Goal: Task Accomplishment & Management: Manage account settings

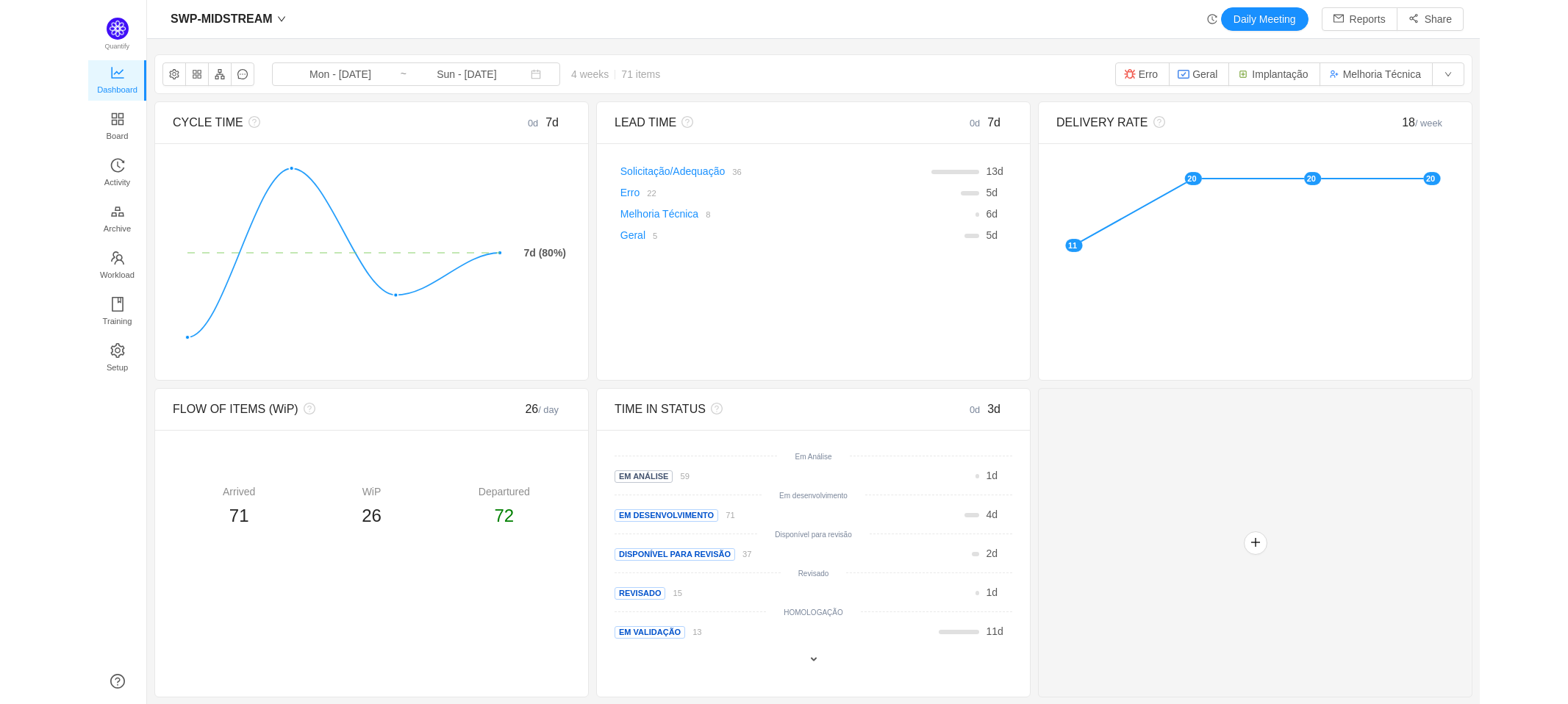
scroll to position [680, 1473]
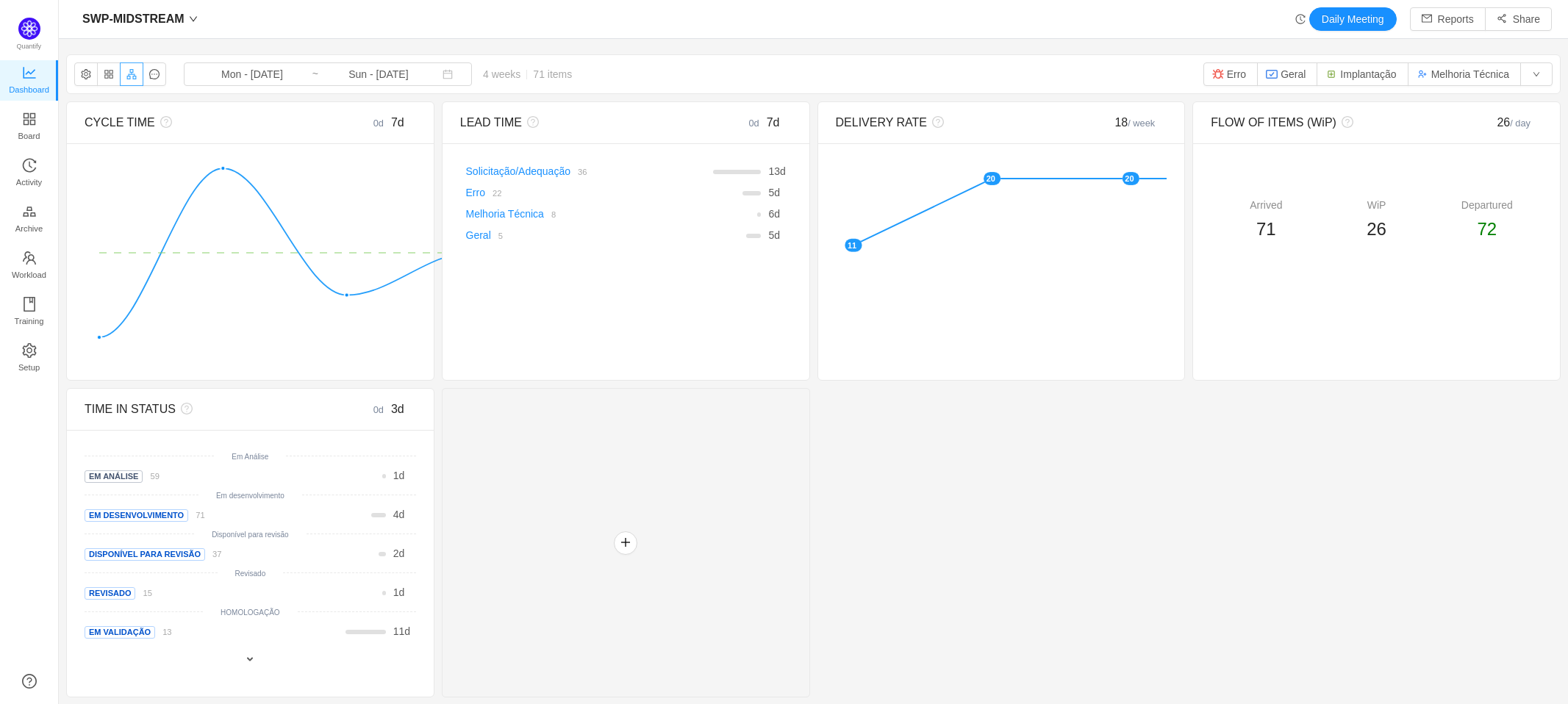
click at [135, 78] on button "button" at bounding box center [131, 74] width 23 height 23
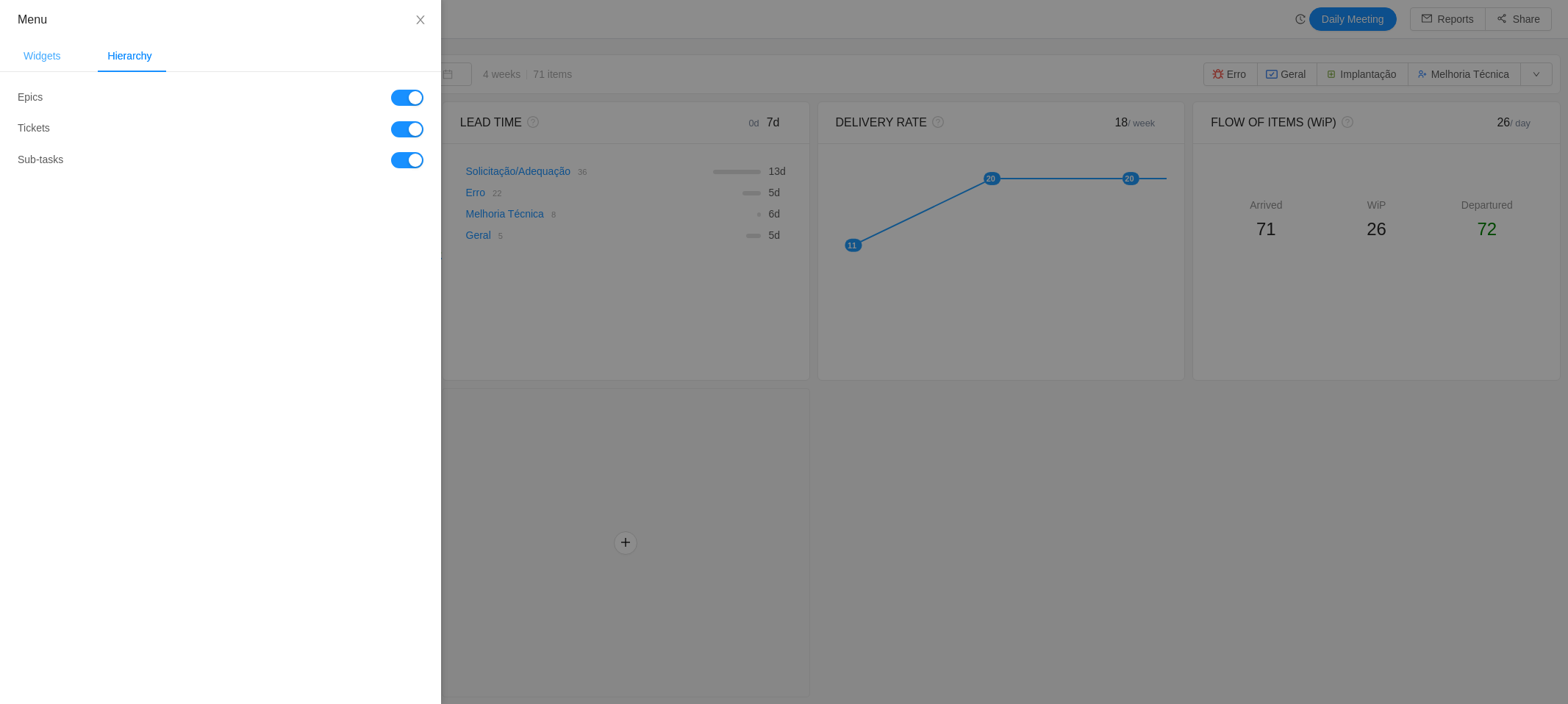
click at [30, 49] on div "Widgets" at bounding box center [42, 56] width 61 height 33
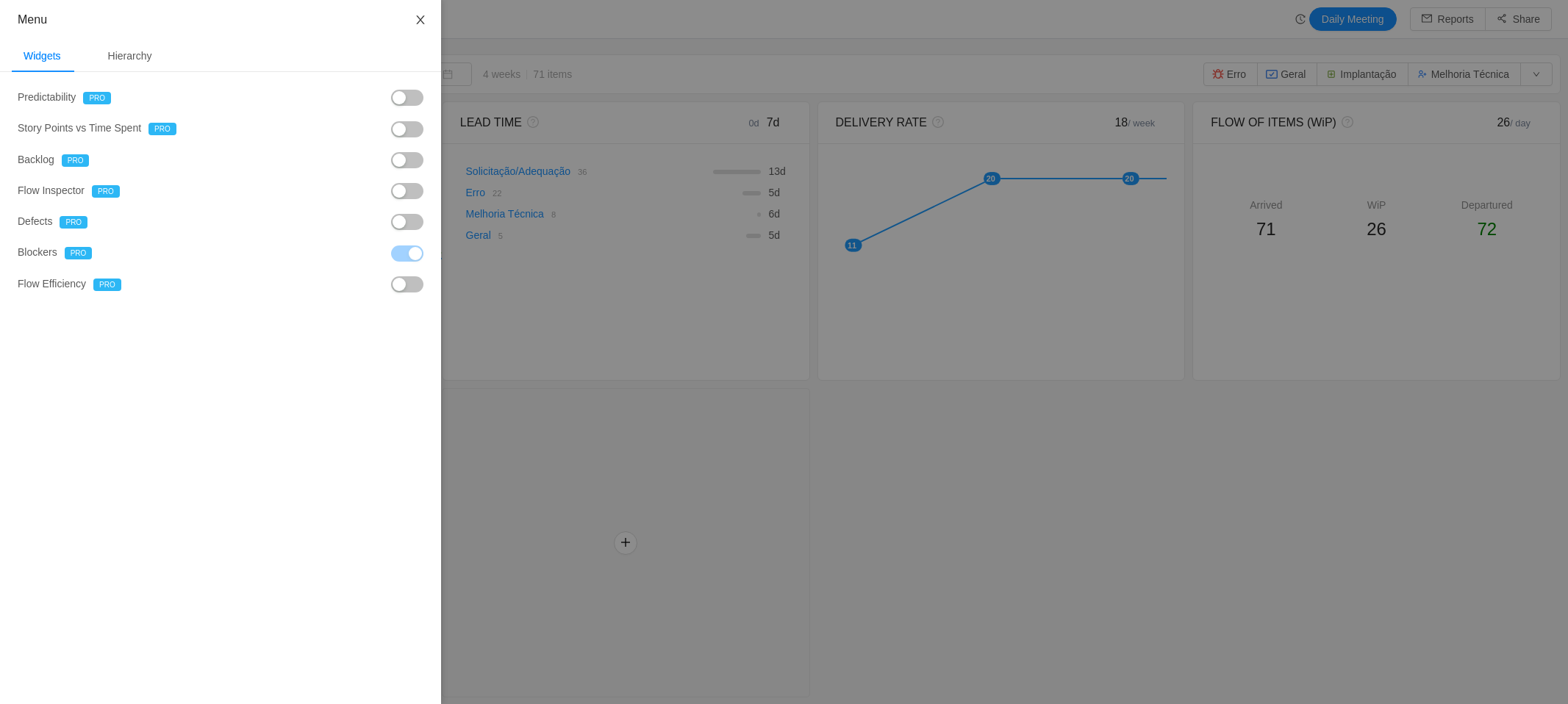
click at [420, 21] on icon "icon: close" at bounding box center [420, 19] width 8 height 9
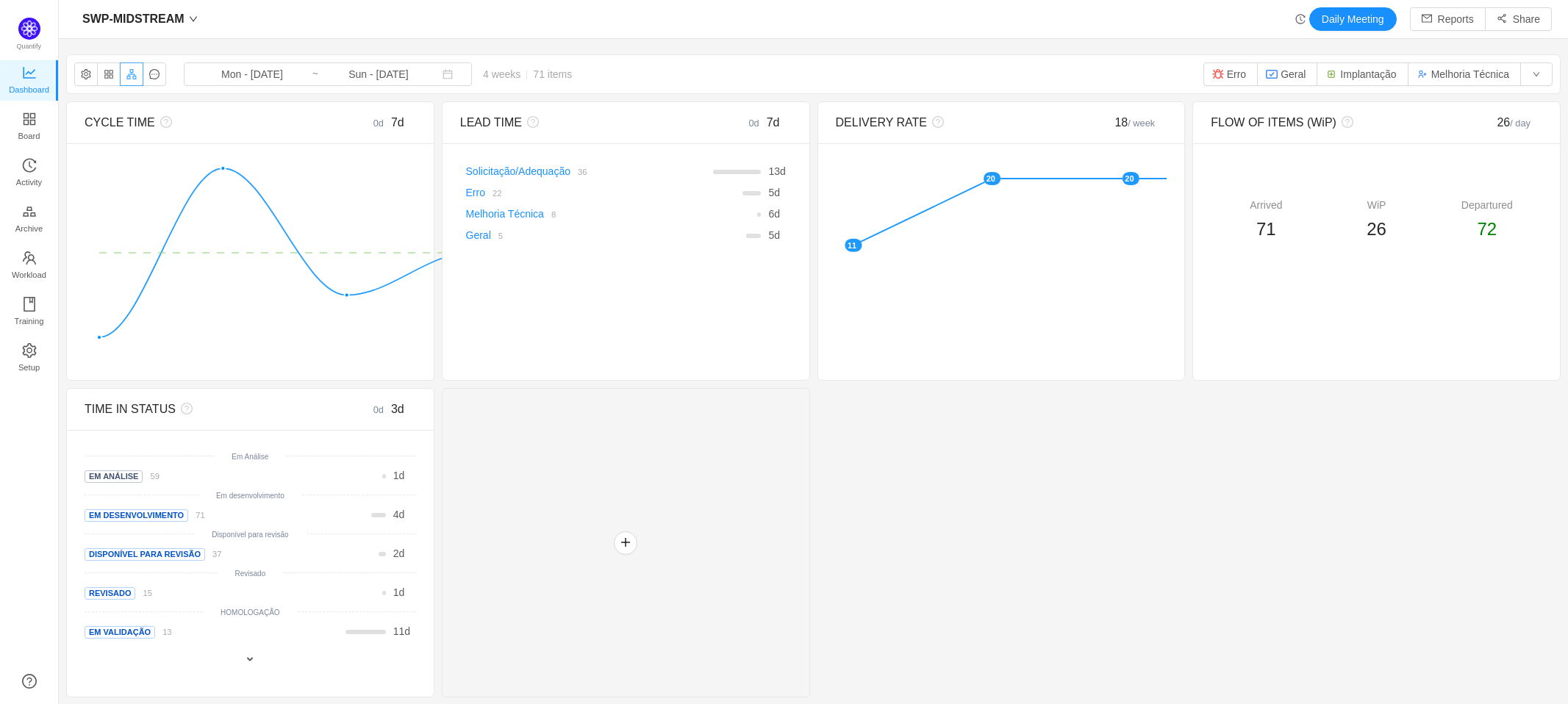
click at [135, 75] on button "button" at bounding box center [131, 74] width 23 height 23
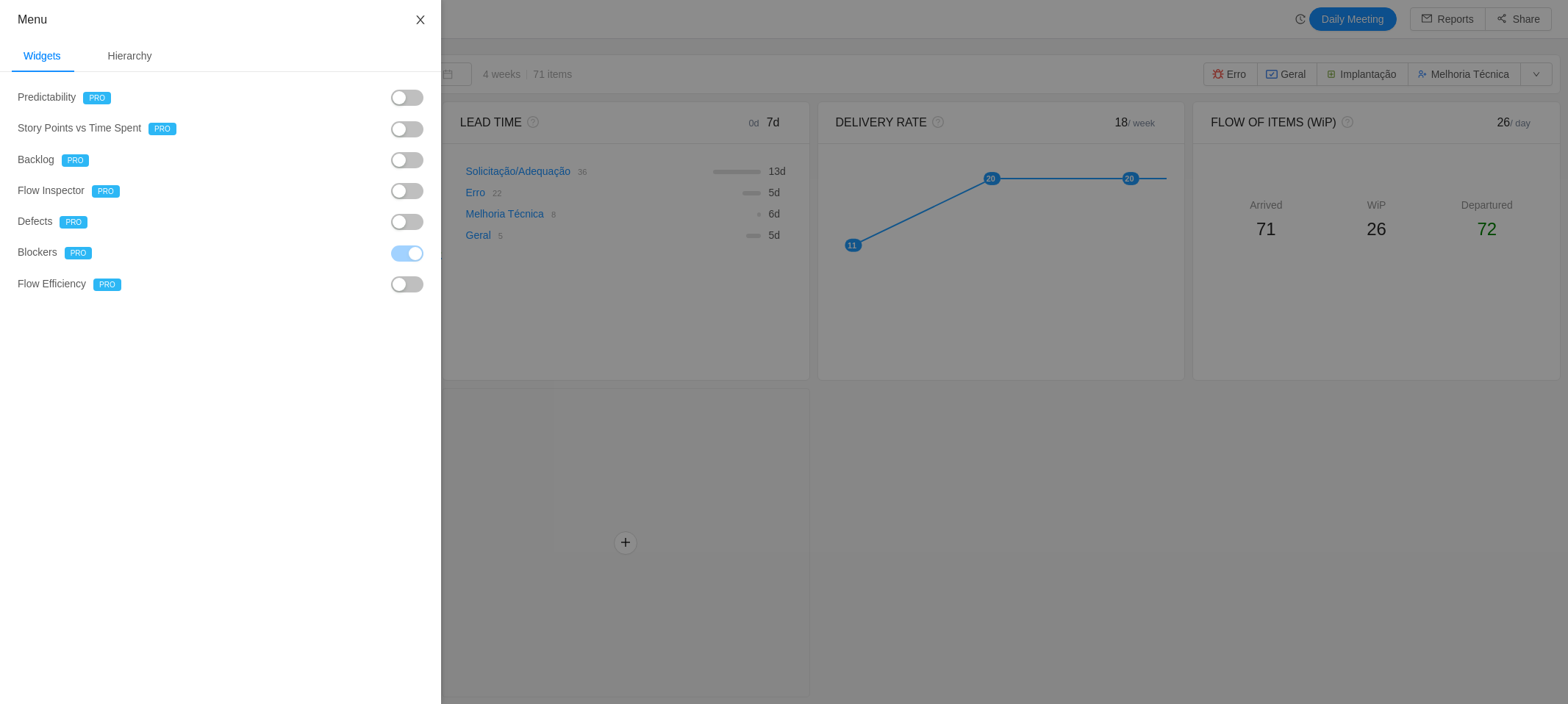
click at [419, 13] on button "Close" at bounding box center [420, 20] width 41 height 41
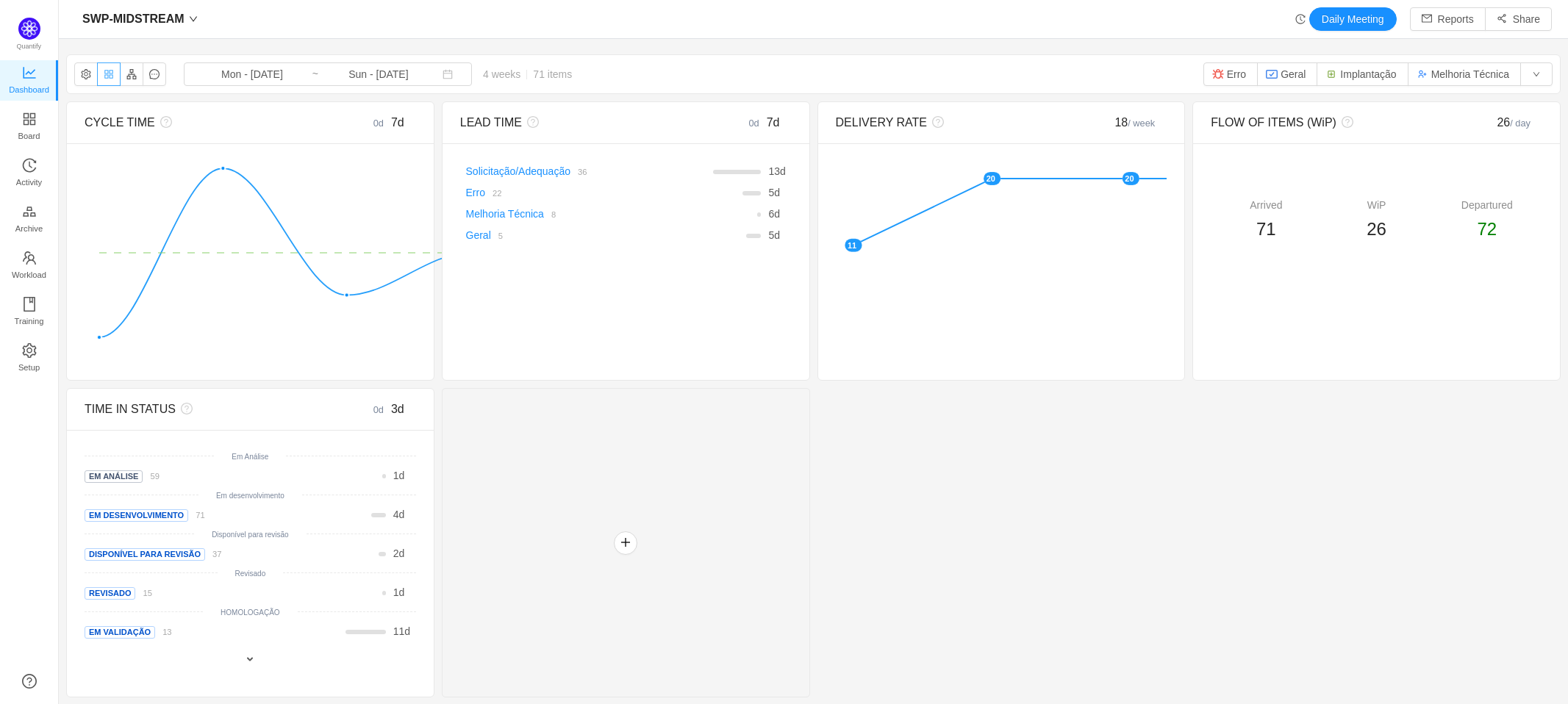
click at [112, 72] on button "button" at bounding box center [108, 74] width 23 height 23
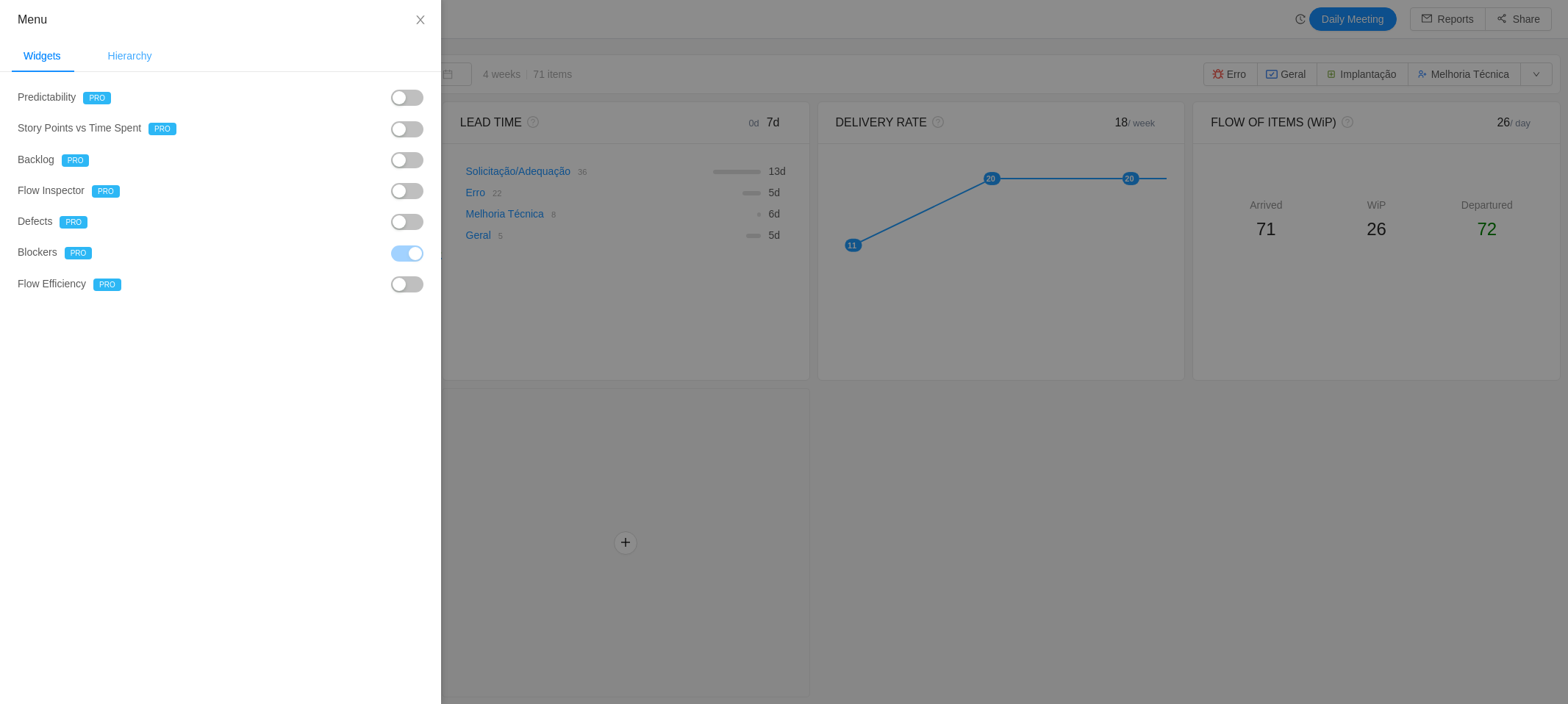
click at [146, 57] on div "Hierarchy" at bounding box center [130, 56] width 67 height 33
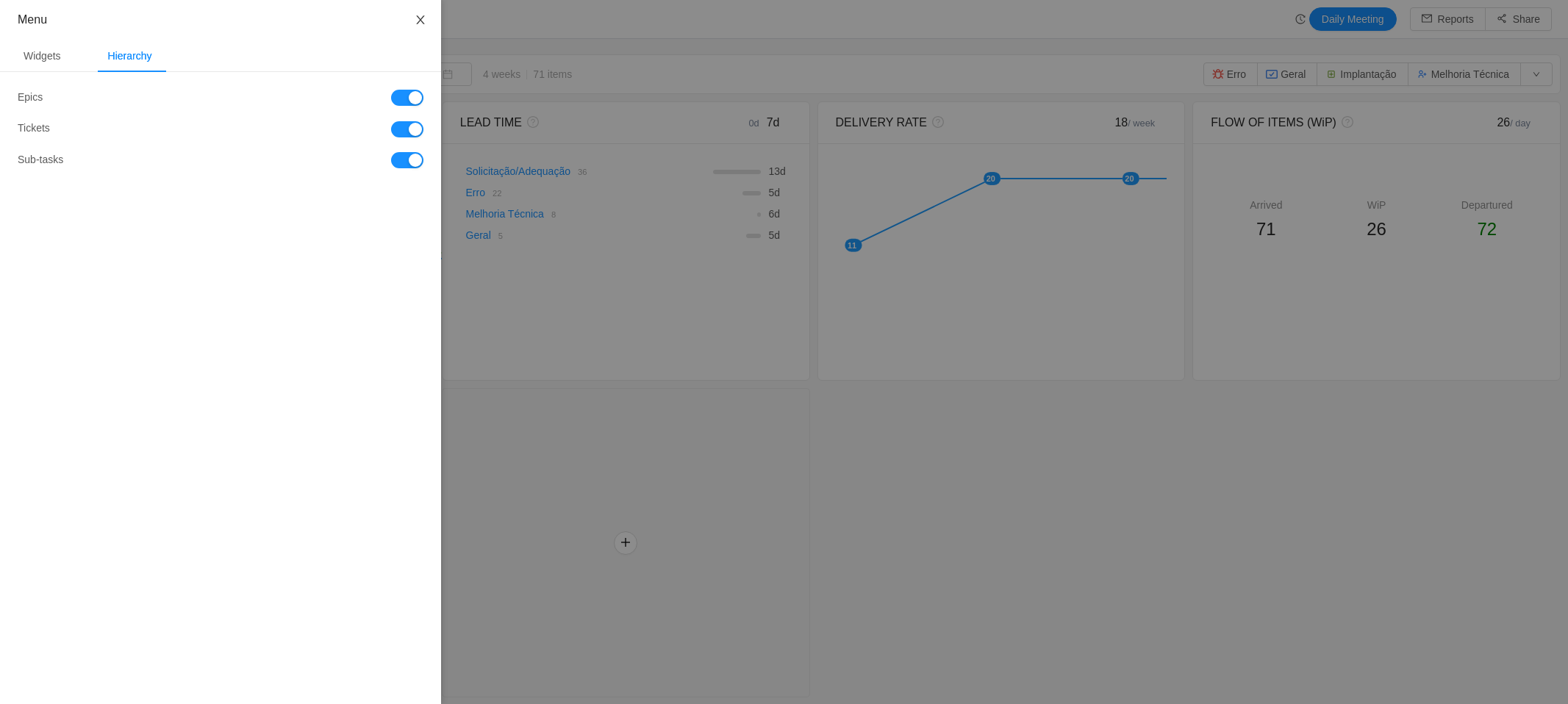
click at [422, 13] on button "Close" at bounding box center [420, 20] width 41 height 41
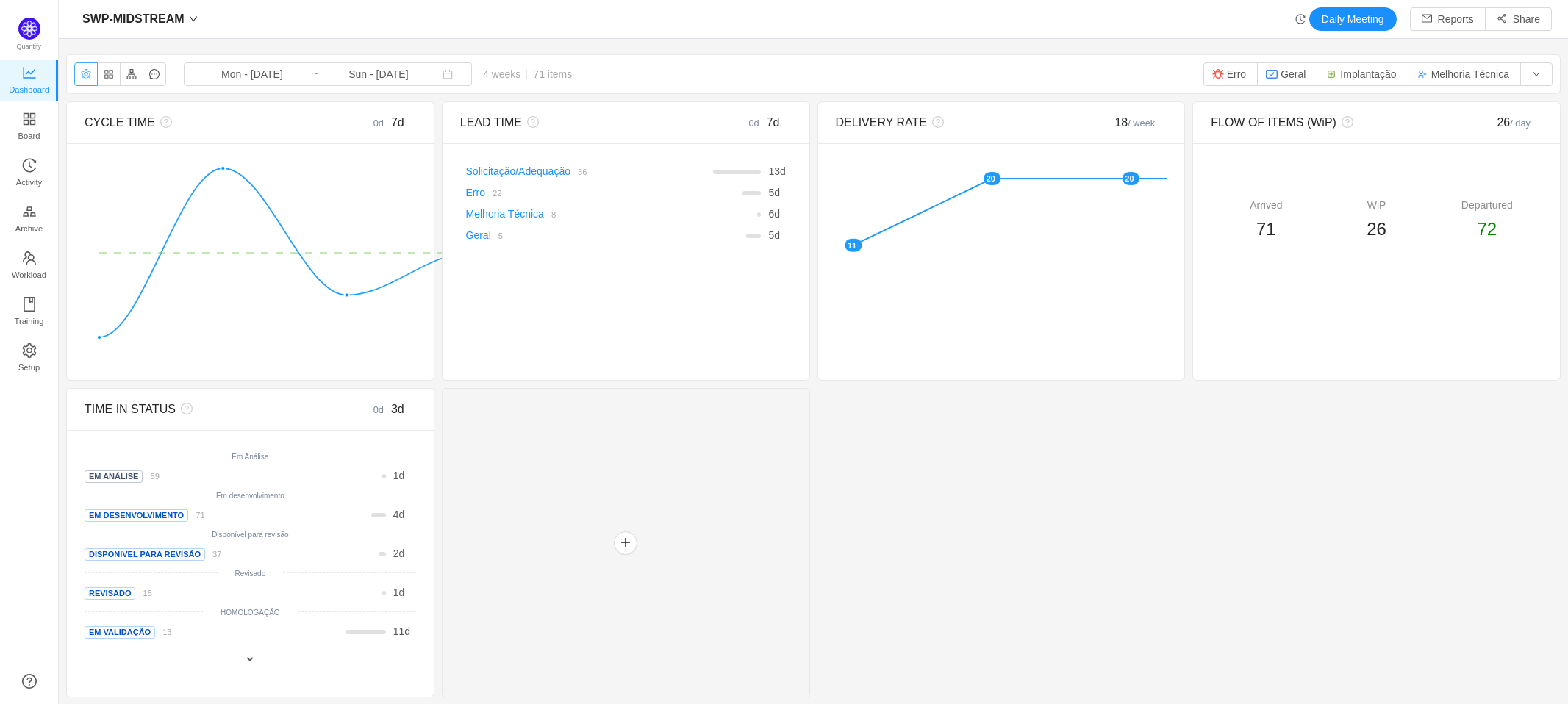
click at [86, 73] on button "button" at bounding box center [86, 74] width 23 height 23
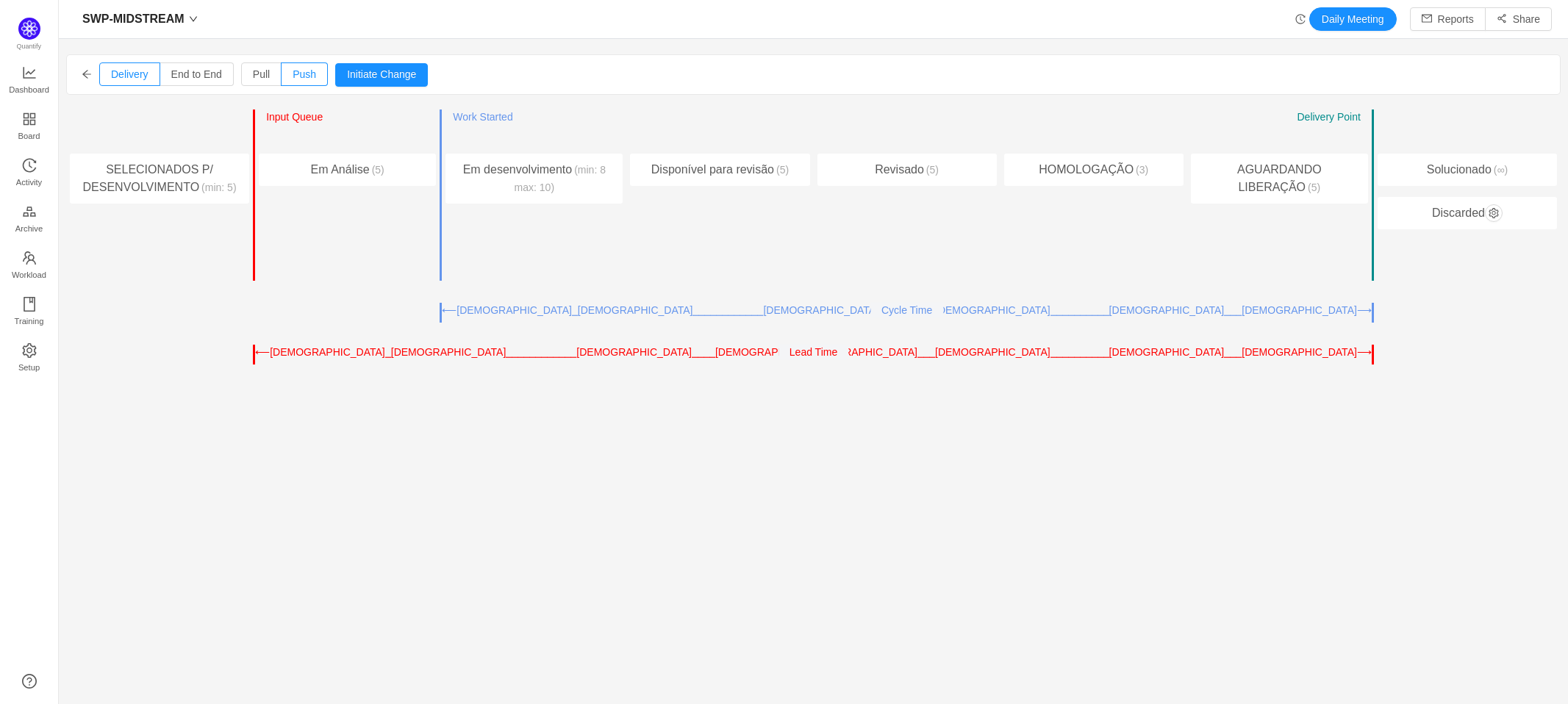
click at [86, 76] on icon "icon: arrow-left" at bounding box center [86, 74] width 10 height 10
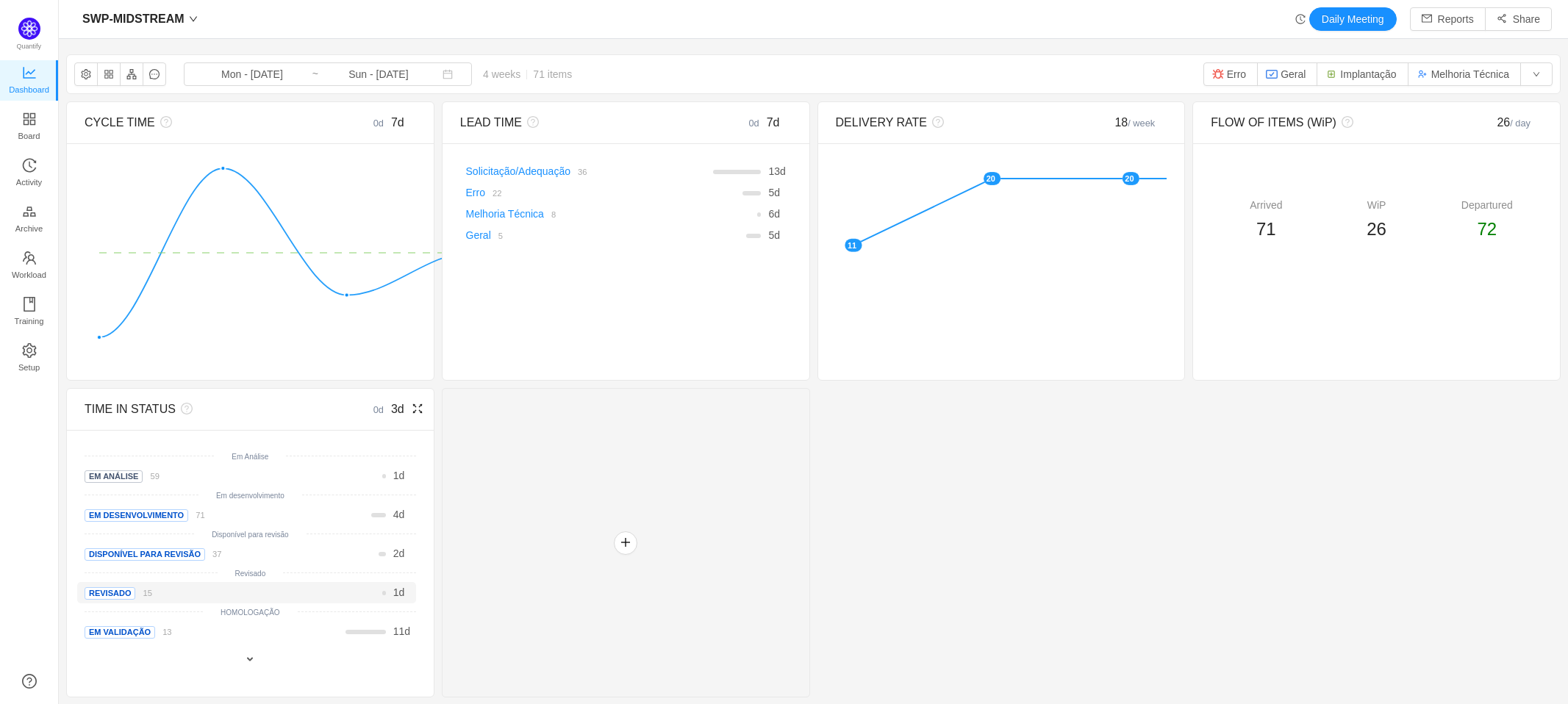
scroll to position [2, 0]
click at [424, 659] on div at bounding box center [250, 659] width 346 height 19
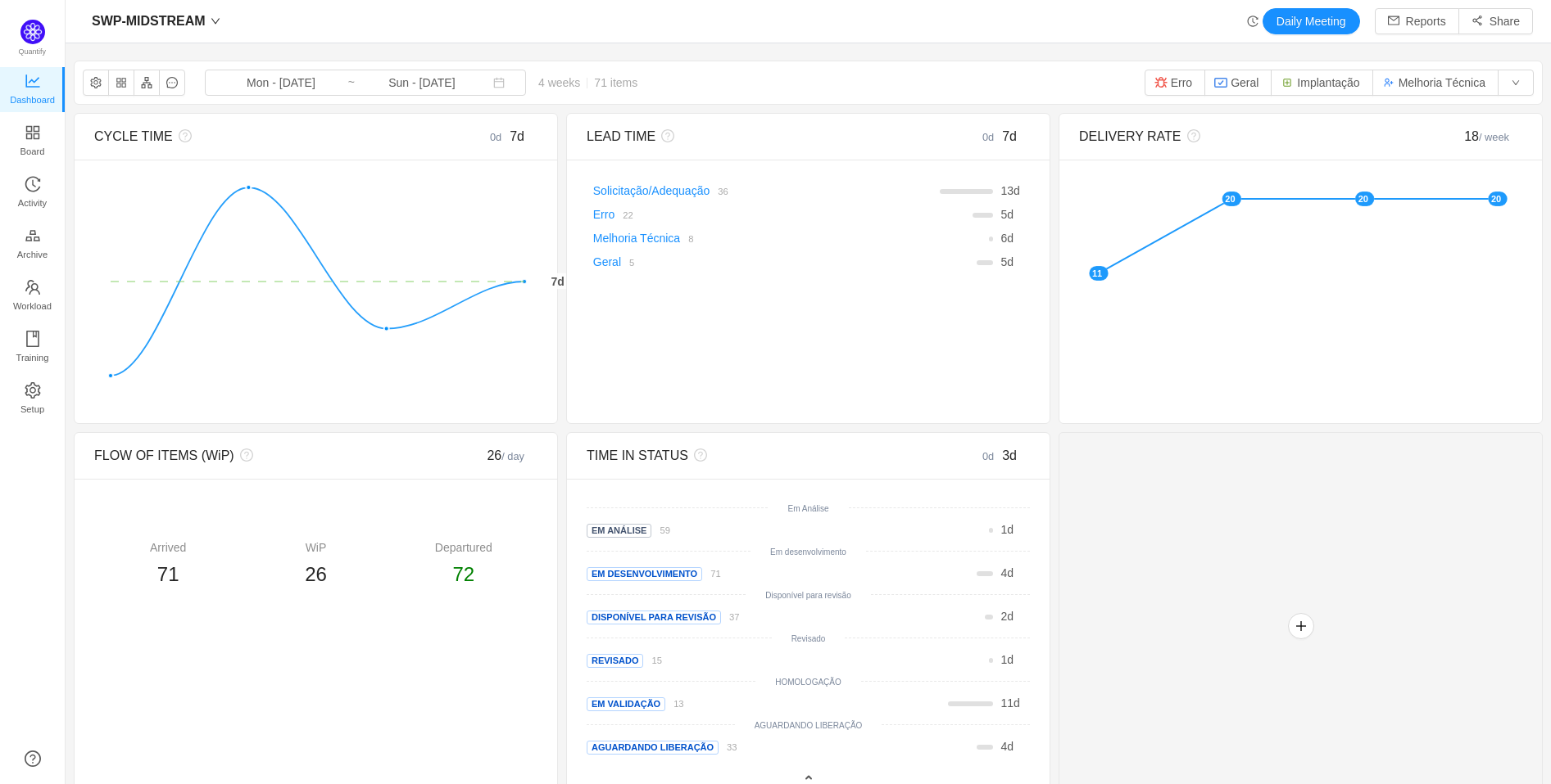
scroll to position [757, 1444]
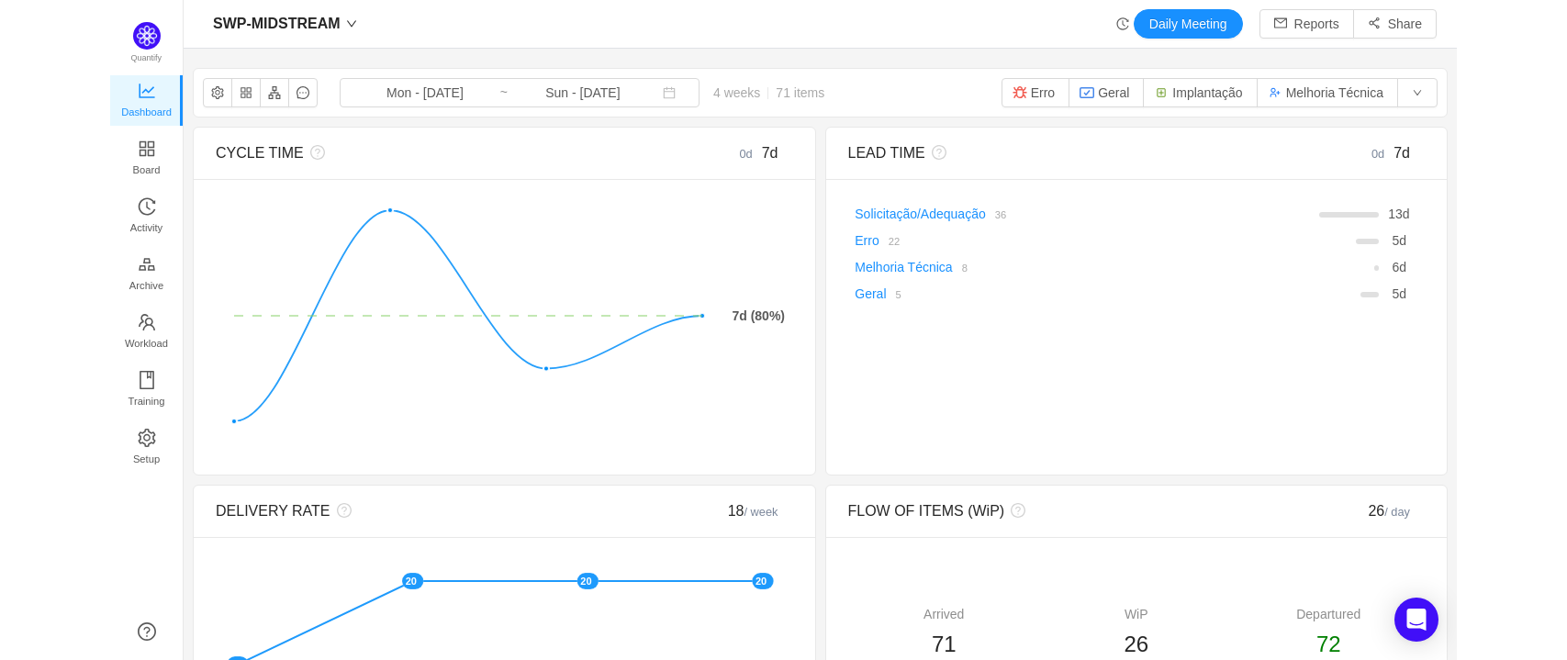
scroll to position [629, 1447]
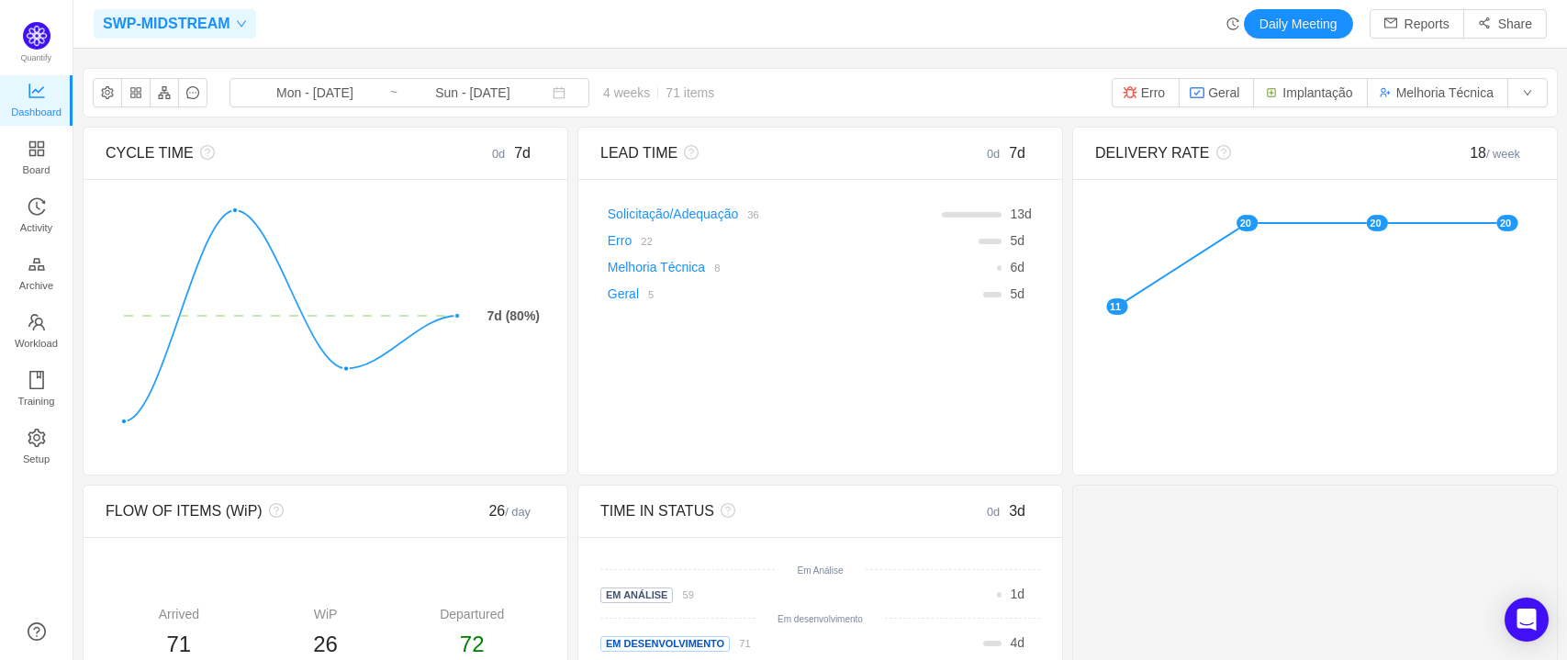
click at [189, 32] on span "SWP-MIDSTREAM" at bounding box center [167, 23] width 128 height 29
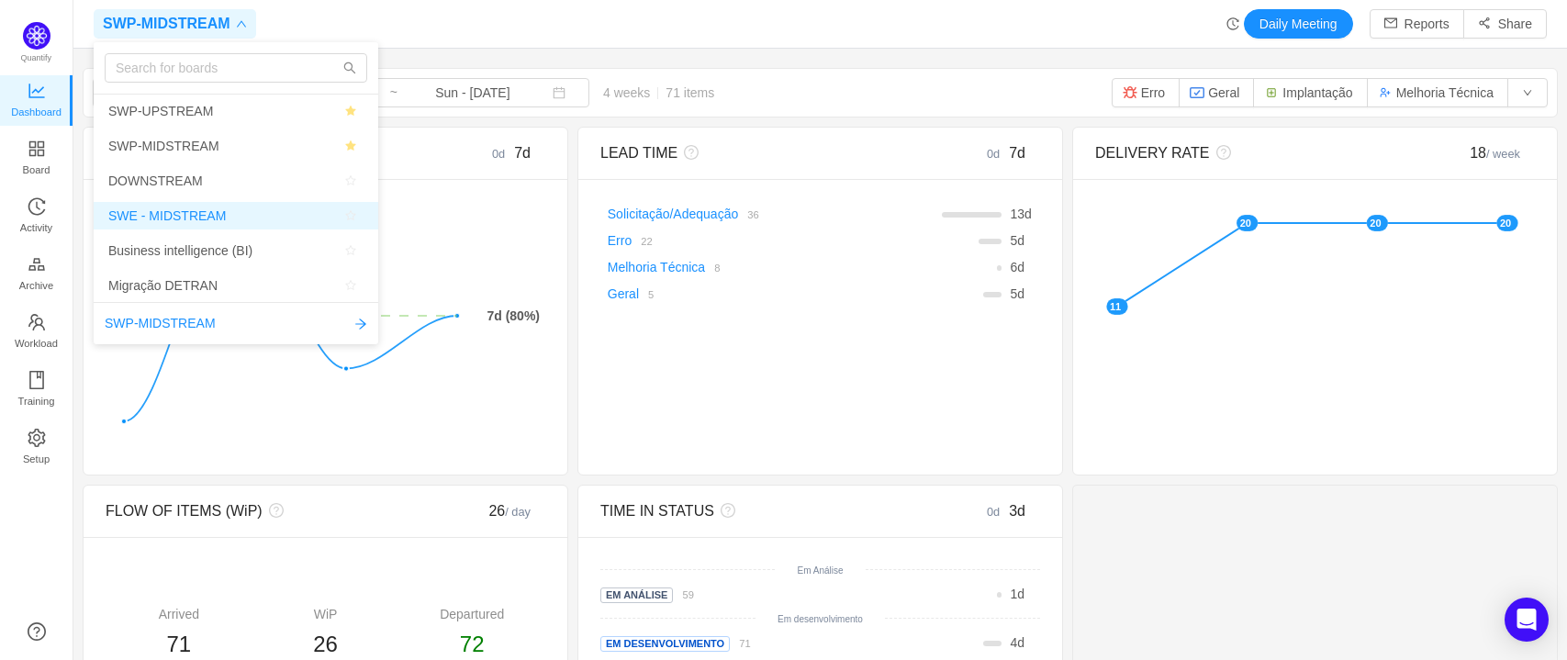
click at [216, 216] on span "SWE - MIDSTREAM" at bounding box center [167, 216] width 118 height 28
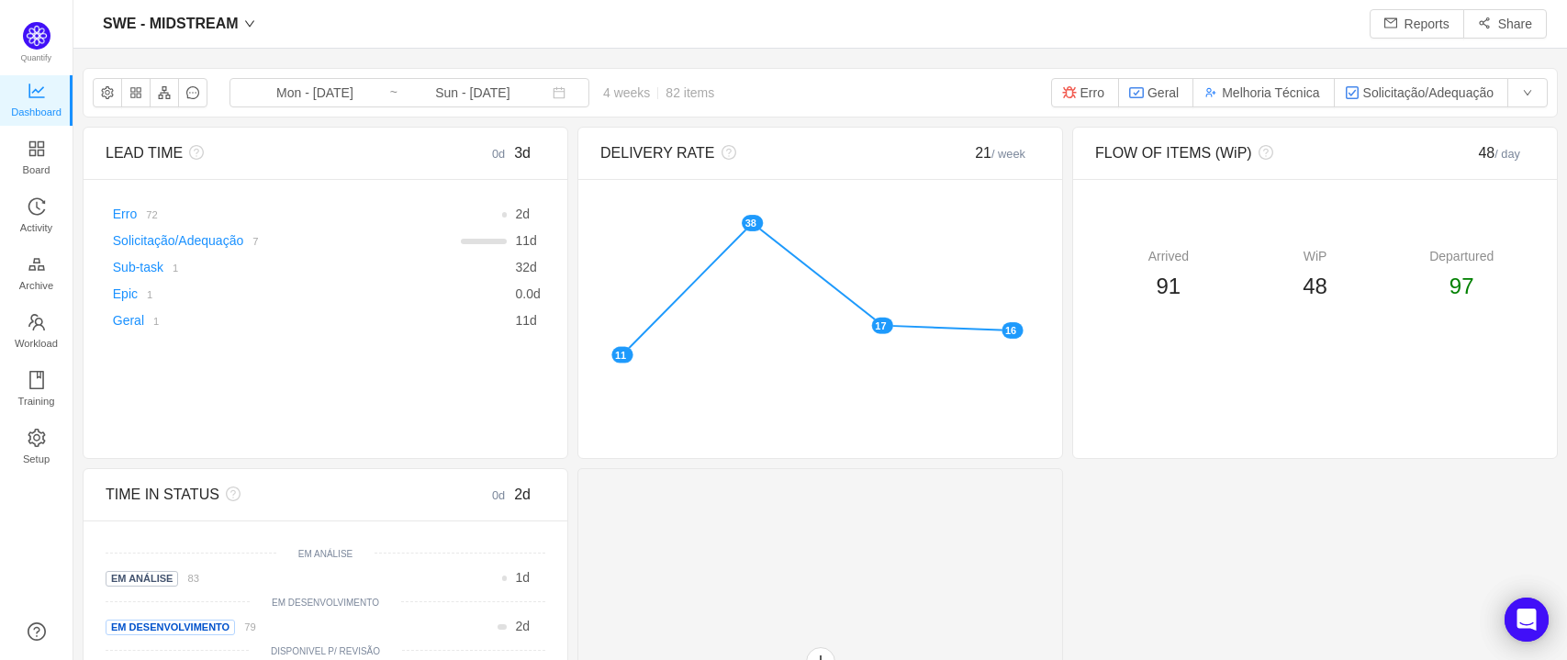
scroll to position [24, 24]
click at [166, 95] on button "button" at bounding box center [164, 92] width 29 height 29
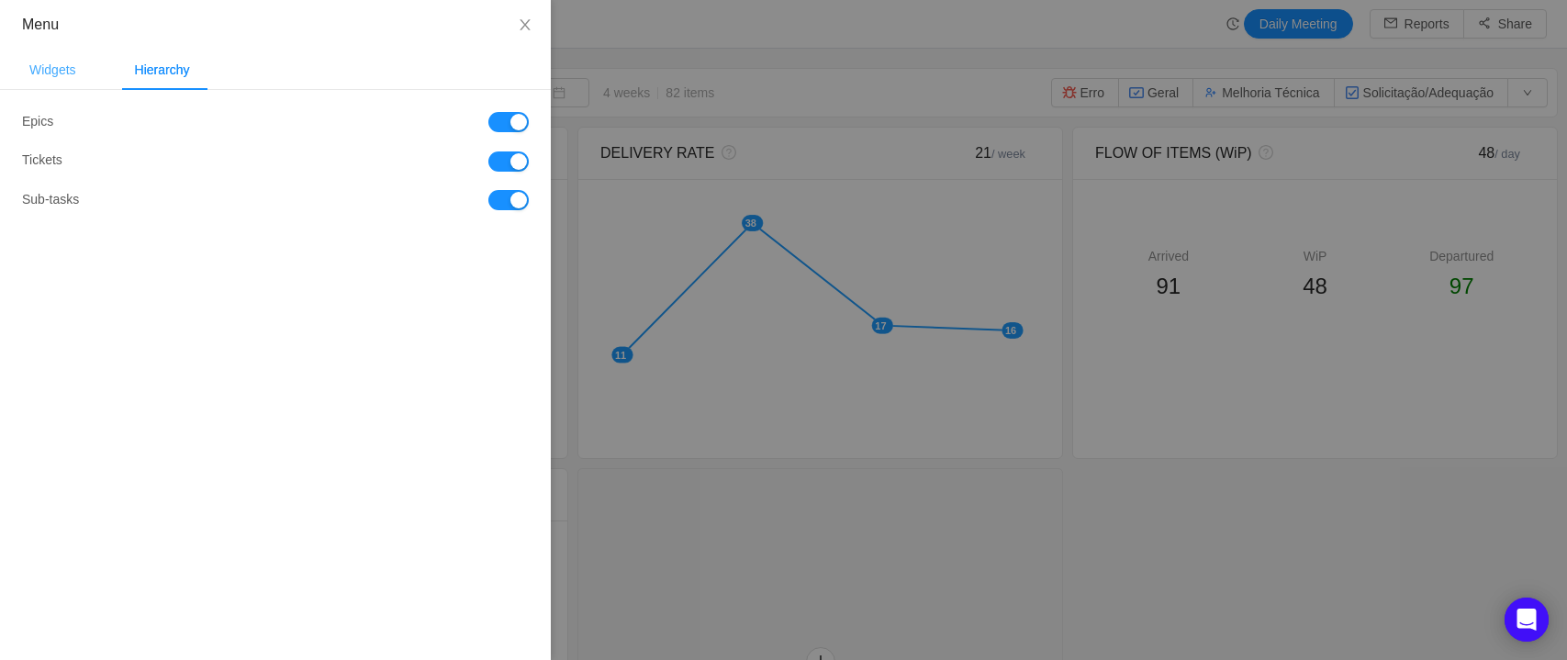
click at [51, 72] on div "Widgets" at bounding box center [53, 70] width 76 height 41
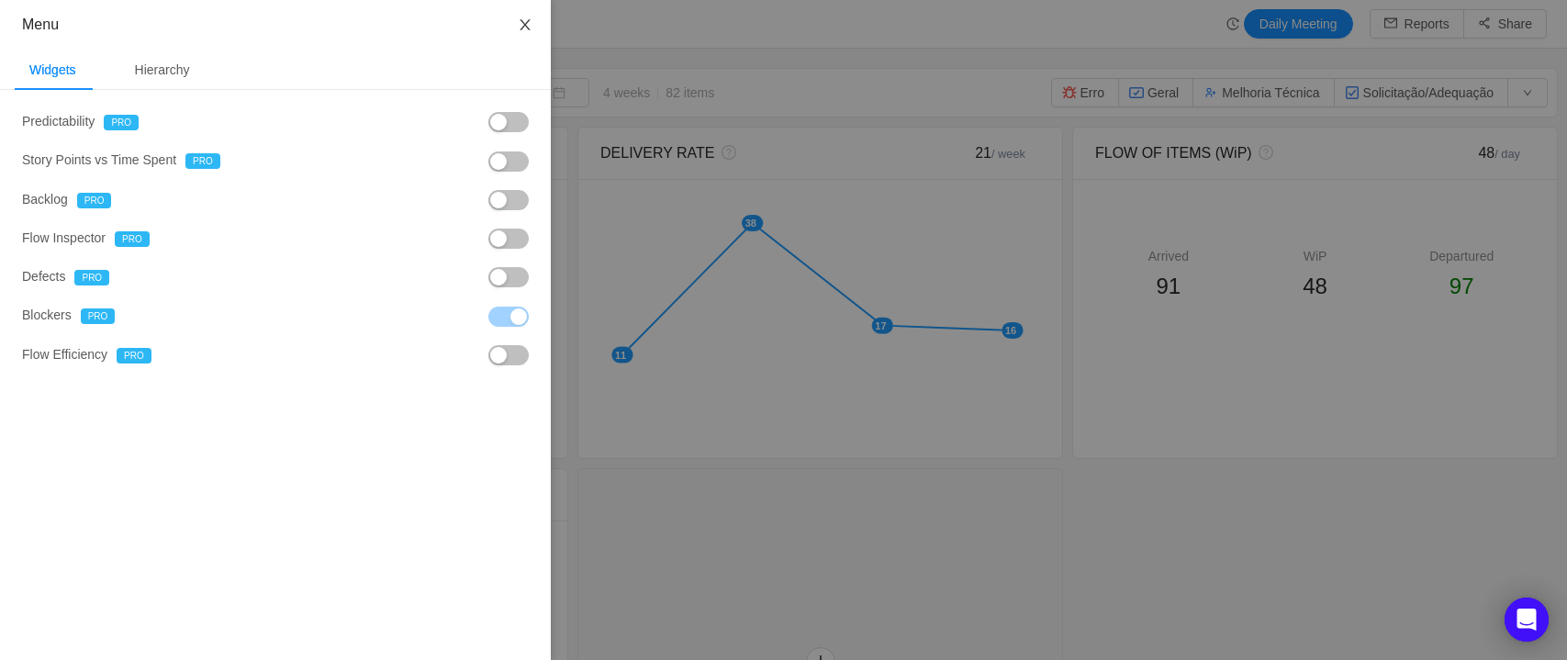
click at [520, 28] on icon "icon: close" at bounding box center [525, 24] width 15 height 15
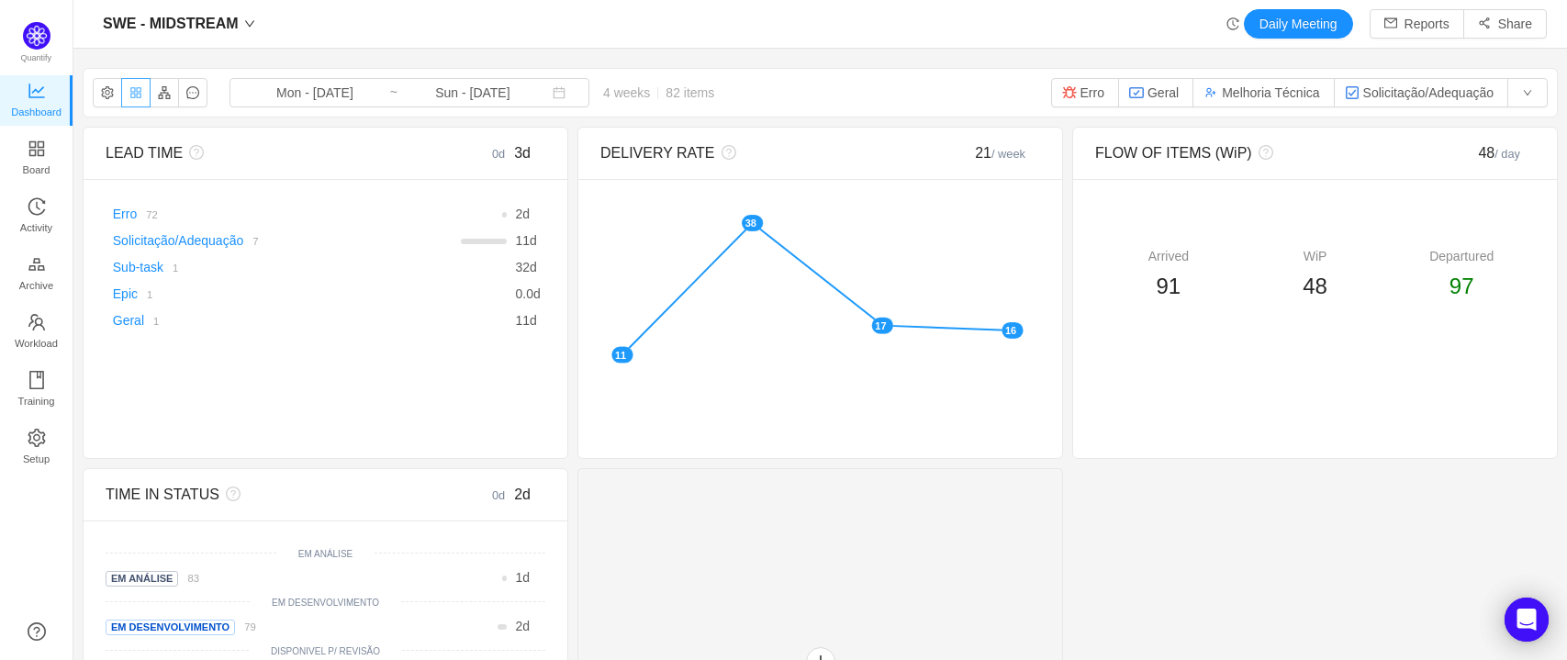
click at [132, 95] on button "button" at bounding box center [135, 92] width 29 height 29
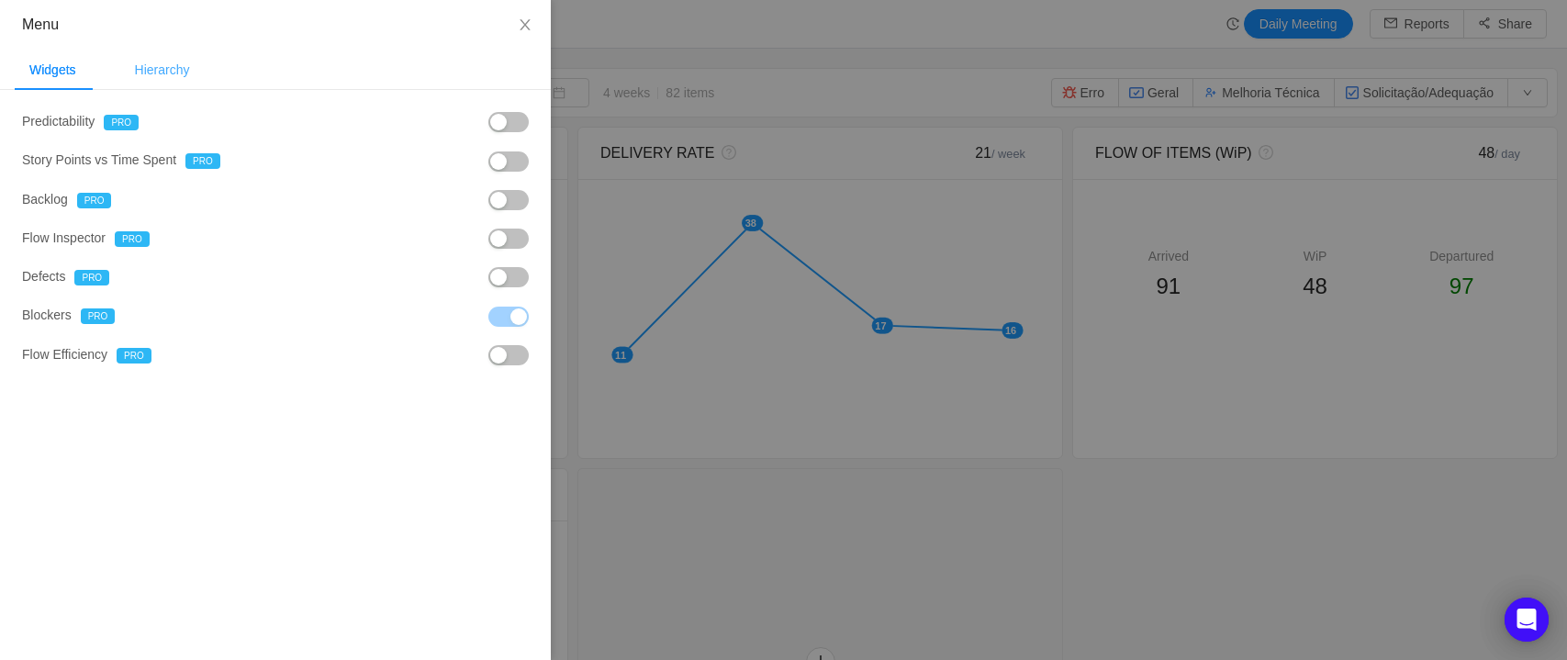
click at [158, 74] on div "Hierarchy" at bounding box center [162, 70] width 84 height 41
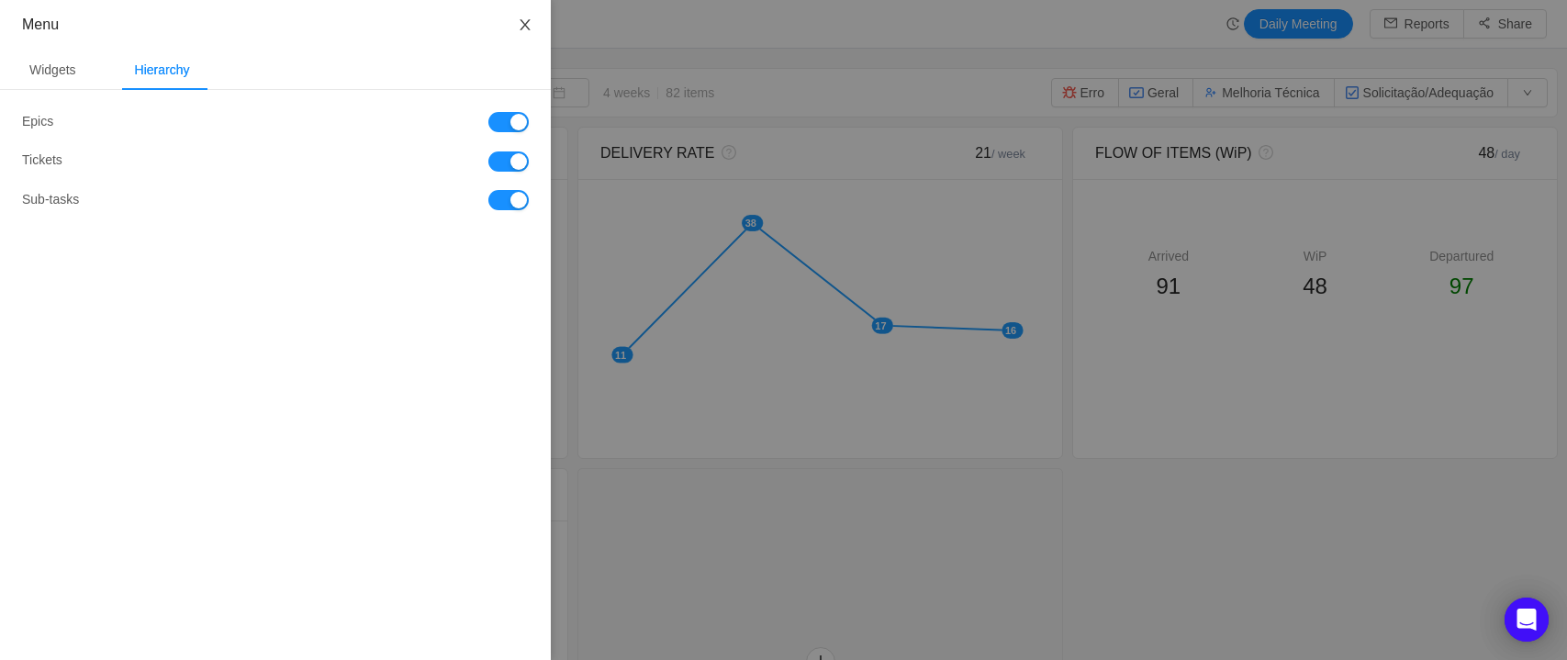
click at [521, 17] on icon "icon: close" at bounding box center [525, 24] width 15 height 15
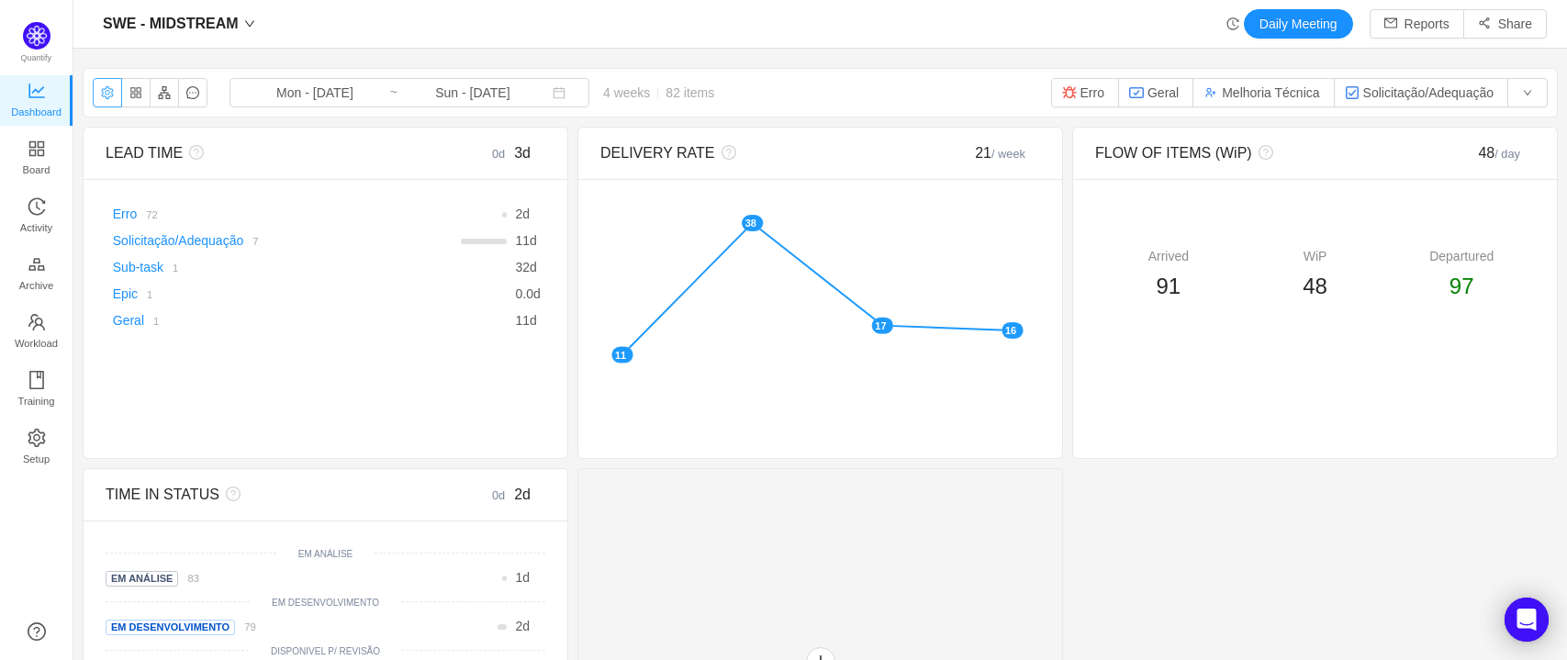
click at [99, 89] on button "button" at bounding box center [107, 92] width 29 height 29
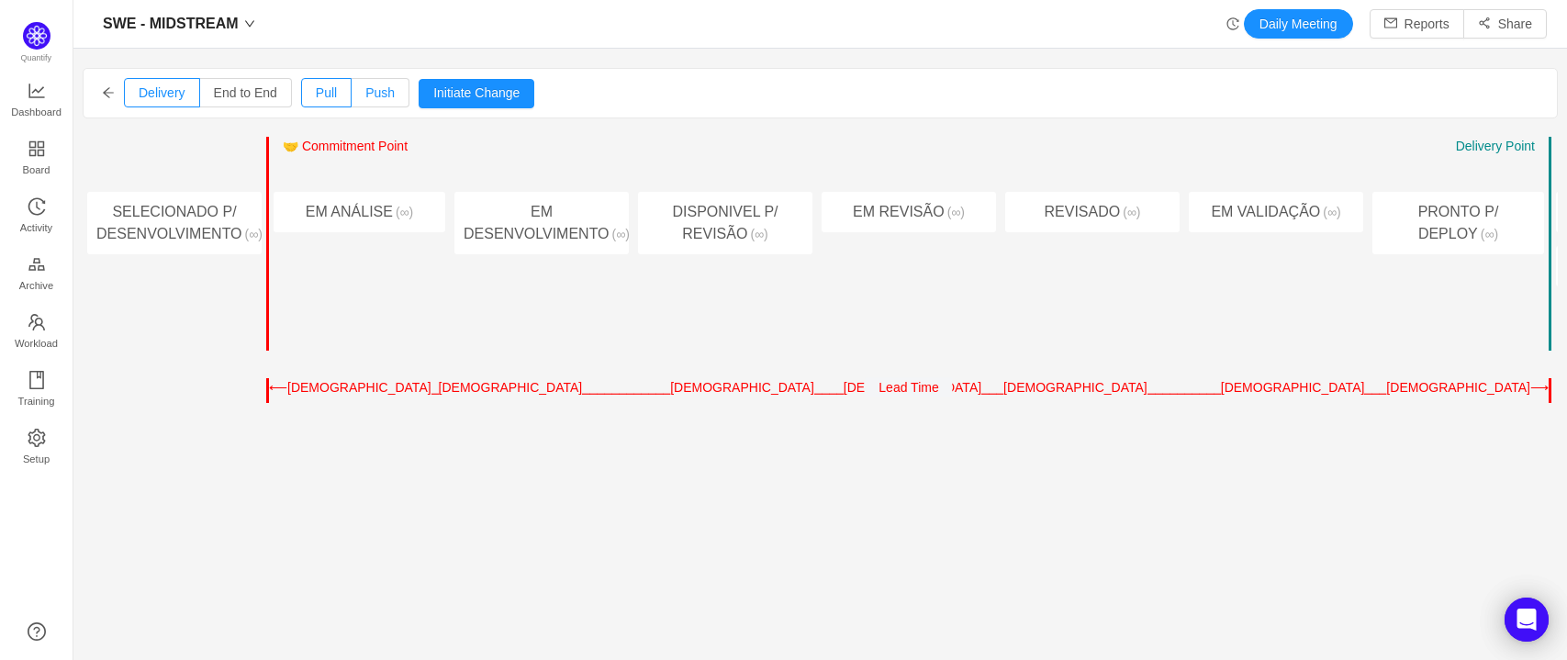
click at [375, 94] on span "Push" at bounding box center [379, 92] width 29 height 15
click at [365, 97] on input "Push" at bounding box center [365, 97] width 0 height 0
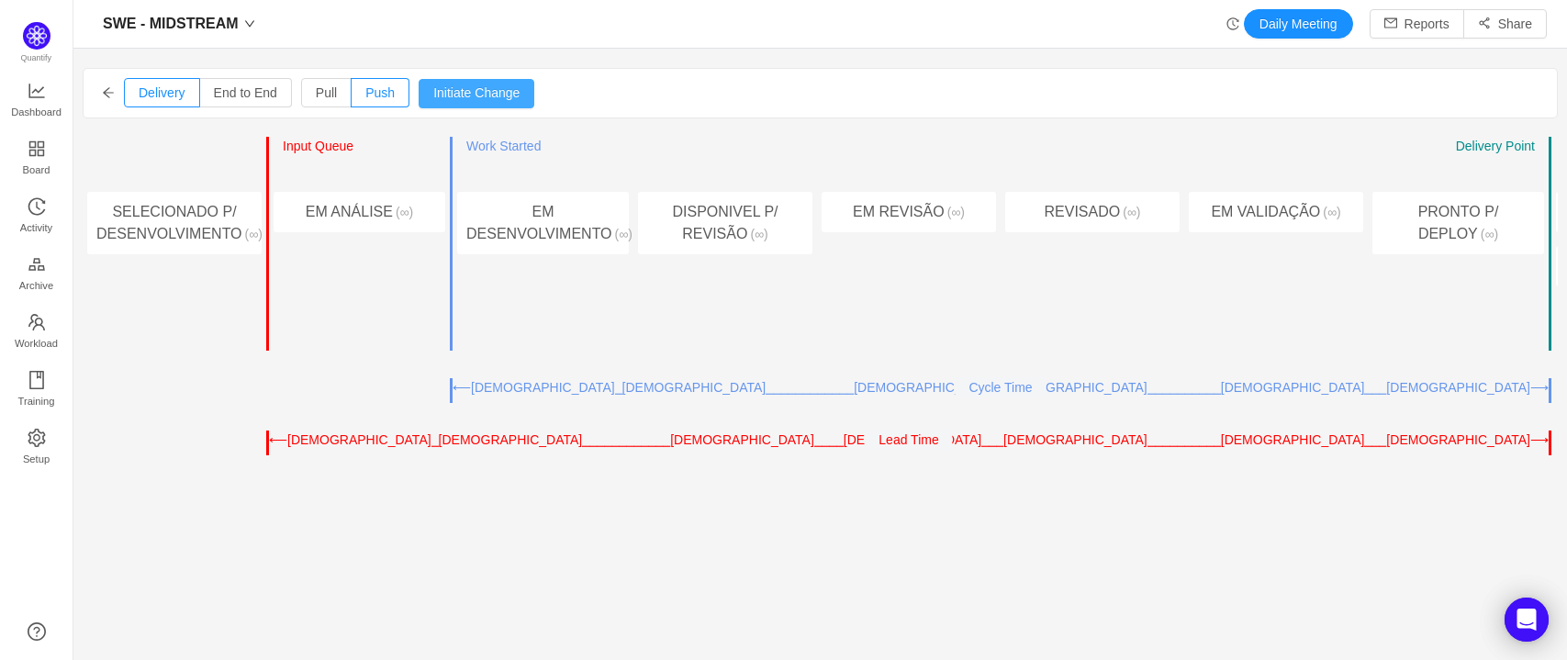
click at [497, 88] on button "Initiate Change" at bounding box center [477, 93] width 116 height 29
click at [110, 94] on icon "icon: arrow-left" at bounding box center [108, 92] width 13 height 13
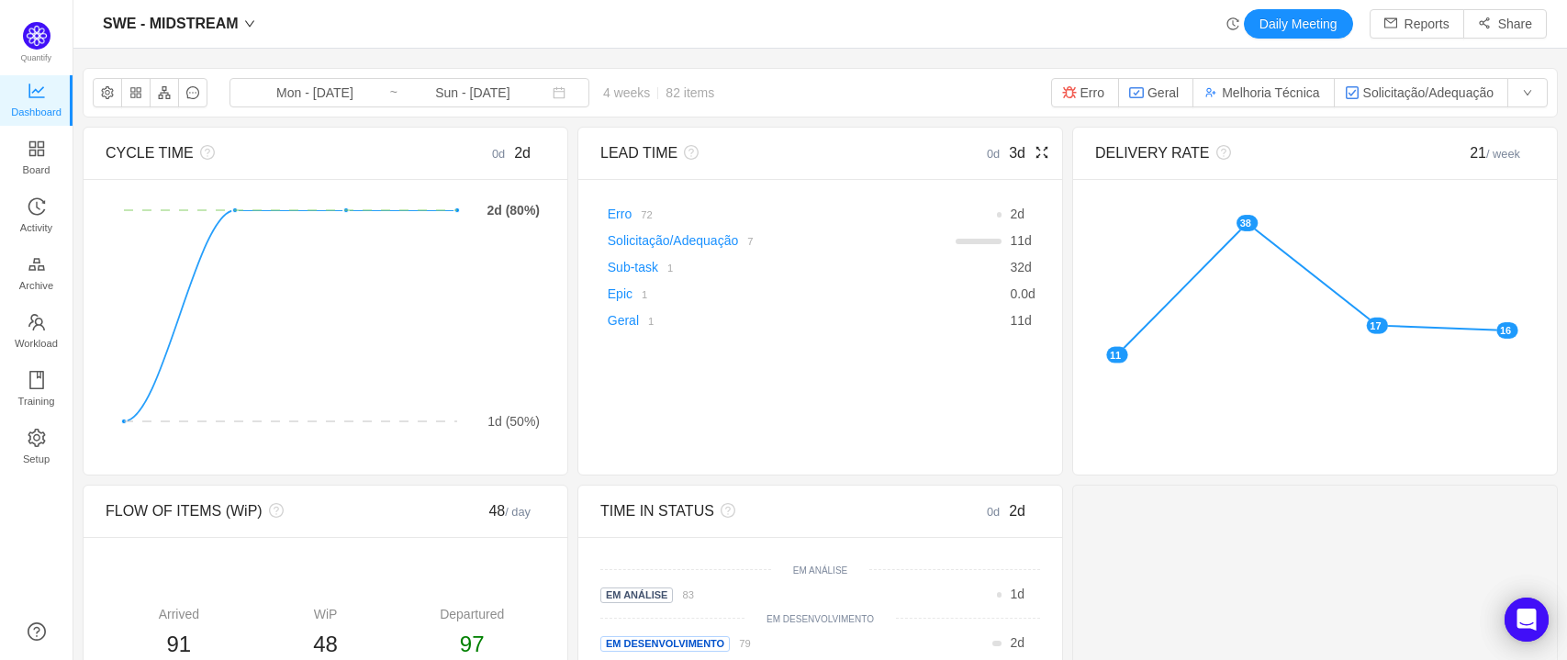
click at [617, 215] on link "Erro" at bounding box center [620, 214] width 24 height 15
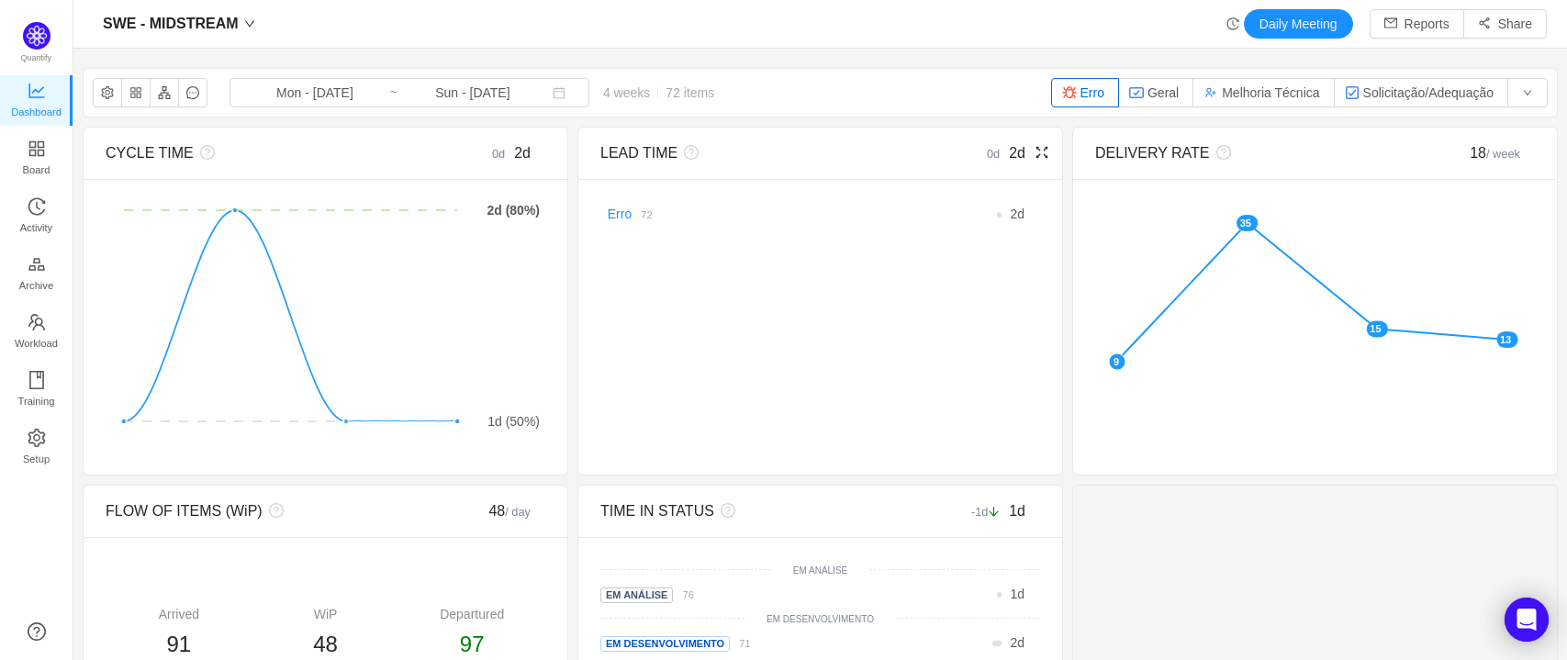
click at [1039, 152] on div "LEAD TIME 0d 2d" at bounding box center [820, 154] width 484 height 52
click at [1035, 151] on icon "icon: fullscreen" at bounding box center [1042, 152] width 15 height 15
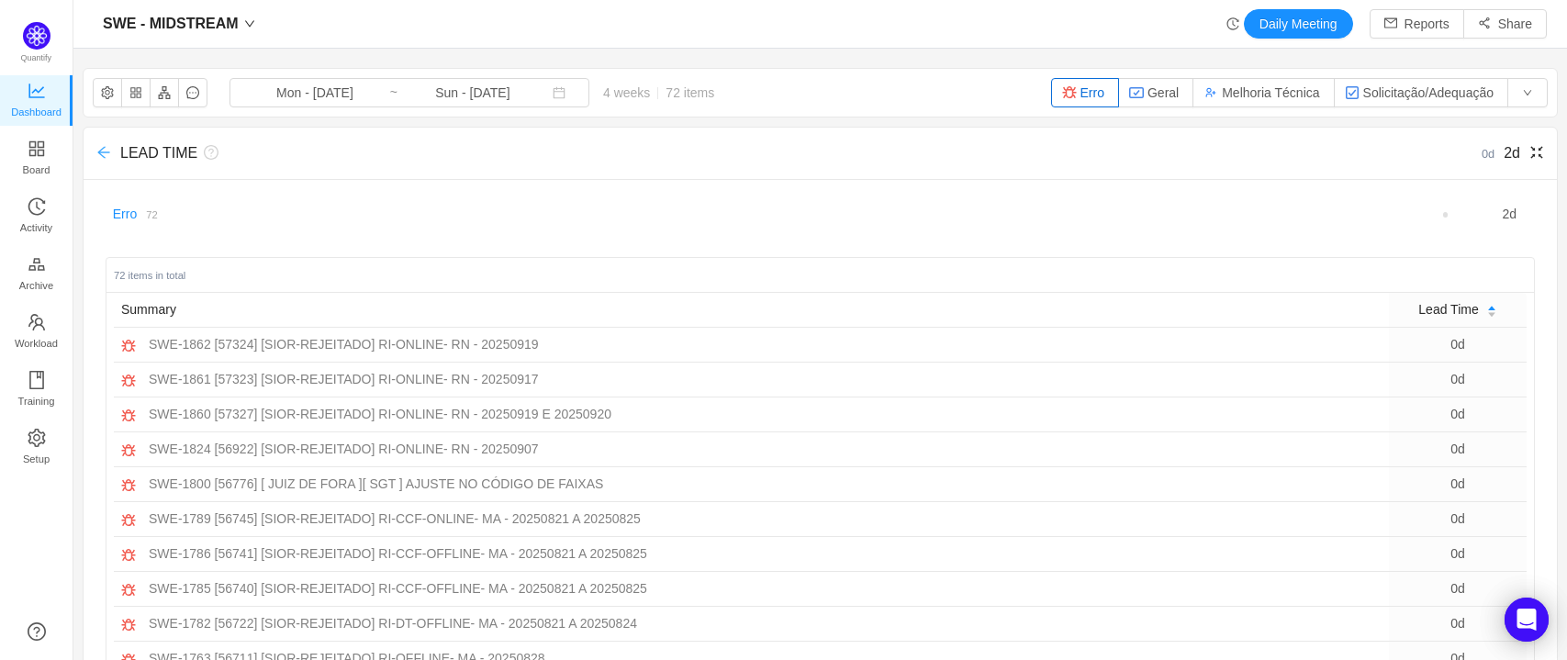
click at [97, 155] on icon "icon: arrow-left" at bounding box center [103, 152] width 15 height 15
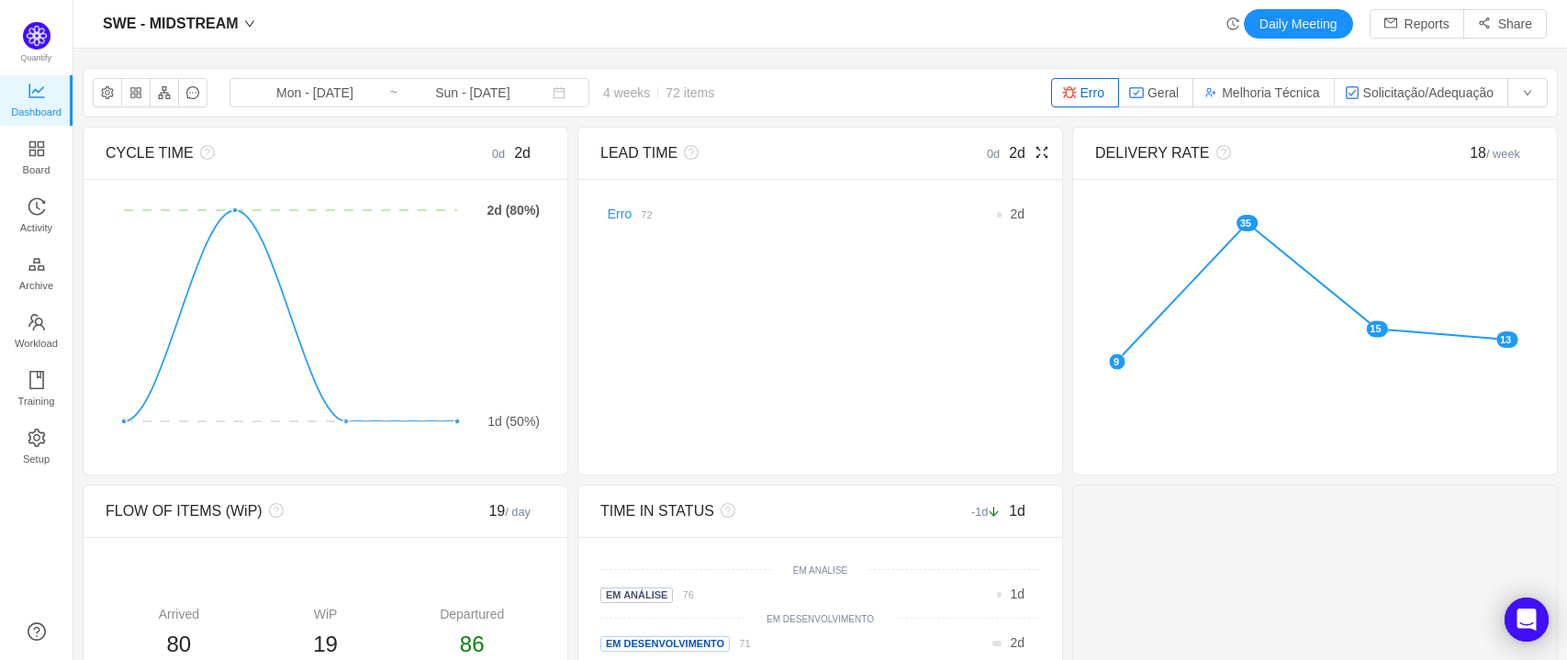
click at [1036, 151] on icon "icon: fullscreen" at bounding box center [1042, 153] width 12 height 12
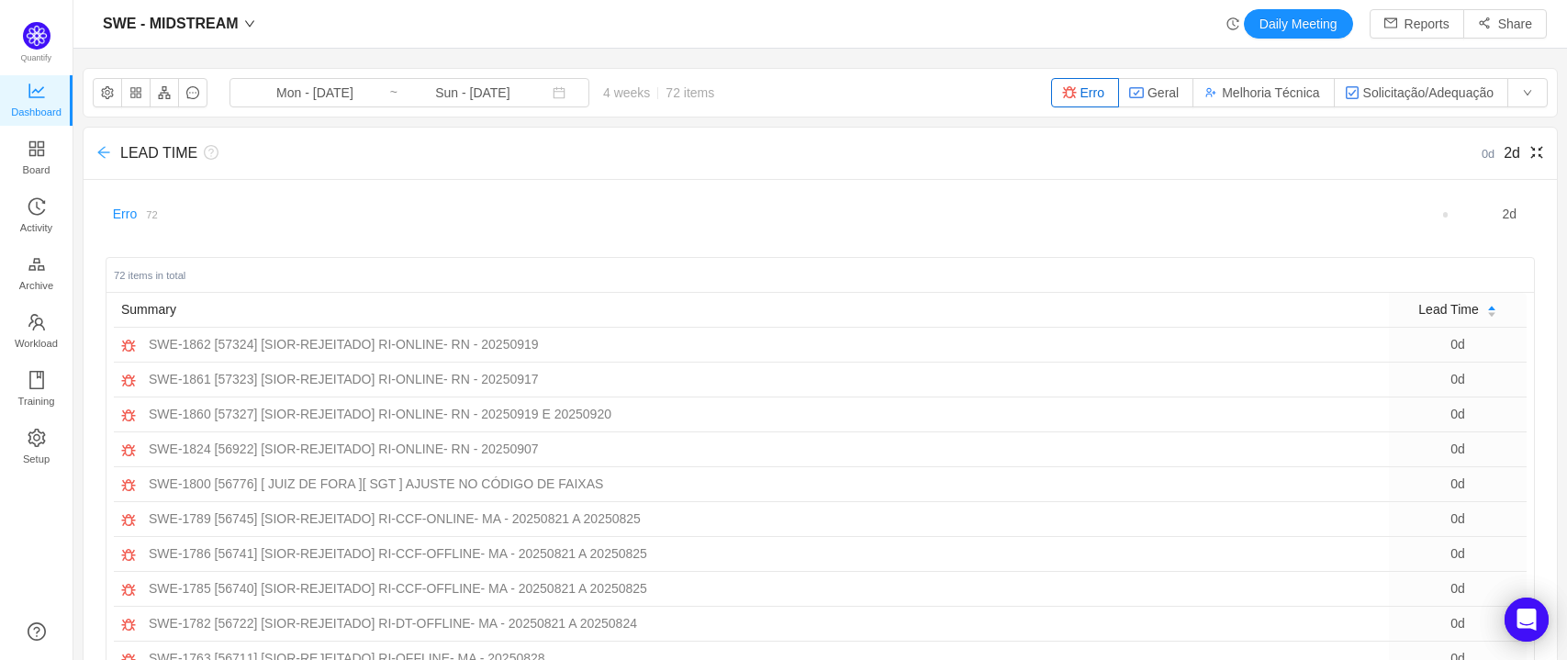
click at [99, 145] on icon "icon: arrow-left" at bounding box center [103, 152] width 15 height 15
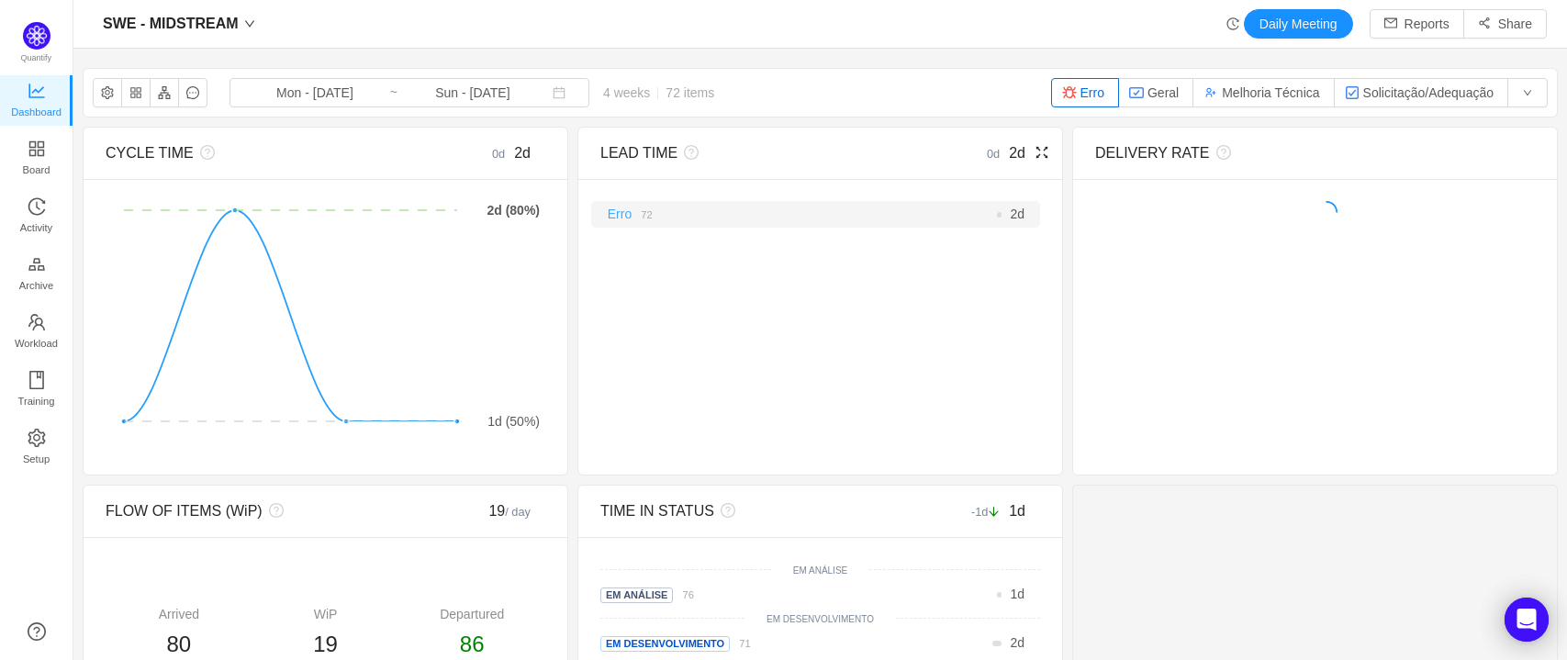
click at [615, 216] on link "Erro" at bounding box center [620, 214] width 24 height 15
click at [600, 215] on div "Erro 72" at bounding box center [692, 214] width 184 height 19
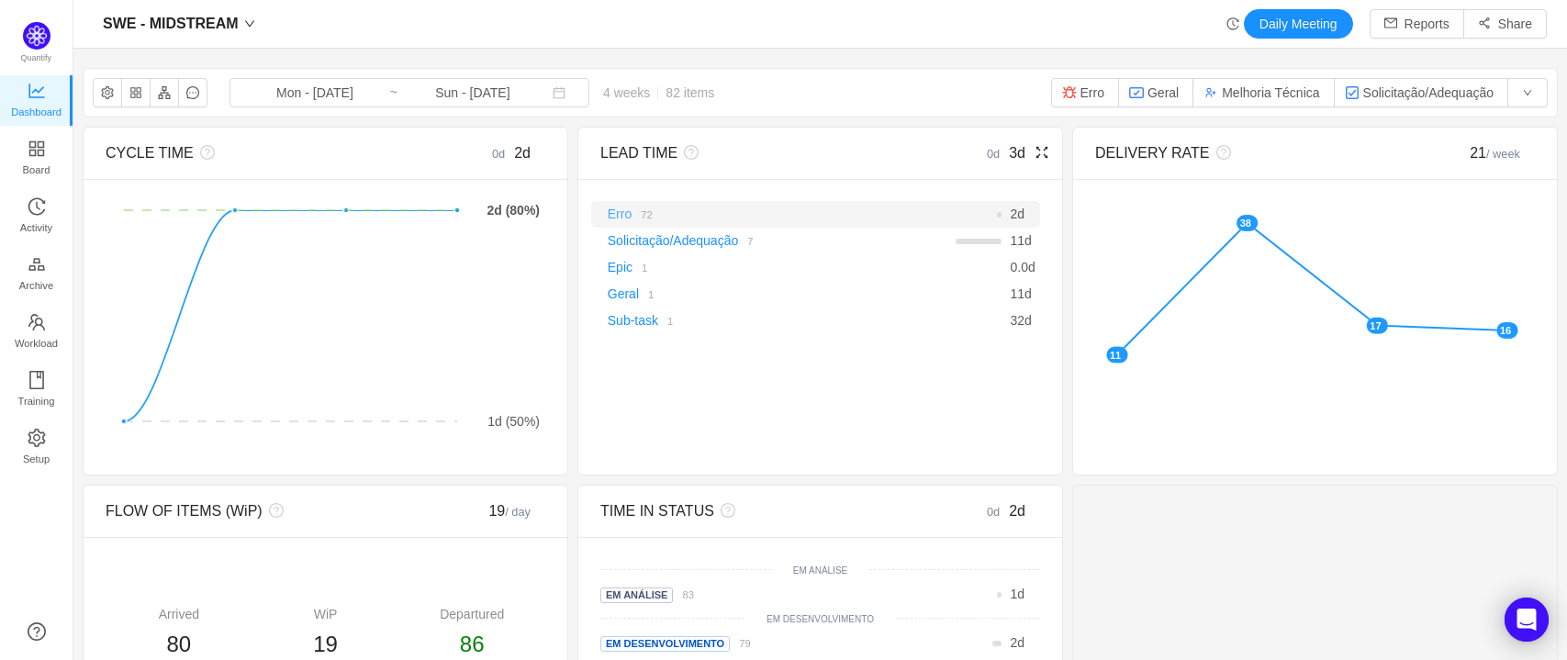
click at [609, 218] on link "Erro" at bounding box center [620, 214] width 24 height 15
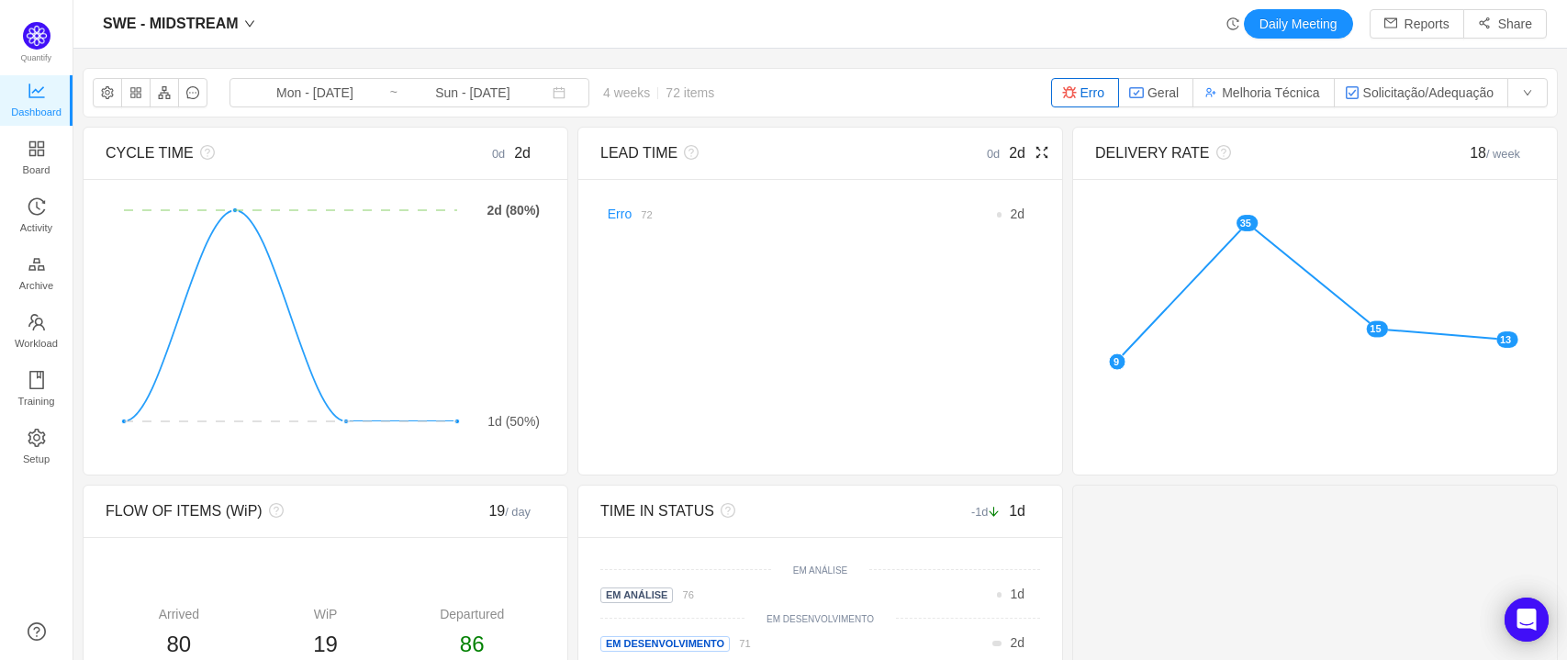
click at [609, 218] on link "Erro" at bounding box center [620, 214] width 24 height 15
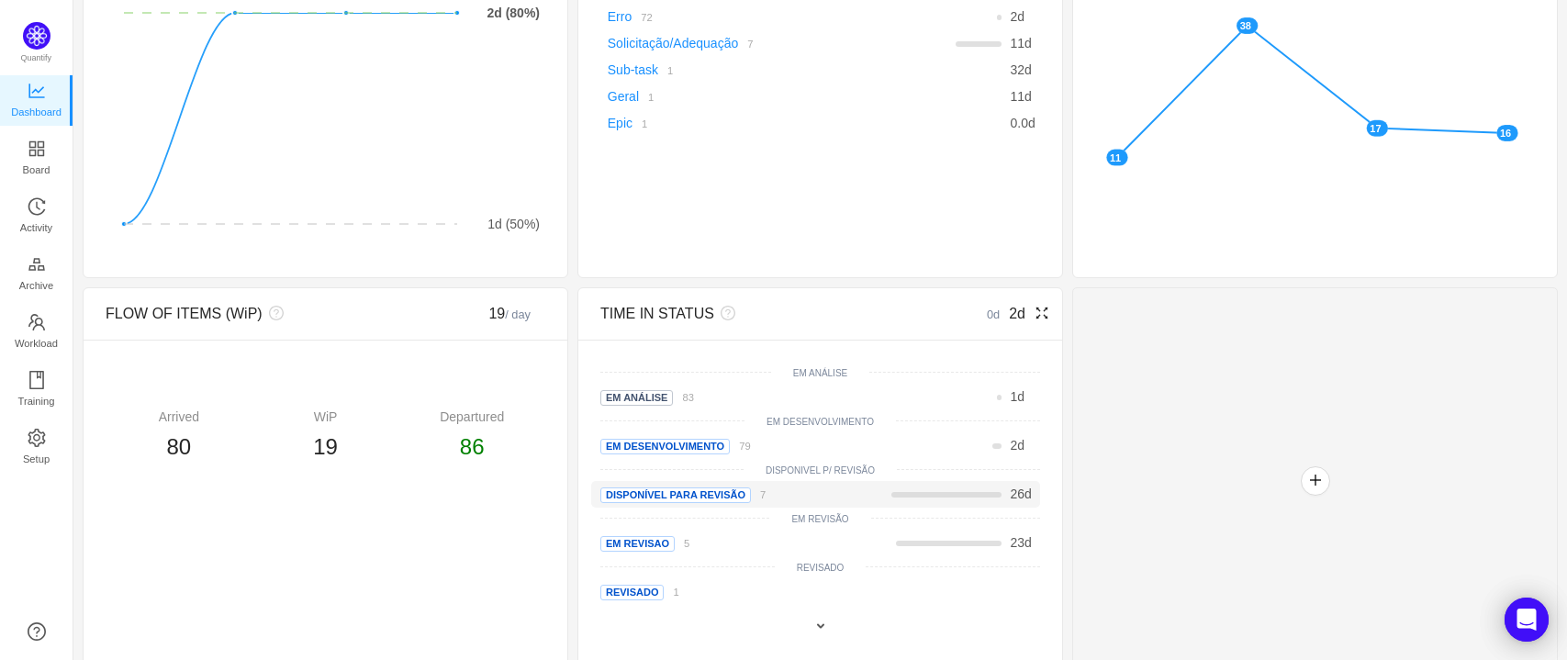
scroll to position [219, 0]
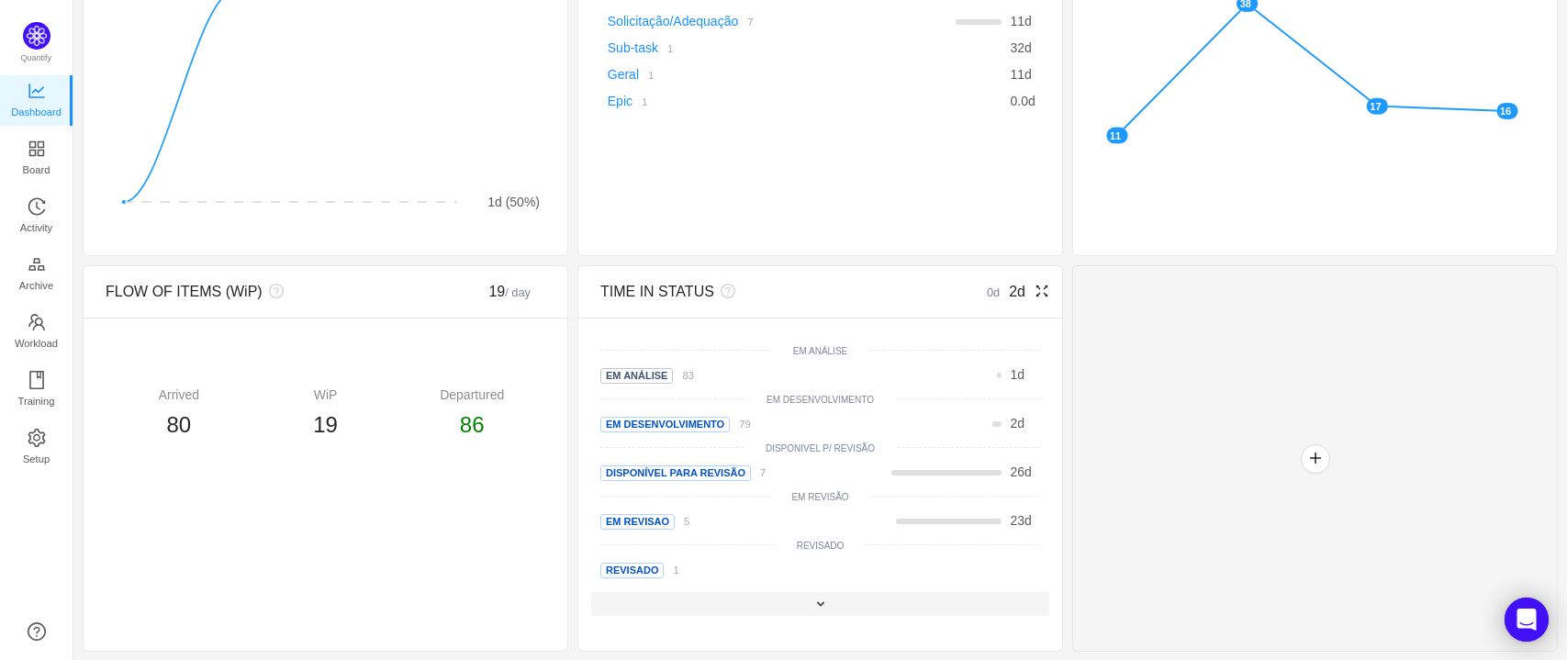
click at [815, 603] on span at bounding box center [820, 604] width 15 height 15
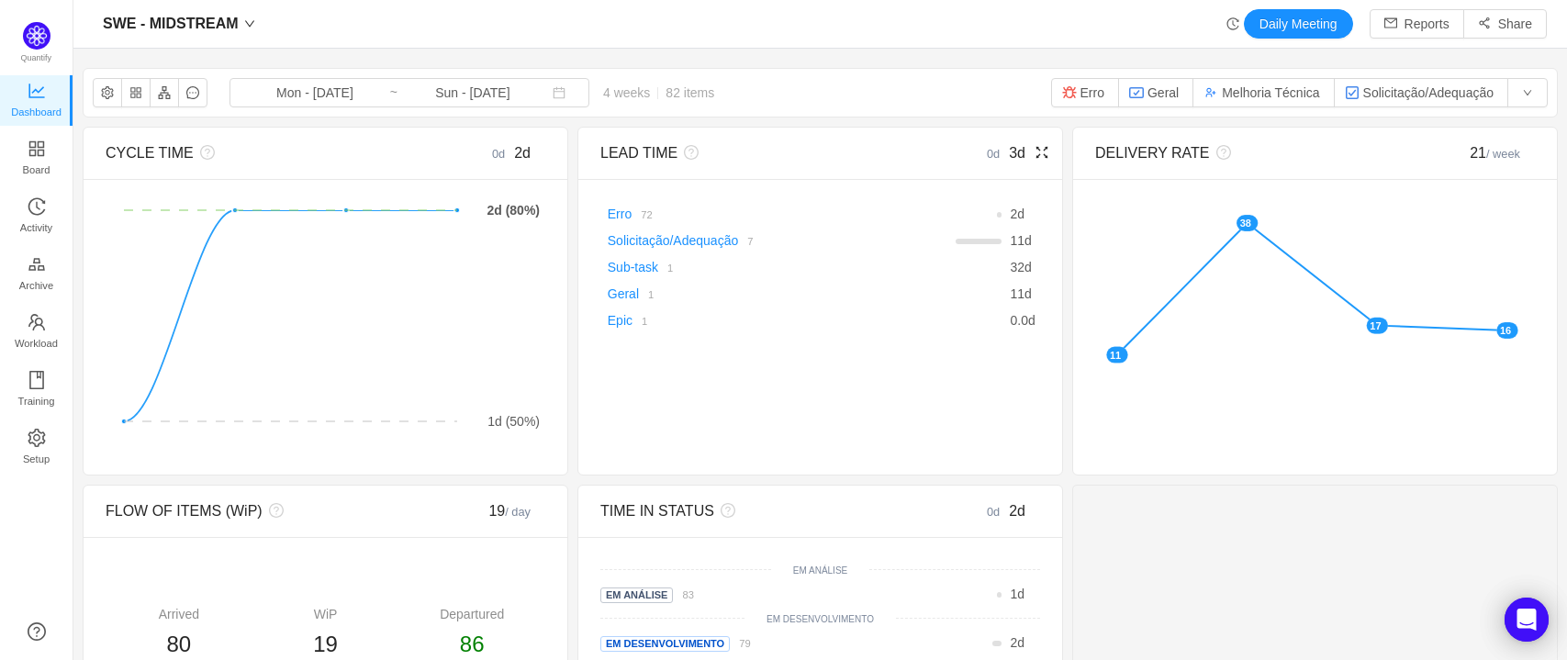
scroll to position [316, 0]
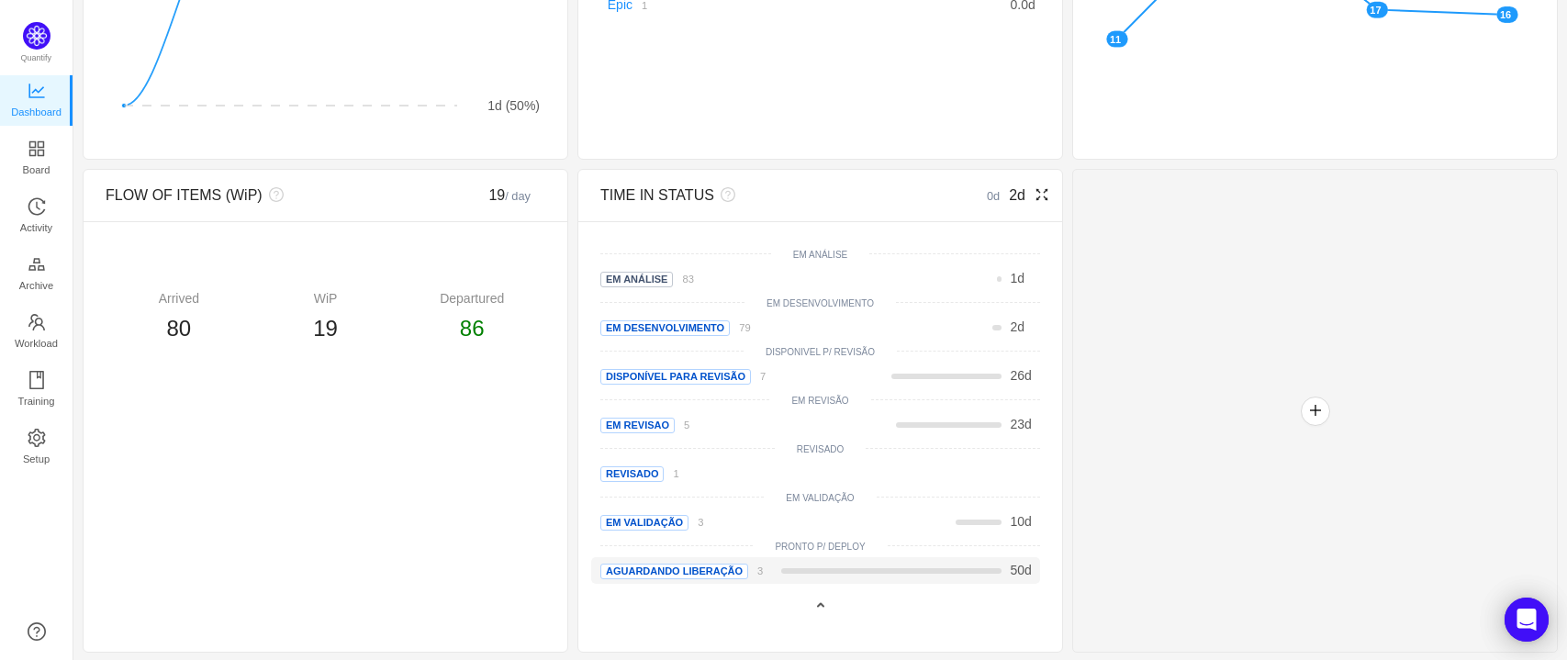
click at [712, 571] on span "Aguardando liberação" at bounding box center [674, 572] width 148 height 16
click at [1012, 564] on span "50" at bounding box center [1018, 570] width 15 height 15
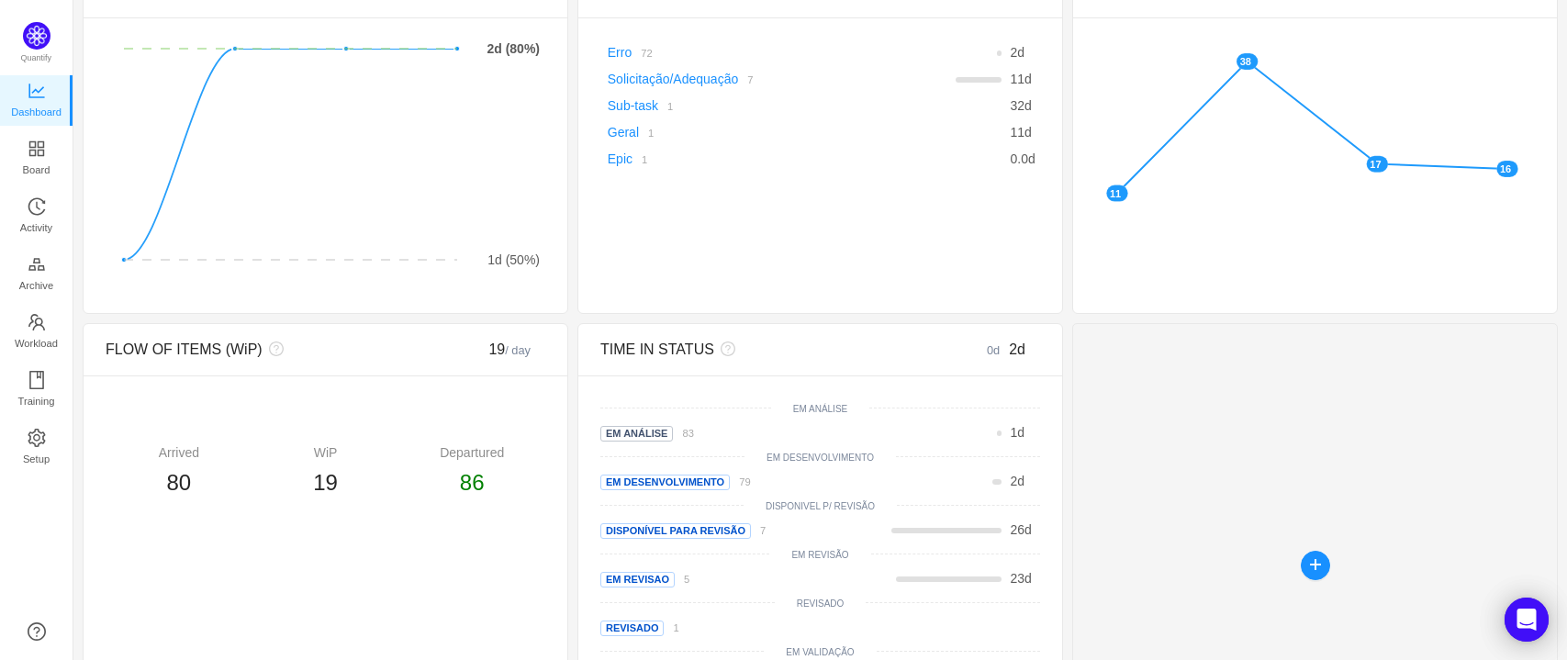
scroll to position [10, 0]
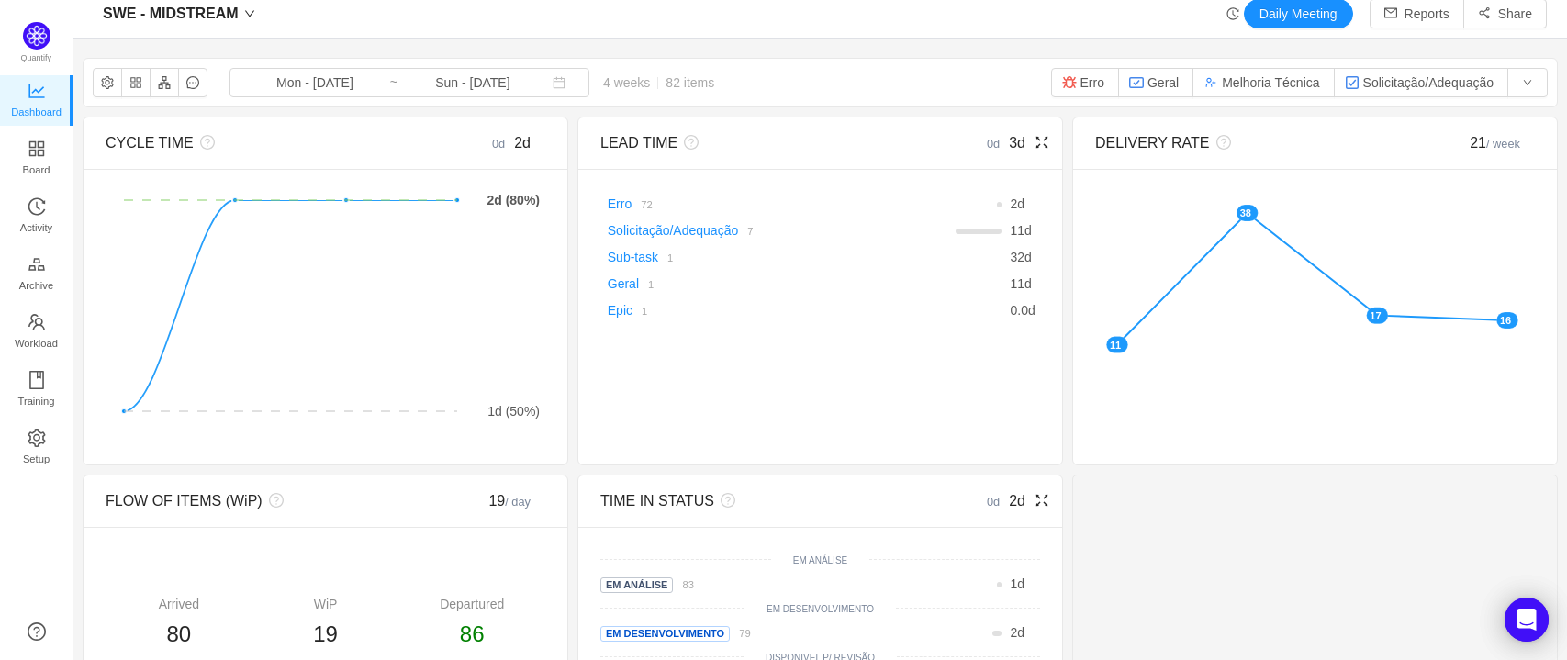
click at [1035, 498] on icon "icon: fullscreen" at bounding box center [1042, 500] width 15 height 15
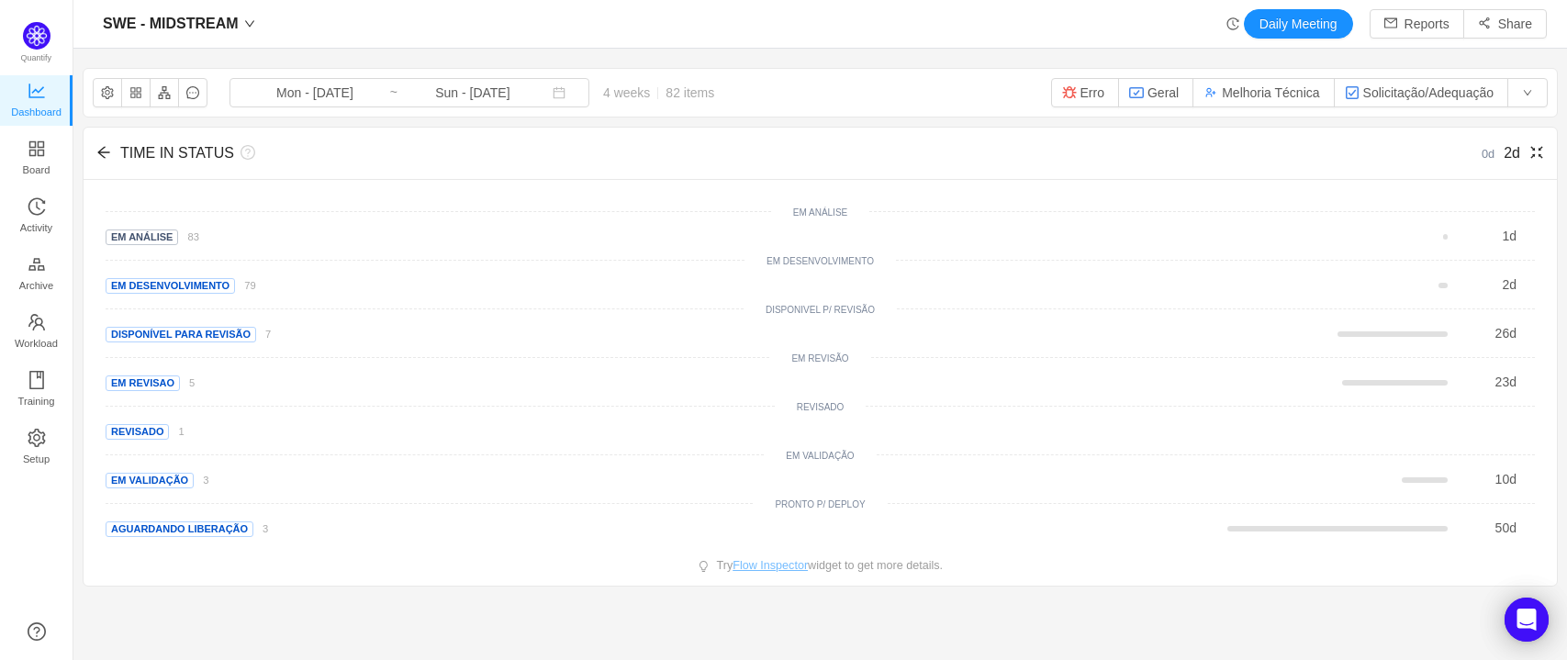
scroll to position [0, 0]
click at [1475, 525] on div "50 d" at bounding box center [1486, 528] width 69 height 19
click at [204, 528] on span "Aguardando liberação" at bounding box center [180, 529] width 148 height 16
click at [278, 527] on div "Aguardando liberação 3" at bounding box center [404, 528] width 596 height 19
click at [263, 529] on small "3" at bounding box center [266, 528] width 6 height 11
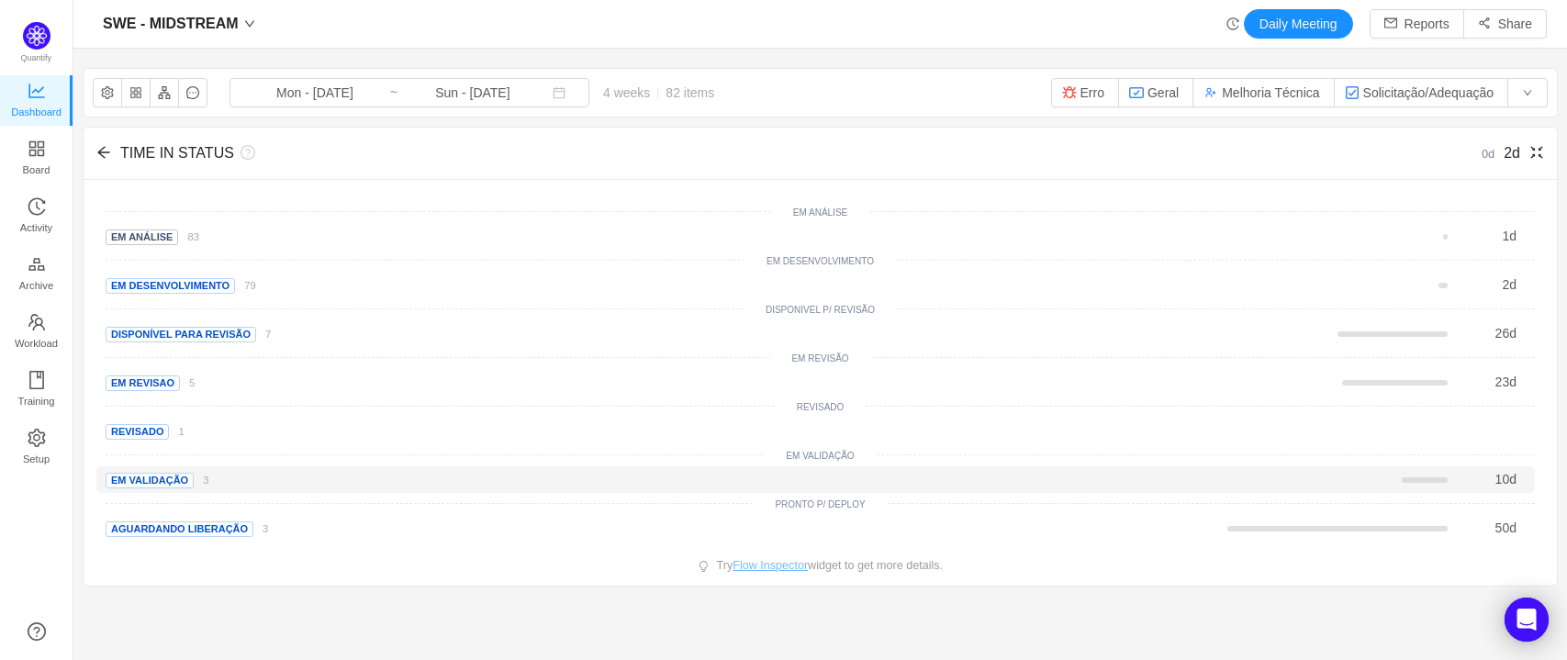
click at [206, 481] on div "Em validação 3" at bounding box center [404, 479] width 596 height 19
click at [203, 479] on small "3" at bounding box center [206, 480] width 6 height 11
click at [107, 157] on icon "icon: arrow-left" at bounding box center [103, 152] width 15 height 15
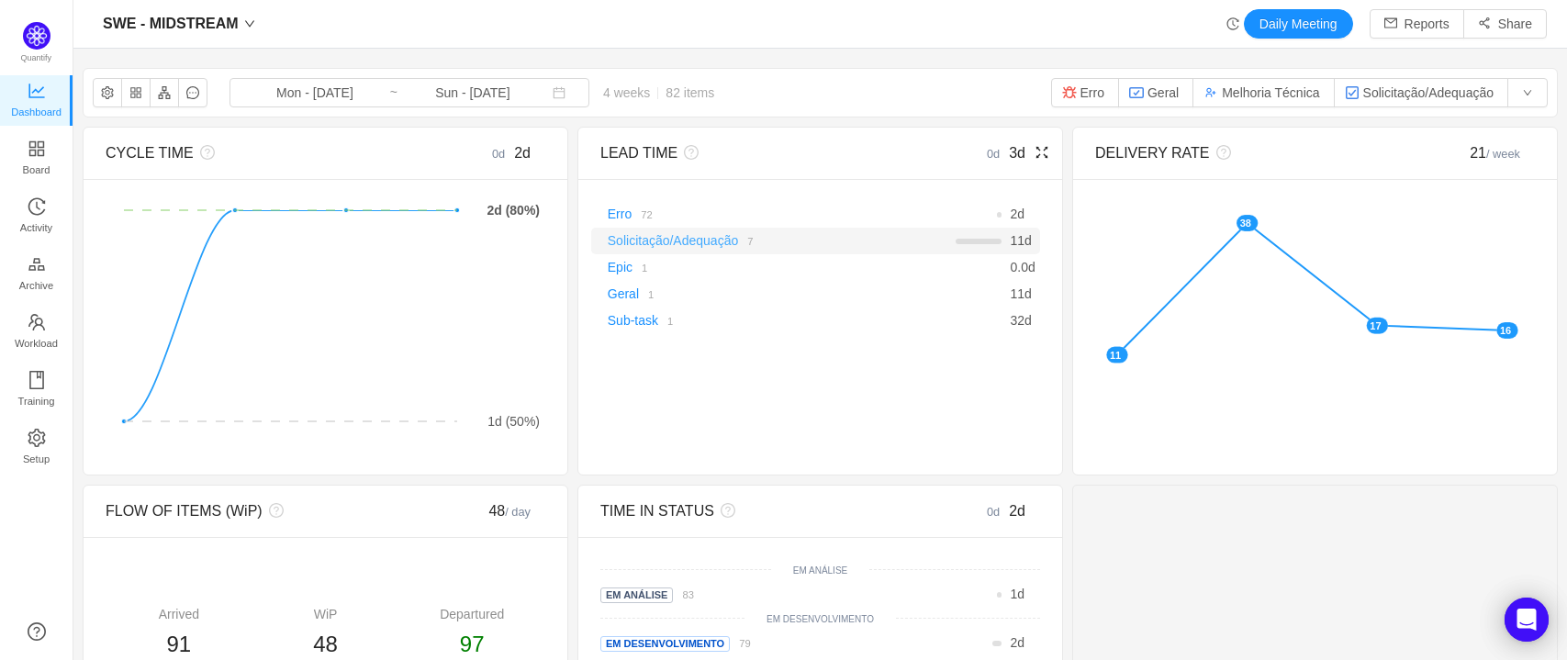
click at [710, 241] on link "Solicitação/Adequação" at bounding box center [673, 240] width 130 height 15
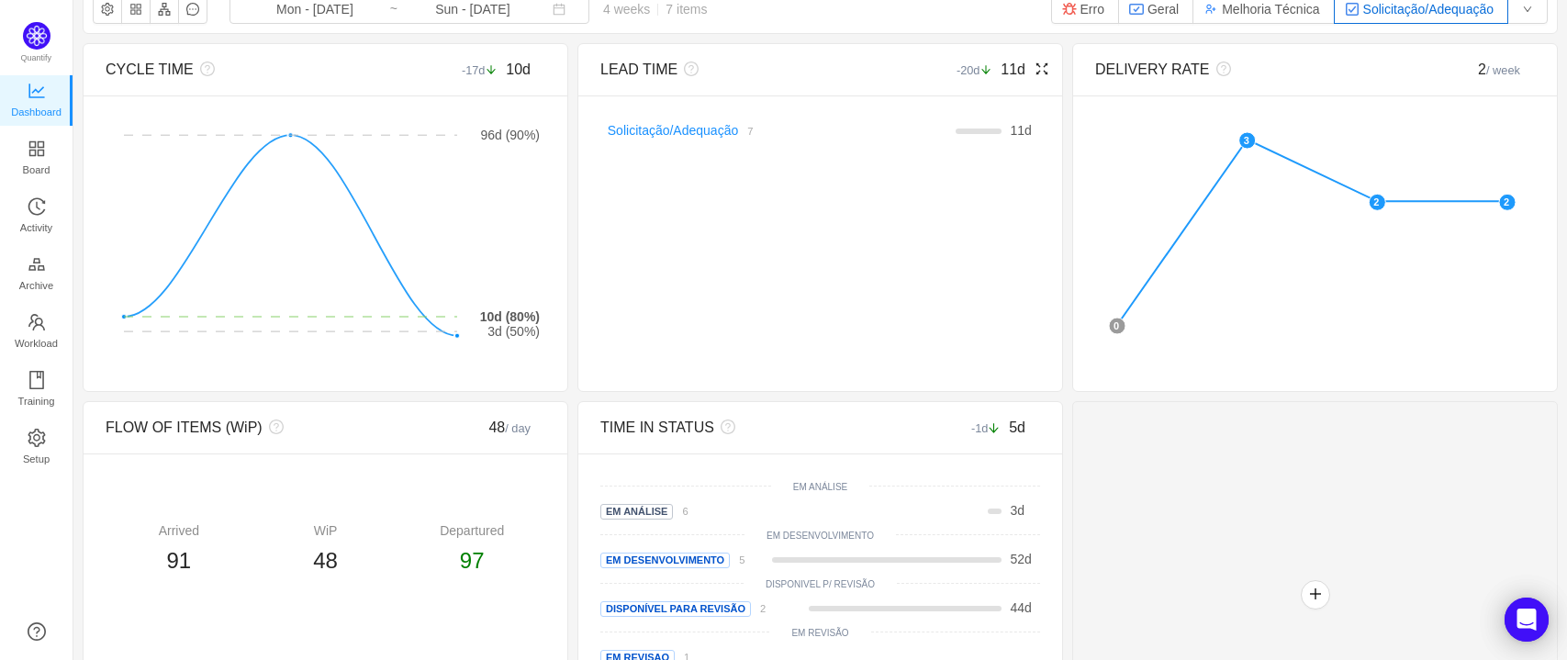
scroll to position [118, 0]
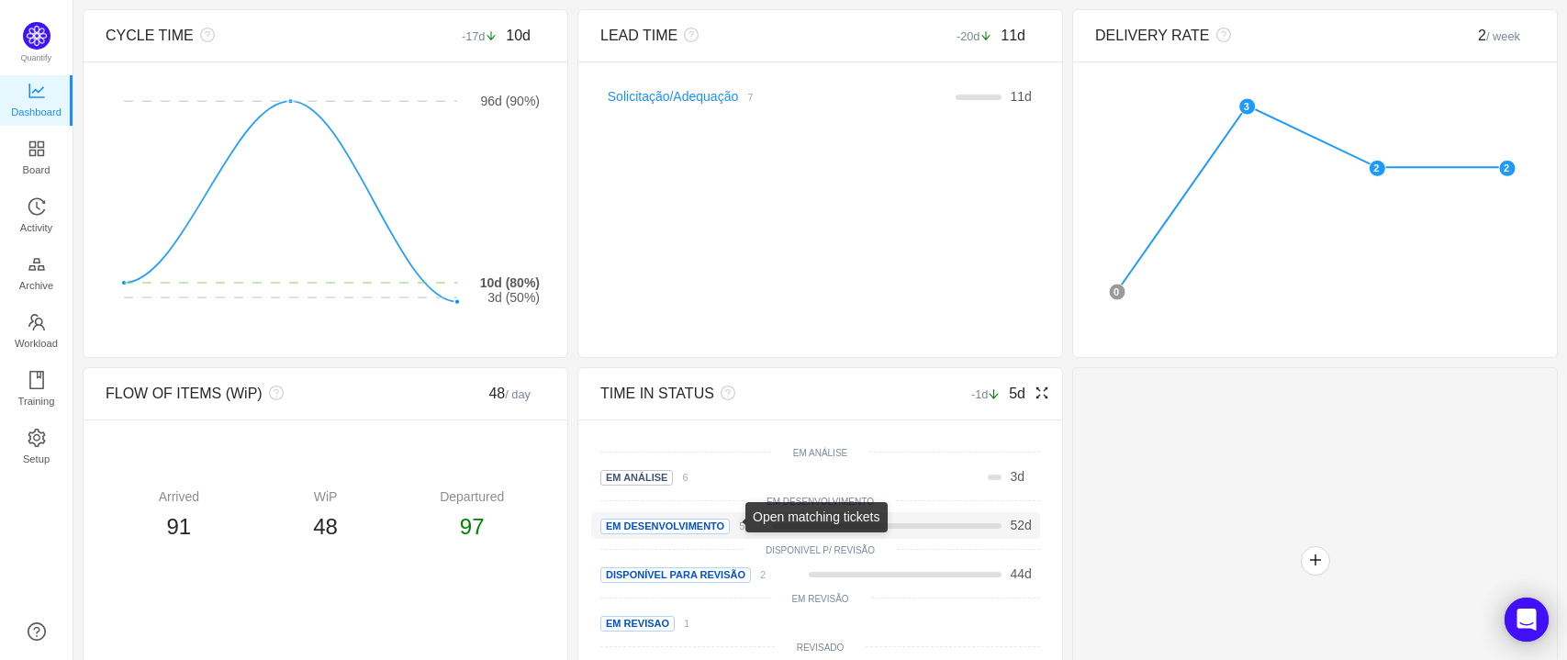
click at [739, 532] on small "5" at bounding box center [742, 525] width 6 height 11
click at [1035, 41] on icon "icon: fullscreen" at bounding box center [1042, 35] width 15 height 15
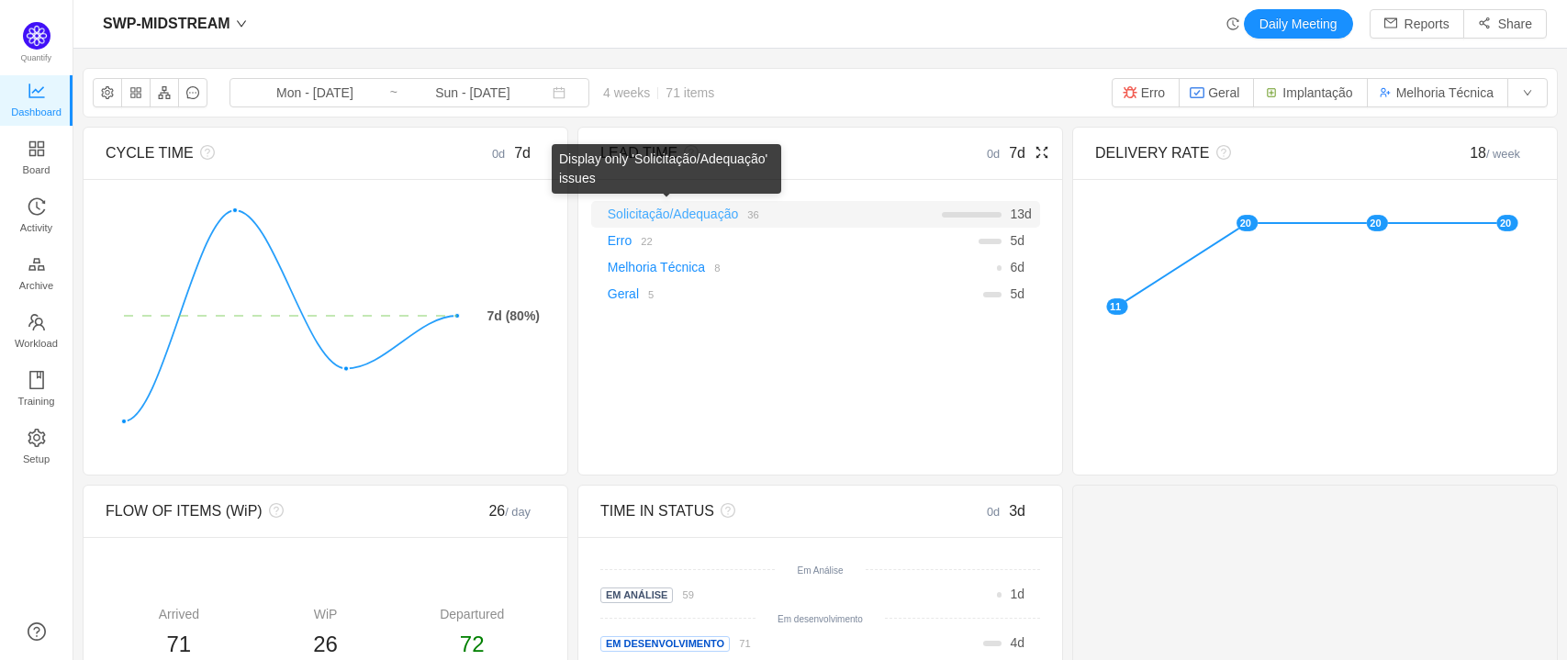
click at [697, 211] on link "Solicitação/Adequação" at bounding box center [673, 214] width 130 height 15
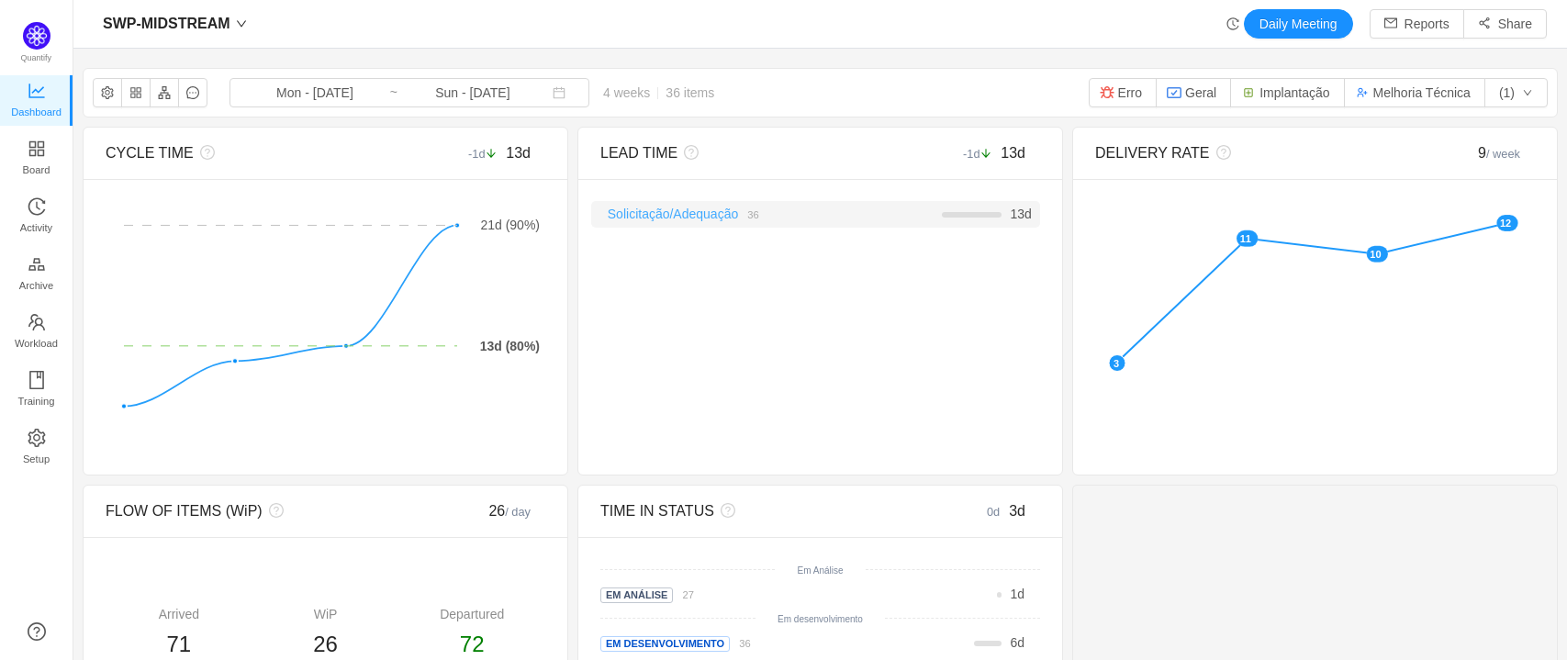
click at [681, 213] on link "Solicitação/Adequação" at bounding box center [673, 214] width 130 height 15
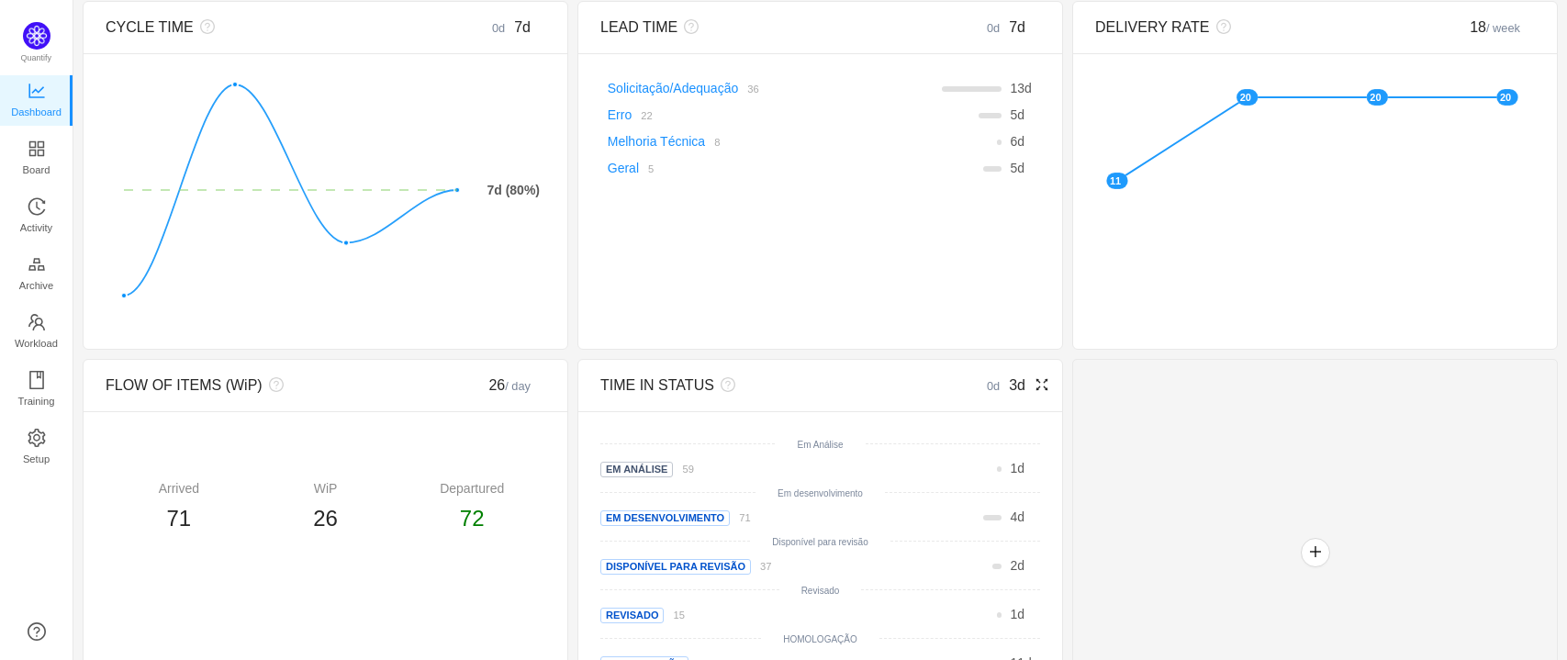
scroll to position [219, 0]
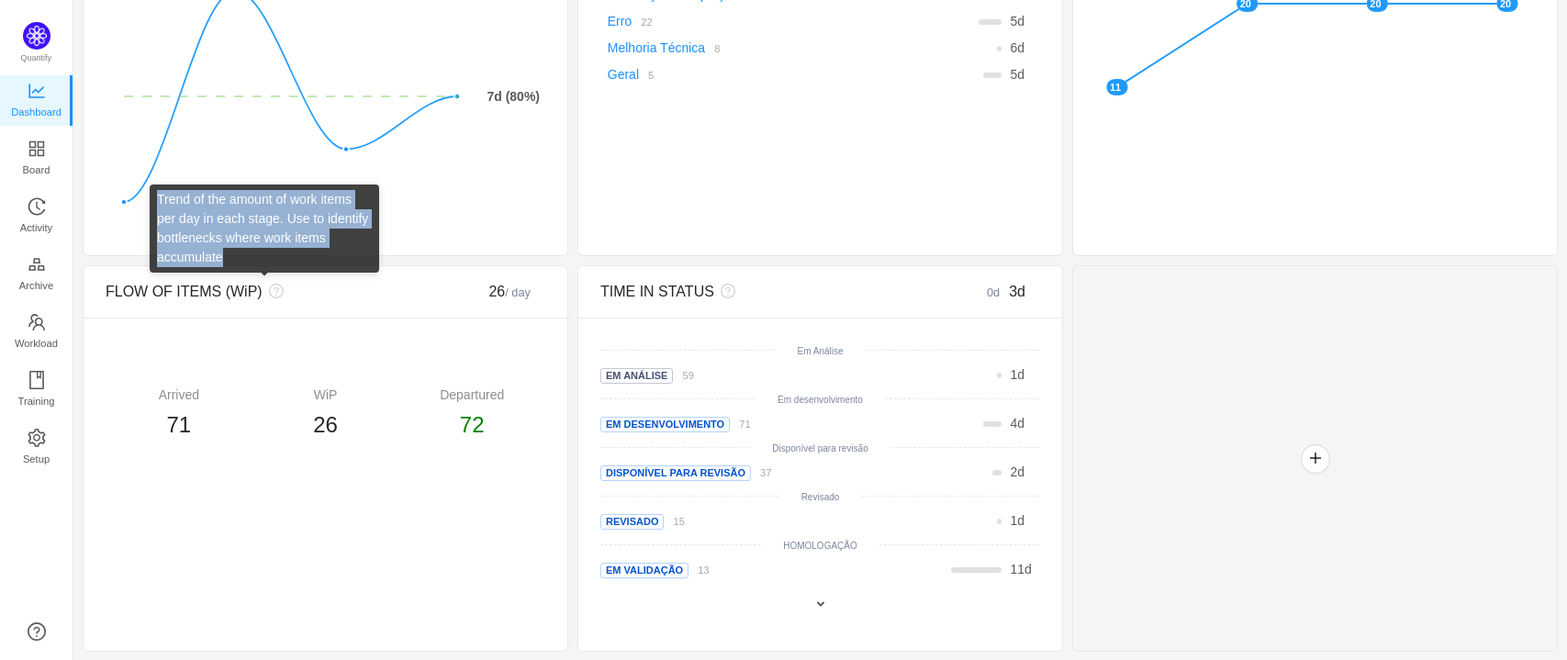
drag, startPoint x: 230, startPoint y: 258, endPoint x: 157, endPoint y: 201, distance: 92.9
click at [157, 201] on div "Trend of the amount of work items per day in each stage. Use to identify bottle…" at bounding box center [264, 229] width 229 height 88
copy div "Trend of the amount of work items per day in each stage. Use to identify bottle…"
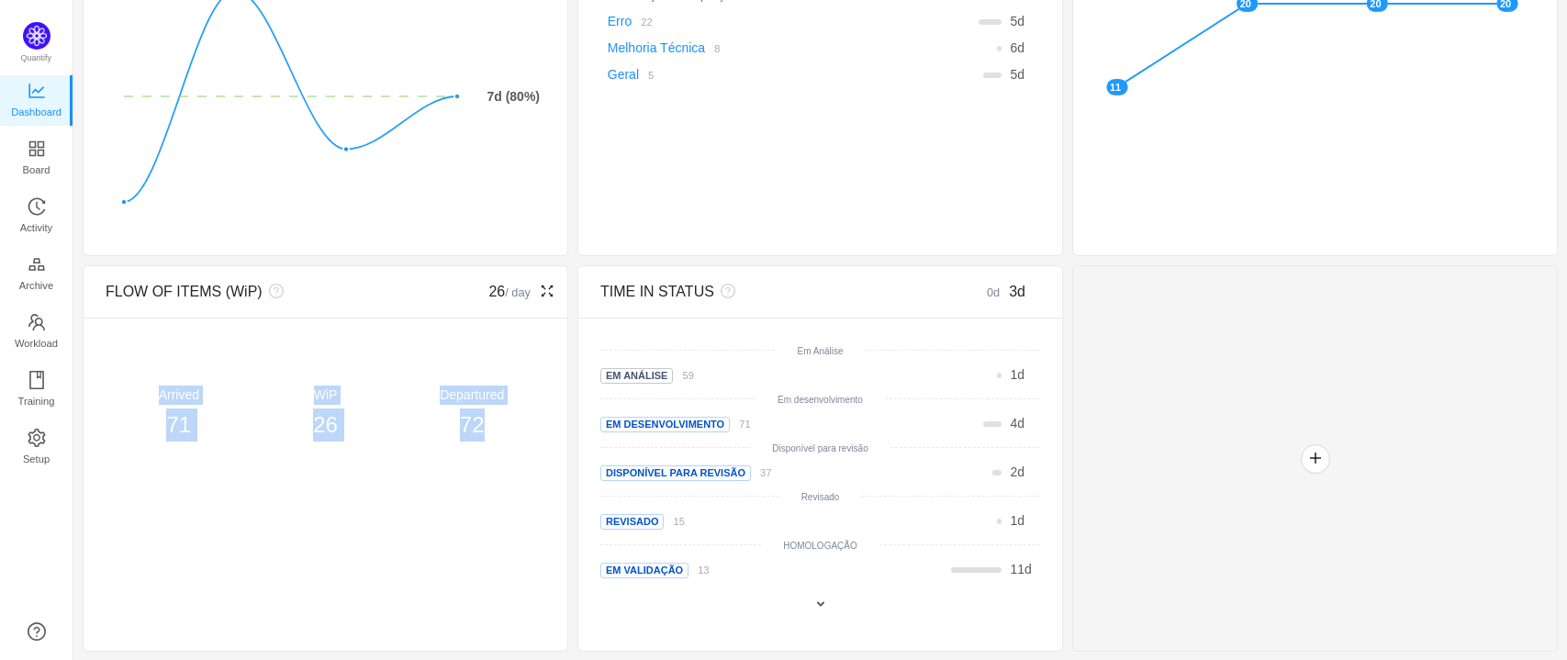
copy div "Arrived 71 WiP 26 Departured 72"
drag, startPoint x: 156, startPoint y: 392, endPoint x: 502, endPoint y: 418, distance: 347.0
click at [502, 418] on div "Arrived 71 WiP 26 Departured 72" at bounding box center [326, 414] width 440 height 56
click at [341, 427] on div "26" at bounding box center [325, 425] width 147 height 33
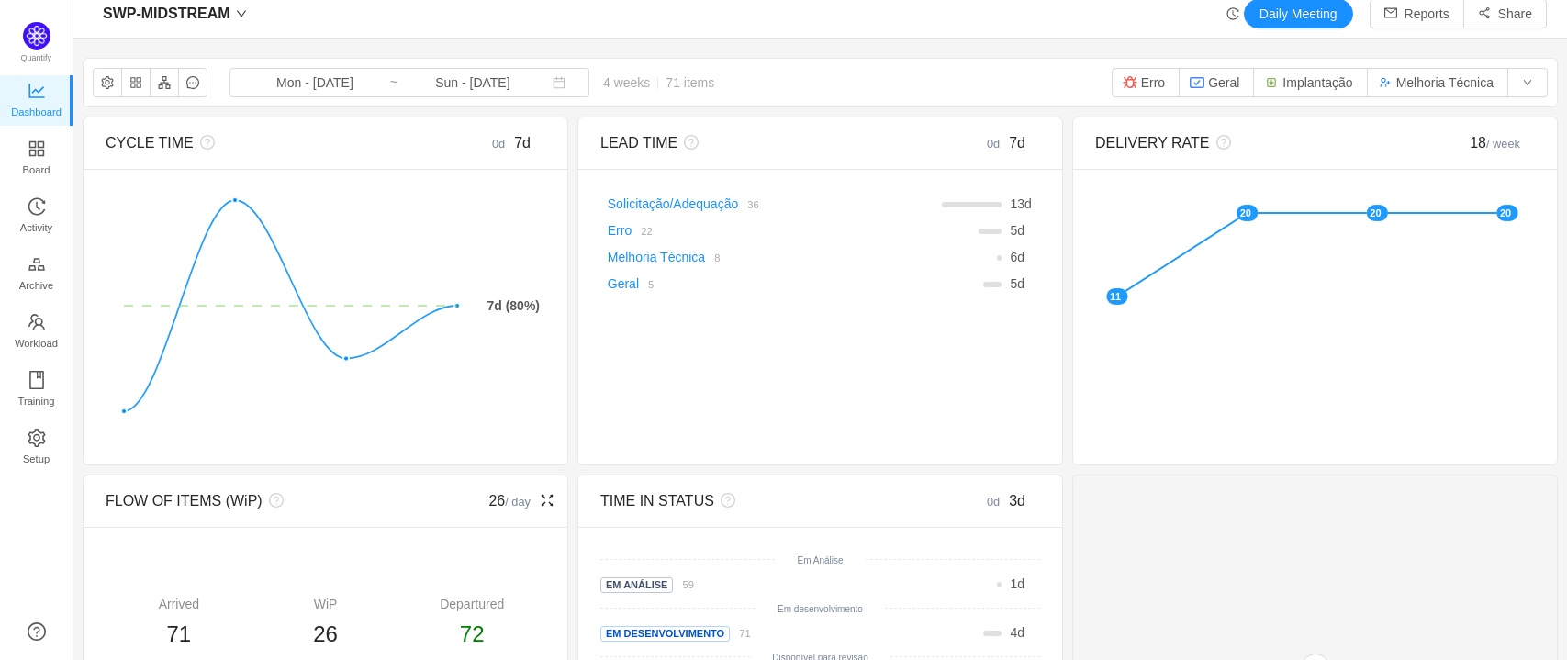
scroll to position [0, 0]
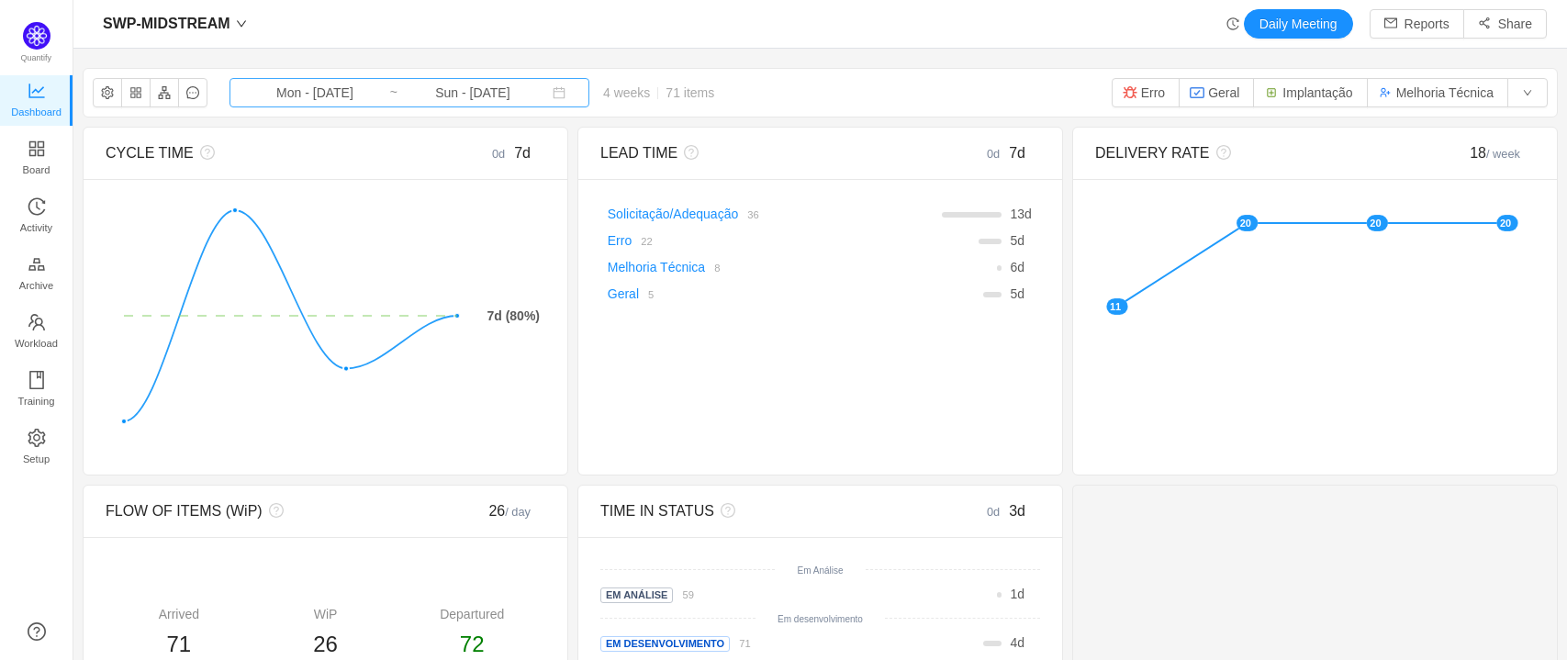
click at [398, 86] on input "Sun - [DATE]" at bounding box center [472, 93] width 149 height 20
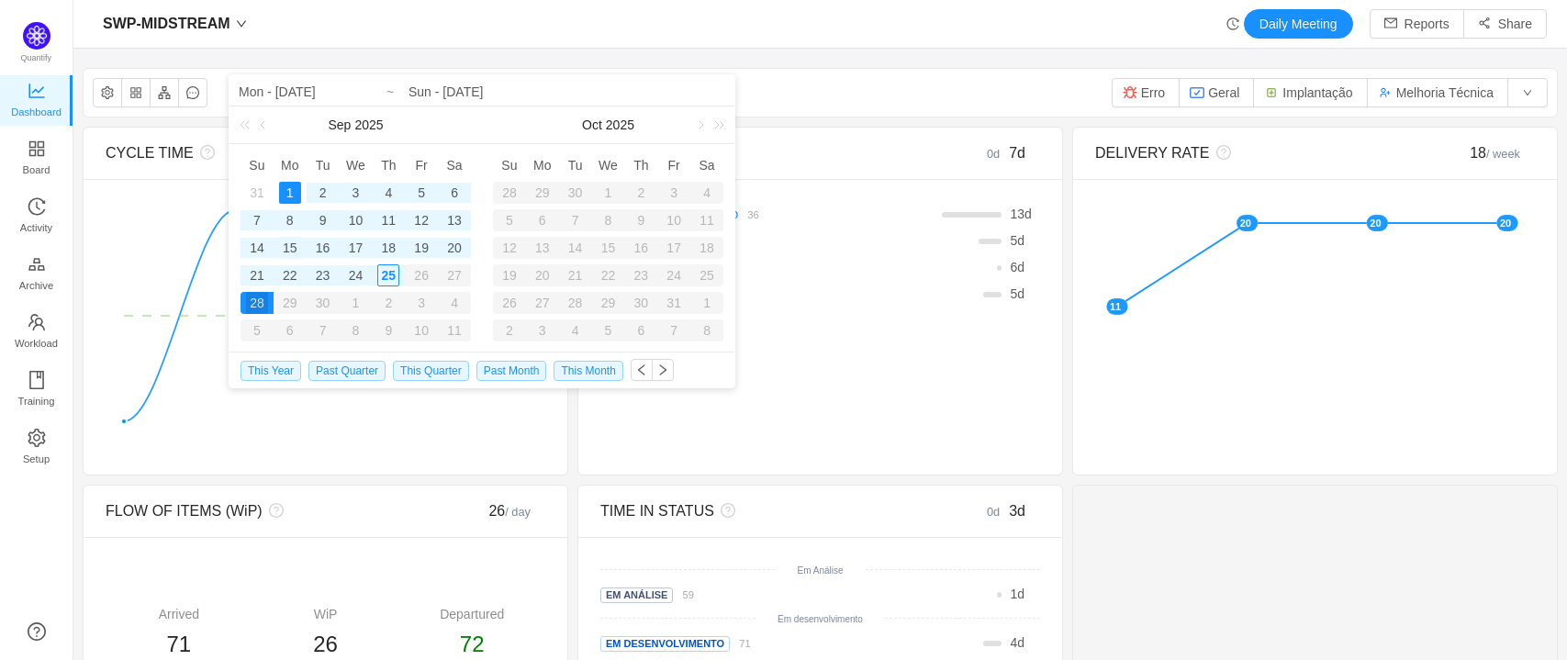
click at [285, 242] on div "15" at bounding box center [290, 248] width 22 height 22
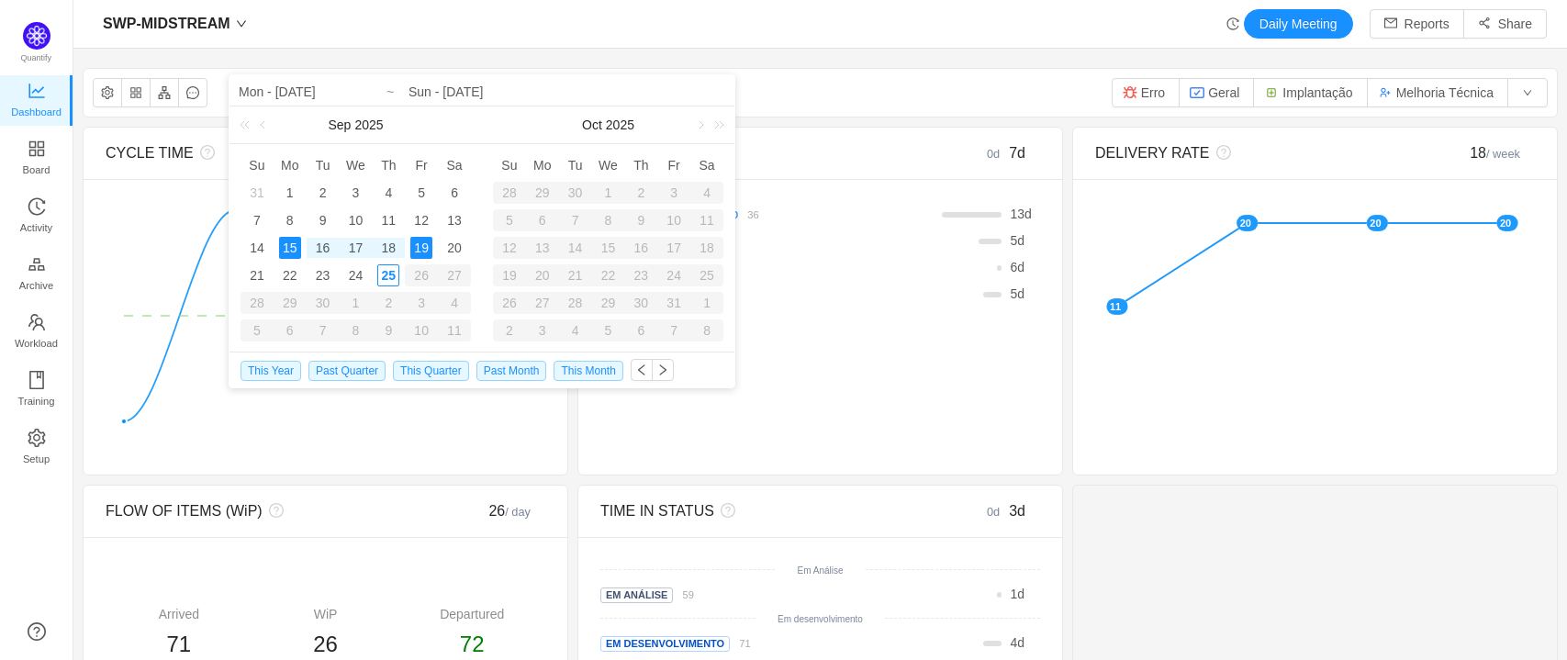
click at [420, 245] on div "19" at bounding box center [421, 248] width 22 height 22
type input "Mon - Sep 15, 2025"
type input "Fri - Sep 19, 2025"
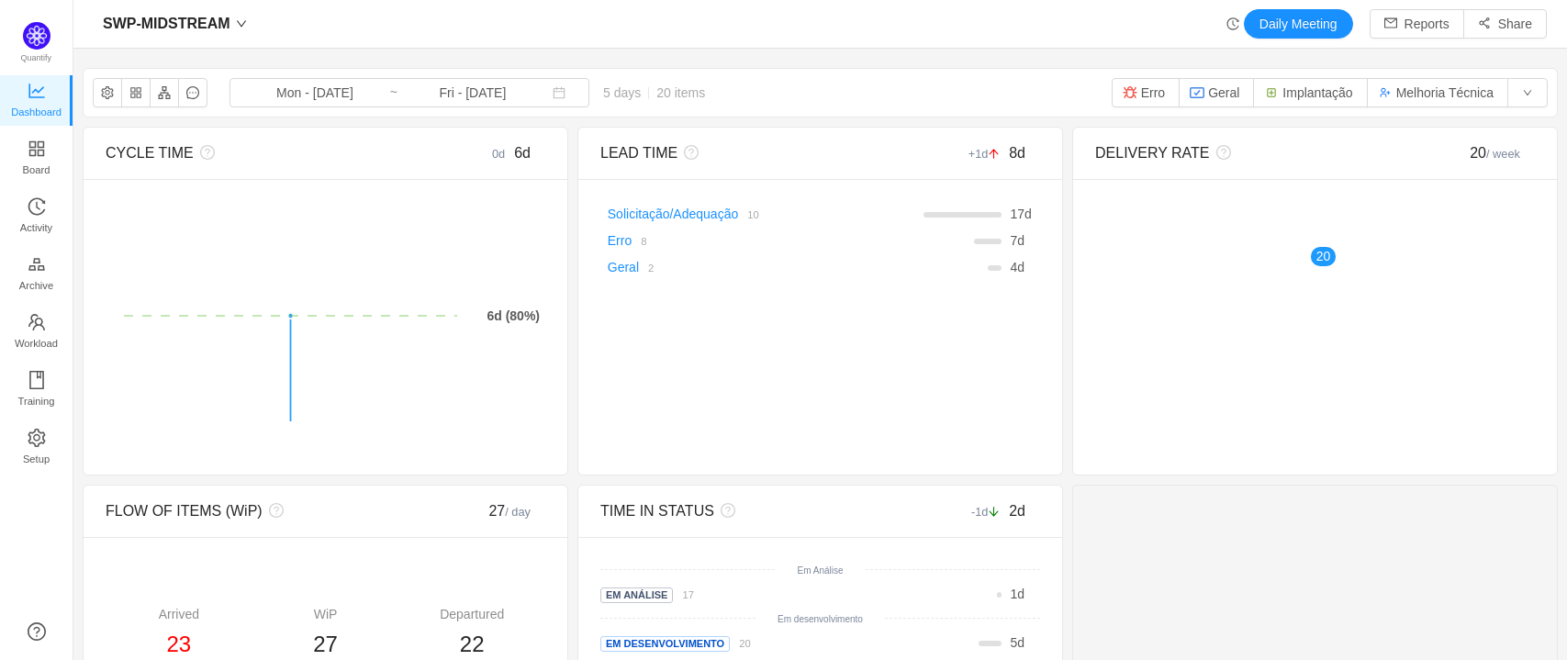
click at [601, 97] on span "5 days 20 items" at bounding box center [653, 92] width 129 height 15
click at [656, 96] on span "20 items" at bounding box center [680, 92] width 49 height 15
click at [553, 94] on icon "icon: calendar" at bounding box center [559, 92] width 13 height 13
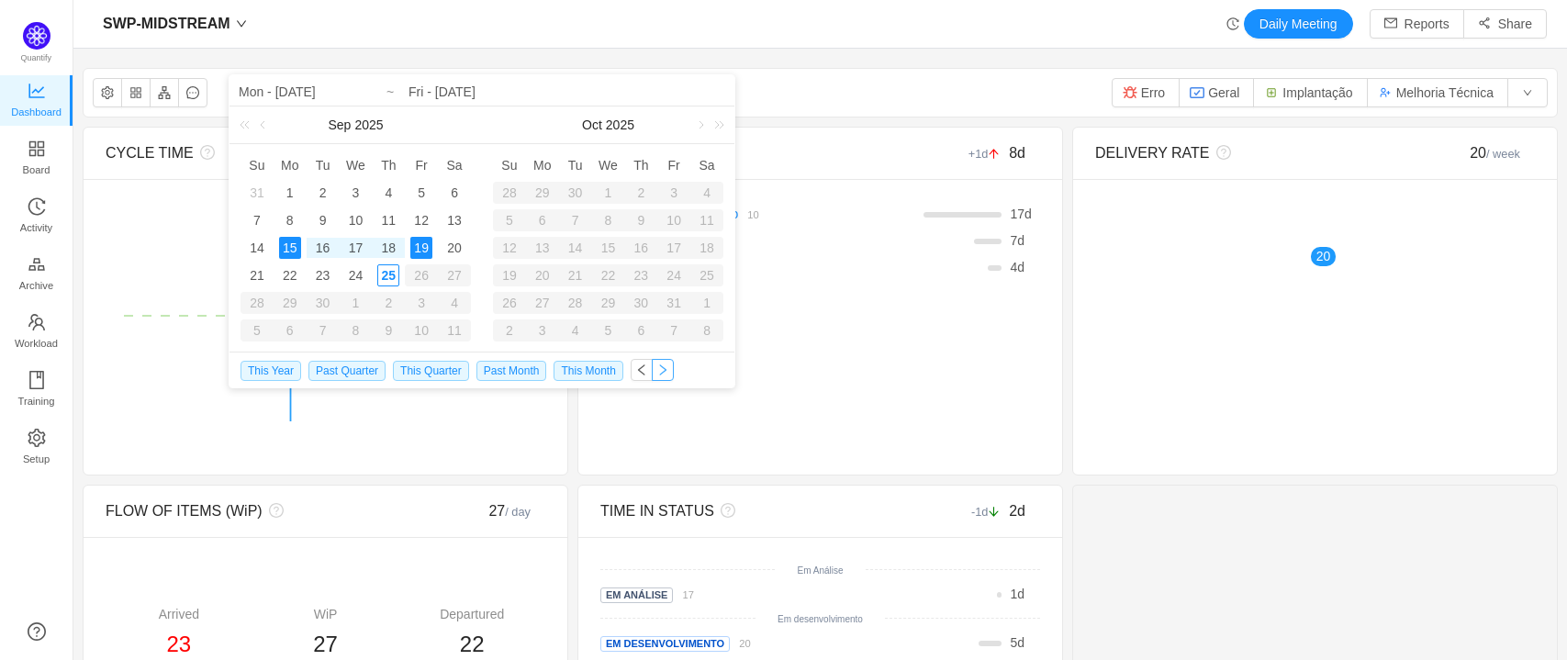
click at [662, 370] on button "button" at bounding box center [663, 370] width 22 height 22
type input "Sat - Sep 20, 2025"
type input "Wed - Sep 24, 2025"
type input "Sat - Sep 20, 2025"
type input "Wed - Sep 24, 2025"
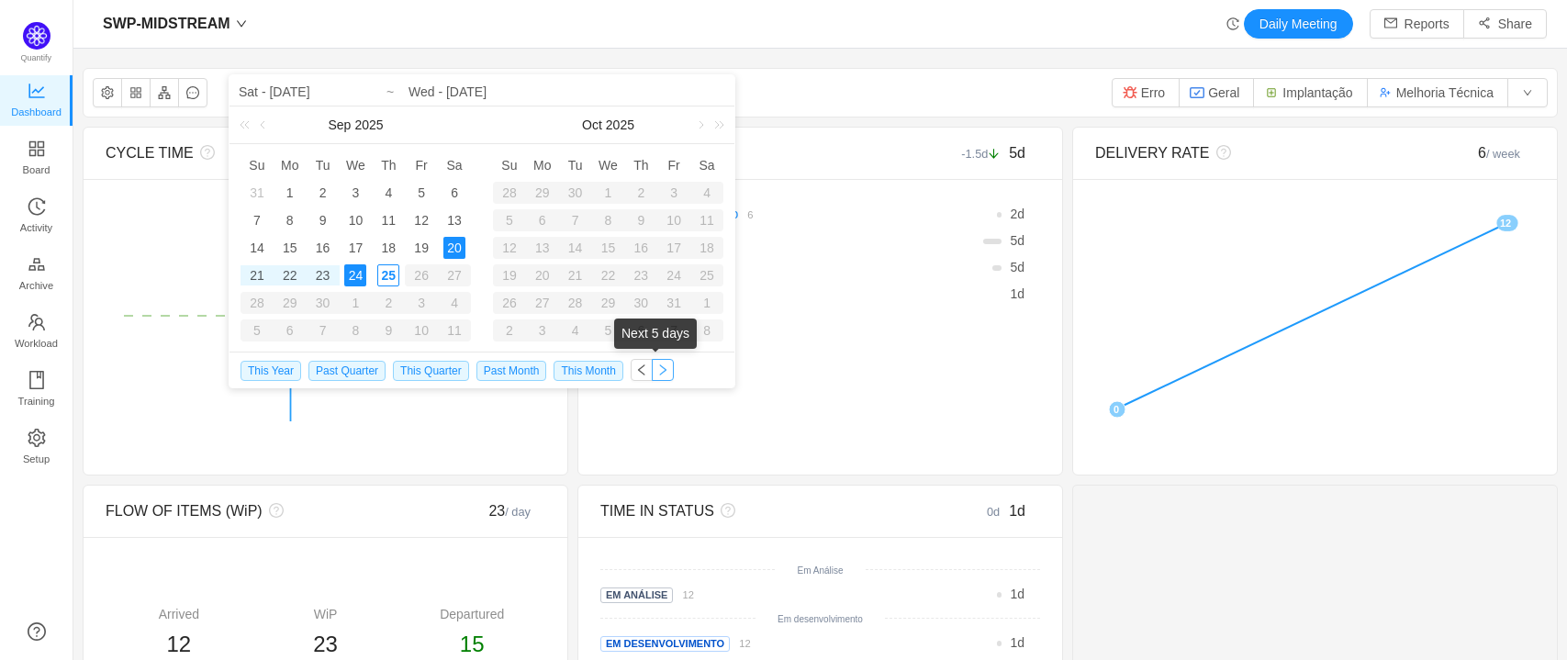
click at [656, 369] on button "button" at bounding box center [663, 370] width 22 height 22
type input "Thu - Sep 25, 2025"
type input "Mon - Sep 29, 2025"
type input "Thu - Sep 25, 2025"
type input "Mon - Sep 29, 2025"
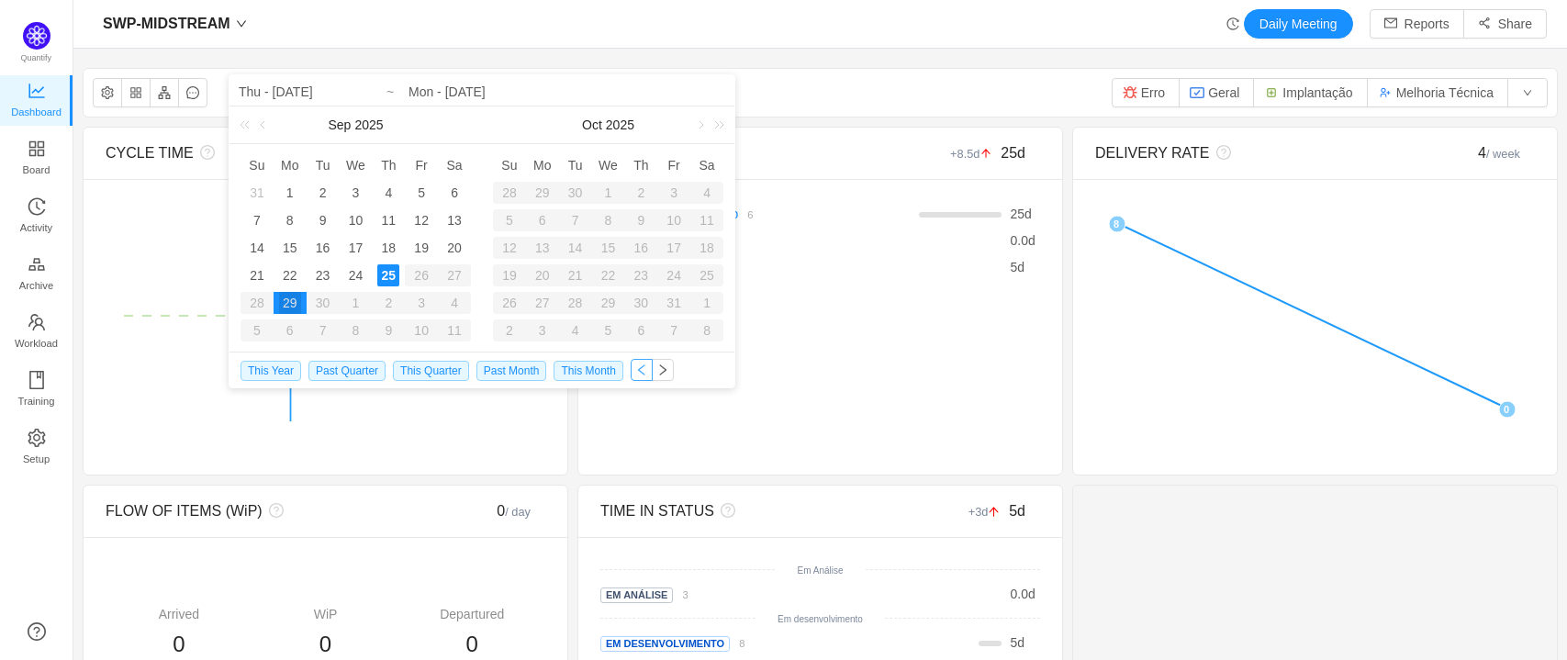
click at [634, 369] on button "button" at bounding box center [642, 370] width 22 height 22
type input "Sat - Sep 20, 2025"
type input "Wed - Sep 24, 2025"
type input "Sat - Sep 20, 2025"
type input "Wed - Sep 24, 2025"
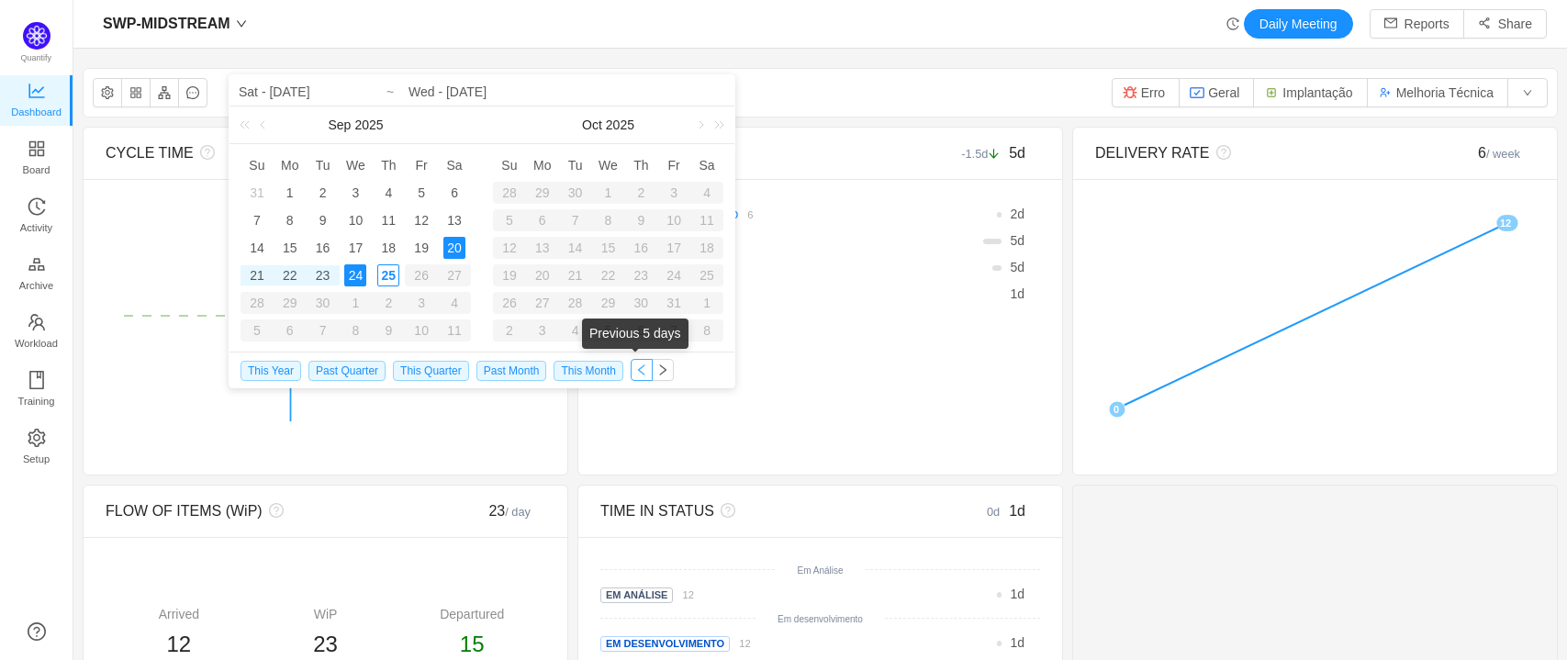
click at [634, 369] on button "button" at bounding box center [642, 370] width 22 height 22
type input "Mon - Sep 15, 2025"
type input "Fri - Sep 19, 2025"
type input "Mon - Sep 15, 2025"
type input "Fri - Sep 19, 2025"
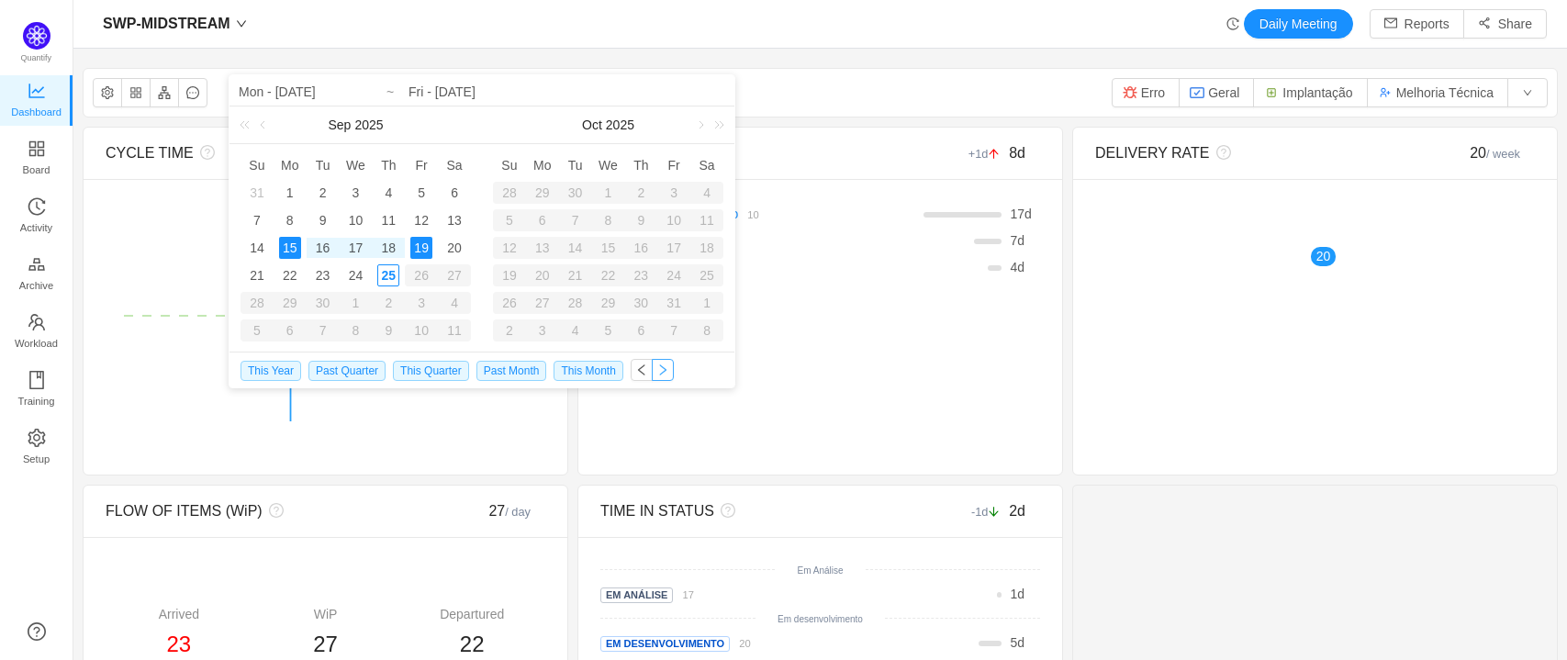
click at [656, 369] on button "button" at bounding box center [663, 370] width 22 height 22
type input "Sat - Sep 20, 2025"
type input "Wed - Sep 24, 2025"
type input "Sat - Sep 20, 2025"
type input "Wed - Sep 24, 2025"
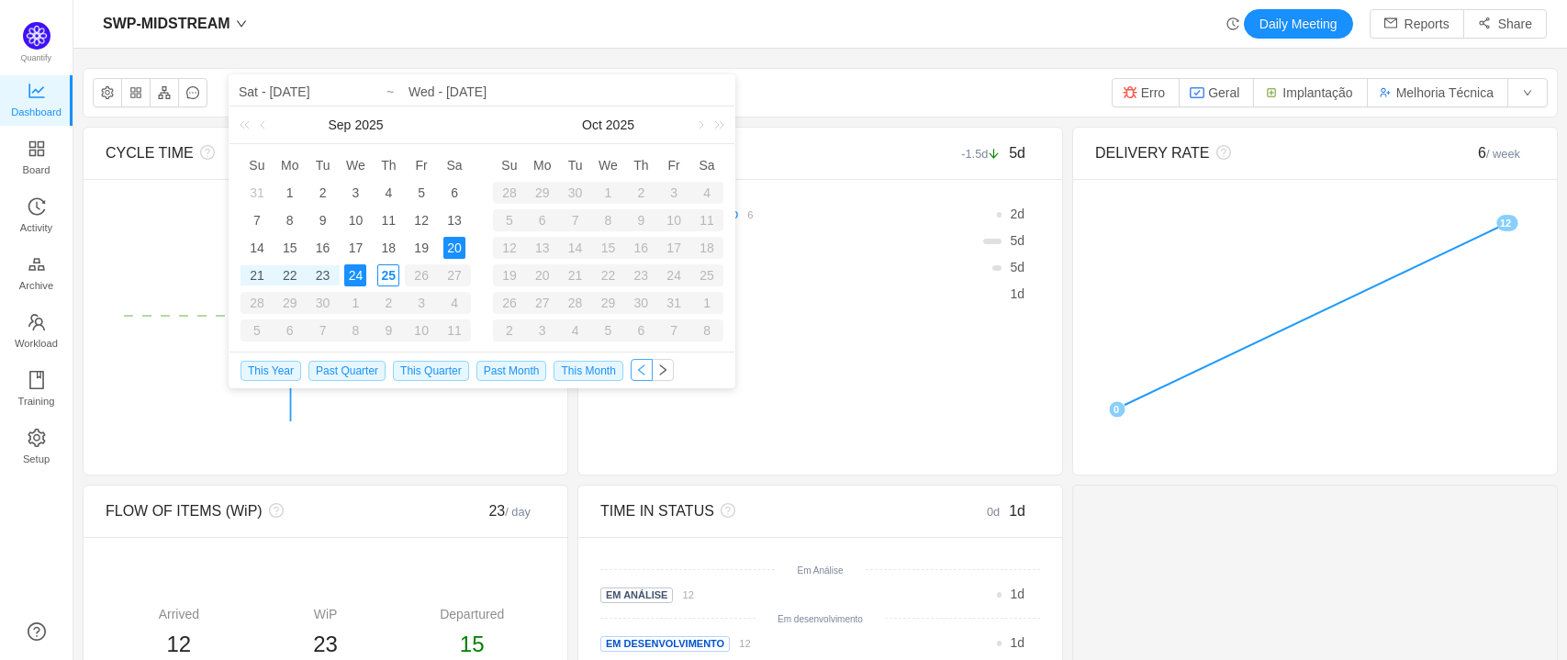
click at [631, 369] on button "button" at bounding box center [642, 370] width 22 height 22
type input "Mon - Sep 15, 2025"
type input "Fri - Sep 19, 2025"
type input "Mon - Sep 15, 2025"
type input "Fri - Sep 19, 2025"
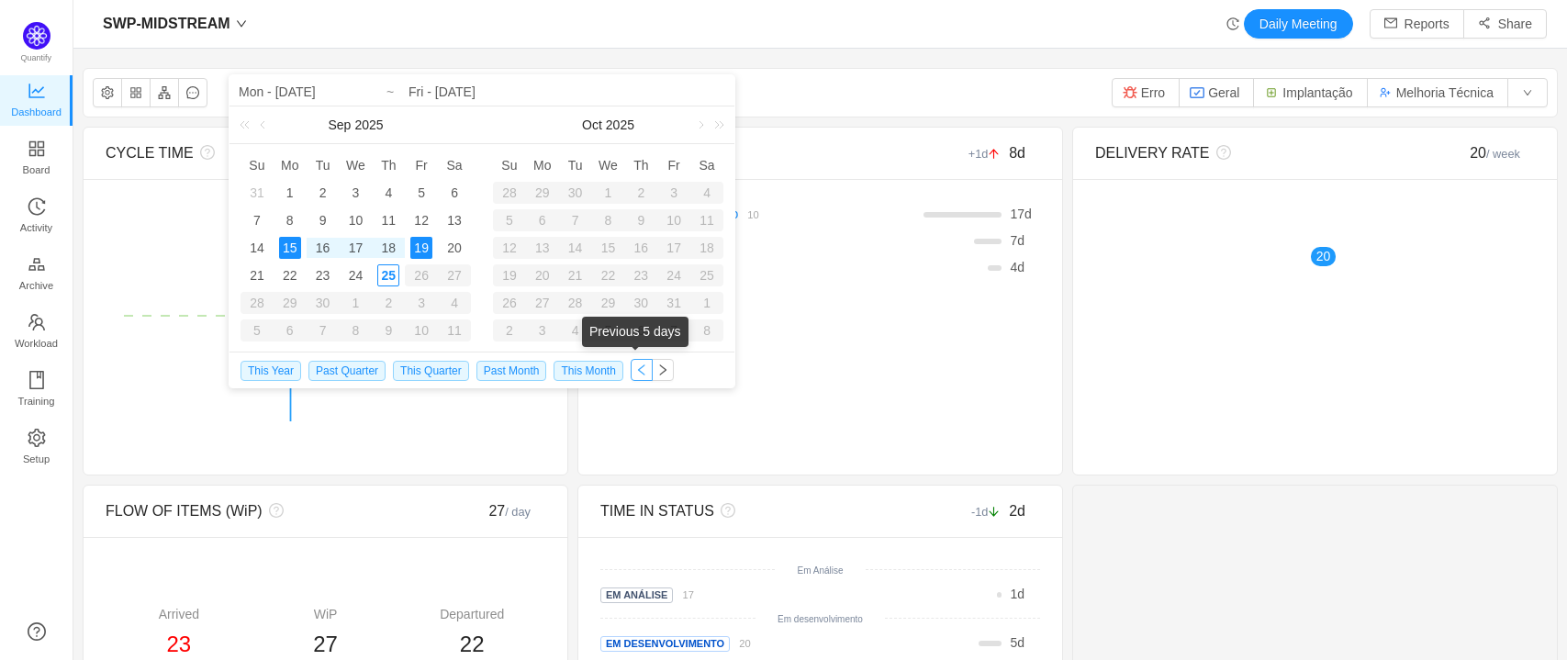
click at [631, 369] on button "button" at bounding box center [642, 370] width 22 height 22
type input "Wed - Sep 10, 2025"
type input "Sun - Sep 14, 2025"
type input "Wed - Sep 10, 2025"
type input "Sun - Sep 14, 2025"
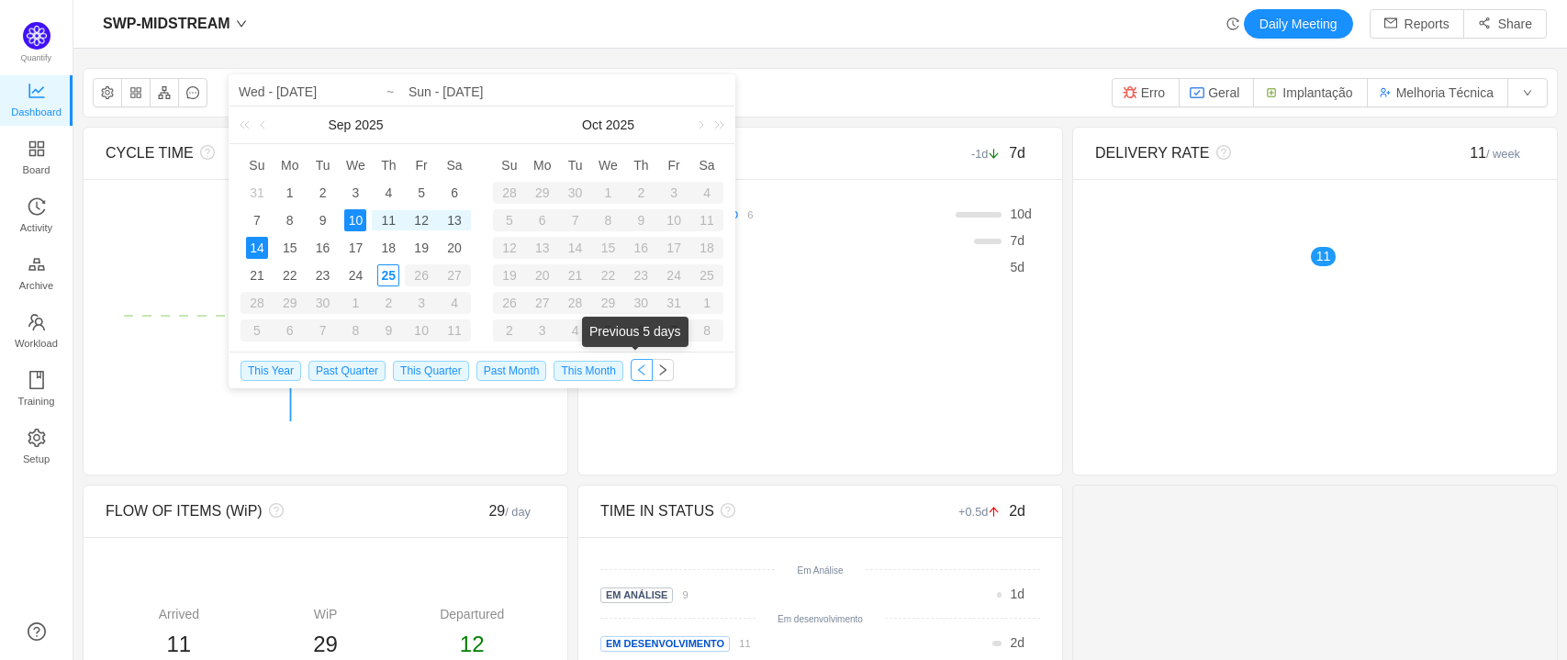
click at [631, 369] on button "button" at bounding box center [642, 370] width 22 height 22
type input "Fri - Sep 05, 2025"
type input "Tue - Sep 09, 2025"
type input "Fri - Sep 05, 2025"
type input "Tue - Sep 09, 2025"
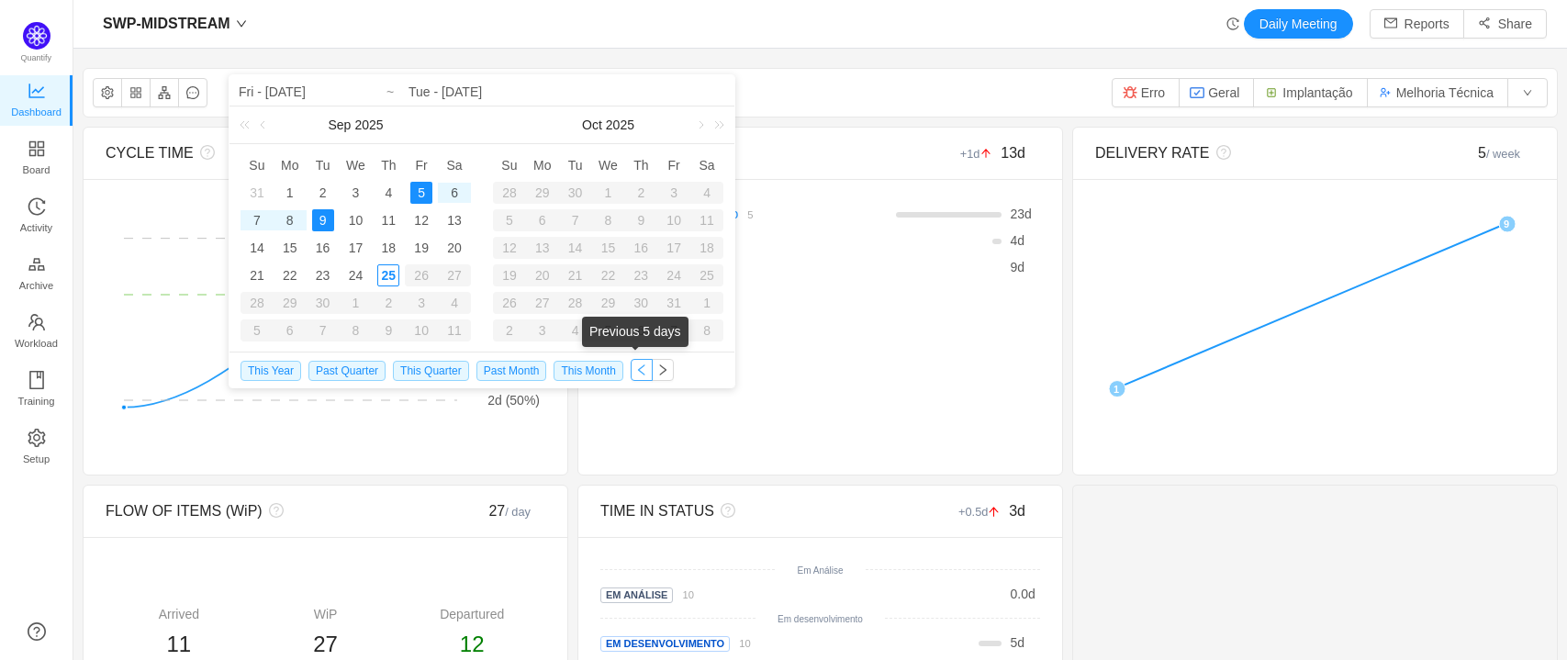
click at [631, 369] on button "button" at bounding box center [642, 370] width 22 height 22
type input "Sun - Aug 31, 2025"
type input "Thu - Sep 04, 2025"
type input "Sun - Aug 31, 2025"
type input "Thu - Sep 04, 2025"
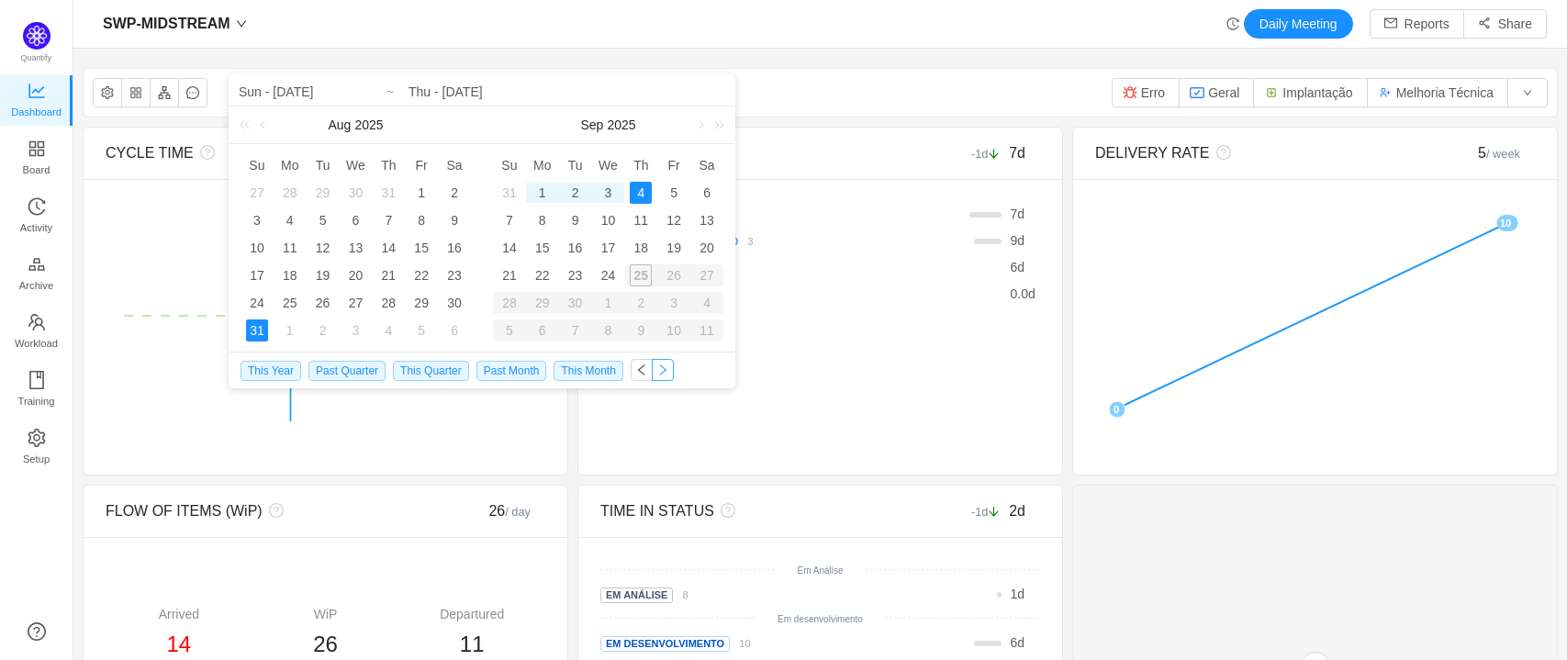
click at [652, 371] on button "button" at bounding box center [663, 370] width 22 height 22
type input "Fri - Sep 05, 2025"
type input "Tue - Sep 09, 2025"
type input "Fri - Sep 05, 2025"
type input "Tue - Sep 09, 2025"
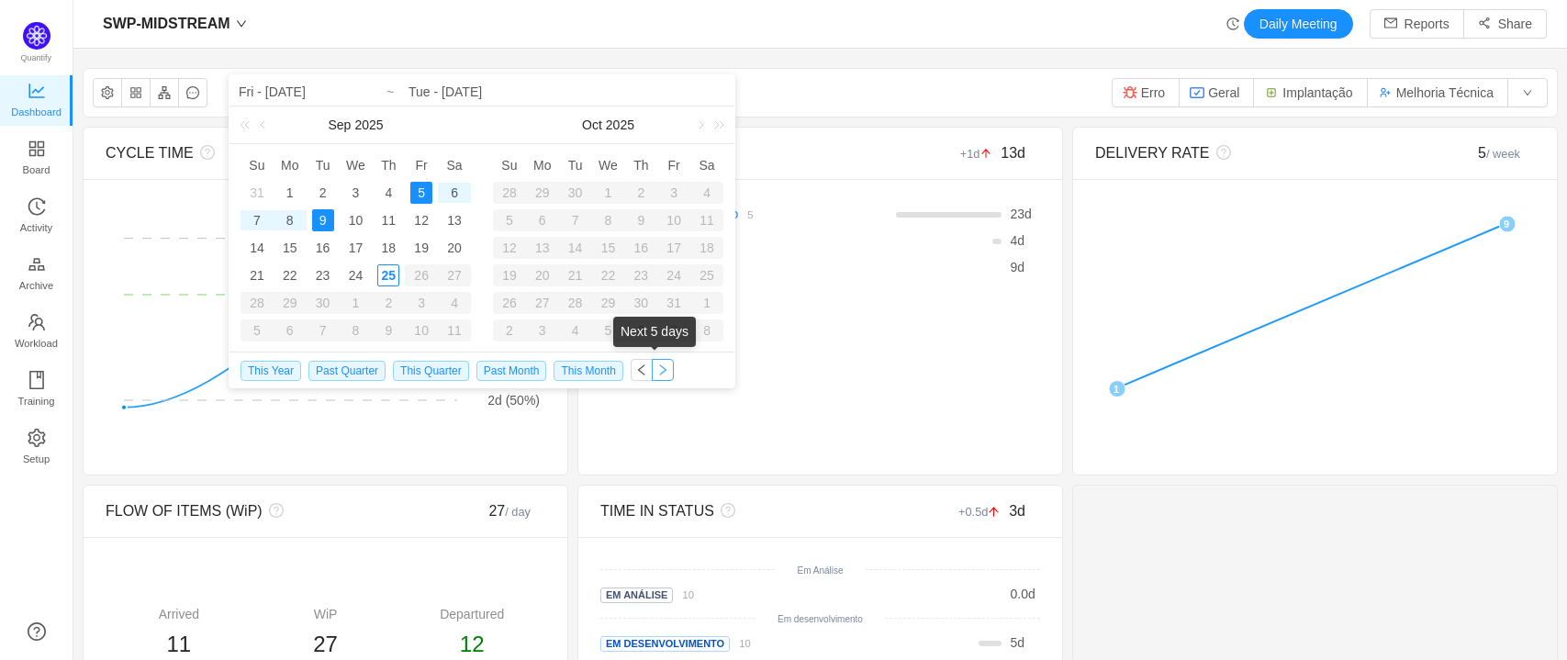
click at [652, 371] on button "button" at bounding box center [663, 370] width 22 height 22
type input "Wed - Sep 10, 2025"
type input "Sun - Sep 14, 2025"
type input "Wed - Sep 10, 2025"
type input "Sun - Sep 14, 2025"
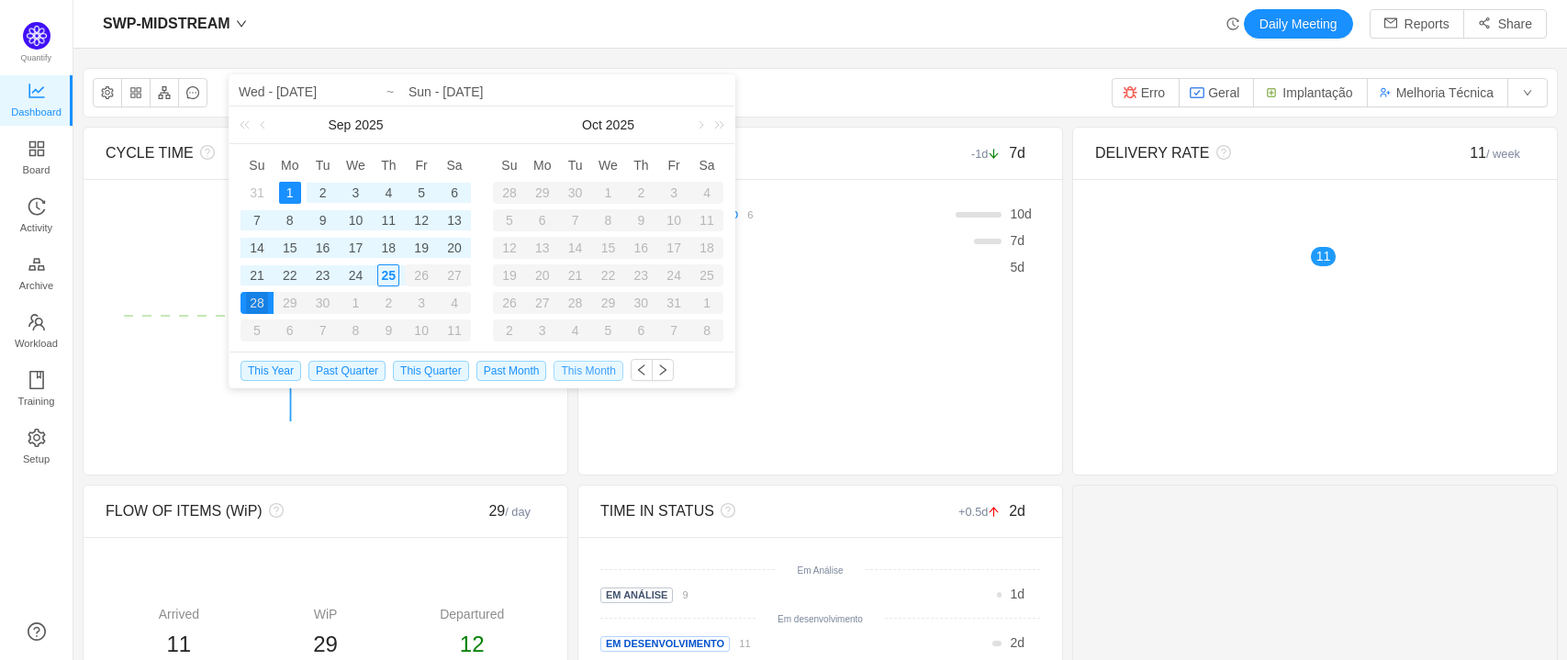
click at [586, 371] on span "This Month" at bounding box center [588, 371] width 69 height 20
type input "Mon - Sep 01, 2025"
type input "Sun - Sep 28, 2025"
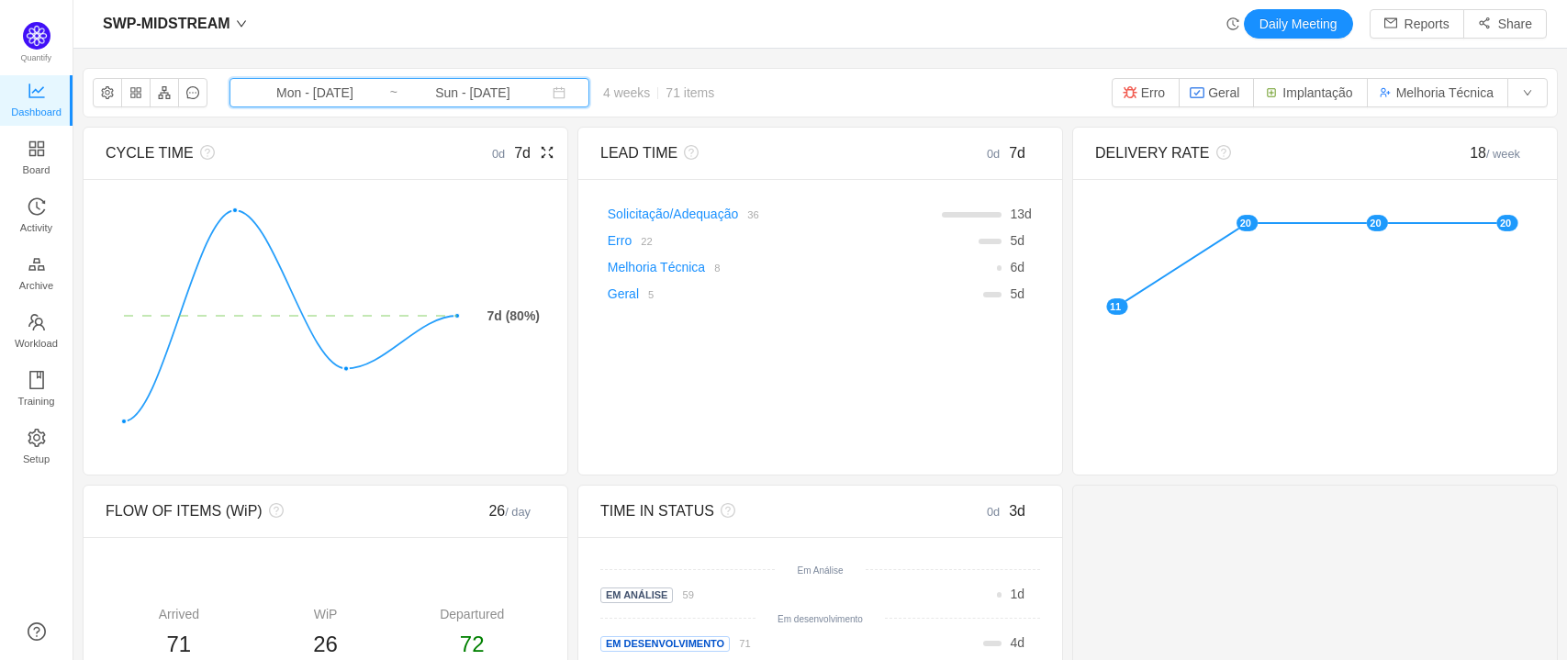
scroll to position [219, 0]
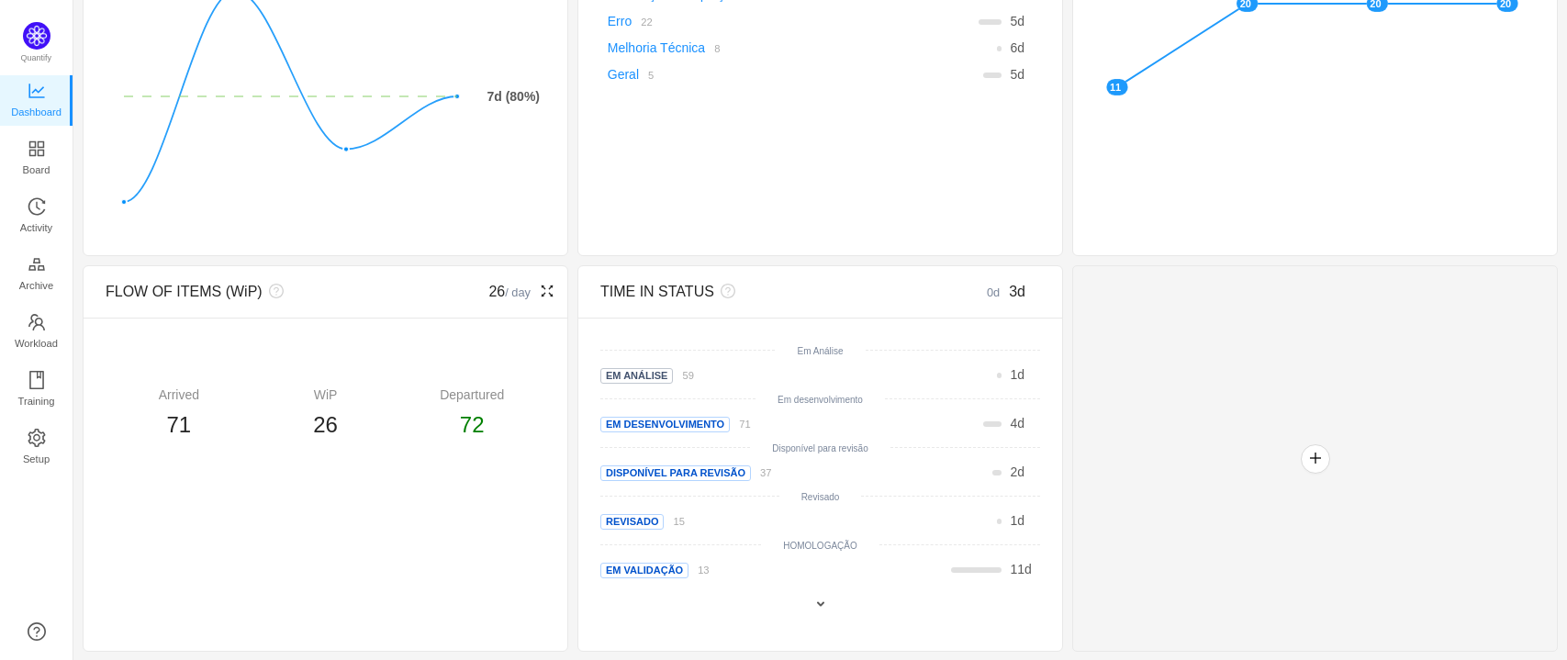
click at [327, 431] on span "26" at bounding box center [325, 424] width 25 height 25
click at [547, 289] on icon "icon: fullscreen" at bounding box center [547, 291] width 15 height 15
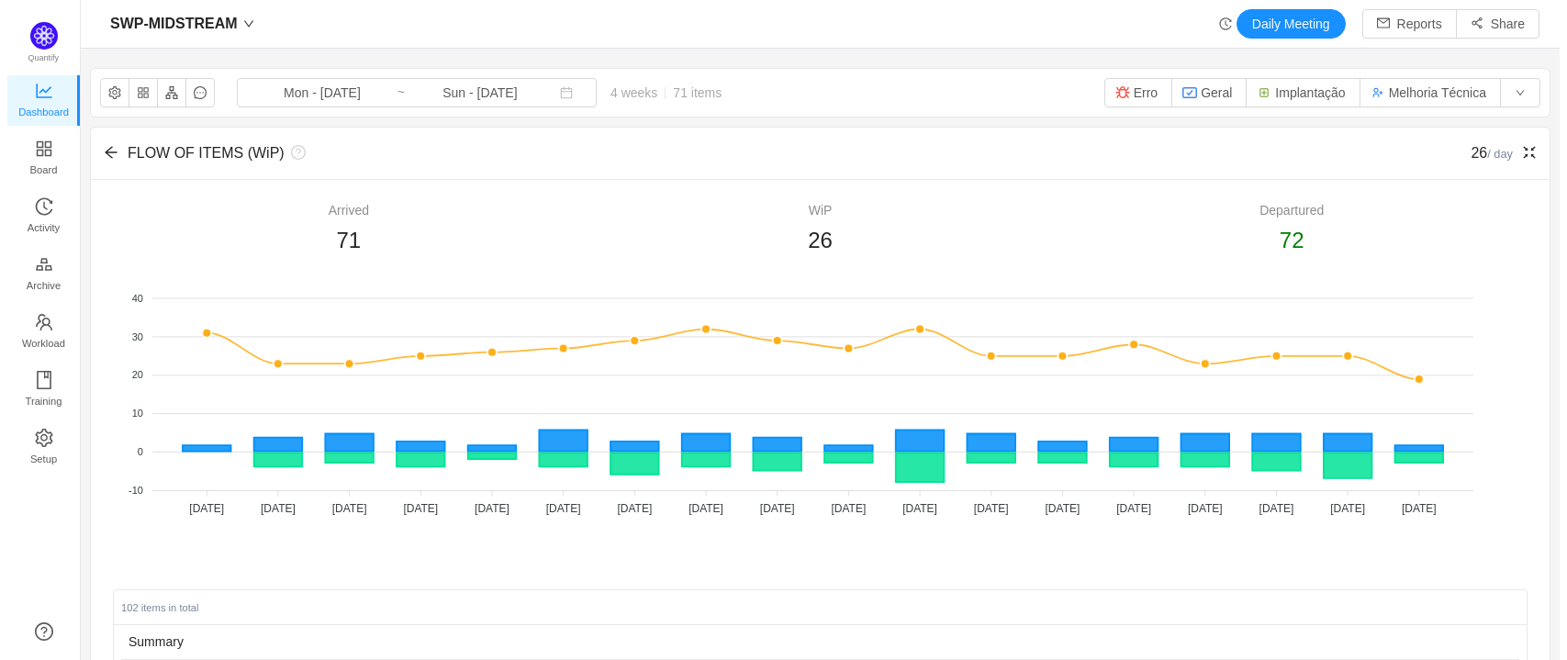
scroll to position [629, 1447]
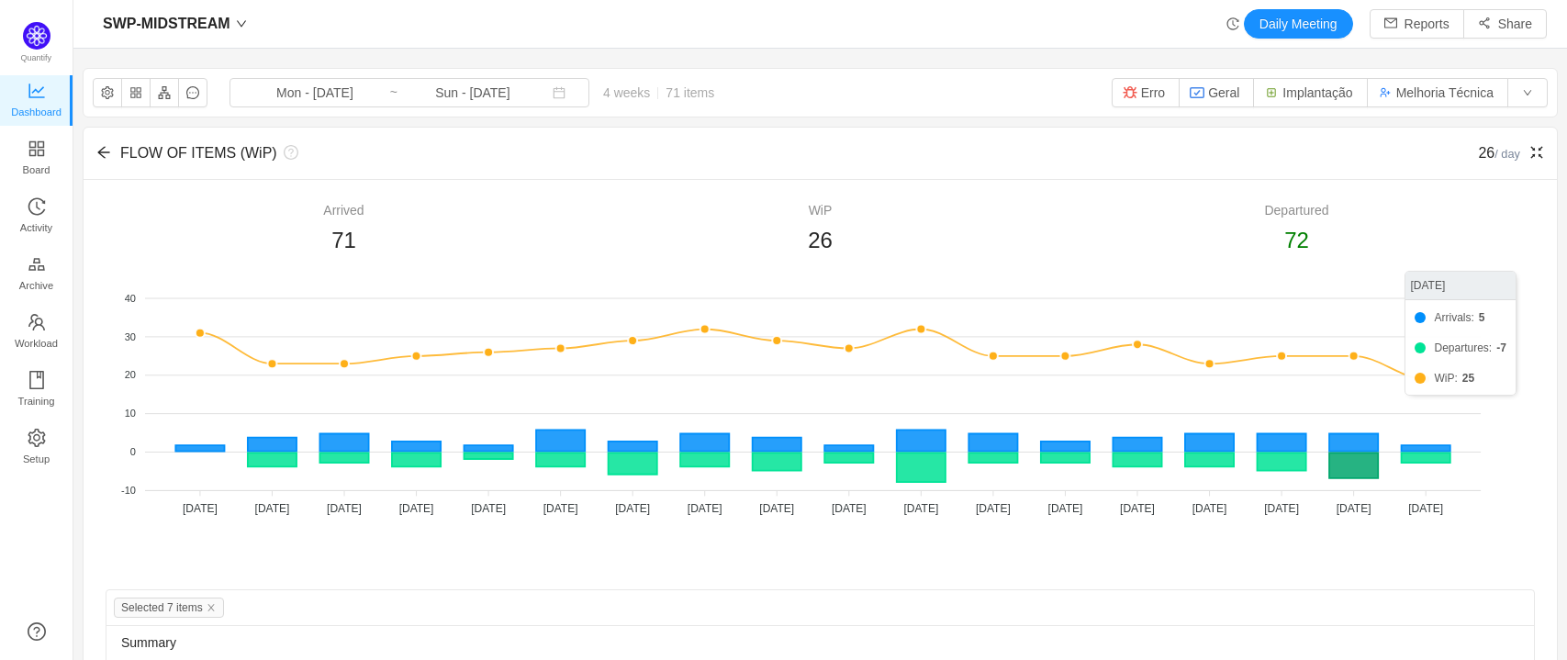
click at [1360, 471] on icon at bounding box center [1353, 466] width 49 height 26
click at [1350, 353] on icon at bounding box center [1354, 356] width 20 height 20
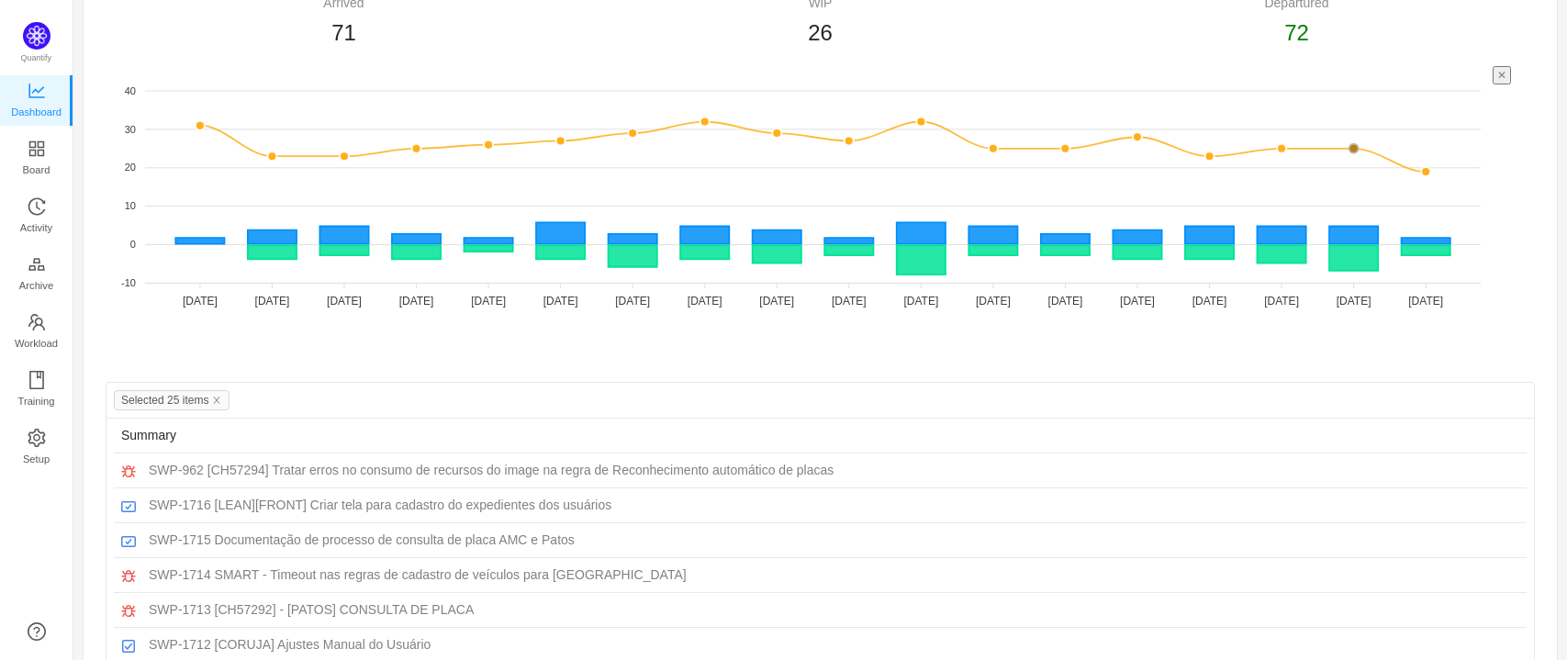
scroll to position [125, 0]
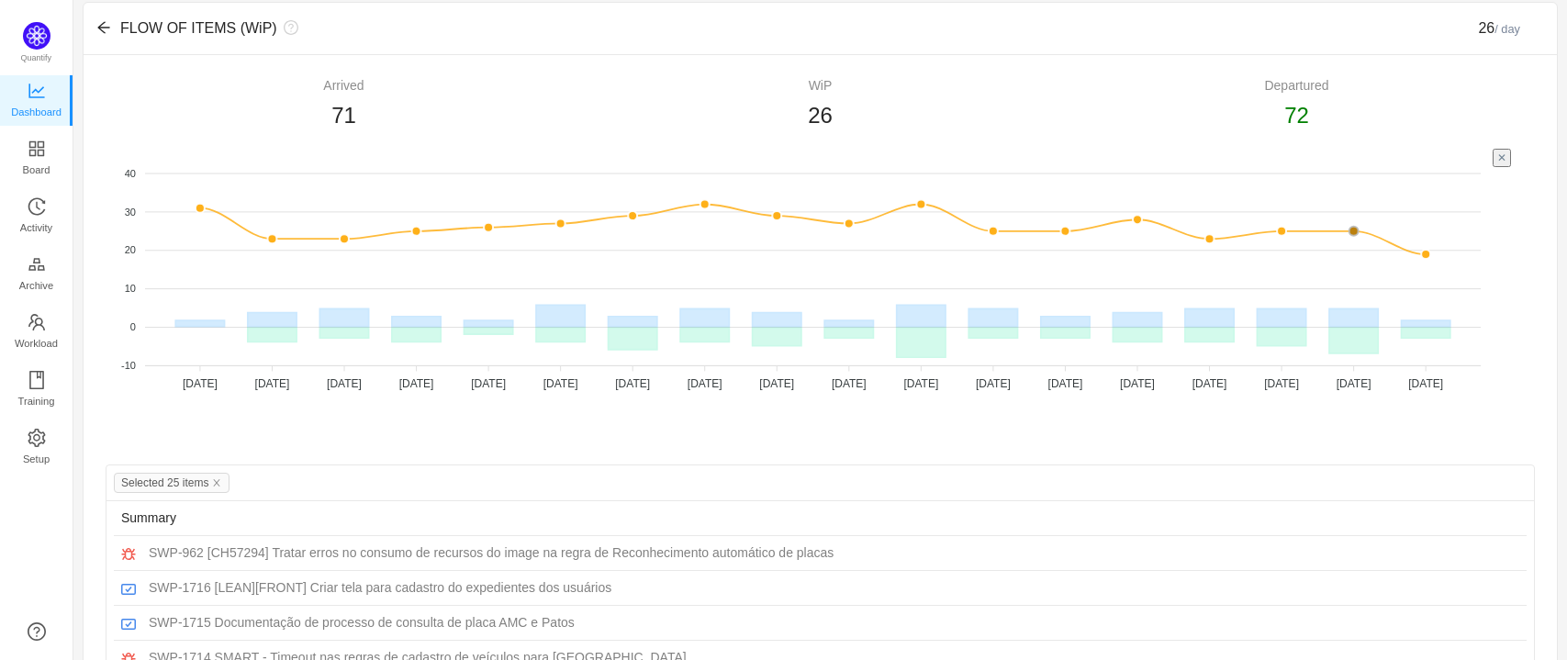
drag, startPoint x: 642, startPoint y: 412, endPoint x: 453, endPoint y: 435, distance: 189.6
click at [453, 435] on div "Arrived 71 WiP 26 Departured 72 Arrivals Departures WiP 40 40 30 30 20 20 10 10…" at bounding box center [820, 506] width 1473 height 904
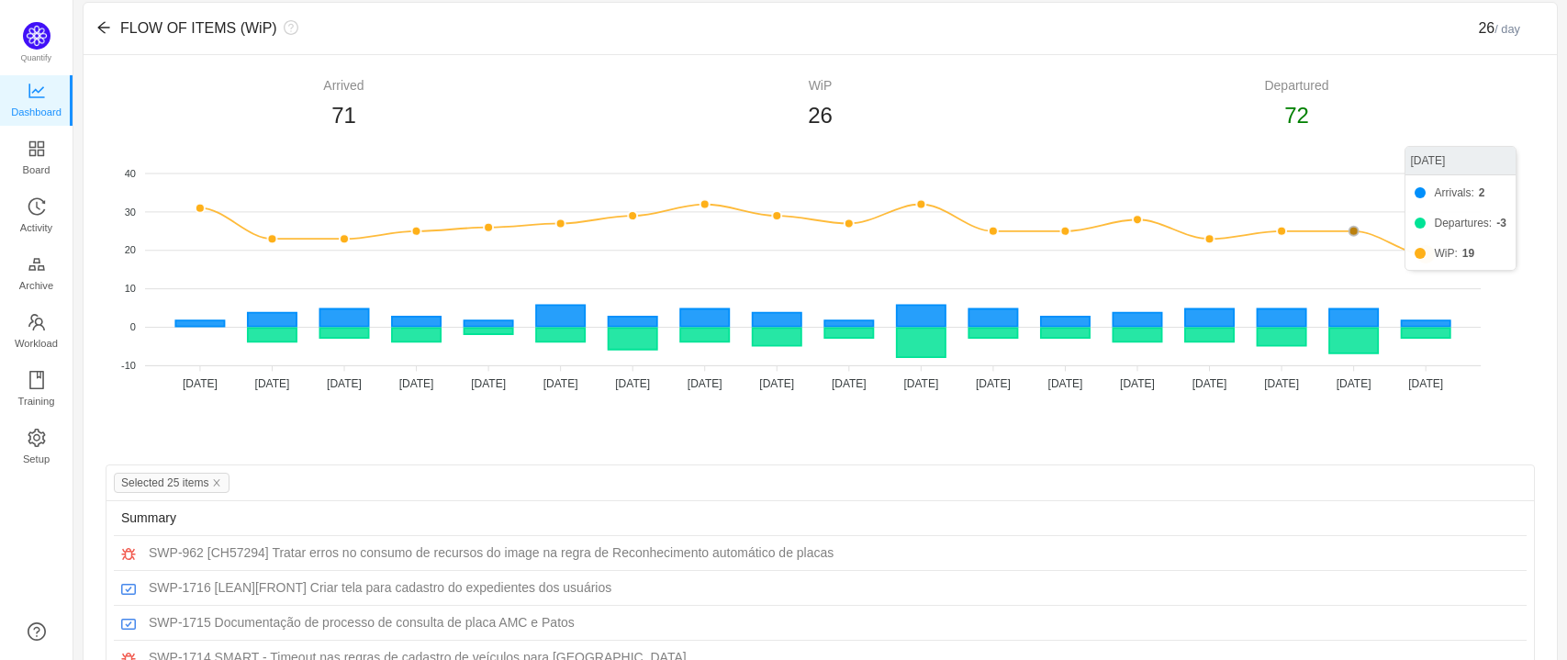
drag, startPoint x: 1431, startPoint y: 188, endPoint x: 1483, endPoint y: 244, distance: 76.6
click at [1480, 237] on foreignobject "Arrivals Departures WiP" at bounding box center [813, 283] width 1414 height 275
click at [98, 27] on icon "icon: arrow-left" at bounding box center [103, 28] width 12 height 12
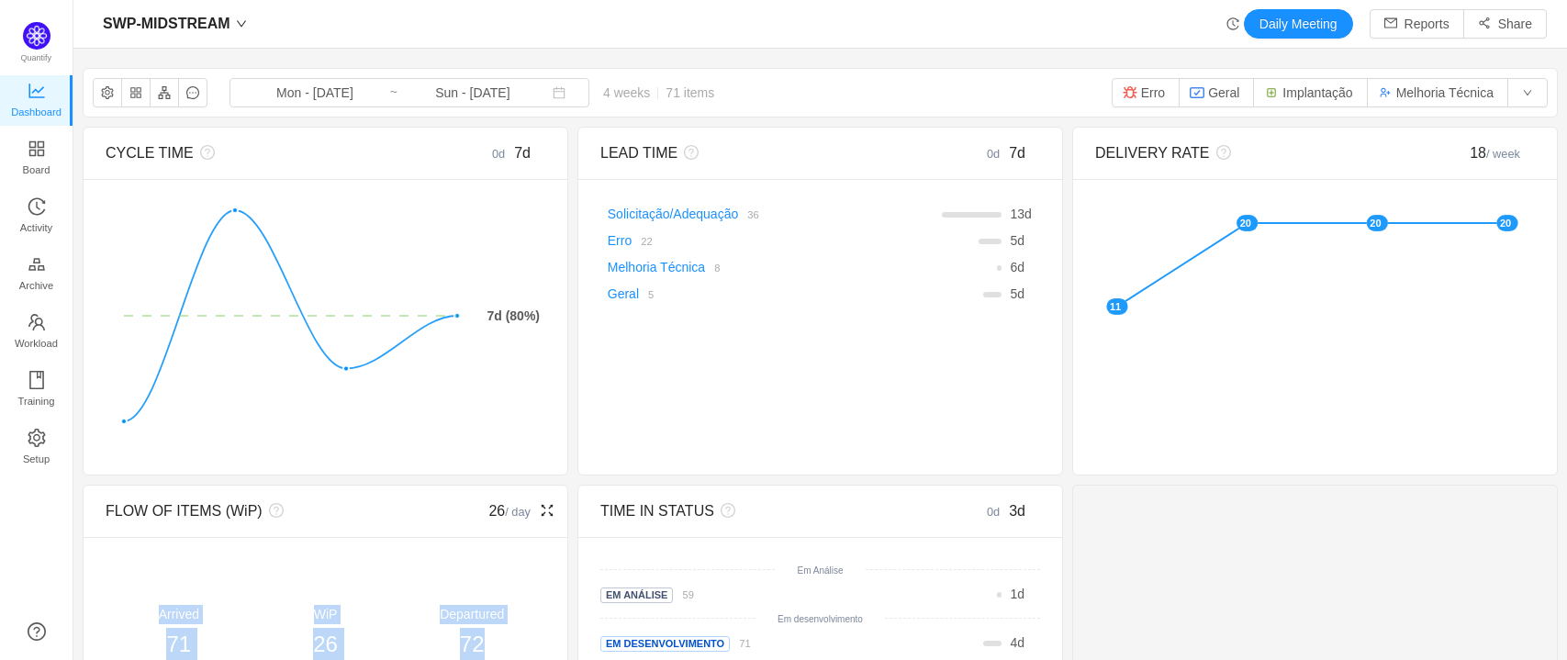
drag, startPoint x: 228, startPoint y: 606, endPoint x: 489, endPoint y: 629, distance: 262.6
click at [489, 629] on div "Arrived 71 WiP 26 Departured 72" at bounding box center [326, 633] width 440 height 56
copy div "Arrived 71 WiP 26 Departured 72"
click at [433, 90] on input "Sun - Sep 28, 2025" at bounding box center [472, 93] width 149 height 20
click at [1116, 439] on div "✕ 11 20 20 20" at bounding box center [1315, 318] width 484 height 279
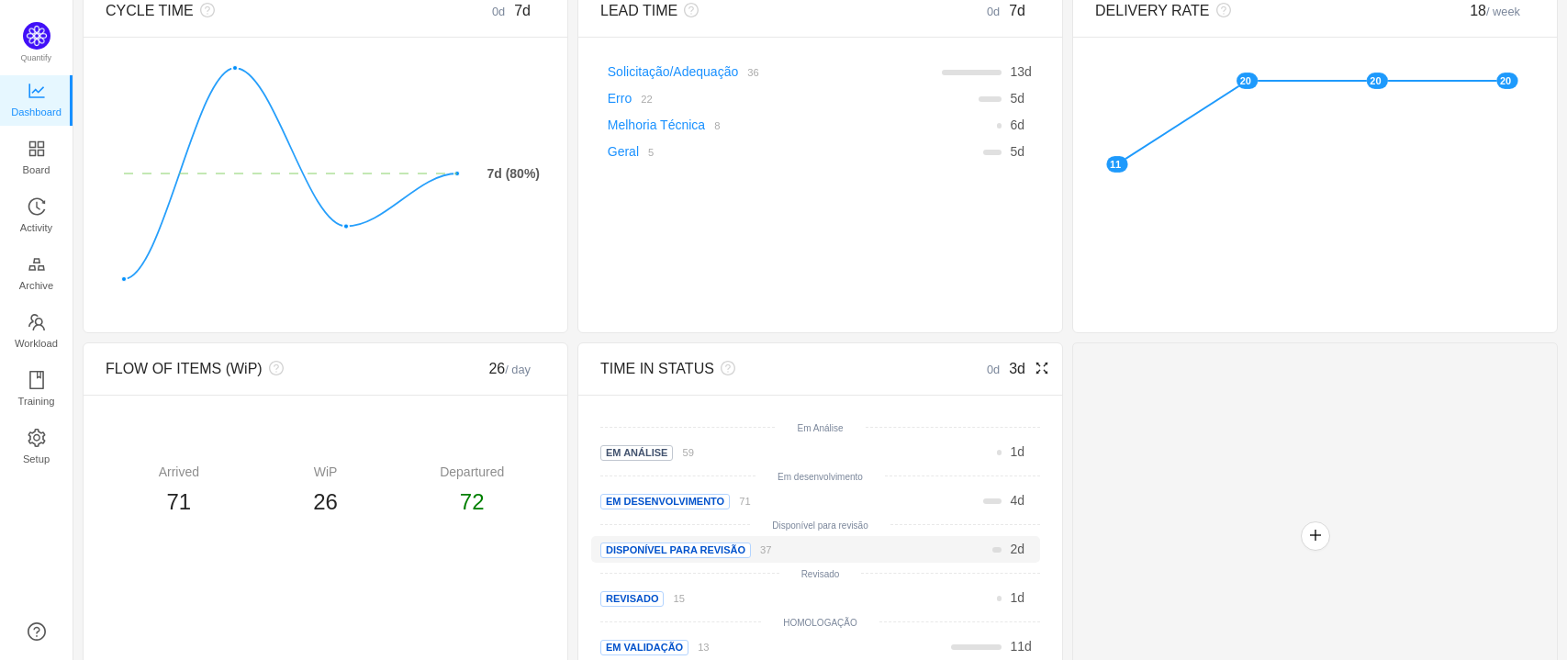
scroll to position [219, 0]
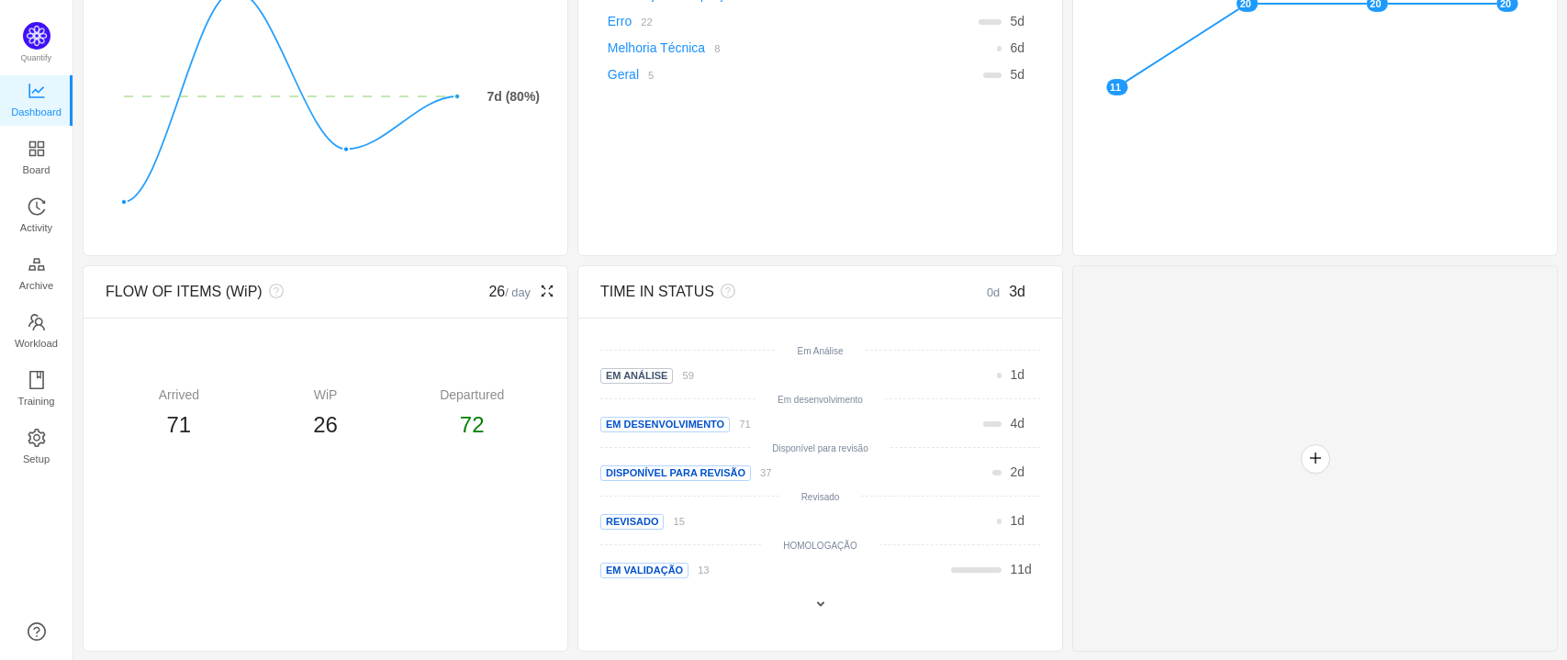
click at [548, 297] on icon "icon: fullscreen" at bounding box center [547, 291] width 15 height 15
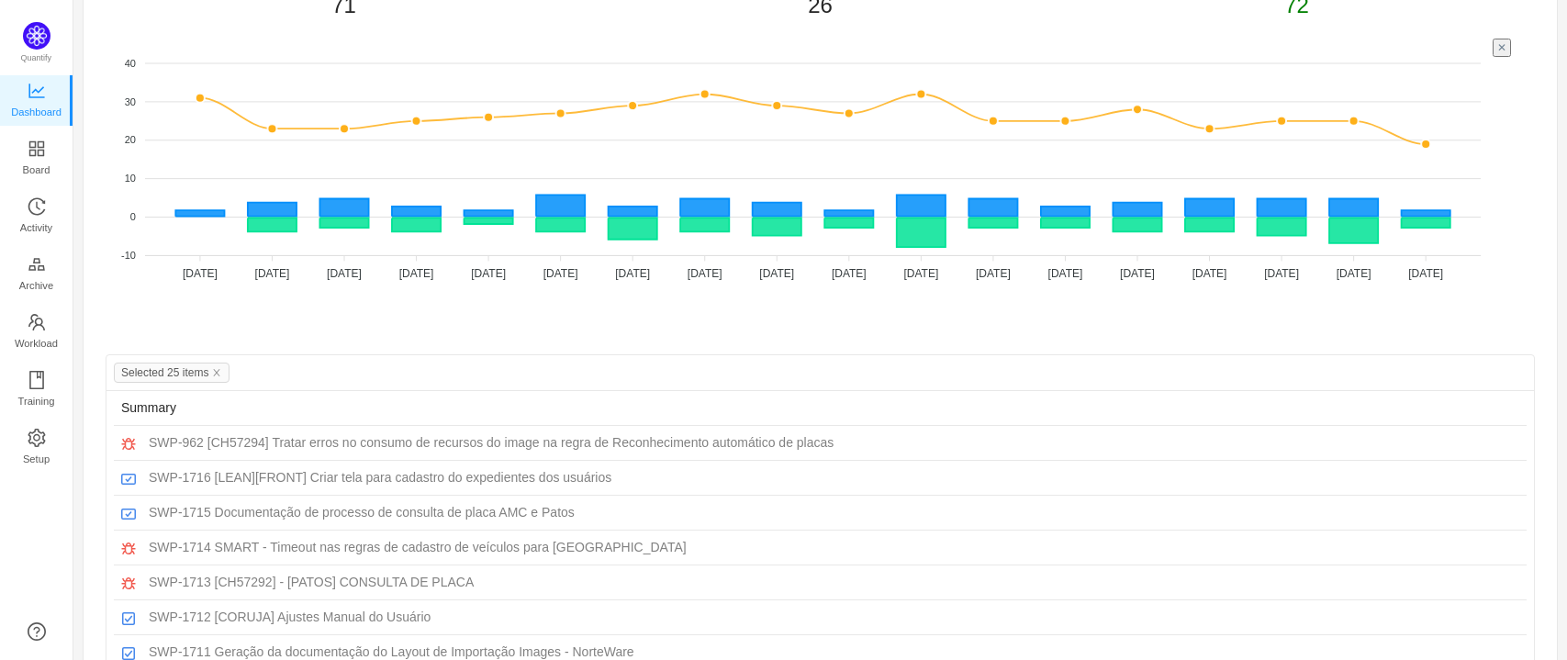
scroll to position [306, 0]
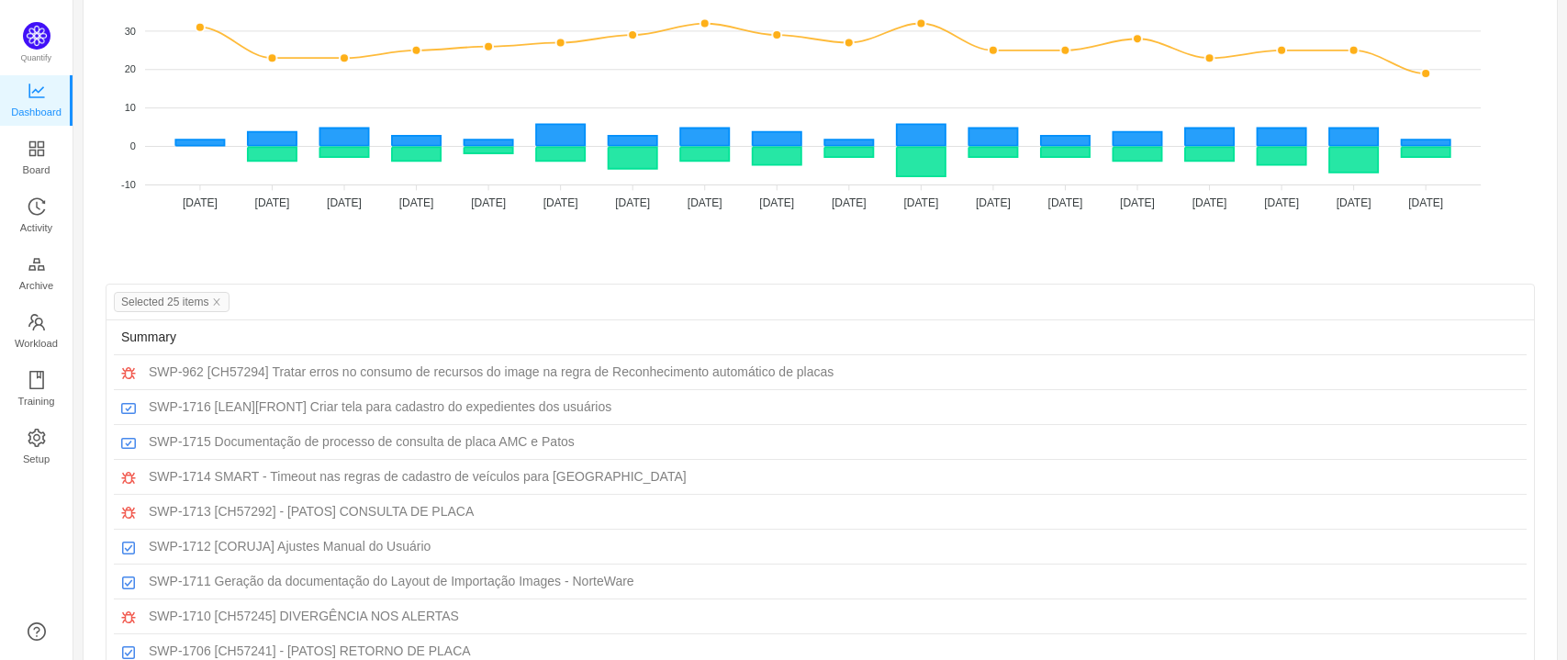
click at [224, 297] on span "Selected 25 items" at bounding box center [172, 302] width 116 height 20
click at [220, 300] on icon "icon: close" at bounding box center [216, 301] width 9 height 9
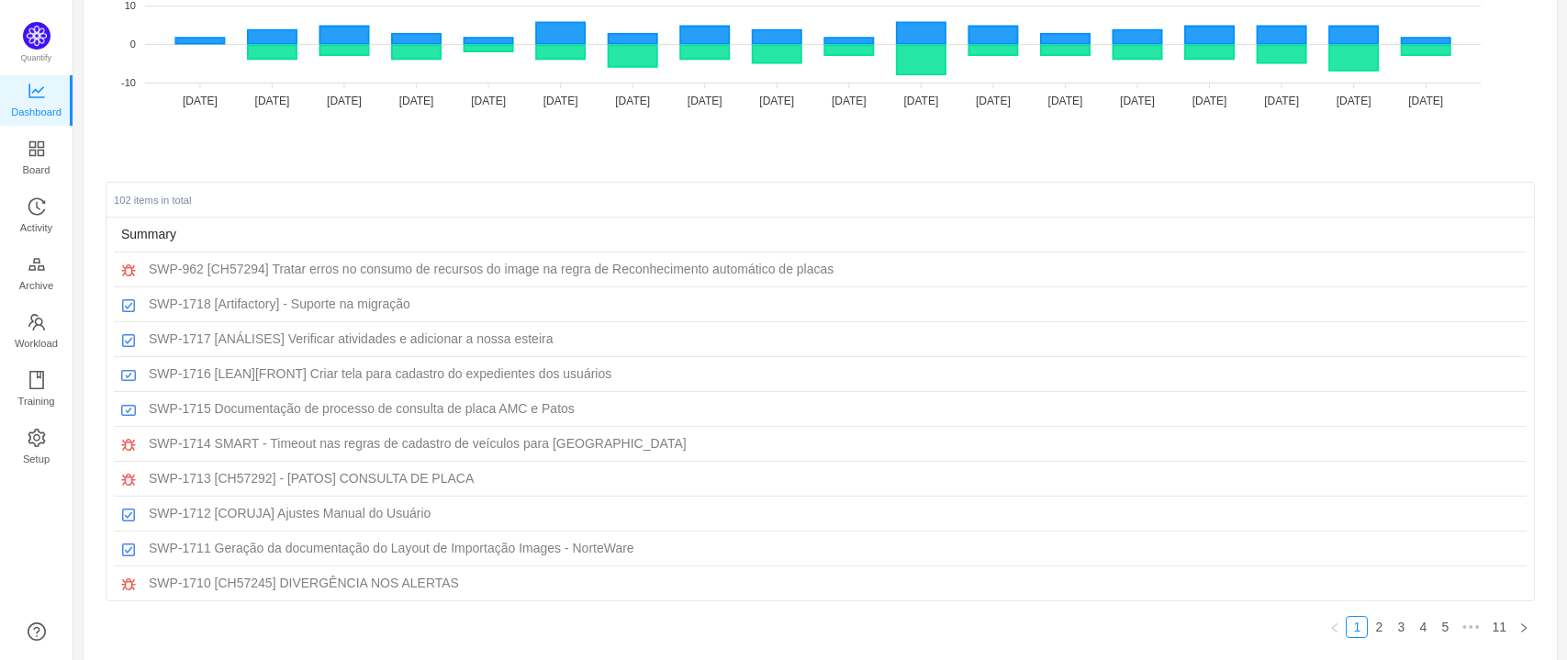
scroll to position [0, 0]
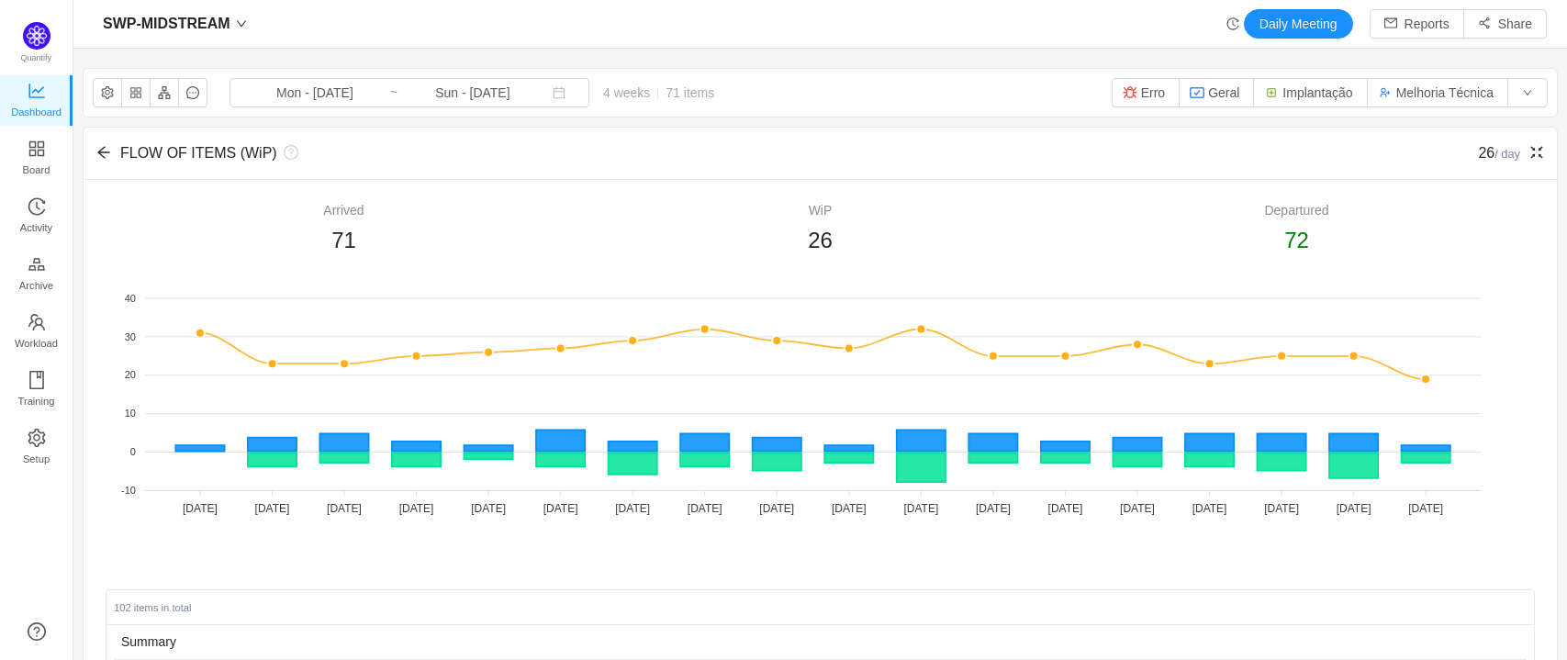
click at [110, 161] on div "FLOW OF ITEMS (WiP)" at bounding box center [642, 153] width 1072 height 22
click at [95, 145] on div "FLOW OF ITEMS (WiP) 26 / day" at bounding box center [820, 154] width 1473 height 52
click at [110, 159] on icon "icon: arrow-left" at bounding box center [103, 152] width 15 height 15
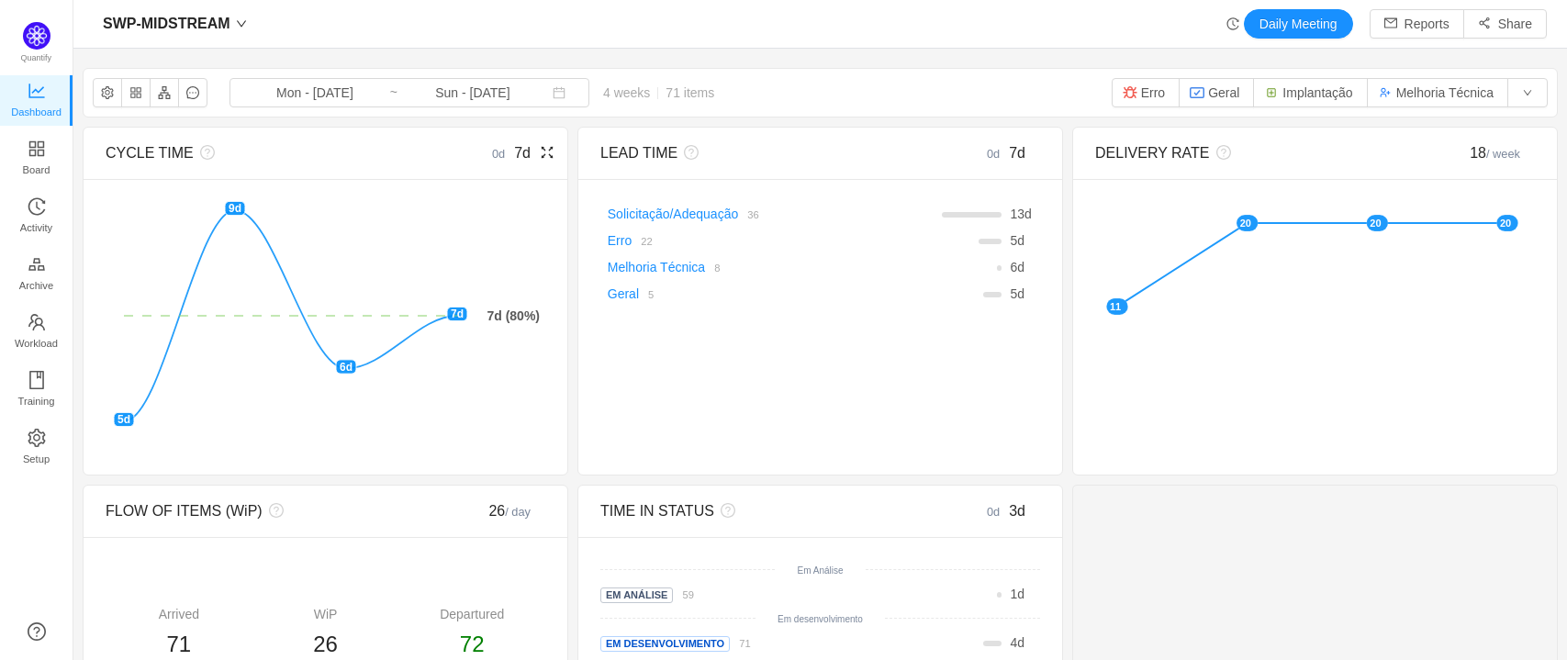
click at [551, 160] on div "CYCLE TIME 0d 7d" at bounding box center [326, 154] width 484 height 52
click at [549, 155] on icon "icon: fullscreen" at bounding box center [547, 152] width 15 height 15
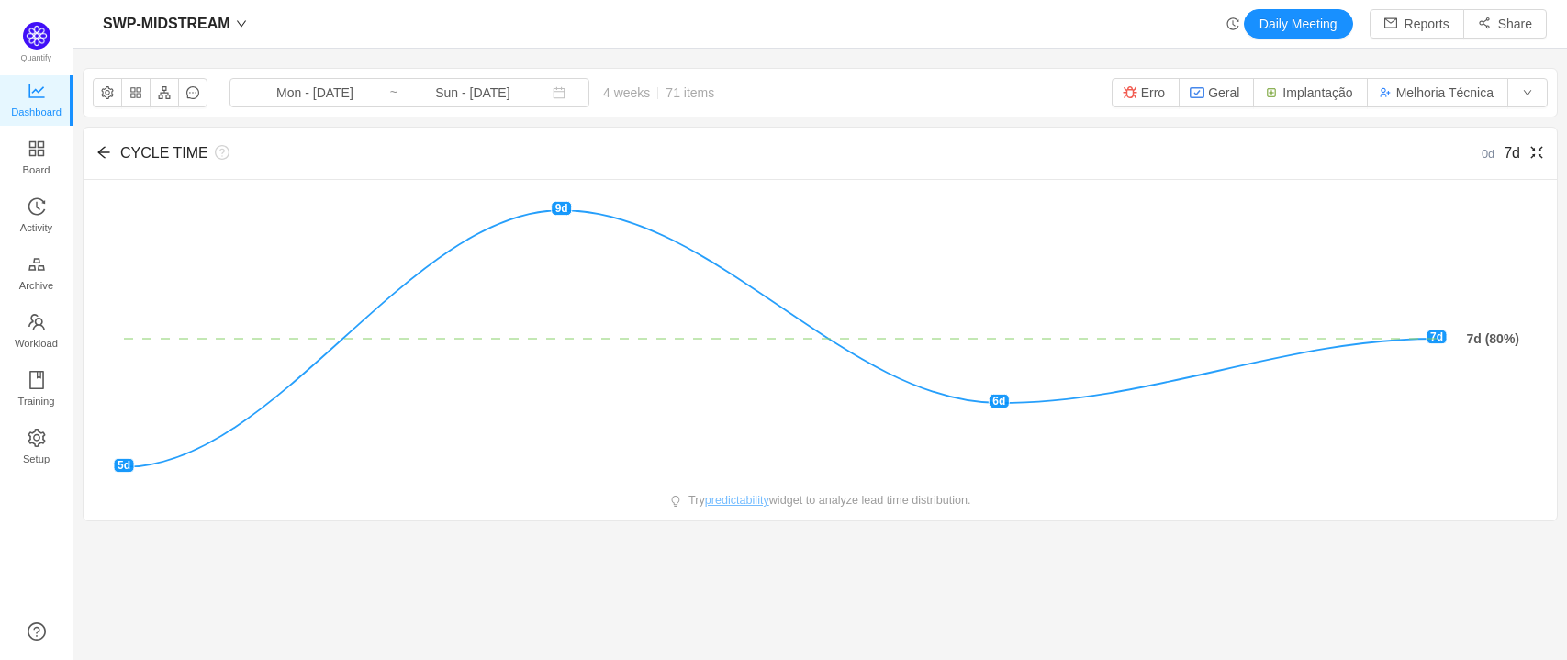
click at [110, 152] on div "CYCLE TIME" at bounding box center [642, 153] width 1072 height 22
click at [99, 151] on icon "icon: arrow-left" at bounding box center [103, 152] width 15 height 15
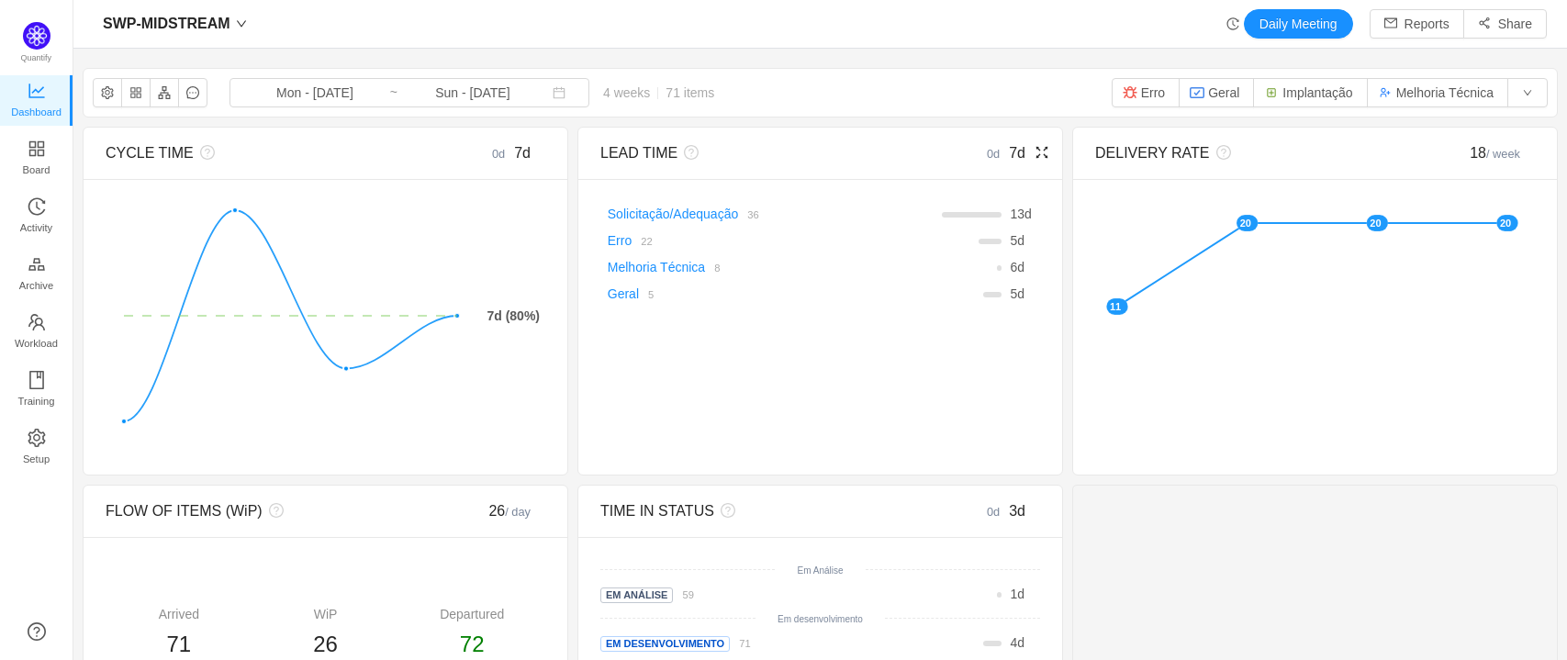
click at [1035, 152] on icon "icon: fullscreen" at bounding box center [1042, 152] width 15 height 15
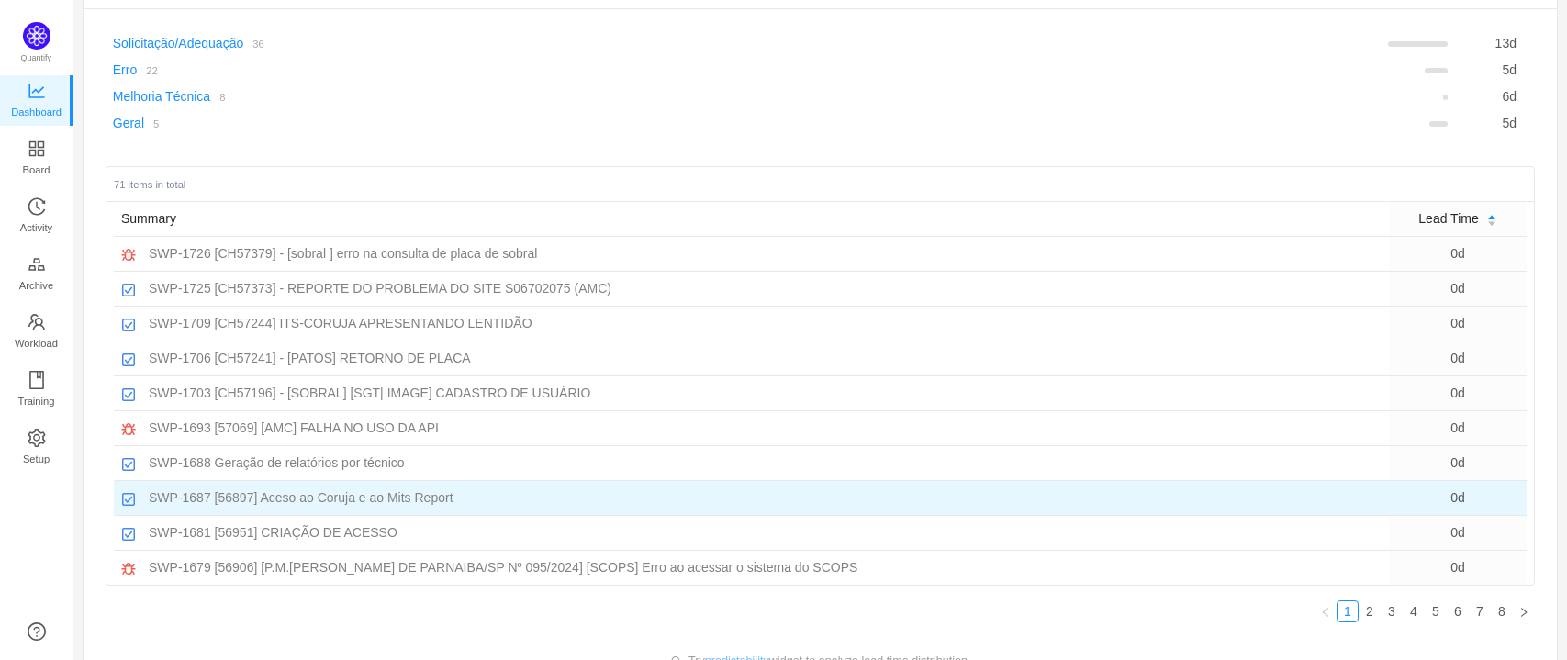
scroll to position [200, 0]
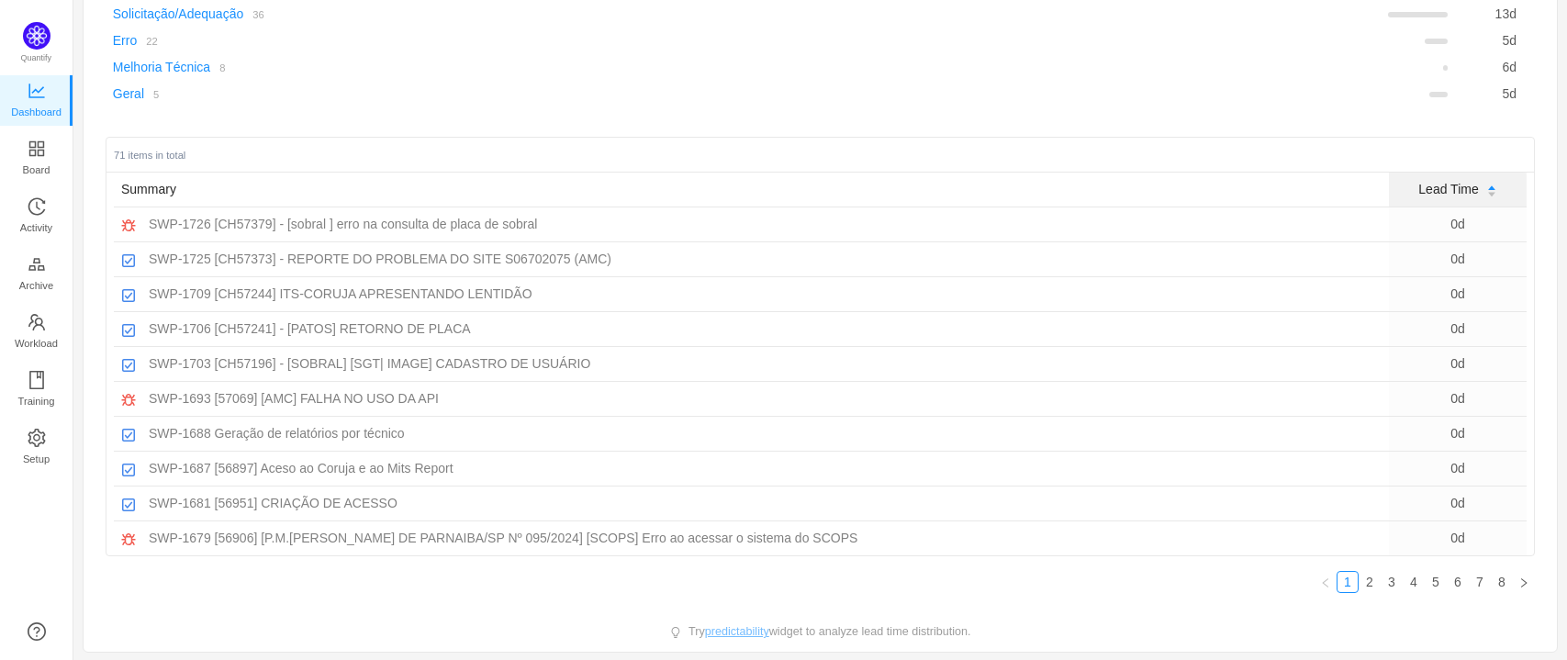
click at [1488, 193] on icon "icon: caret-down" at bounding box center [1491, 195] width 7 height 5
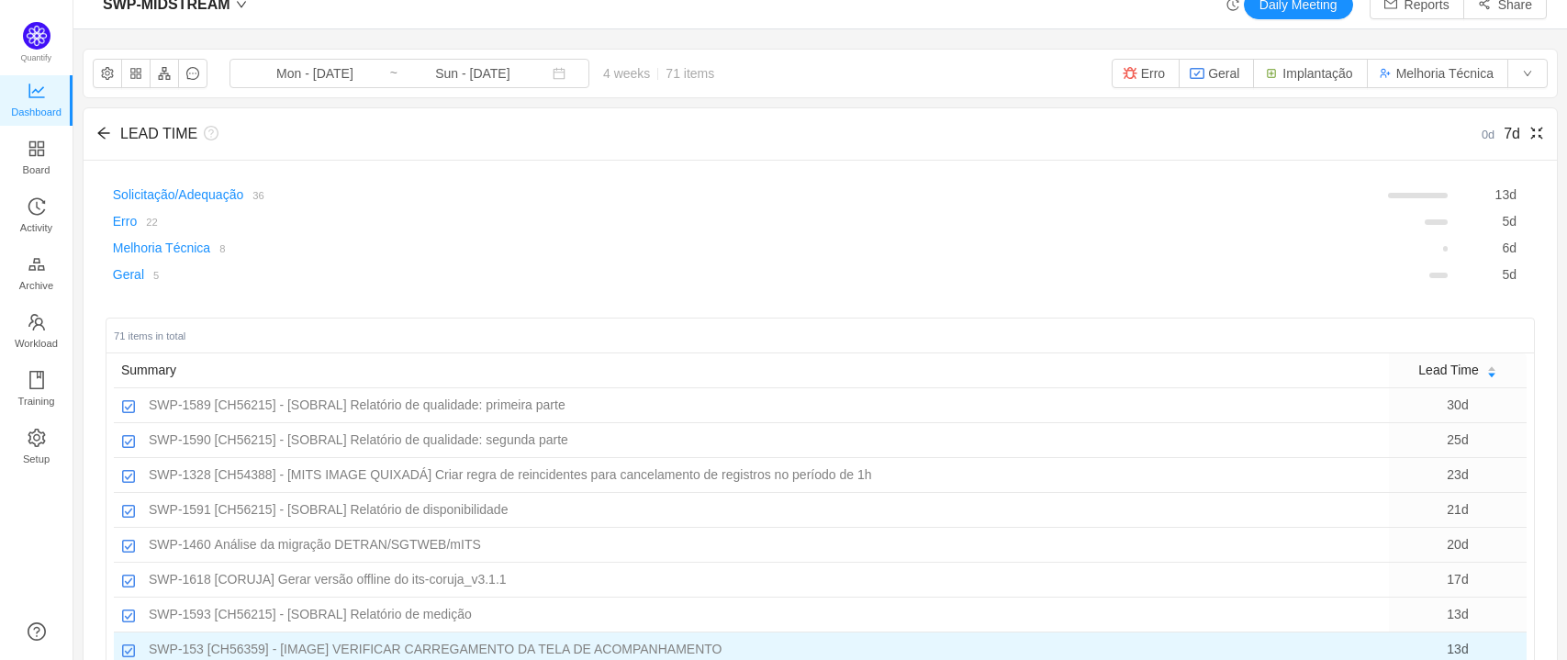
scroll to position [0, 0]
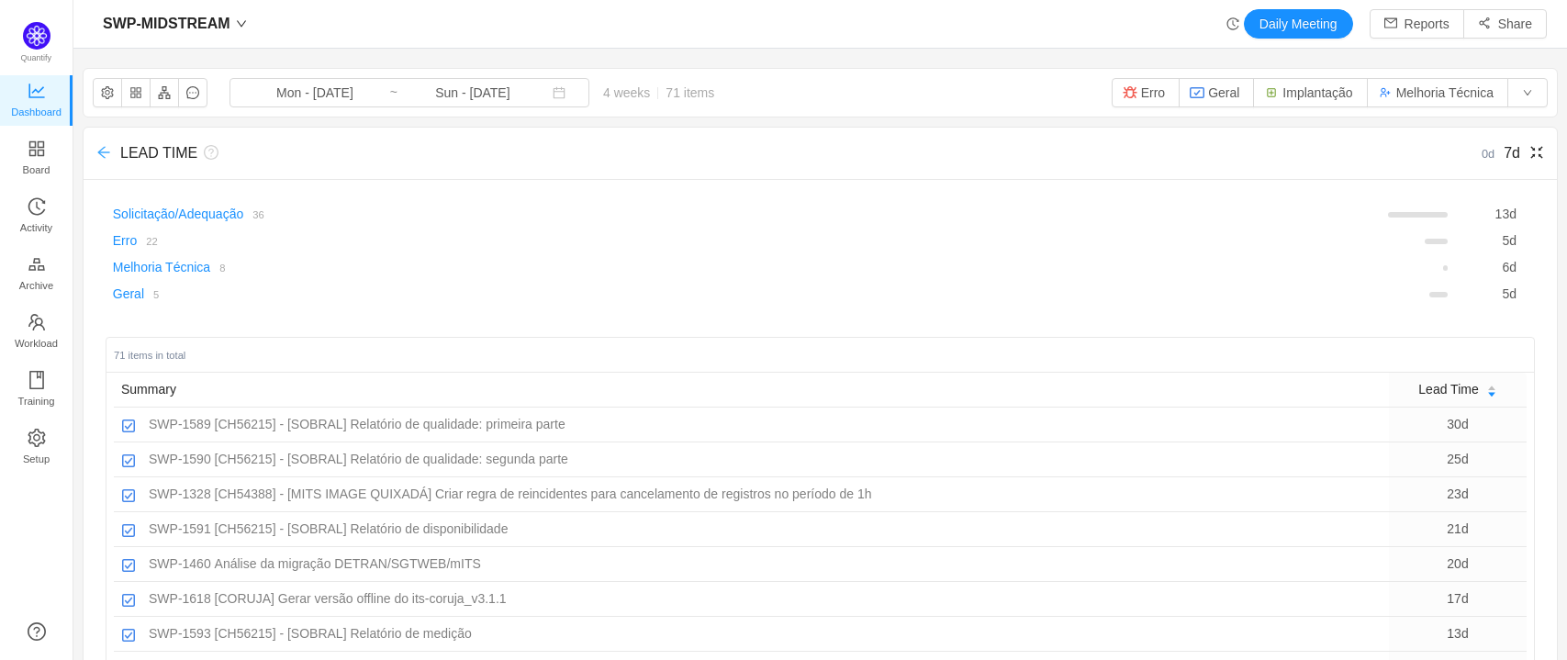
click at [96, 152] on icon "icon: arrow-left" at bounding box center [103, 152] width 15 height 15
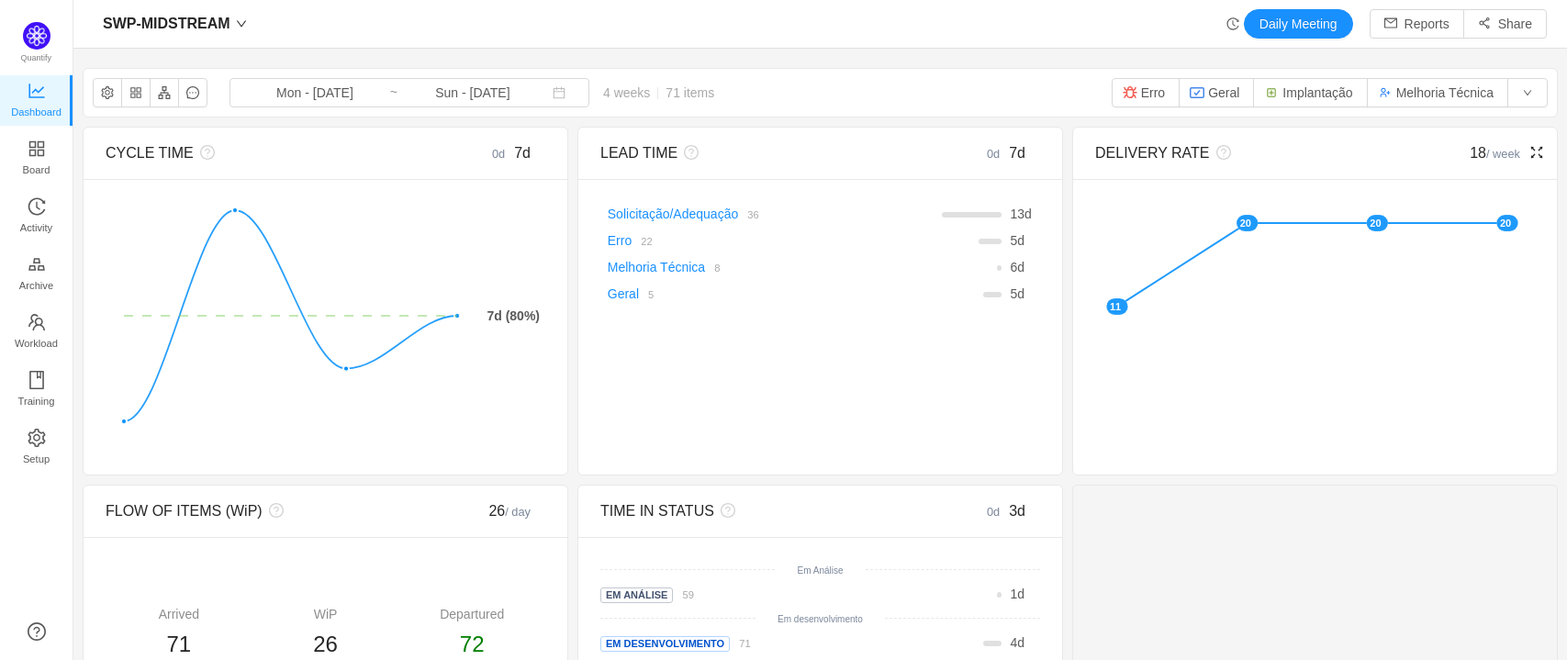
click at [1529, 152] on icon "icon: fullscreen" at bounding box center [1536, 152] width 15 height 15
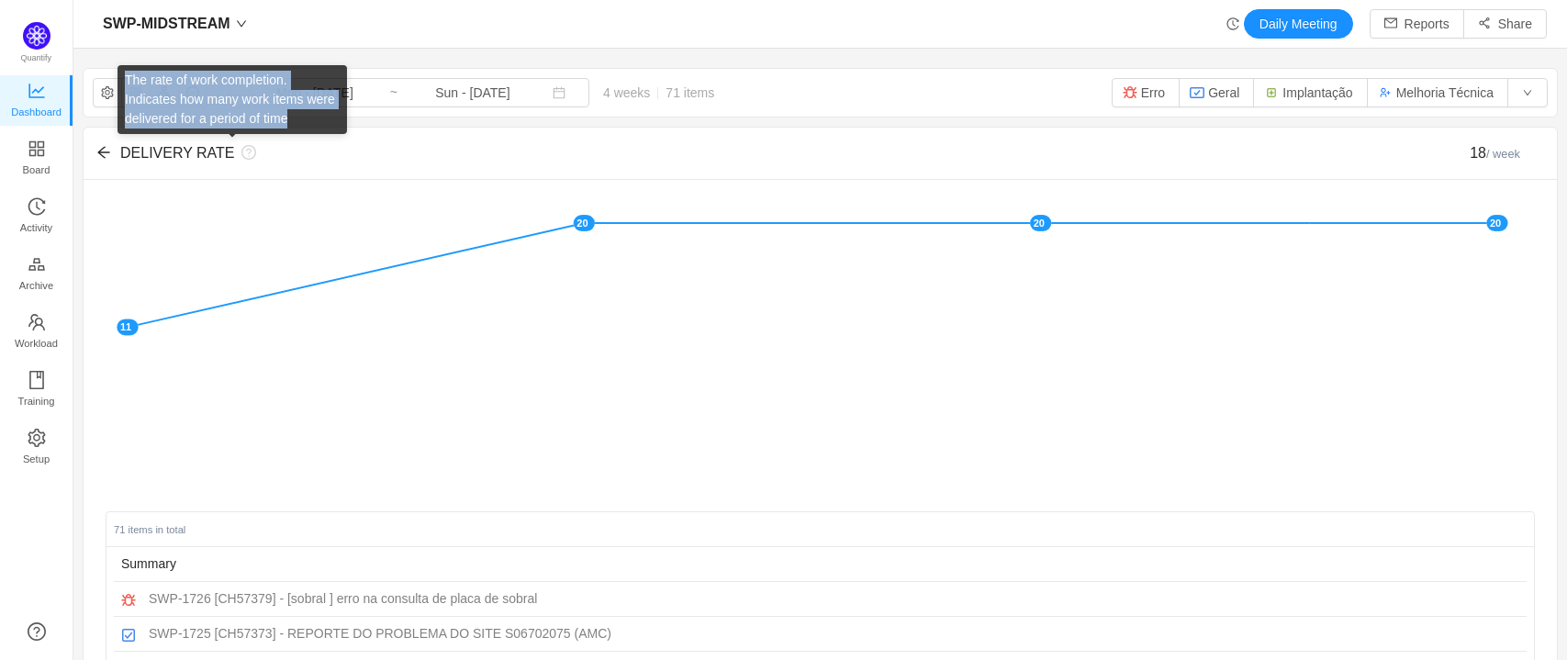
drag, startPoint x: 124, startPoint y: 79, endPoint x: 287, endPoint y: 116, distance: 167.5
click at [287, 116] on div "The rate of work completion. Indicates how many work items were delivered for a…" at bounding box center [232, 99] width 229 height 69
copy div "The rate of work completion. Indicates how many work items were delivered for a…"
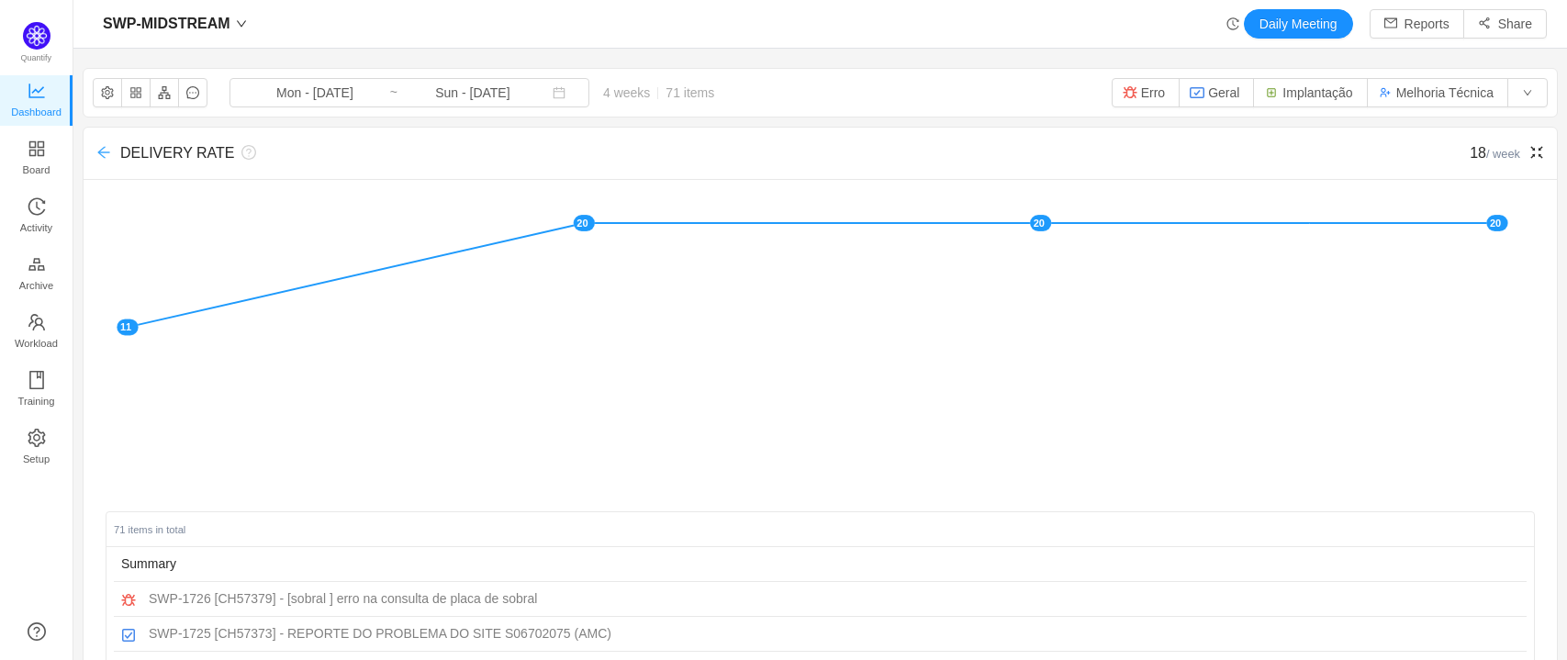
click at [100, 150] on icon "icon: arrow-left" at bounding box center [103, 152] width 15 height 15
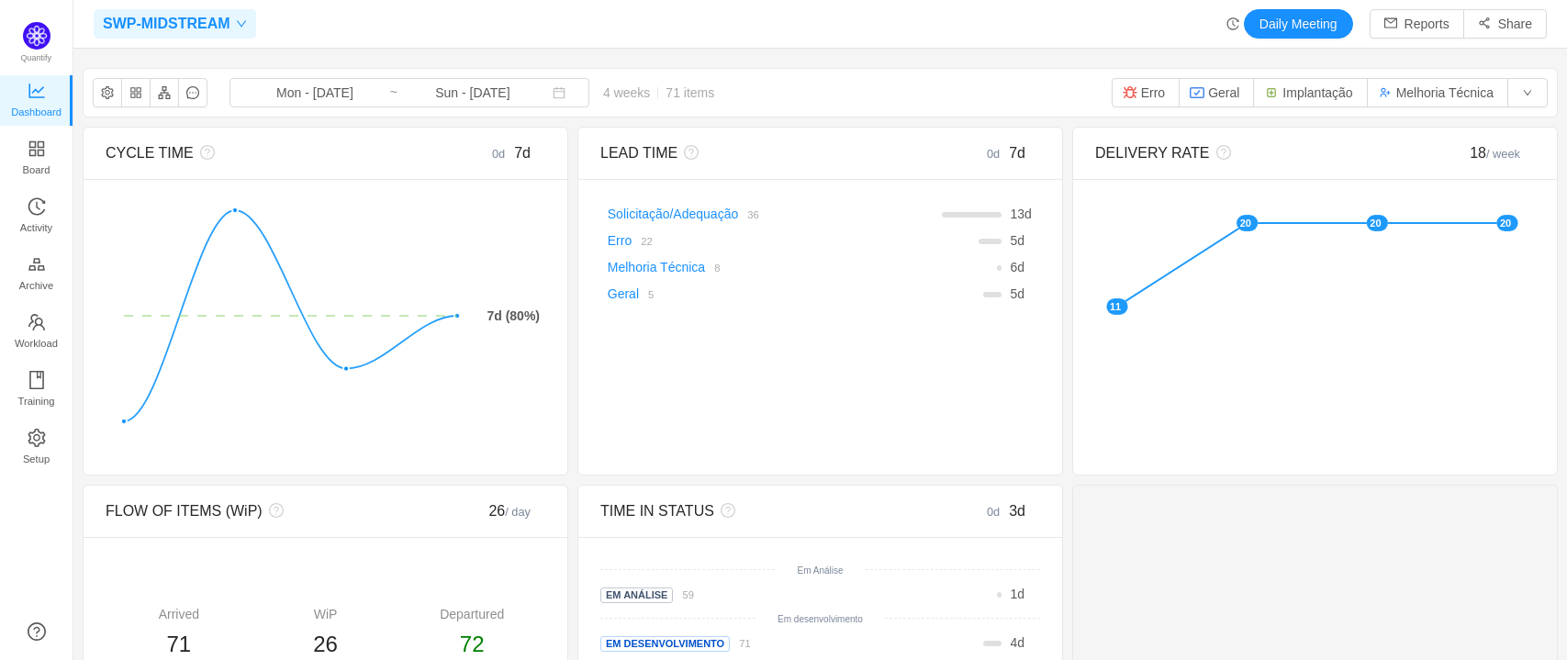
click at [230, 19] on span at bounding box center [238, 23] width 17 height 11
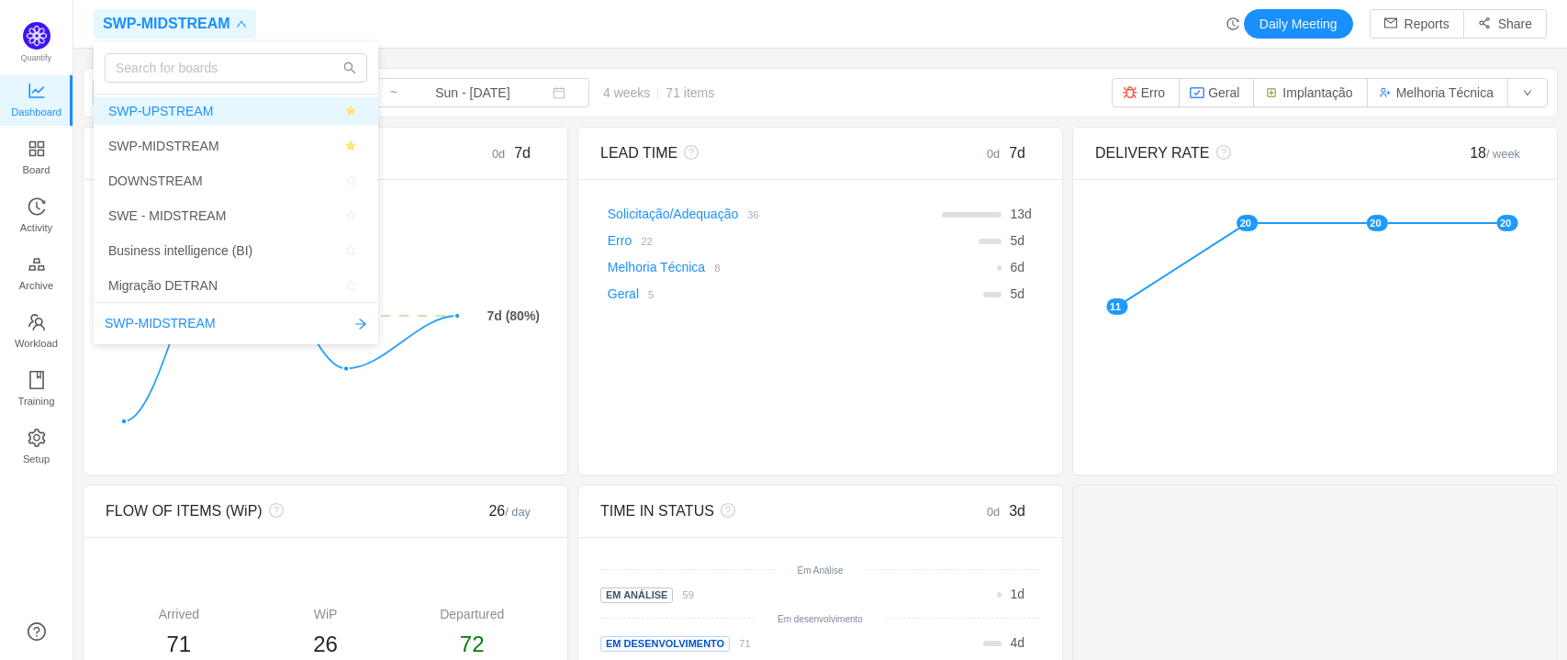
click at [350, 111] on button "button" at bounding box center [351, 111] width 26 height 22
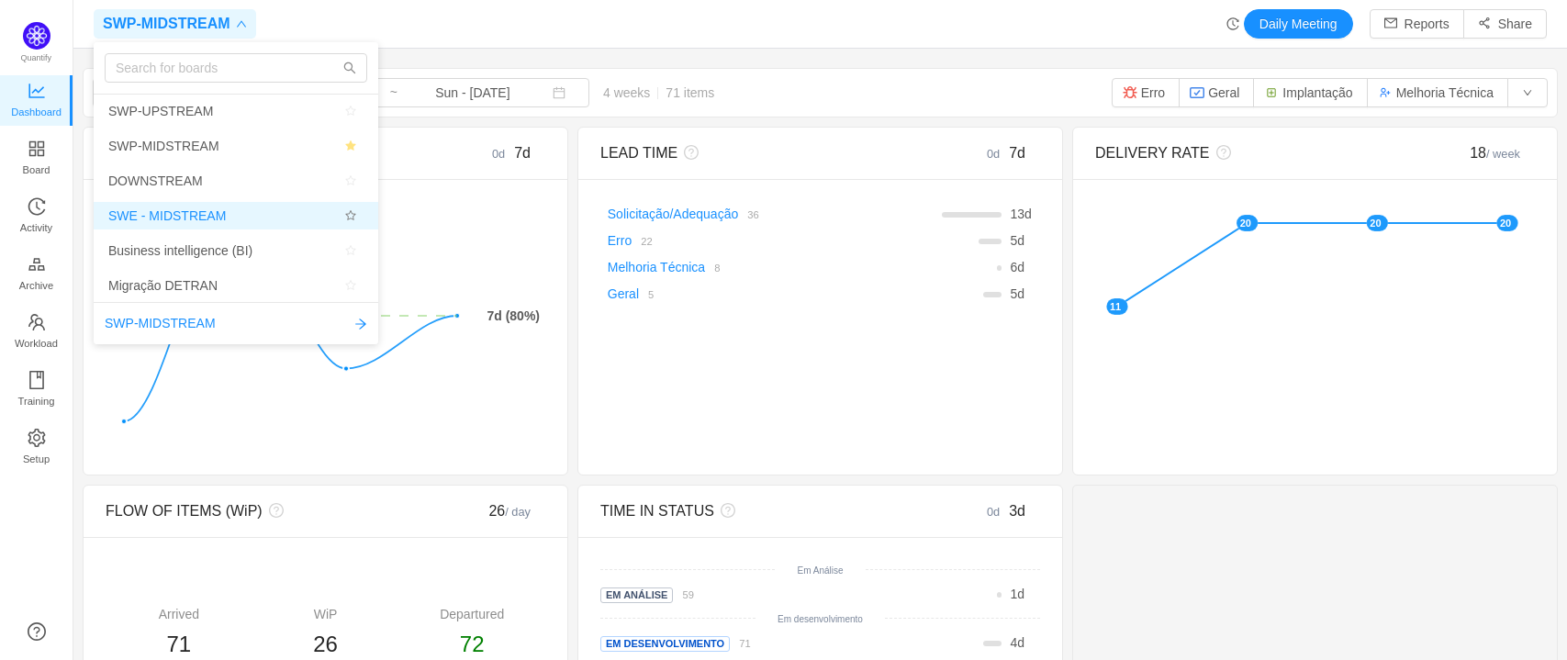
click at [350, 216] on button "button" at bounding box center [351, 216] width 26 height 22
click at [256, 209] on span "SWE - MIDSTREAM" at bounding box center [235, 216] width 255 height 28
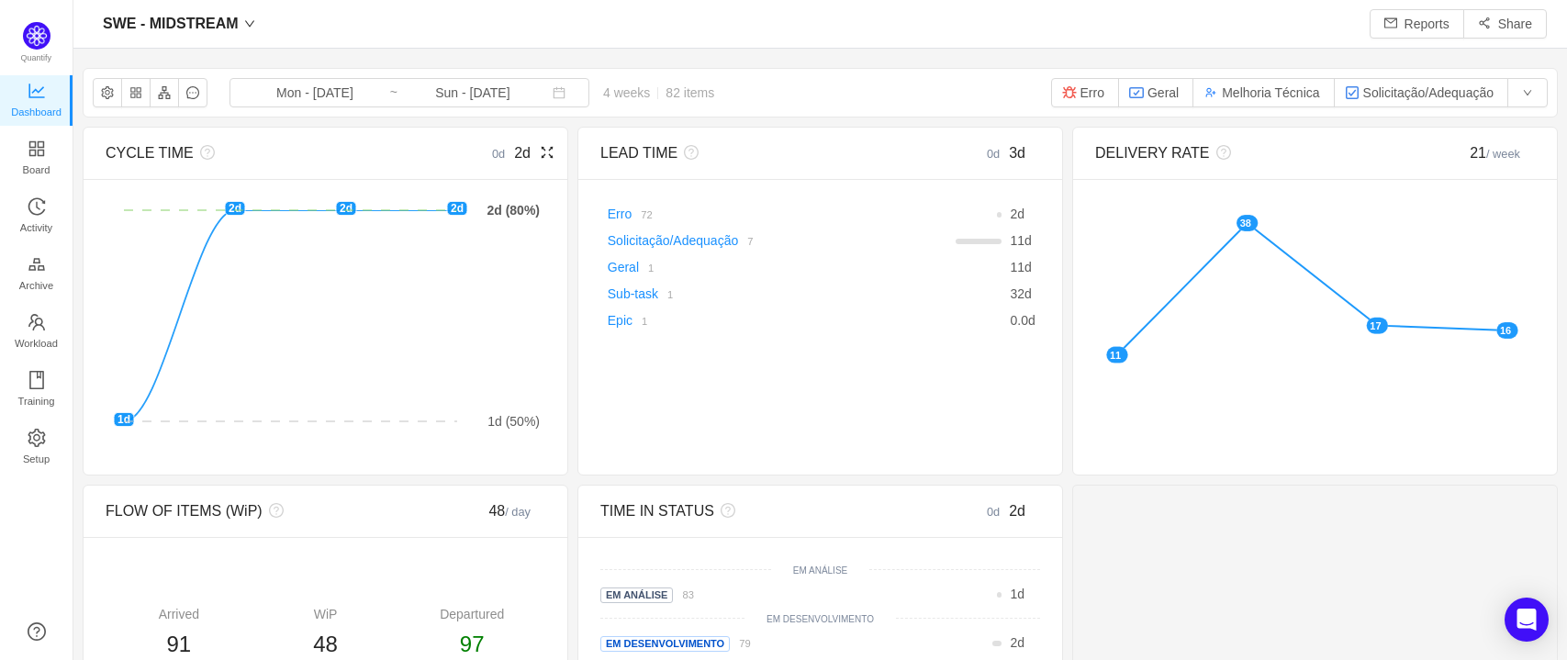
scroll to position [24, 24]
click at [223, 35] on span "SWE - MIDSTREAM" at bounding box center [171, 23] width 136 height 29
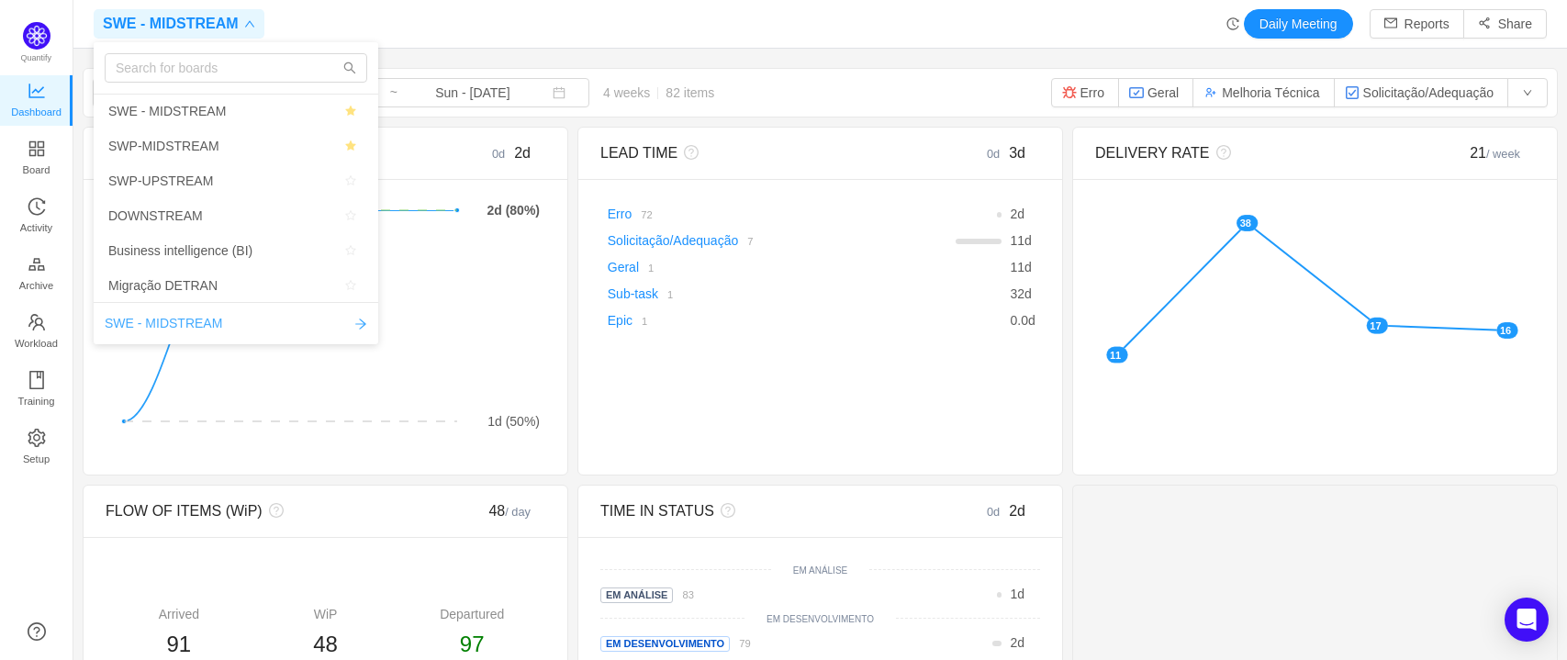
click at [300, 325] on link "SWE - MIDSTREAM" at bounding box center [236, 323] width 263 height 19
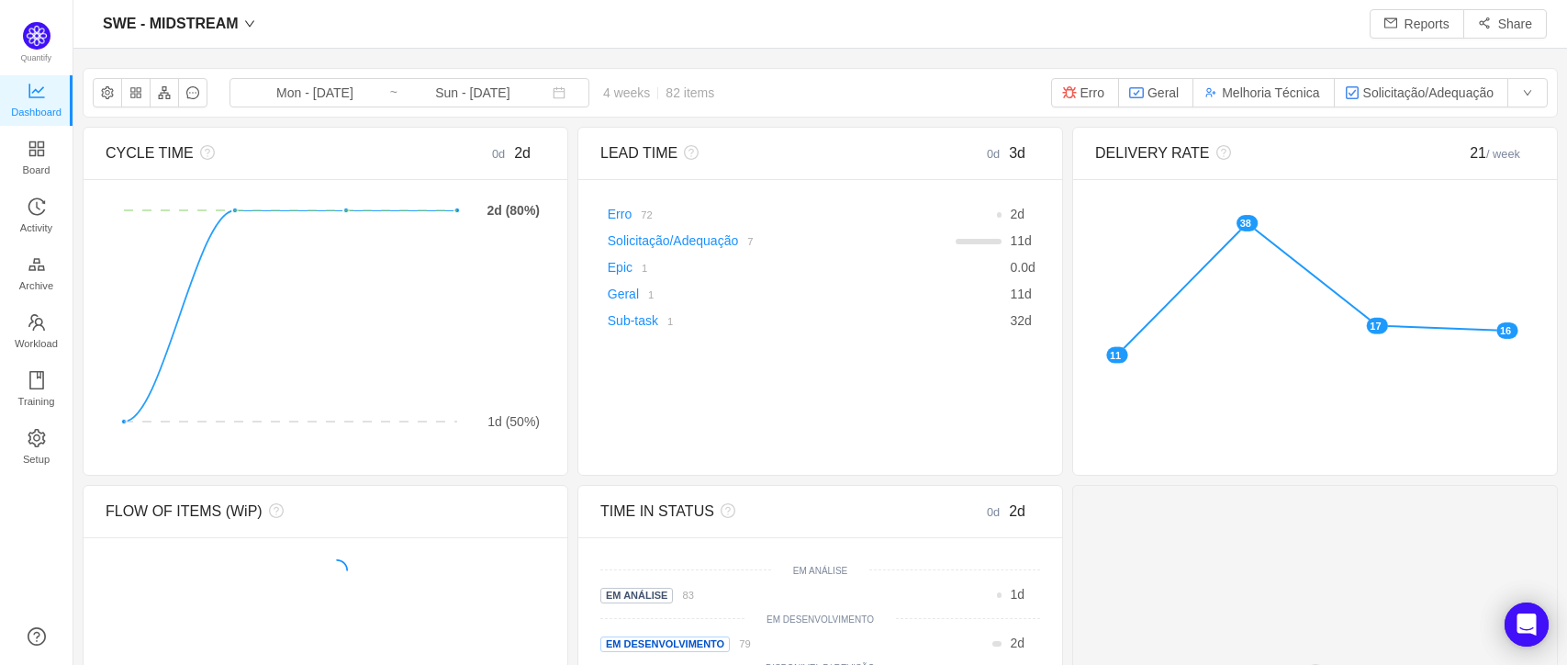
scroll to position [25, 24]
click at [226, 29] on span "SWE - MIDSTREAM" at bounding box center [171, 23] width 136 height 29
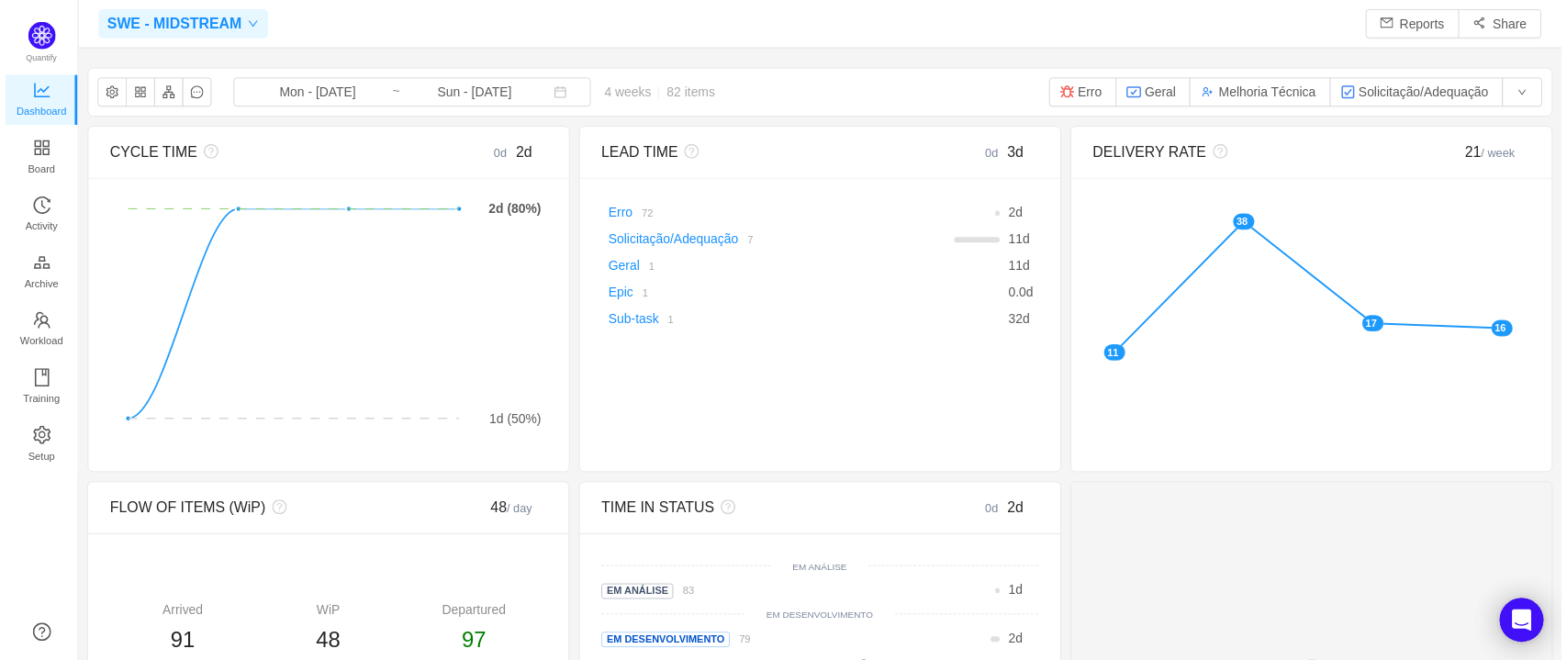
scroll to position [24, 24]
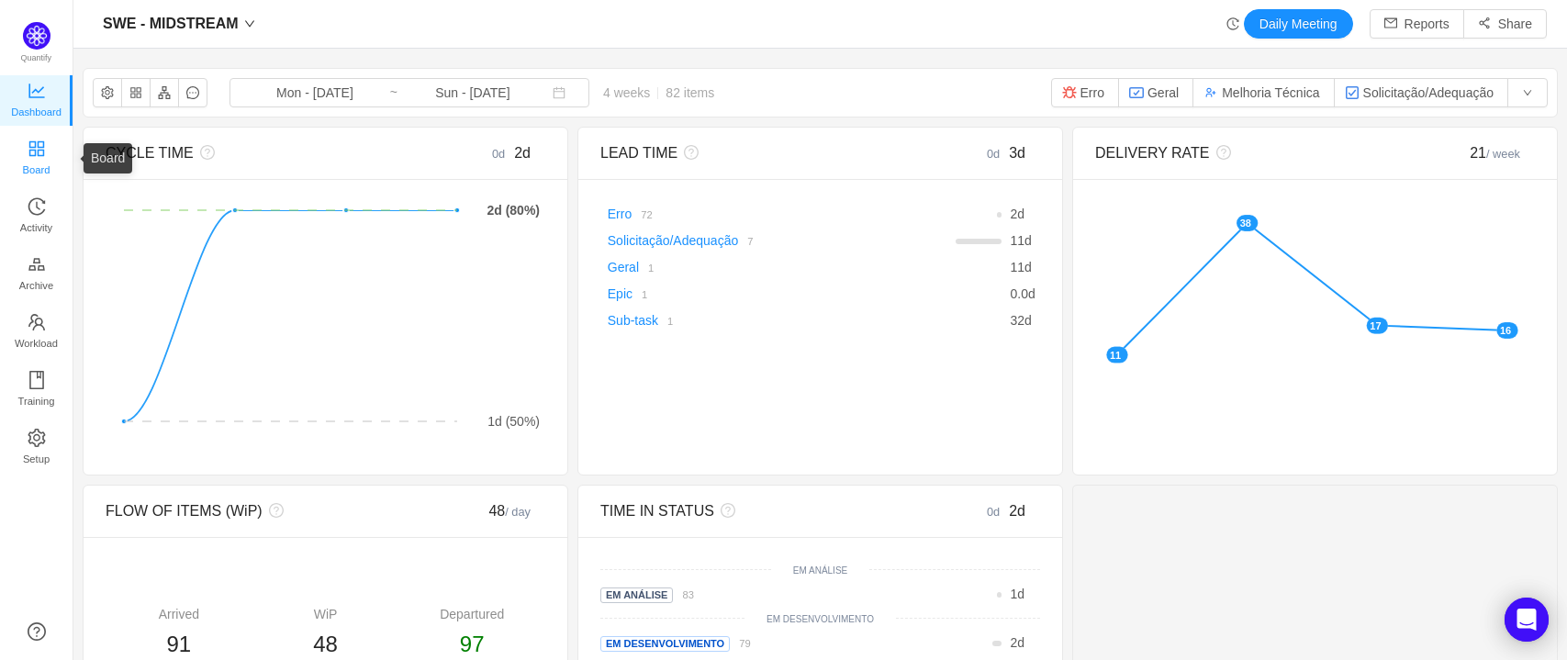
click at [37, 151] on span "Board" at bounding box center [37, 169] width 28 height 37
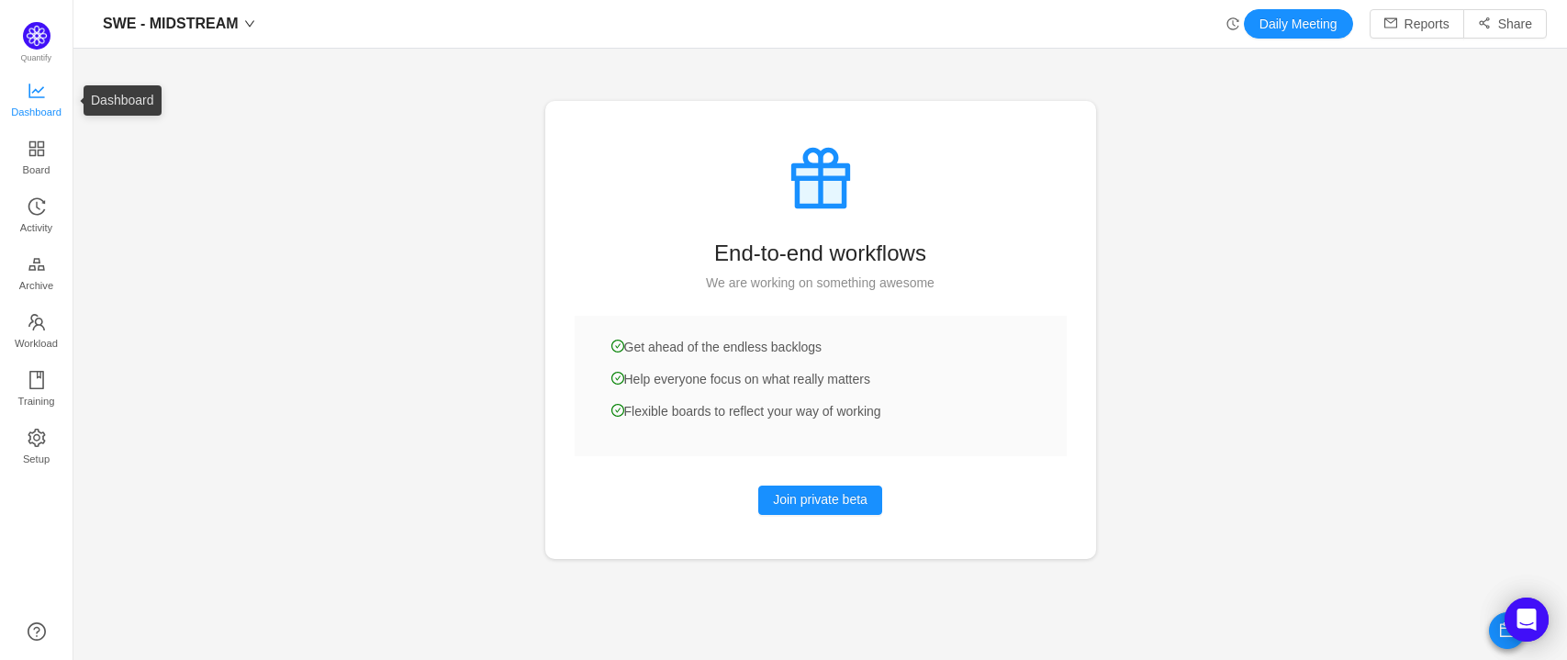
click at [37, 105] on span "Dashboard" at bounding box center [36, 112] width 50 height 37
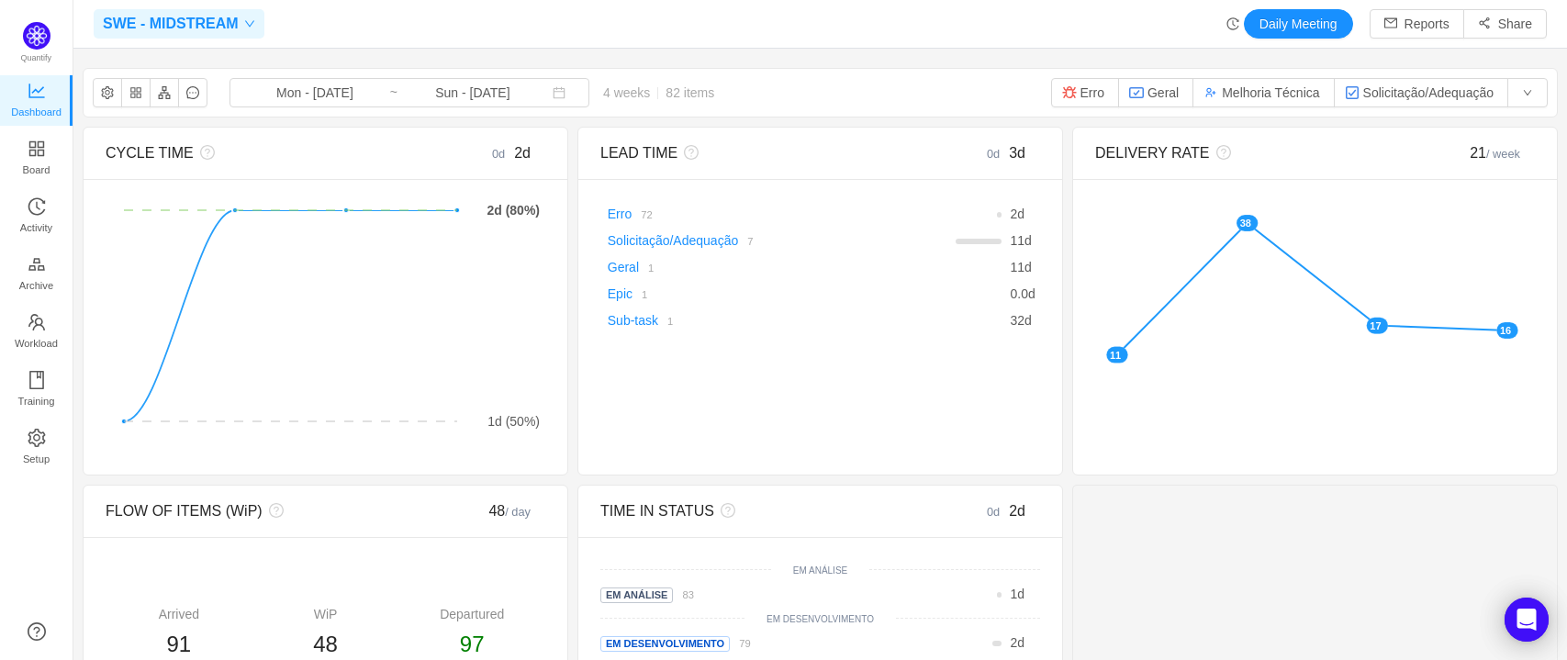
click at [207, 23] on span "SWE - MIDSTREAM" at bounding box center [171, 23] width 136 height 29
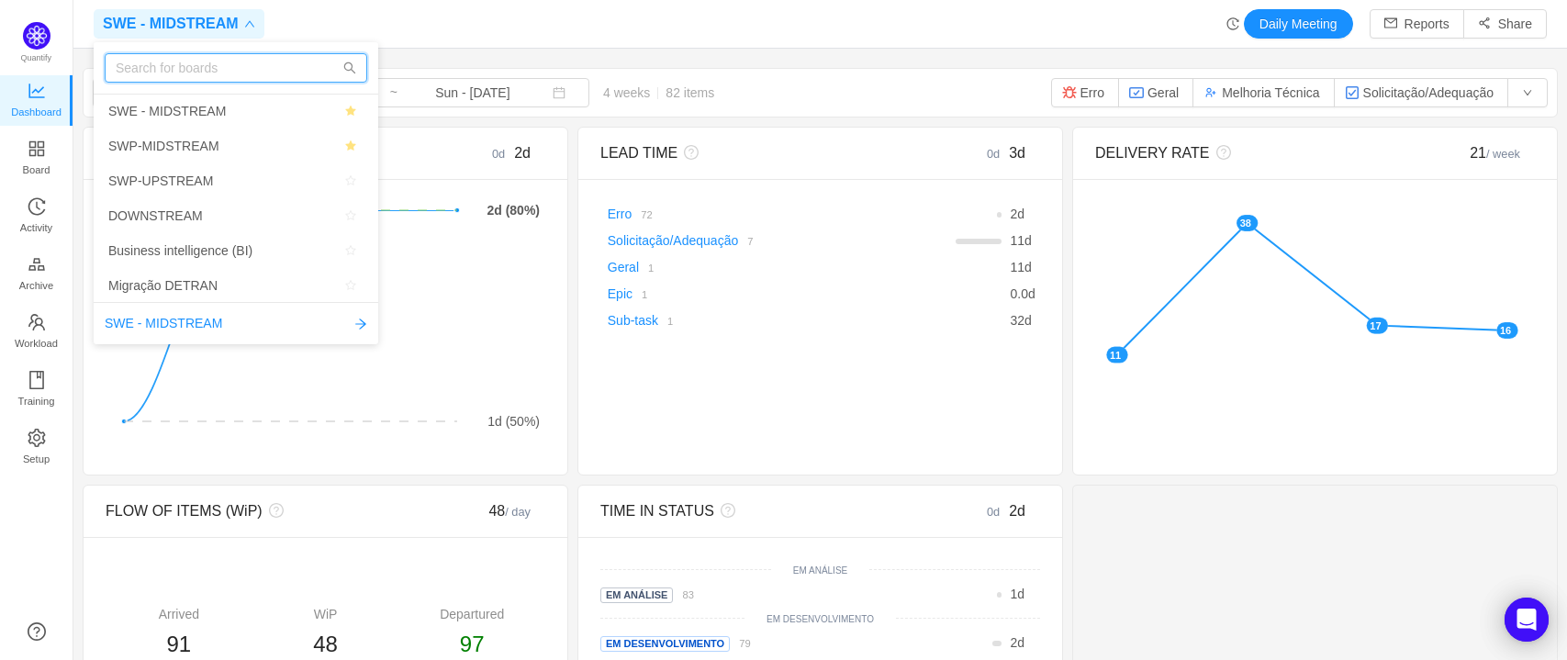
click at [241, 62] on input "text" at bounding box center [236, 67] width 263 height 29
type input "S"
type input "G"
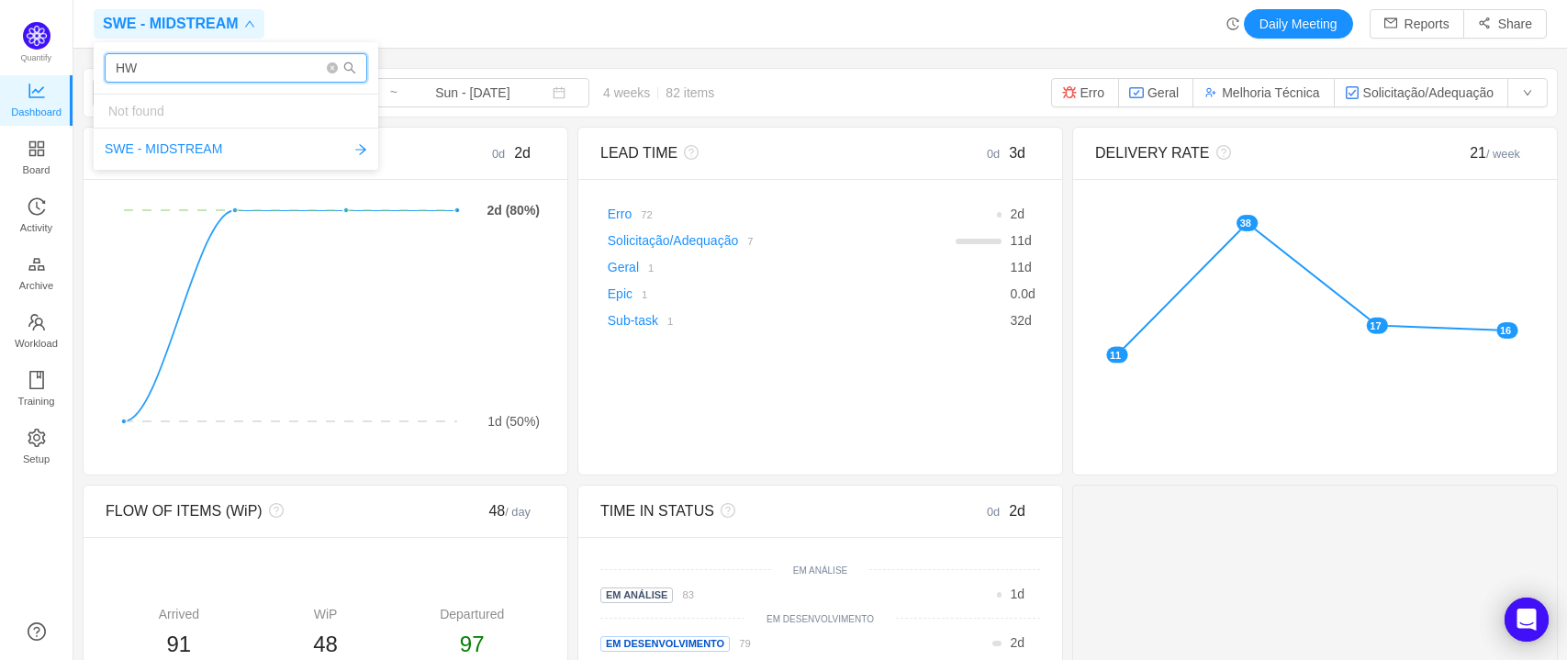
type input "H"
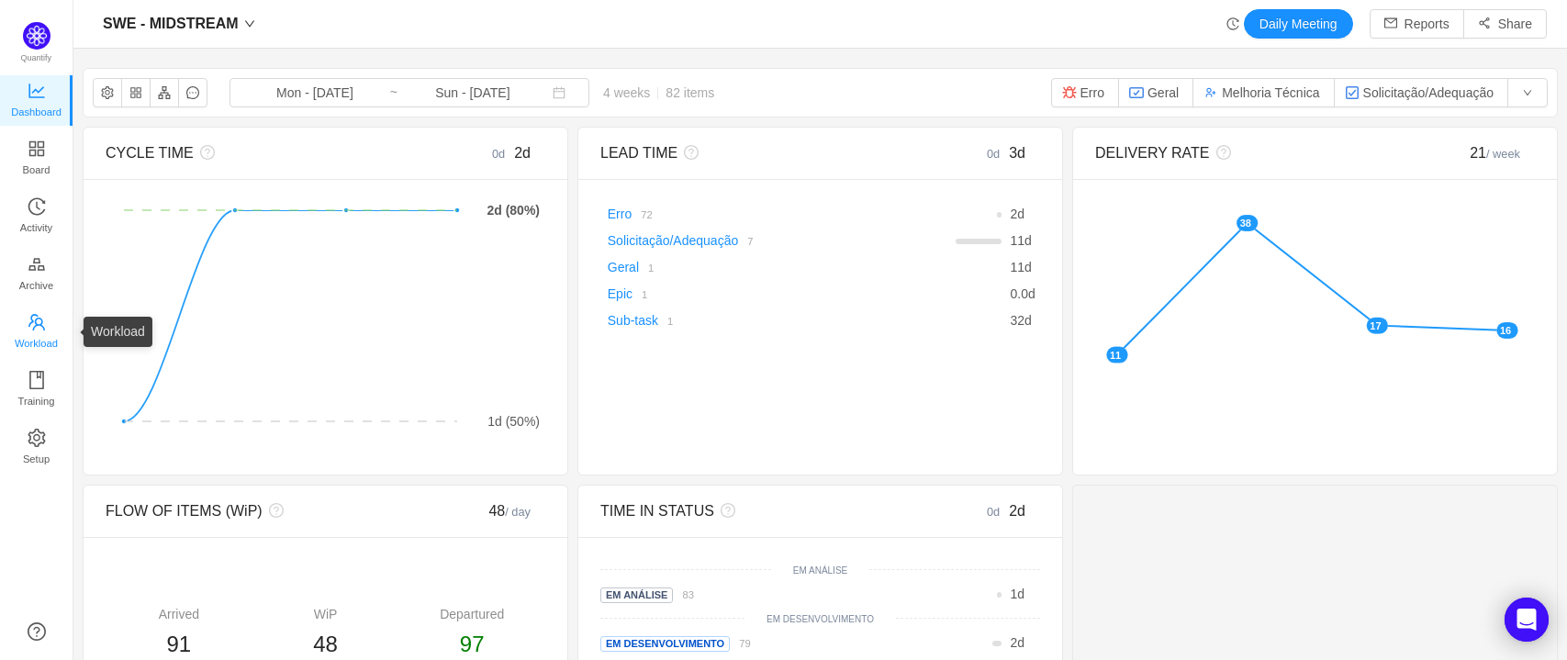
click at [29, 318] on icon "icon: team" at bounding box center [37, 322] width 18 height 18
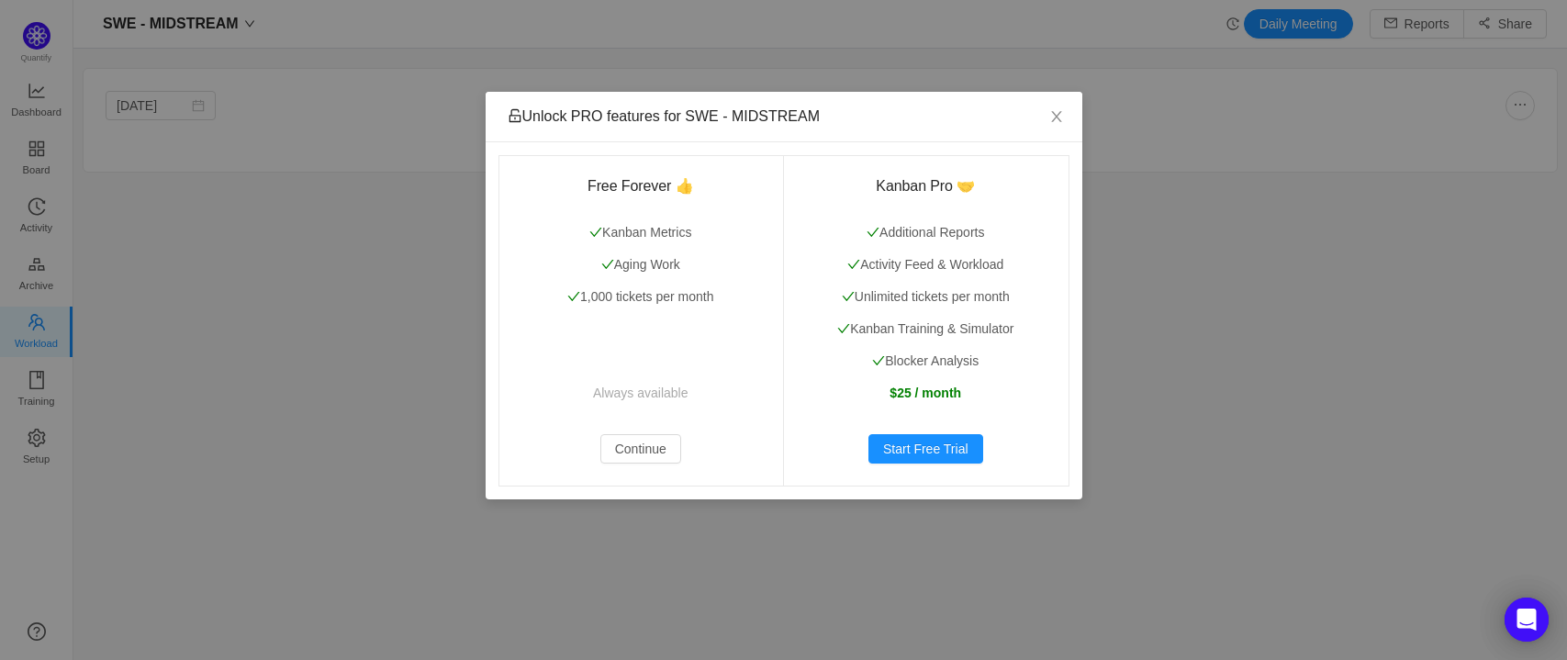
click at [29, 318] on div "Unlock PRO features for SWE - MIDSTREAM Free Forever 👍 Kanban Metrics Aging Wor…" at bounding box center [783, 330] width 1567 height 660
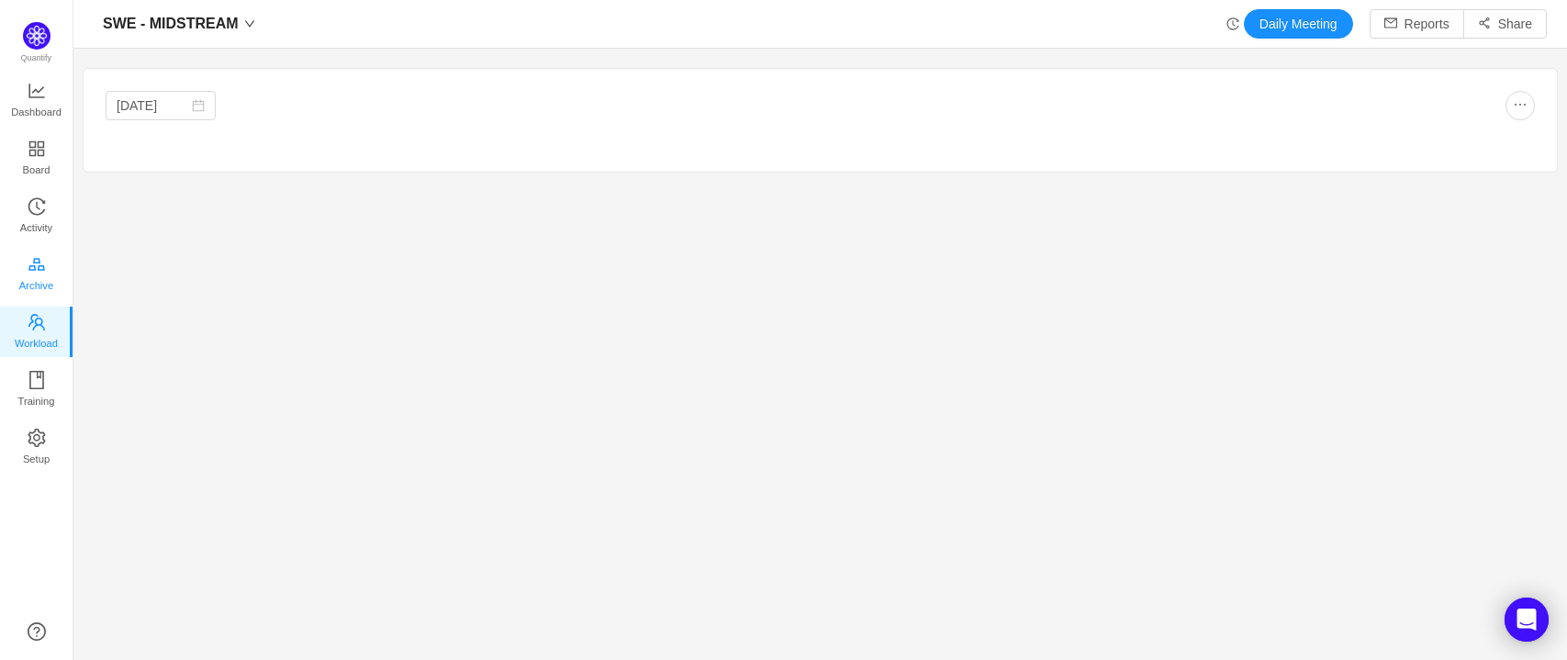
click at [28, 272] on span "Archive" at bounding box center [36, 285] width 34 height 37
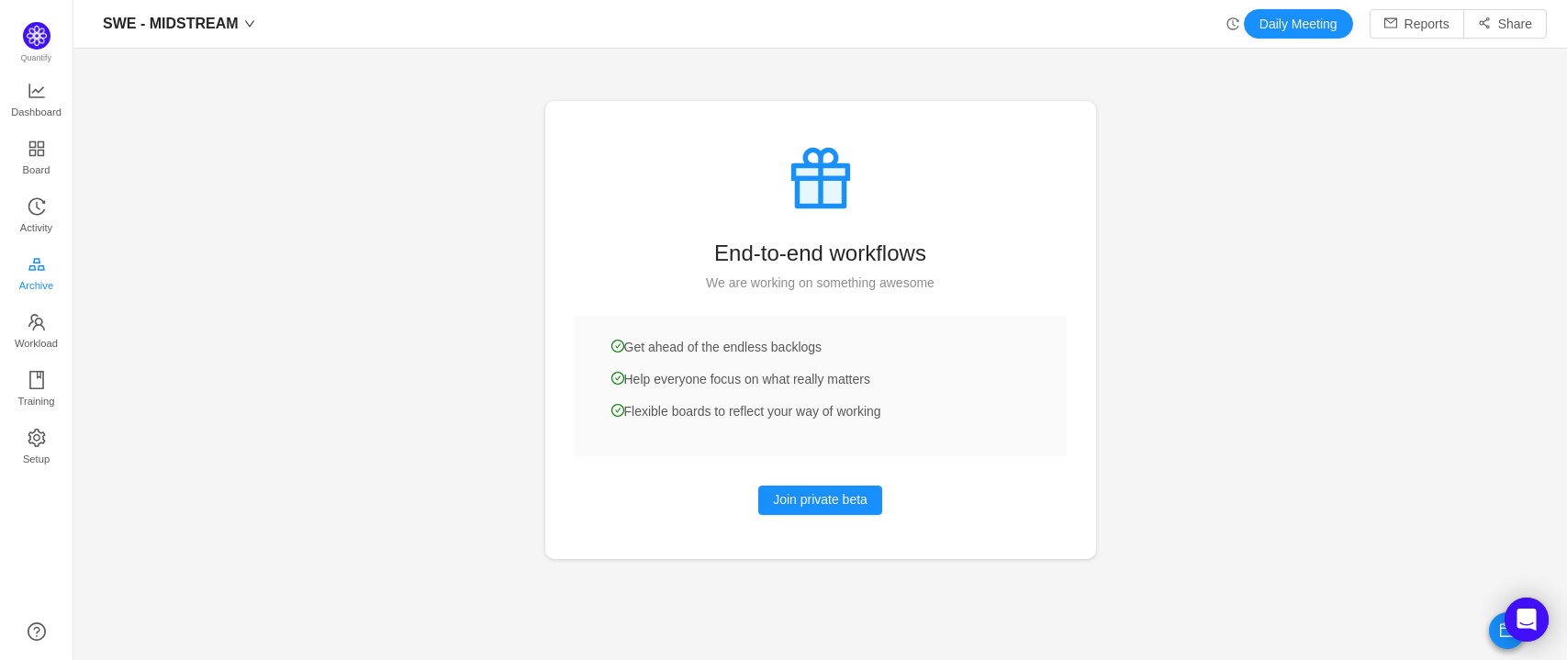
click at [46, 256] on link "Archive" at bounding box center [37, 274] width 18 height 37
click at [36, 198] on link "Activity" at bounding box center [37, 216] width 18 height 37
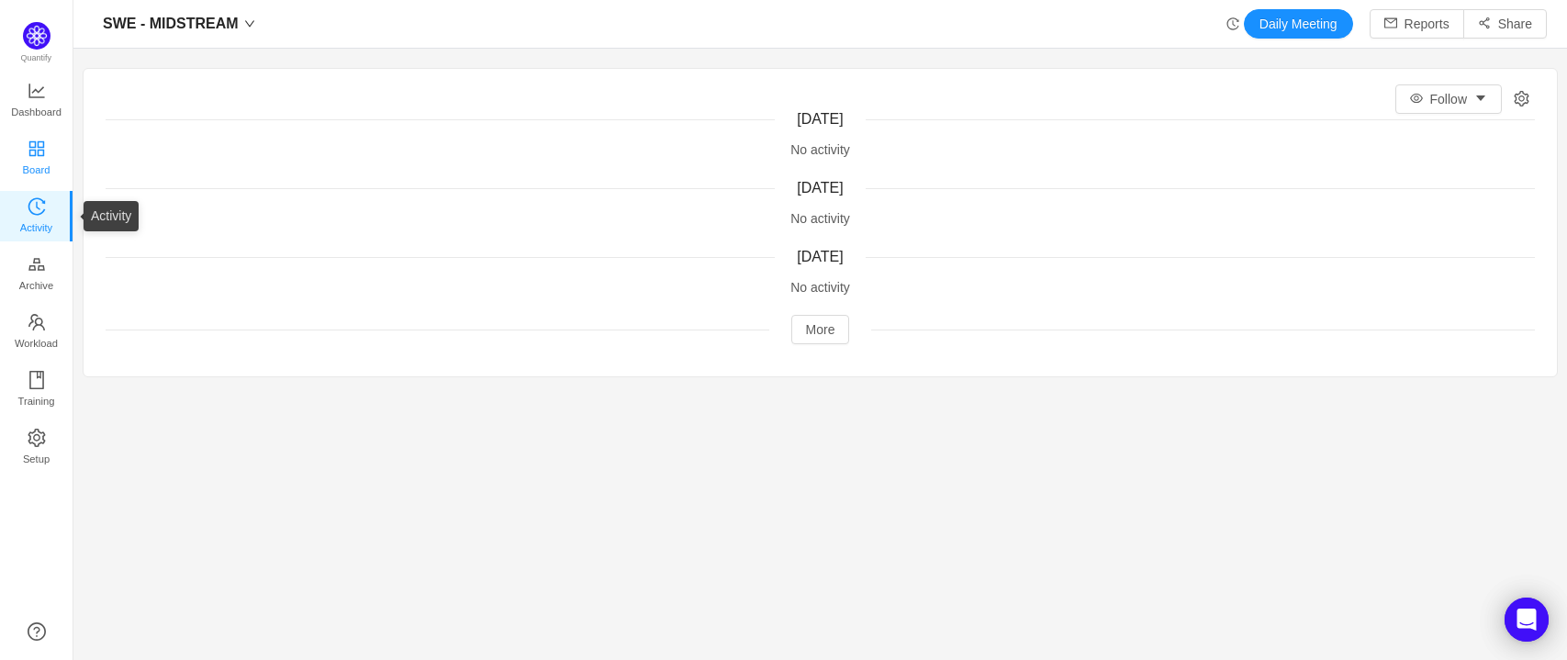
click at [37, 171] on span "Board" at bounding box center [37, 169] width 28 height 37
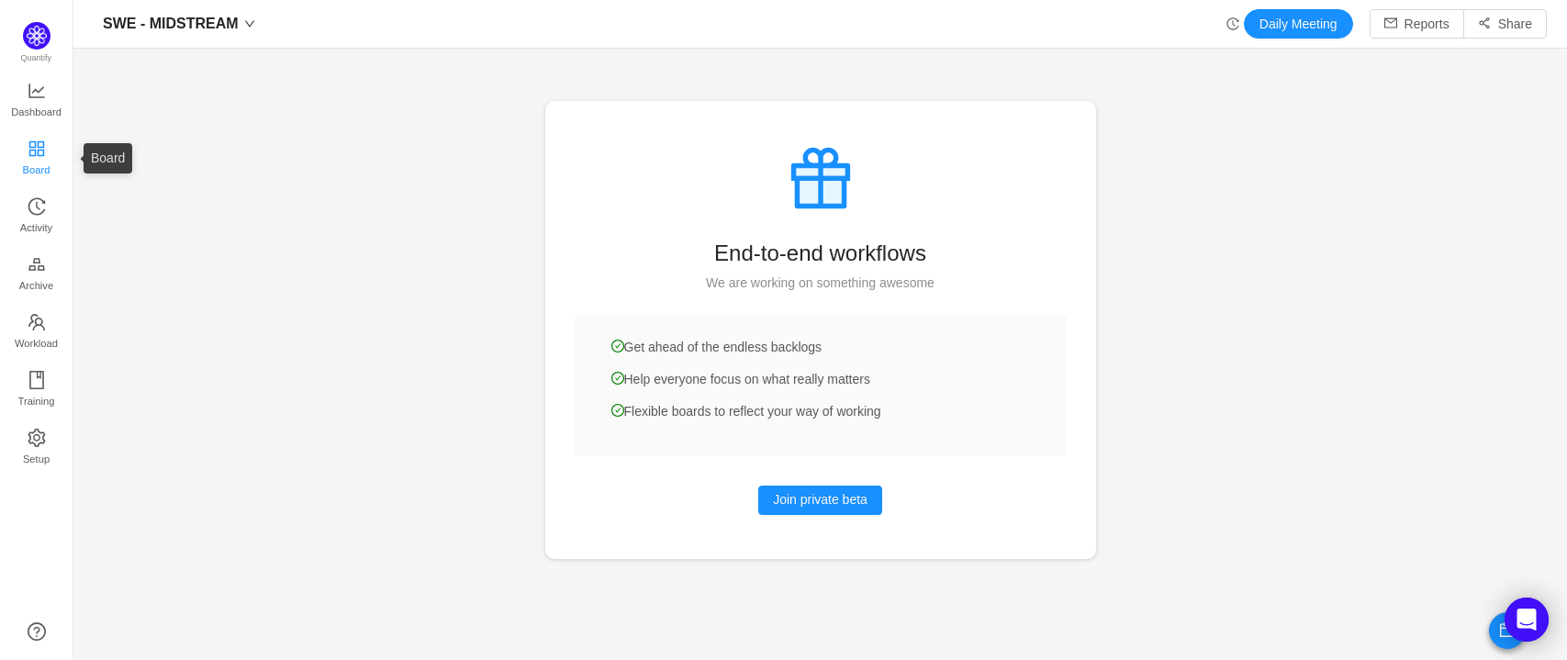
click at [38, 146] on icon "icon: appstore" at bounding box center [35, 147] width 15 height 15
click at [42, 430] on link "Setup" at bounding box center [37, 448] width 18 height 37
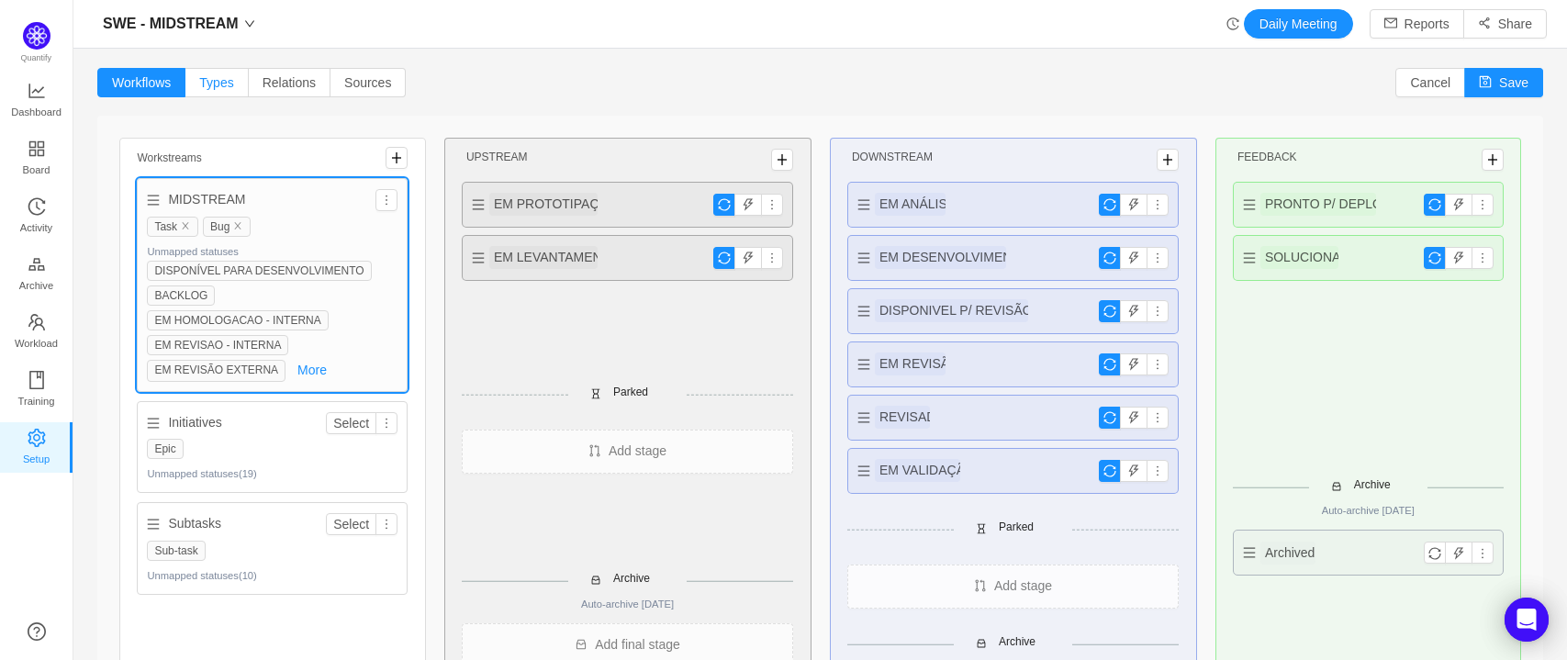
click at [229, 76] on span "Types" at bounding box center [216, 82] width 34 height 15
click at [199, 87] on input "Types" at bounding box center [199, 87] width 0 height 0
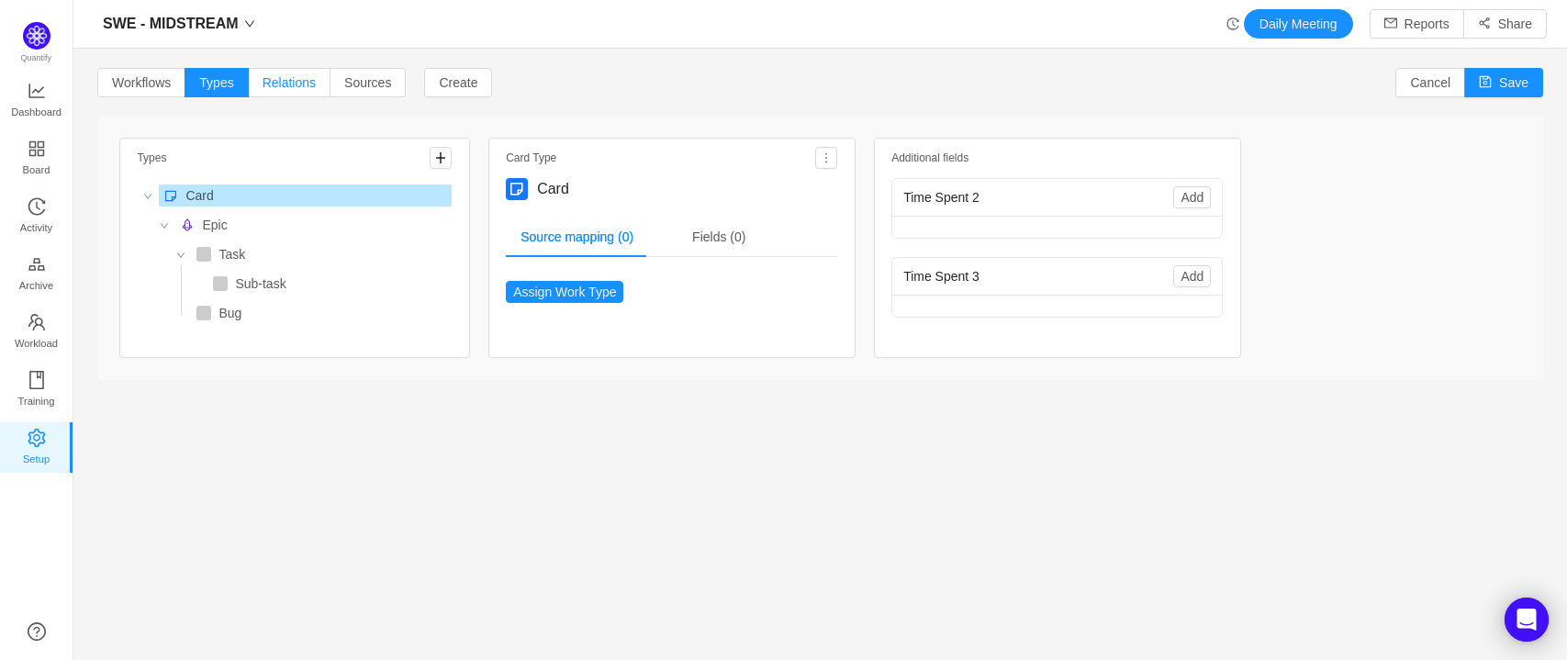
click at [287, 90] on span "Relations" at bounding box center [289, 82] width 53 height 15
click at [263, 87] on input "Relations" at bounding box center [263, 87] width 0 height 0
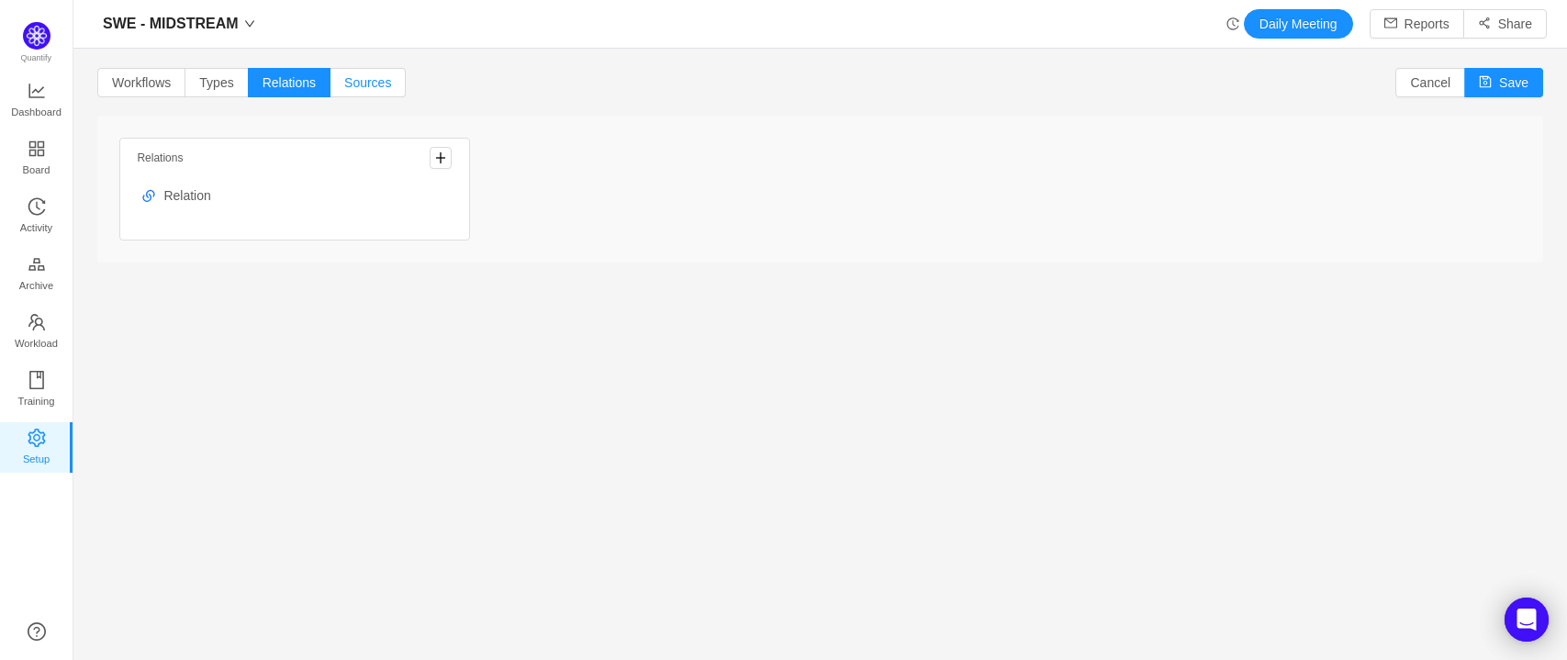
click at [375, 80] on span "Sources" at bounding box center [367, 82] width 47 height 15
click at [344, 87] on input "Sources" at bounding box center [344, 87] width 0 height 0
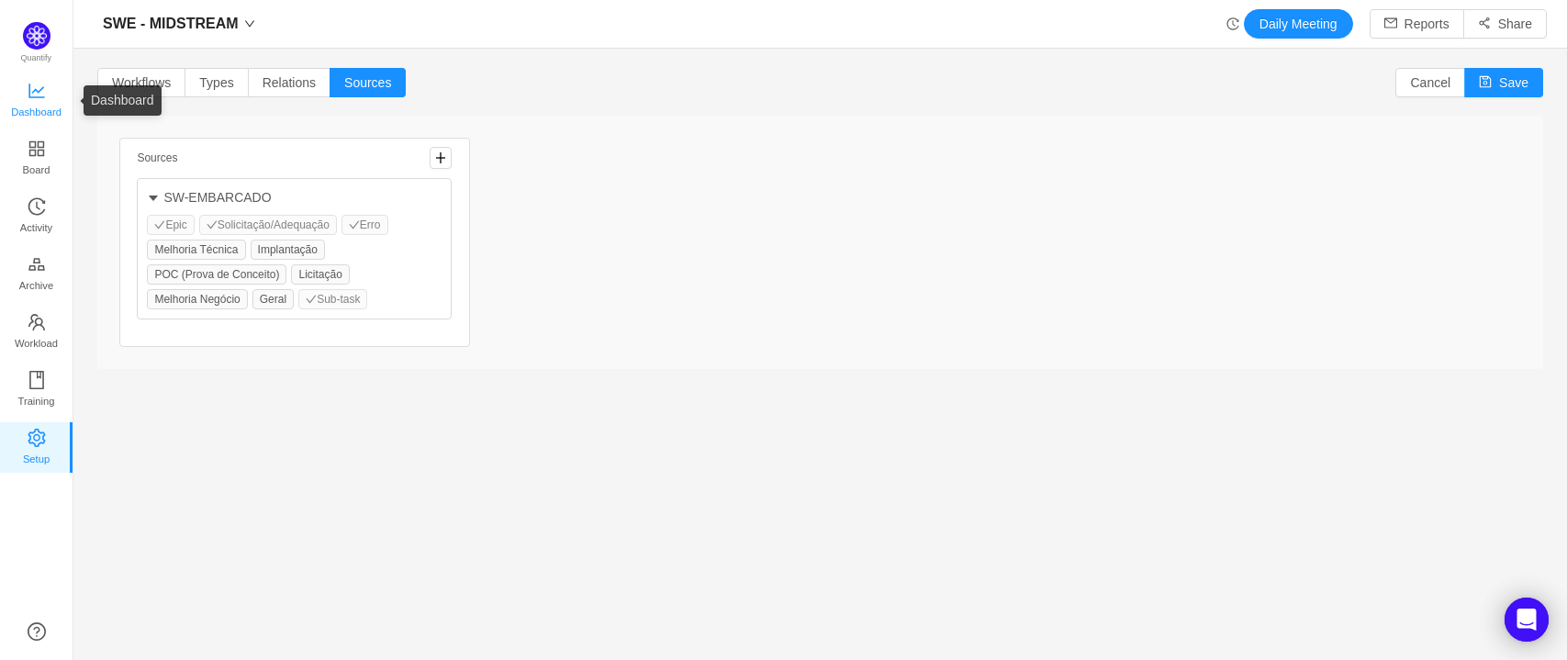
click at [32, 90] on icon "icon: line-chart" at bounding box center [37, 91] width 18 height 18
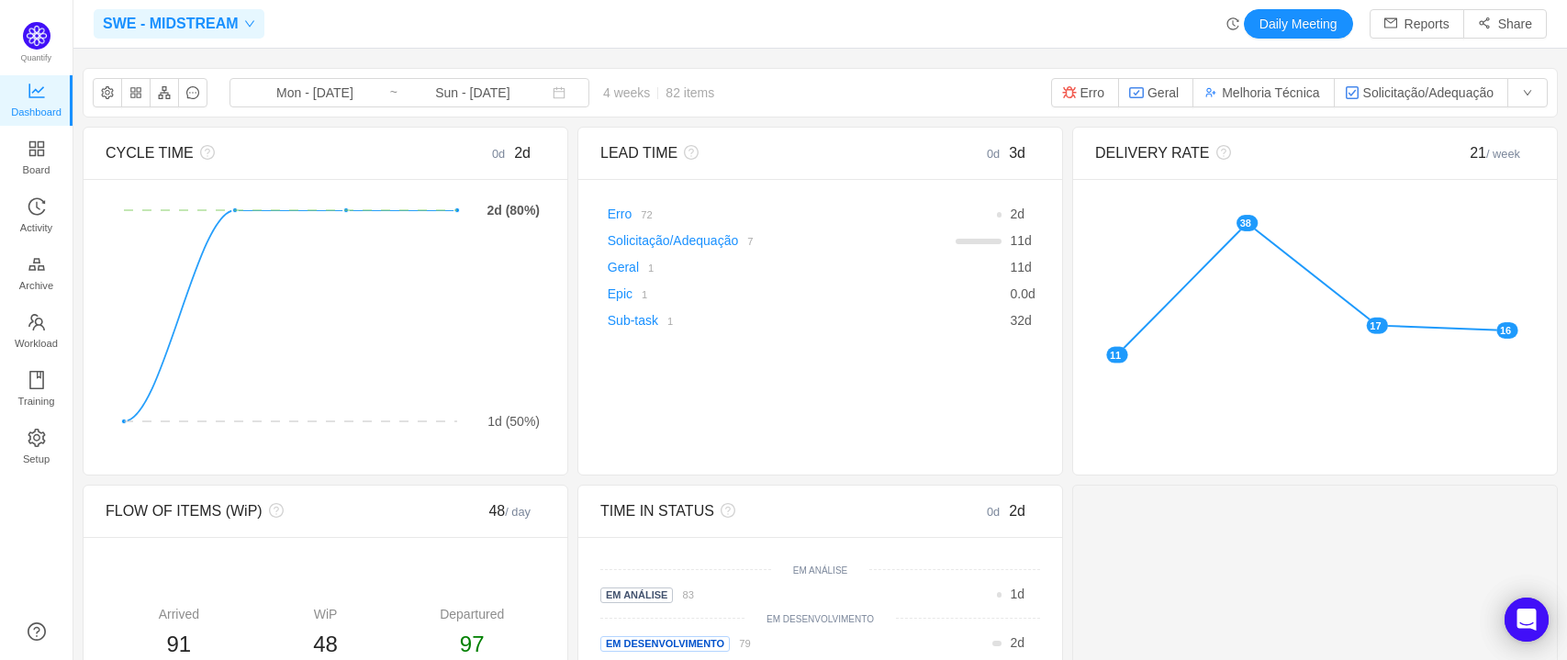
click at [218, 28] on span "SWE - MIDSTREAM" at bounding box center [171, 23] width 136 height 29
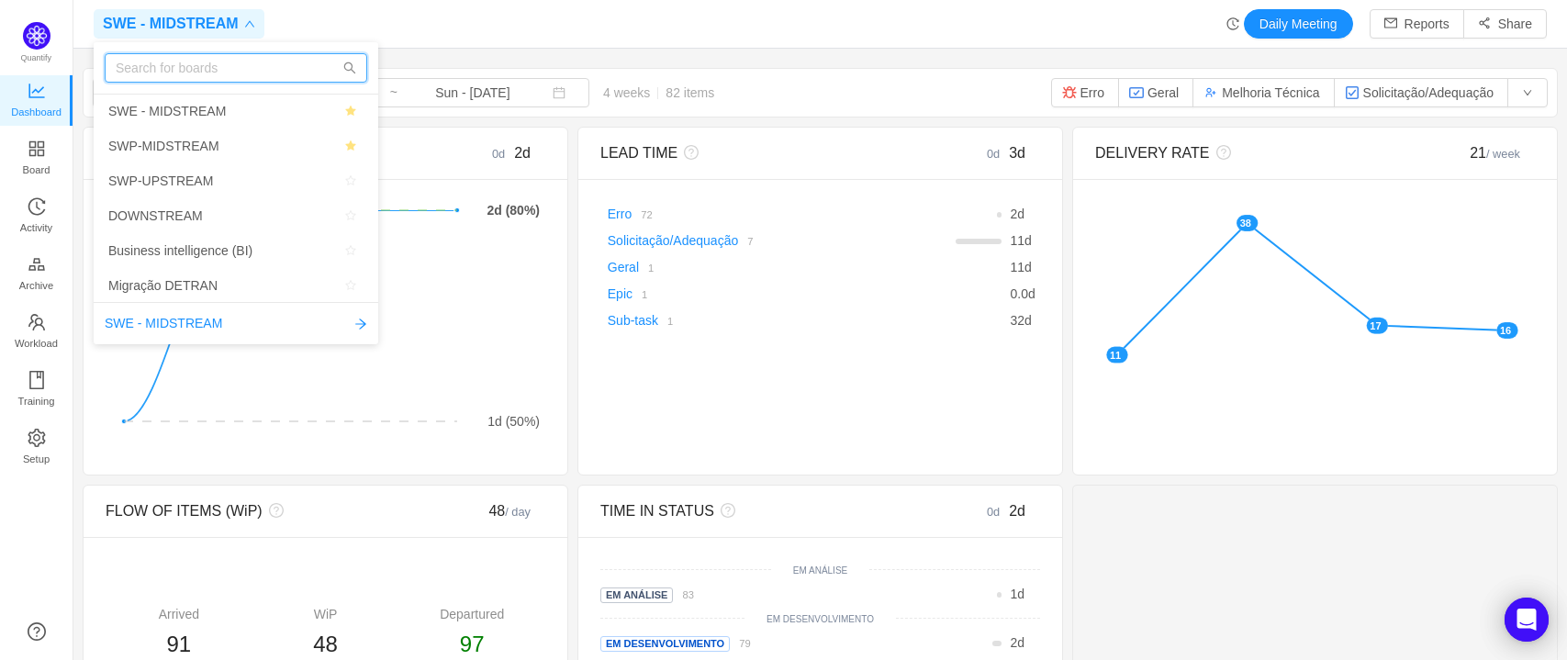
click at [184, 64] on input "text" at bounding box center [236, 67] width 263 height 29
type input "SW"
click at [330, 68] on icon "icon: close-circle" at bounding box center [332, 67] width 11 height 11
click at [455, 50] on div "SWE - MIDSTREAM Daily Meeting Reports Share SWE - MIDSTREAM Mon - Sep 01, 2025 …" at bounding box center [820, 330] width 1494 height 660
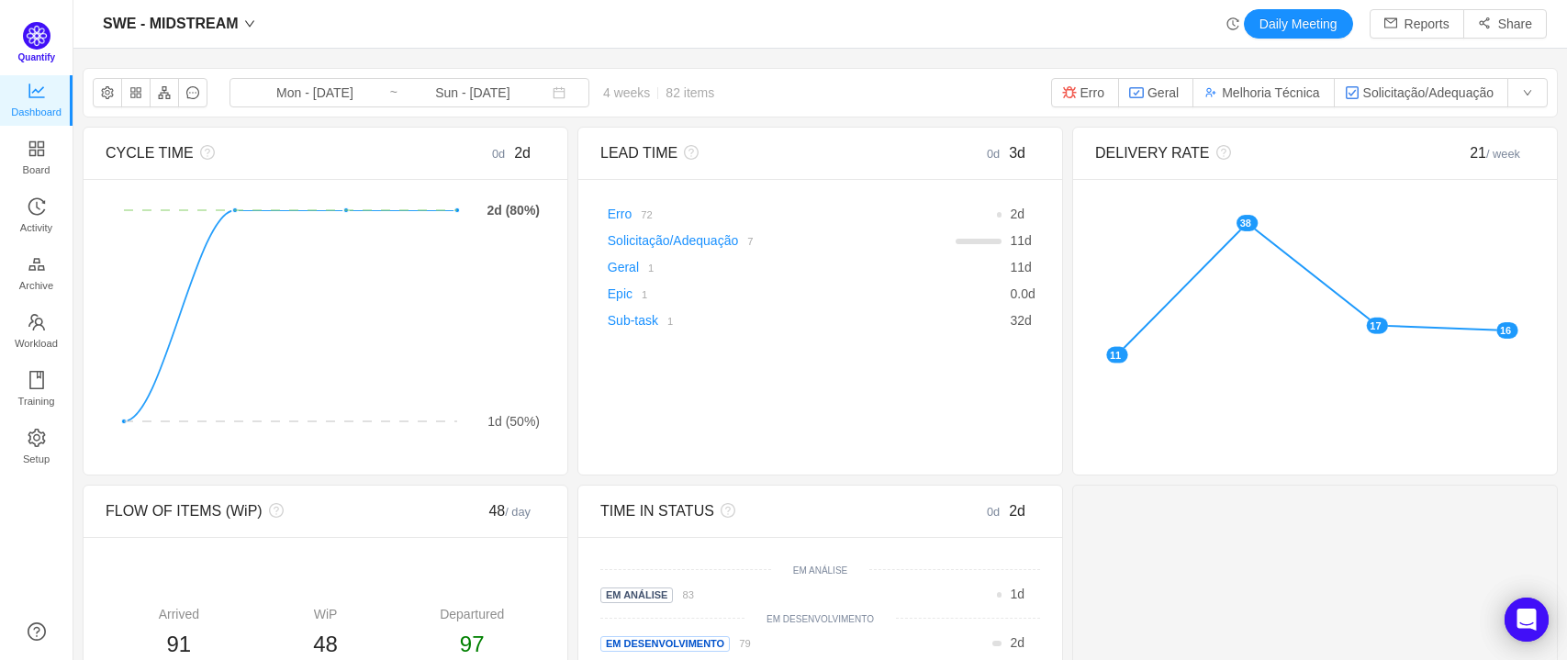
click at [29, 55] on span "Quantify" at bounding box center [37, 57] width 38 height 10
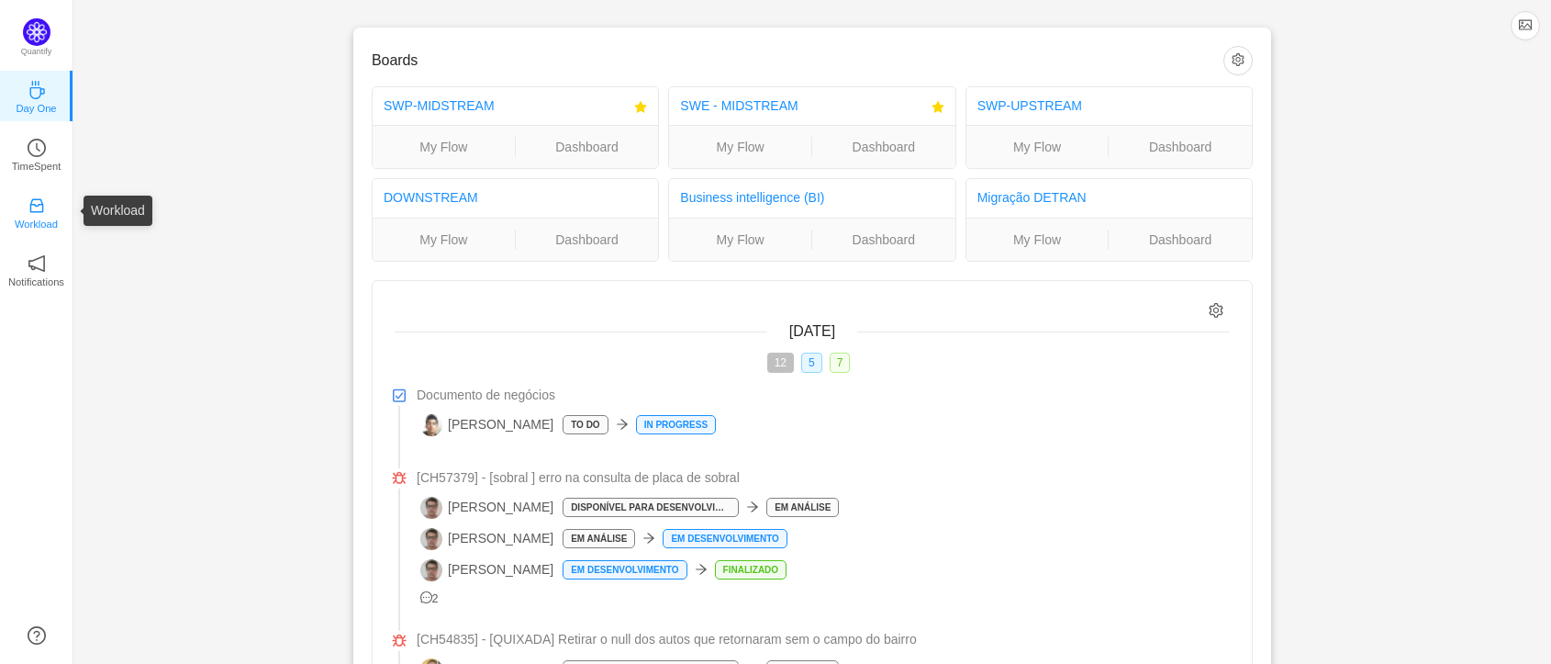
click at [44, 216] on p "Workload" at bounding box center [36, 224] width 43 height 17
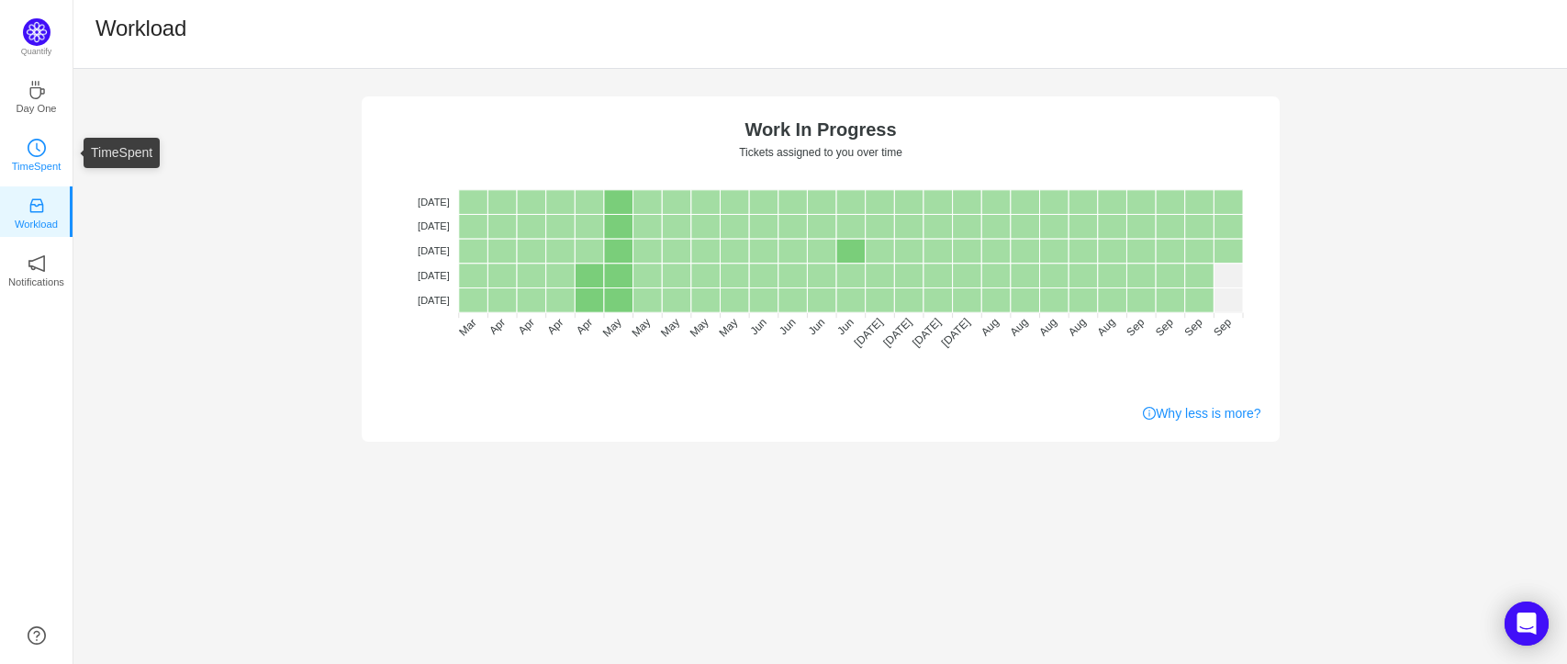
click at [28, 156] on link "TimeSpent" at bounding box center [37, 153] width 18 height 18
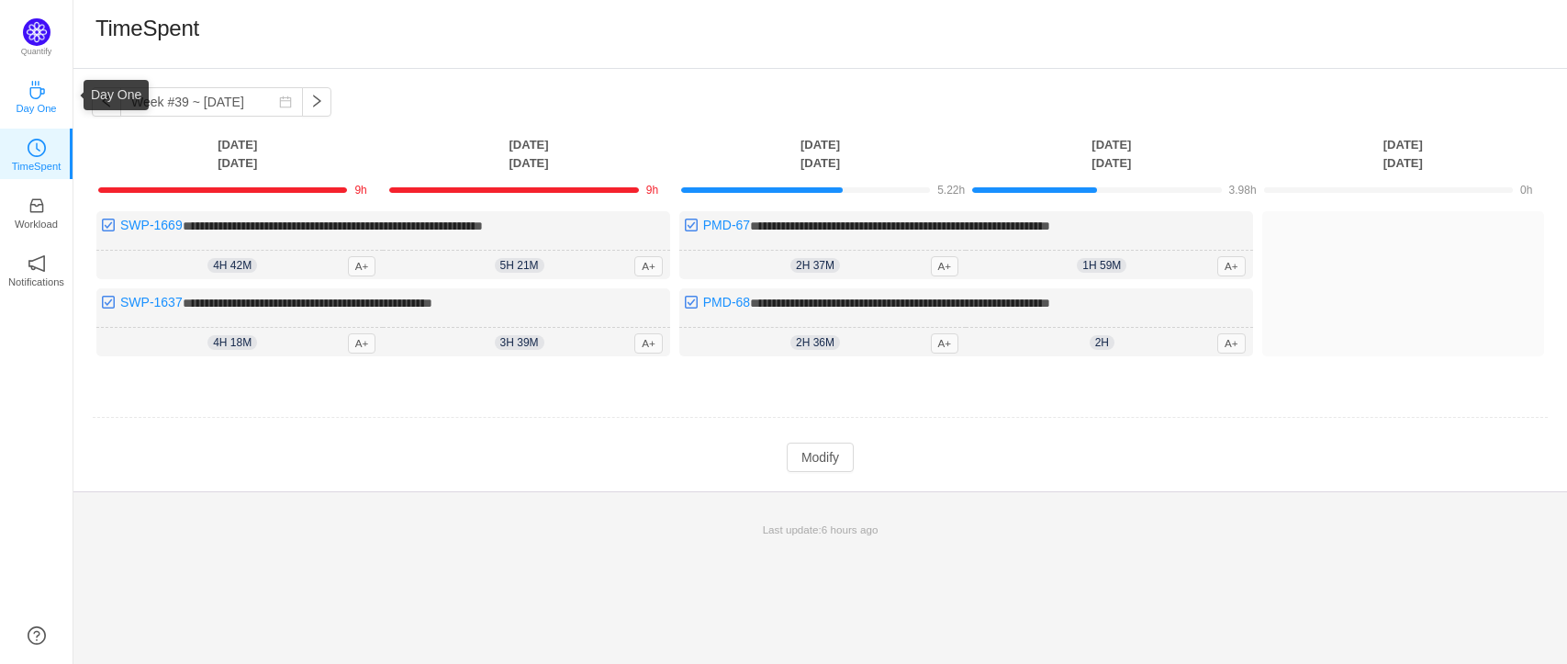
click at [28, 102] on p "Day One" at bounding box center [36, 108] width 40 height 17
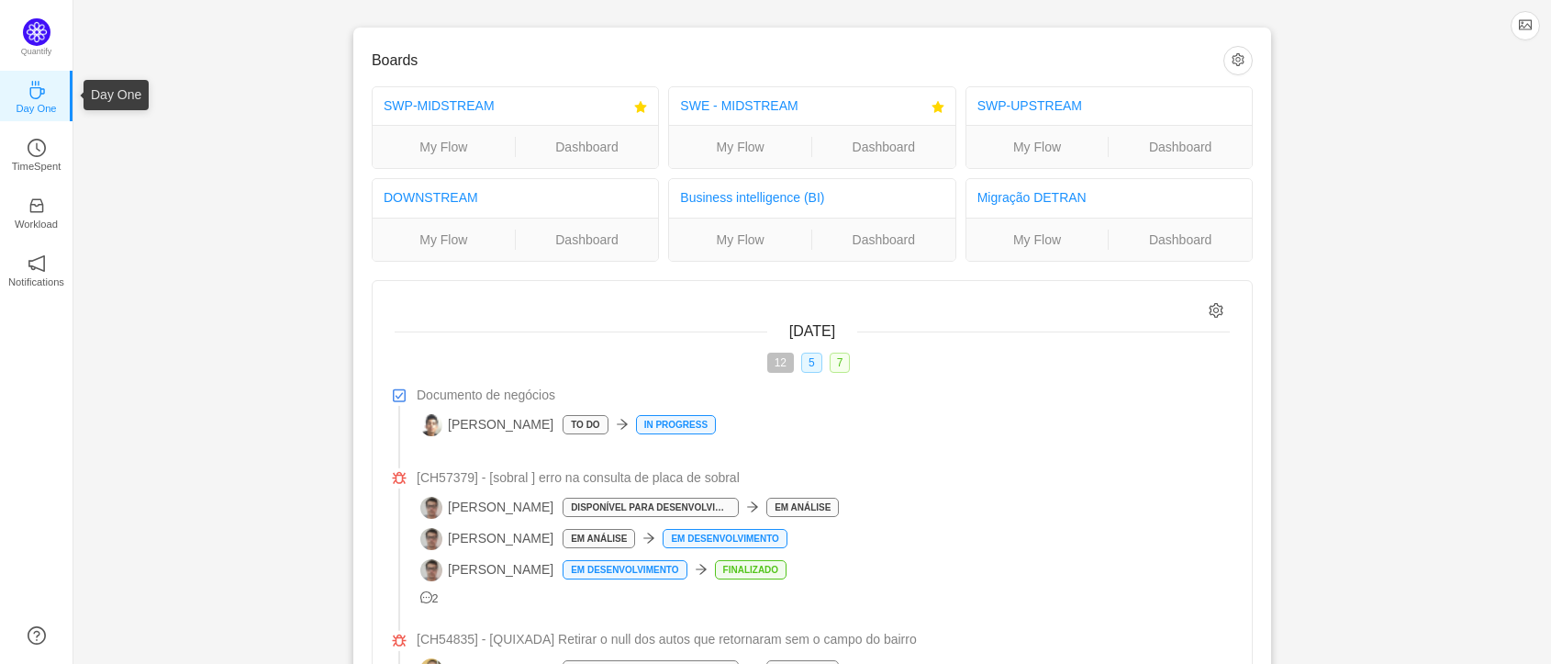
click at [28, 102] on p "Day One" at bounding box center [36, 108] width 40 height 17
click at [40, 47] on p "Quantify" at bounding box center [36, 53] width 45 height 17
click at [1241, 55] on button "button" at bounding box center [1238, 60] width 29 height 29
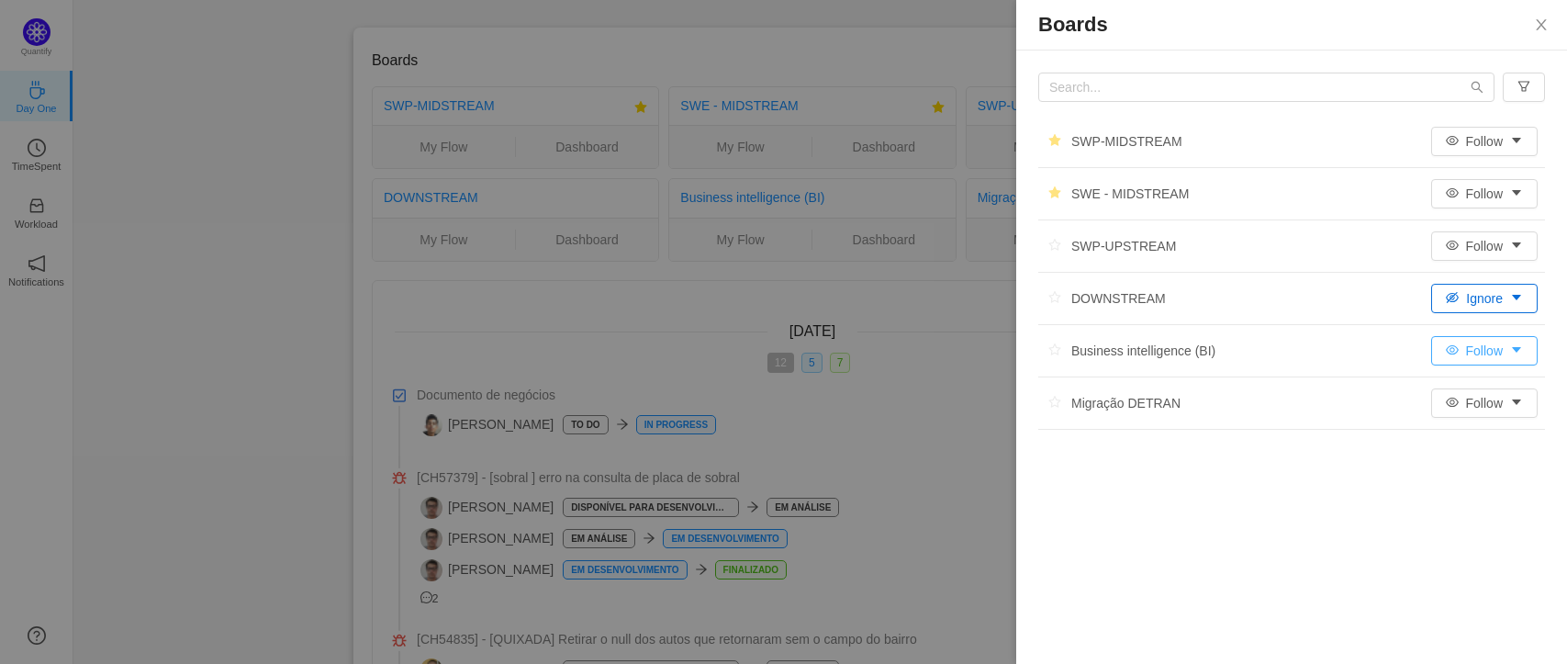
click at [1518, 356] on button "Follow" at bounding box center [1484, 350] width 106 height 29
click at [1499, 443] on li "Ignore" at bounding box center [1485, 445] width 111 height 29
click at [1517, 406] on button "Follow" at bounding box center [1484, 402] width 106 height 29
click at [1461, 497] on li "Ignore" at bounding box center [1485, 497] width 111 height 29
click at [1522, 240] on button "Follow" at bounding box center [1484, 245] width 106 height 29
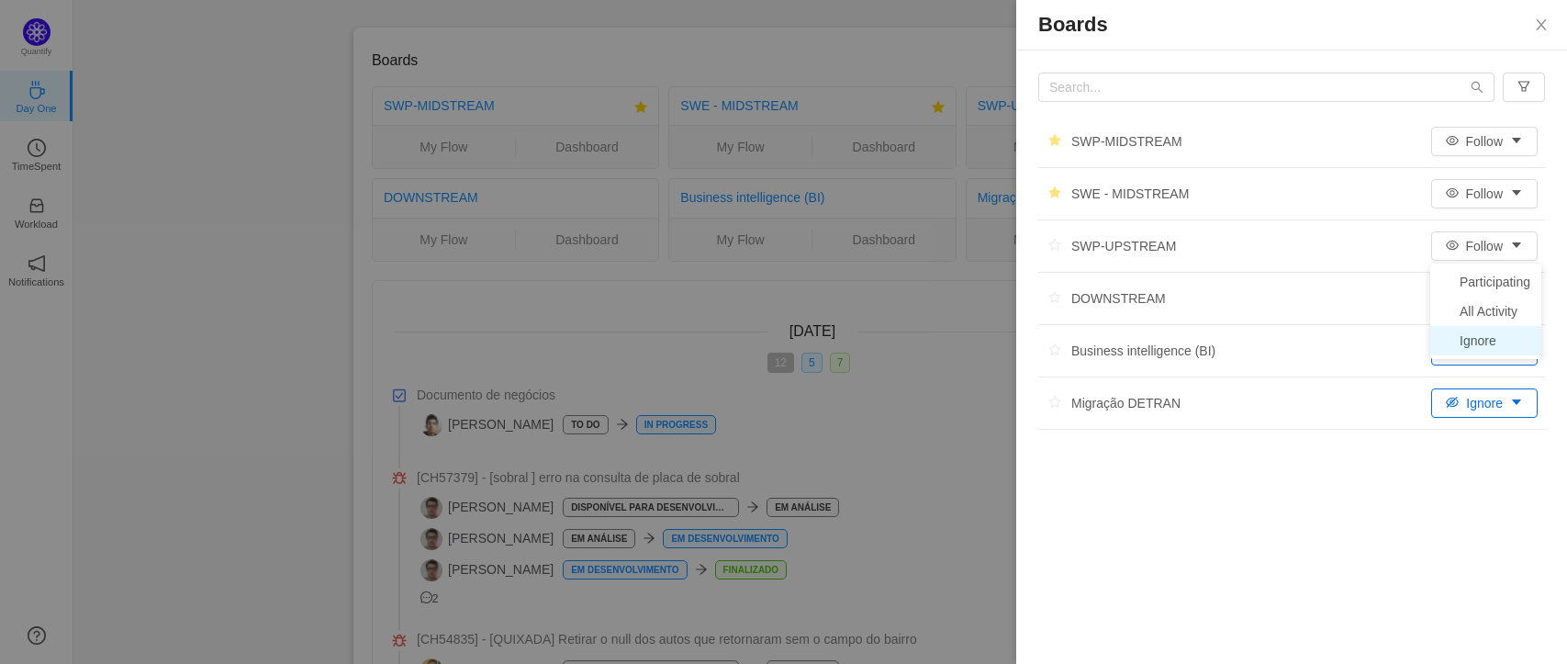
click at [1486, 342] on li "Ignore" at bounding box center [1485, 340] width 111 height 29
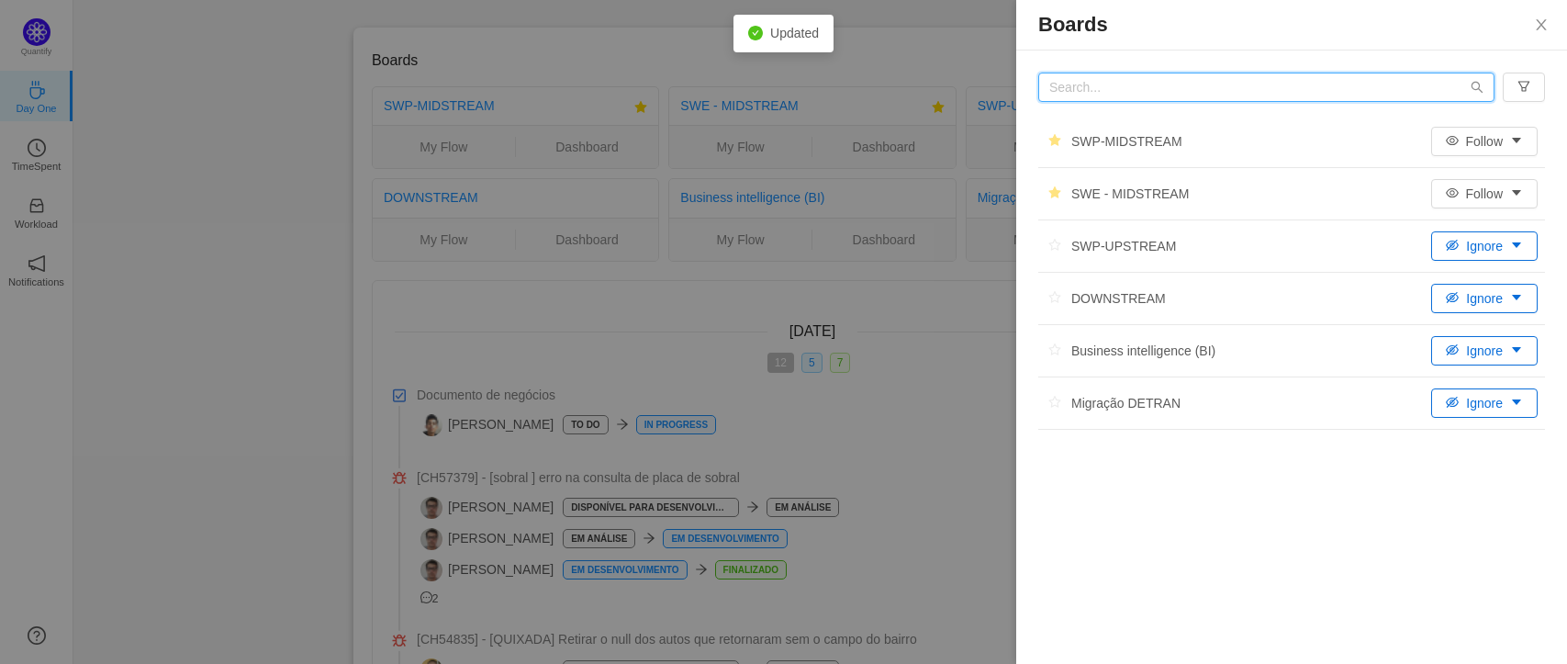
click at [1307, 85] on input "text" at bounding box center [1266, 87] width 456 height 29
type input "S"
click at [1535, 89] on button "button" at bounding box center [1524, 87] width 42 height 29
click at [1511, 151] on li "All Activity" at bounding box center [1484, 152] width 111 height 29
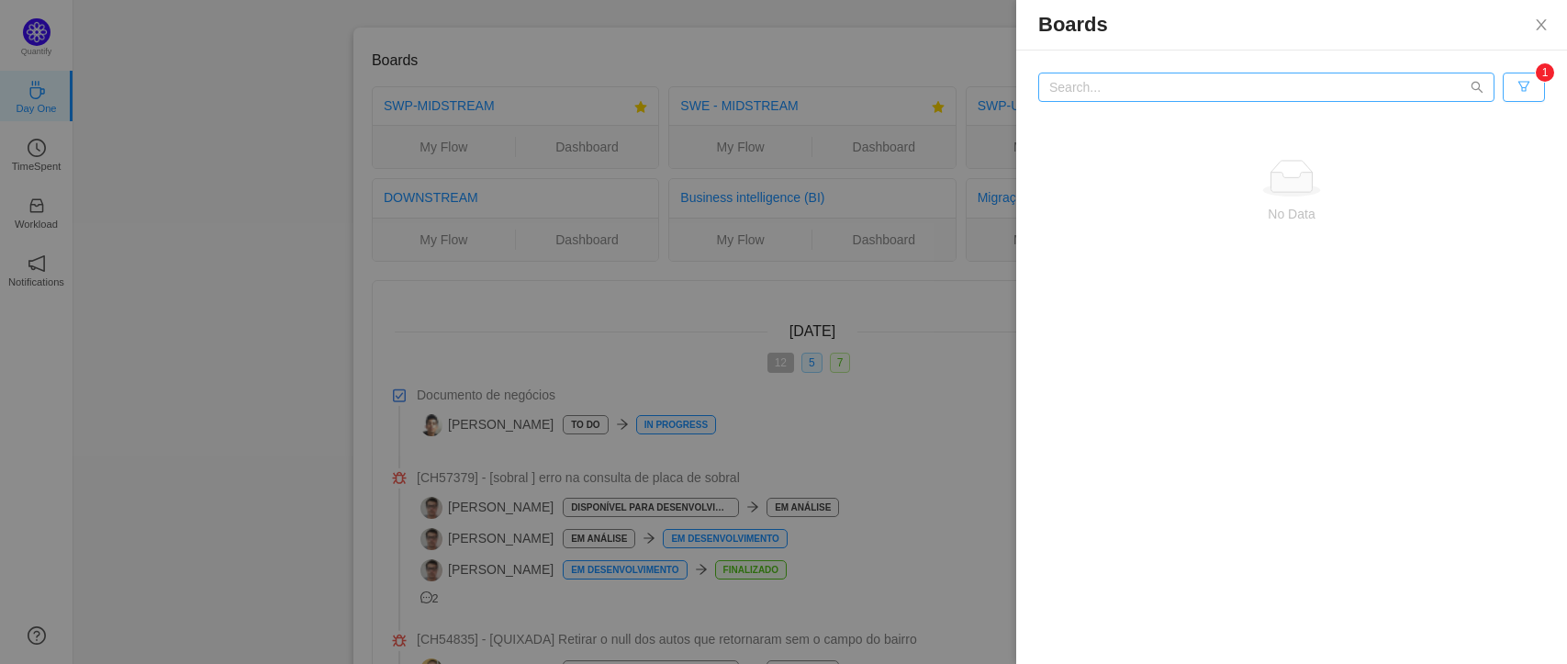
click at [1528, 92] on button "button" at bounding box center [1524, 87] width 42 height 29
click at [1498, 120] on li "Participating" at bounding box center [1484, 122] width 111 height 29
click at [1527, 94] on button "button" at bounding box center [1524, 87] width 42 height 29
click at [1474, 201] on li "Clear" at bounding box center [1484, 211] width 111 height 29
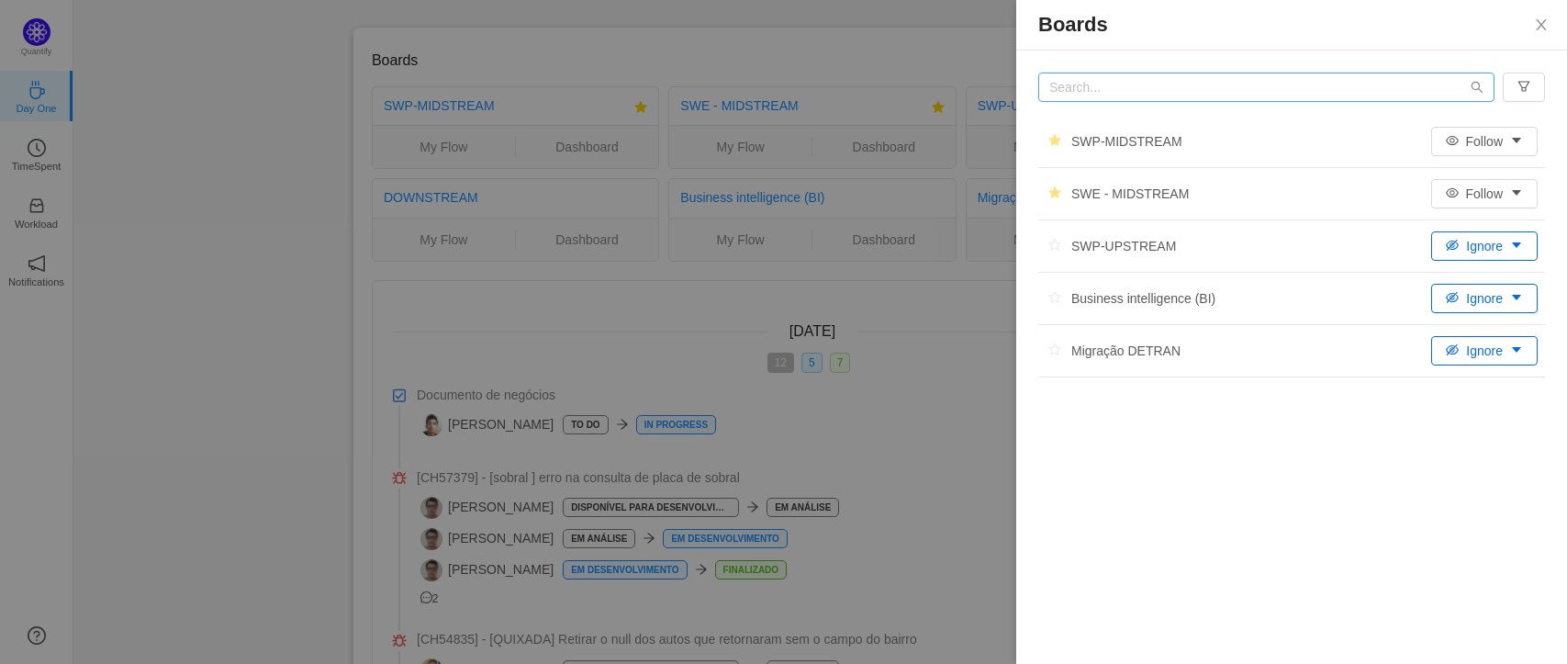
click at [933, 14] on div at bounding box center [783, 332] width 1567 height 664
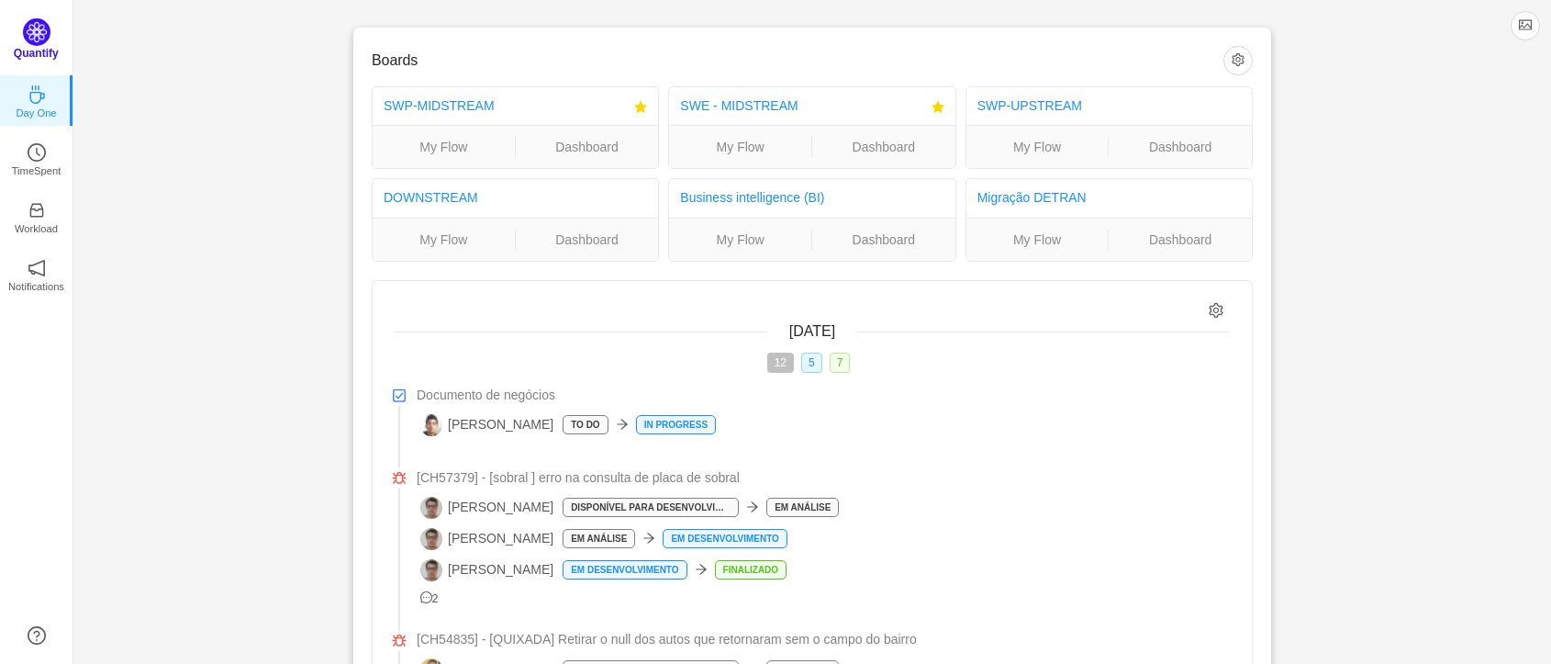
click at [62, 35] on div "Quantify" at bounding box center [36, 44] width 73 height 53
click at [40, 35] on img at bounding box center [37, 32] width 28 height 28
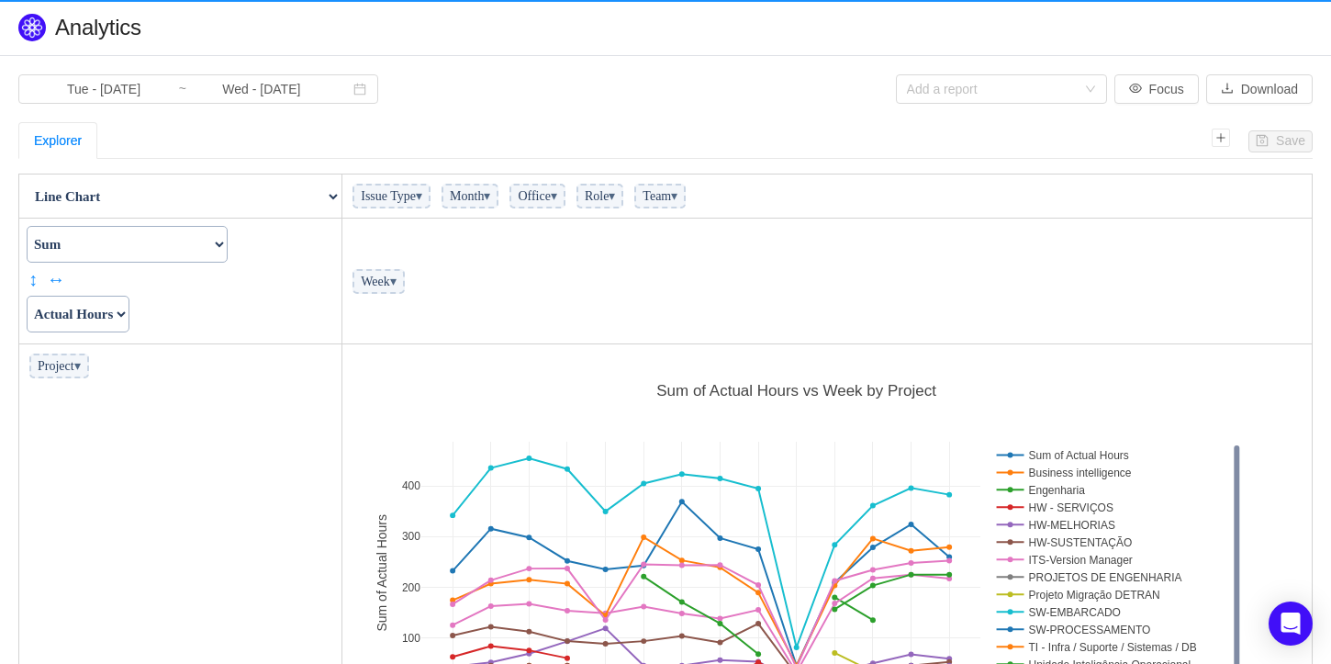
scroll to position [427, 958]
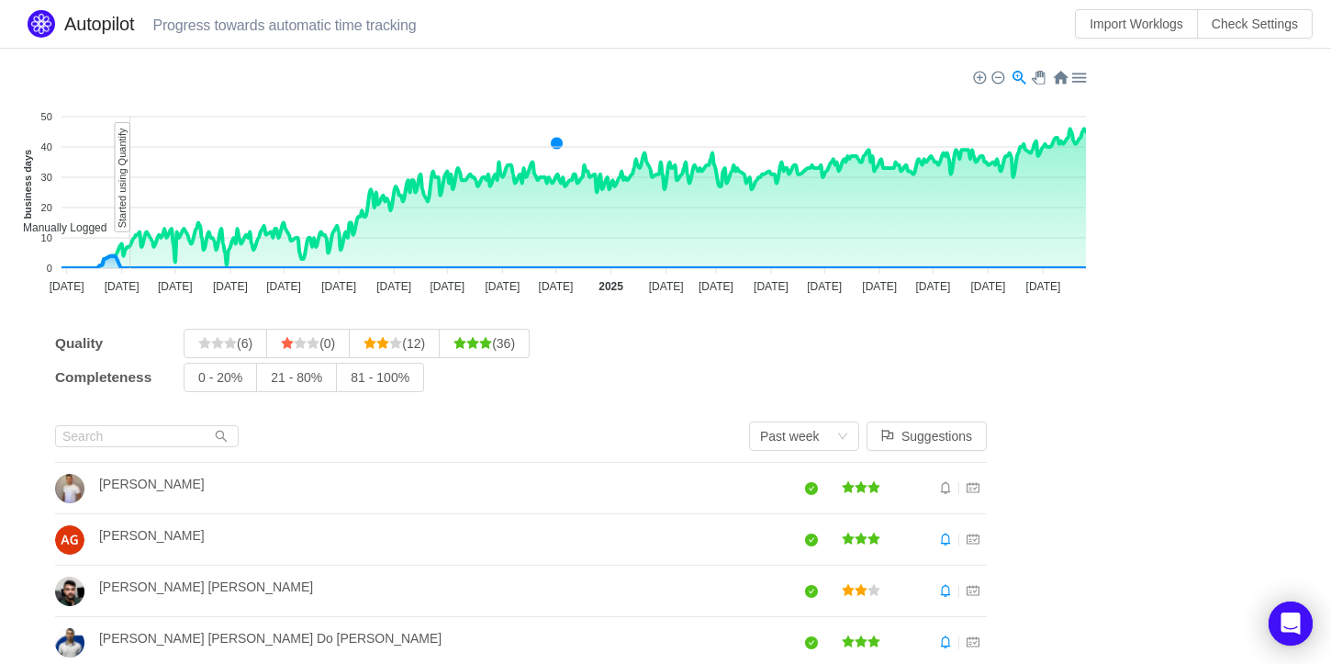
click at [316, 20] on small "Progress towards automatic time tracking" at bounding box center [275, 25] width 282 height 16
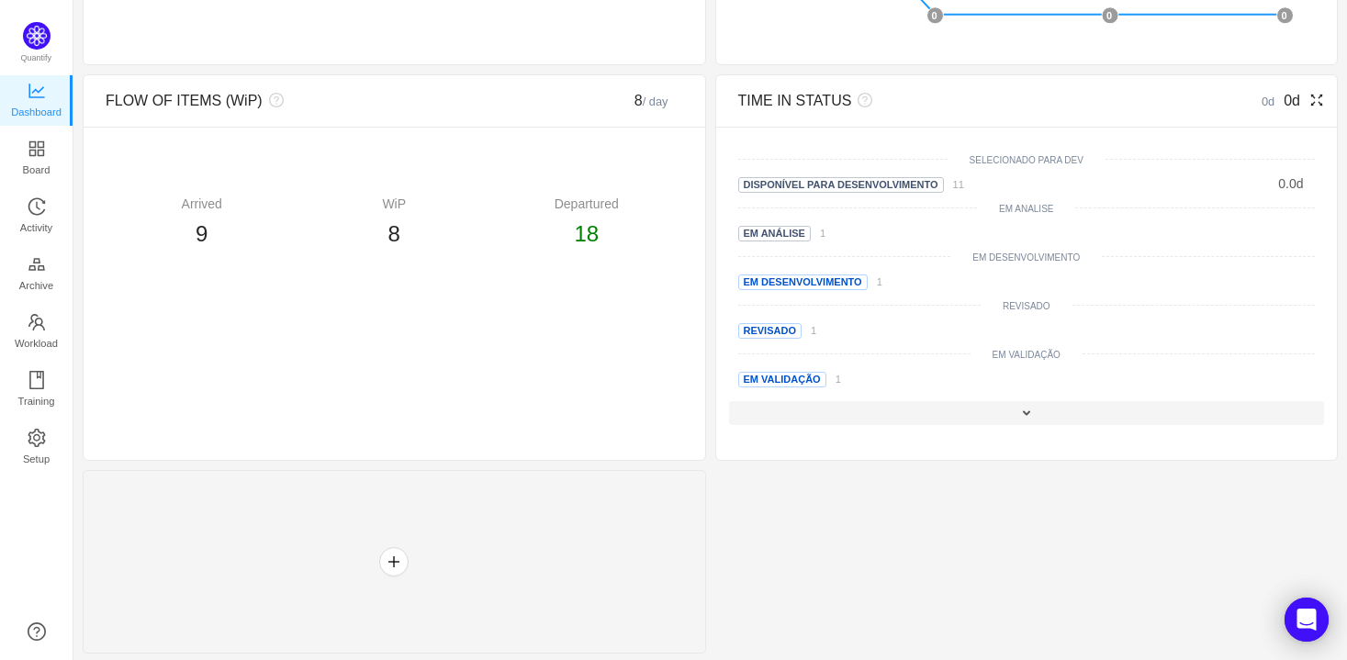
scroll to position [395, 0]
click at [1002, 407] on div at bounding box center [1027, 412] width 596 height 24
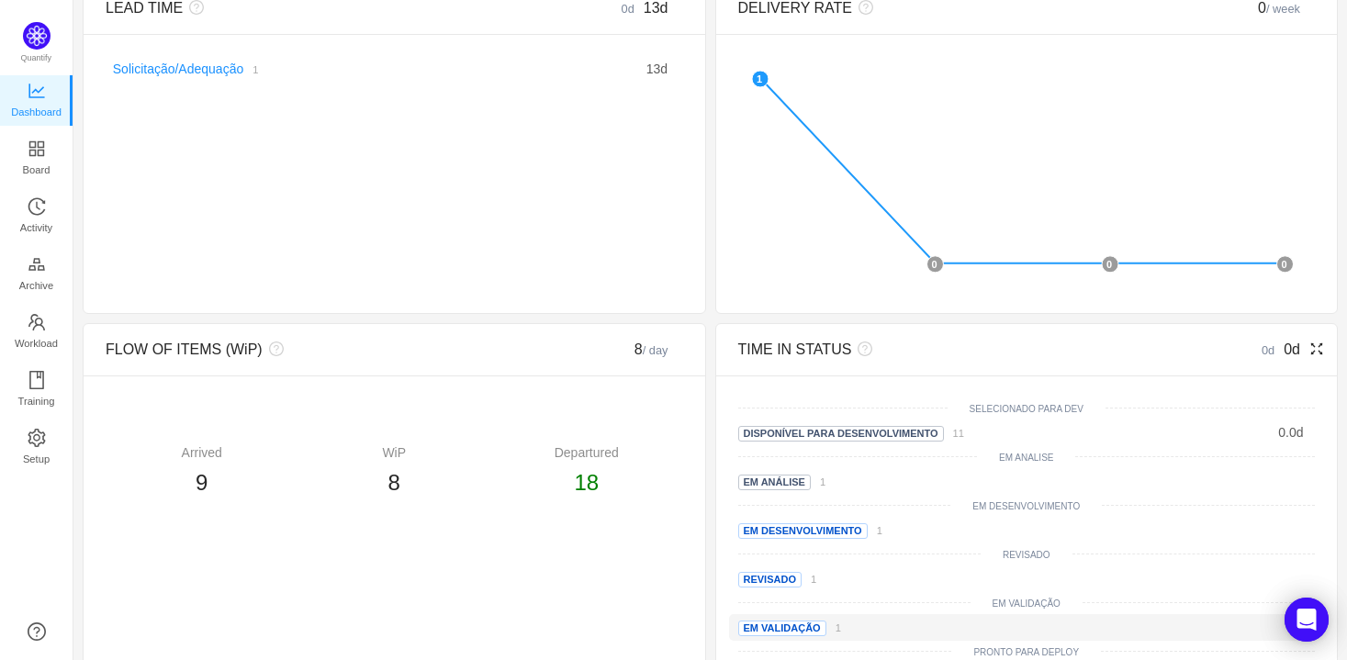
scroll to position [0, 0]
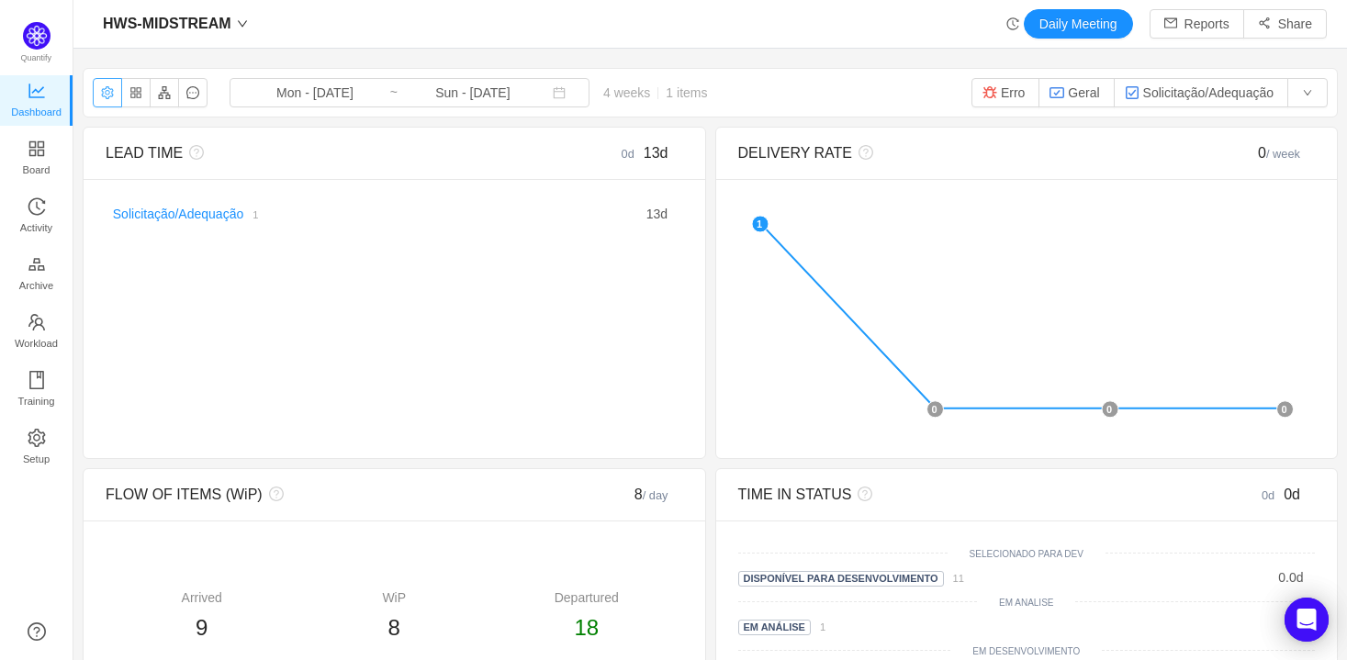
click at [113, 95] on button "button" at bounding box center [107, 92] width 29 height 29
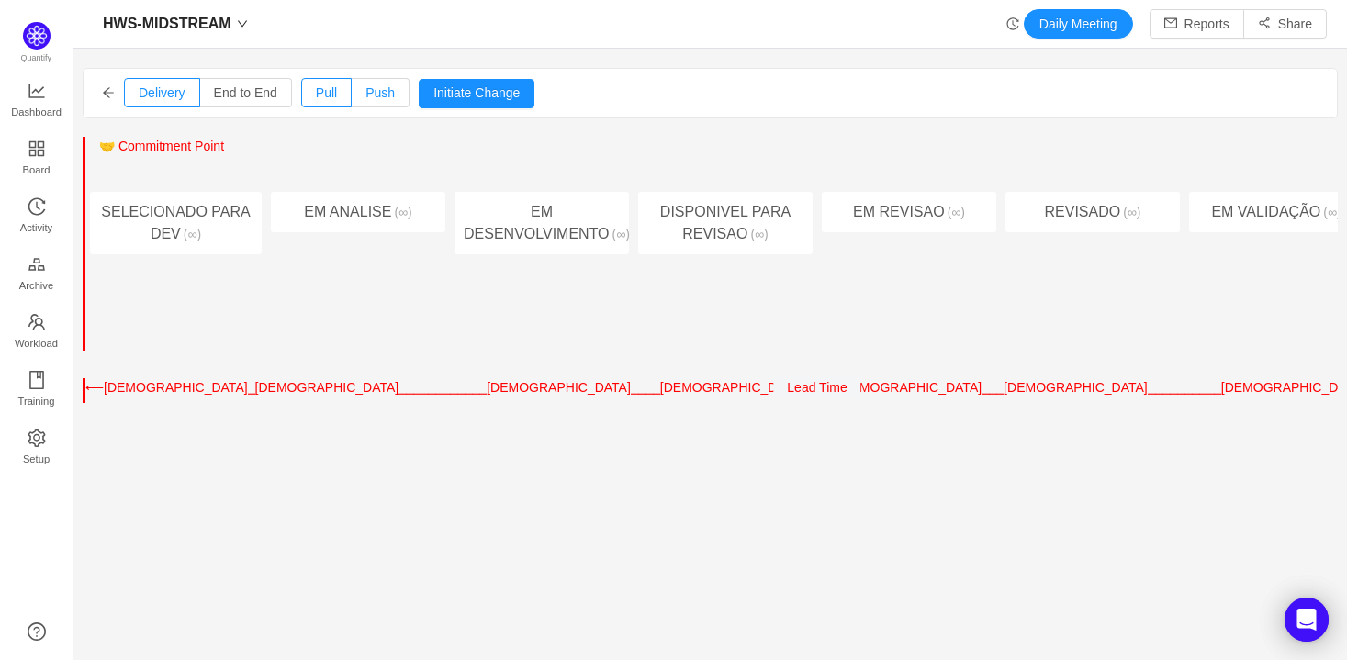
click at [379, 92] on span "Push" at bounding box center [379, 92] width 29 height 15
click at [365, 97] on input "Push" at bounding box center [365, 97] width 0 height 0
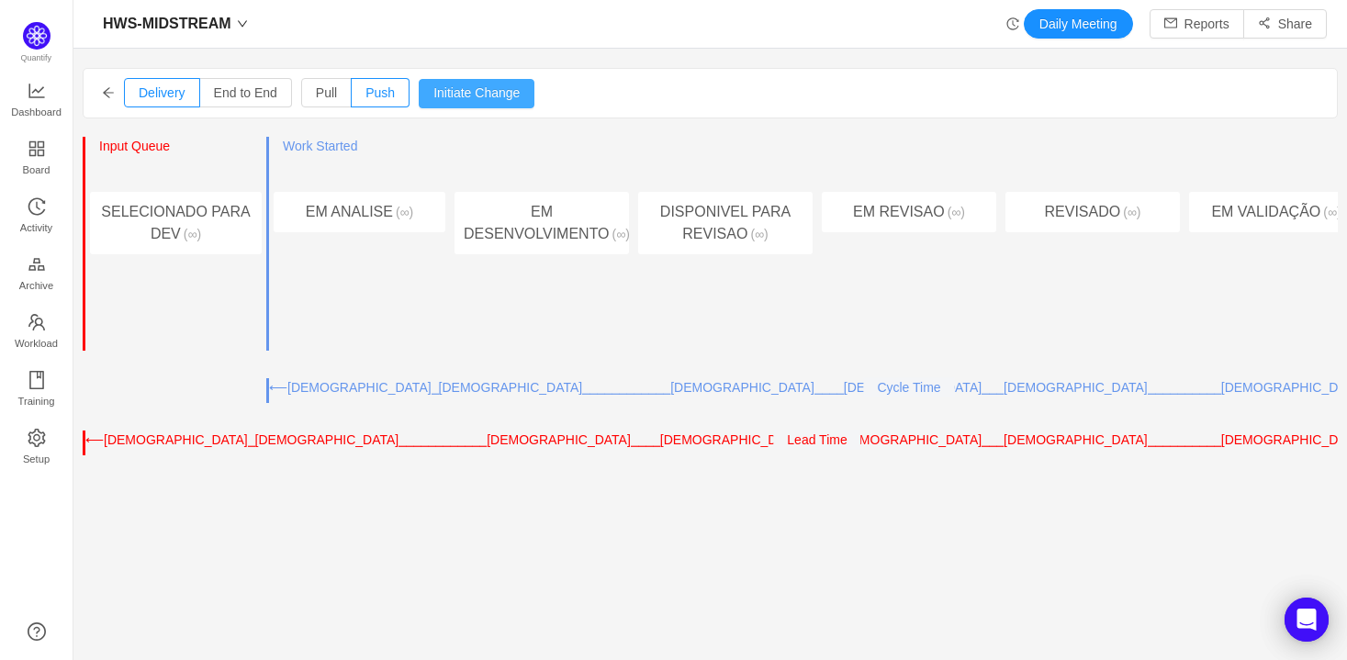
click at [470, 93] on button "Initiate Change" at bounding box center [477, 93] width 116 height 29
click at [108, 89] on icon "icon: arrow-left" at bounding box center [108, 92] width 13 height 13
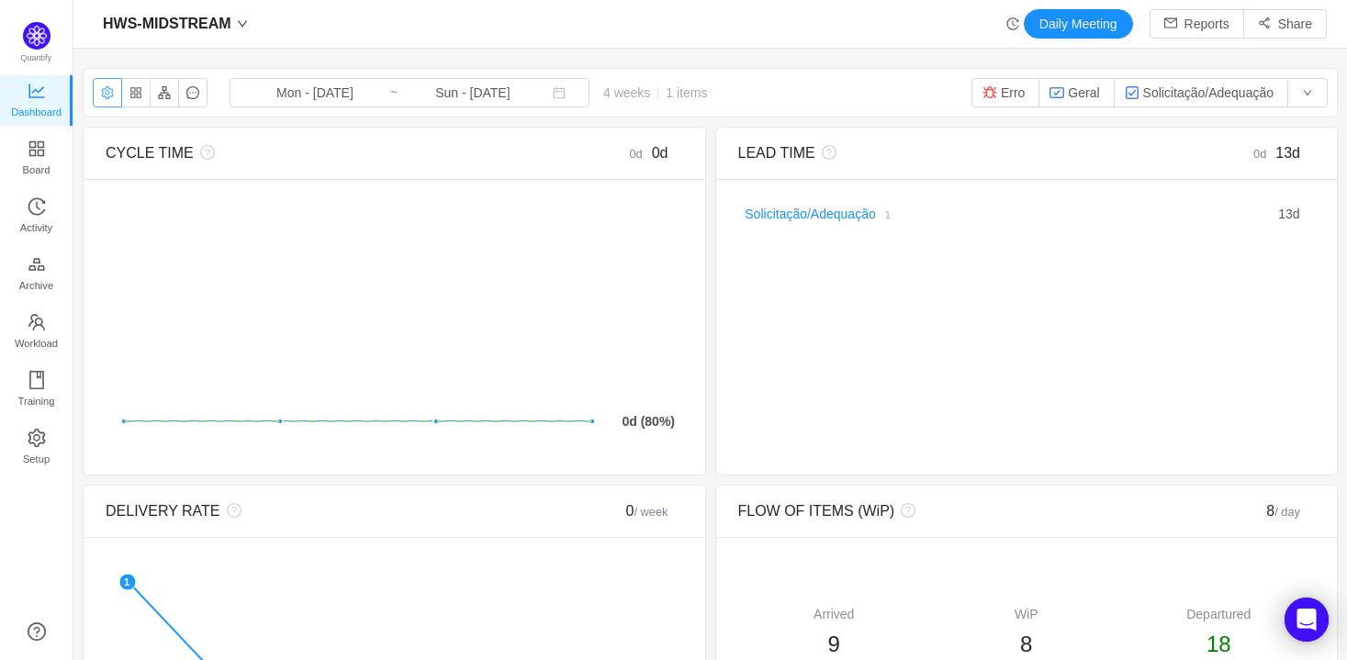
click at [116, 95] on button "button" at bounding box center [107, 92] width 29 height 29
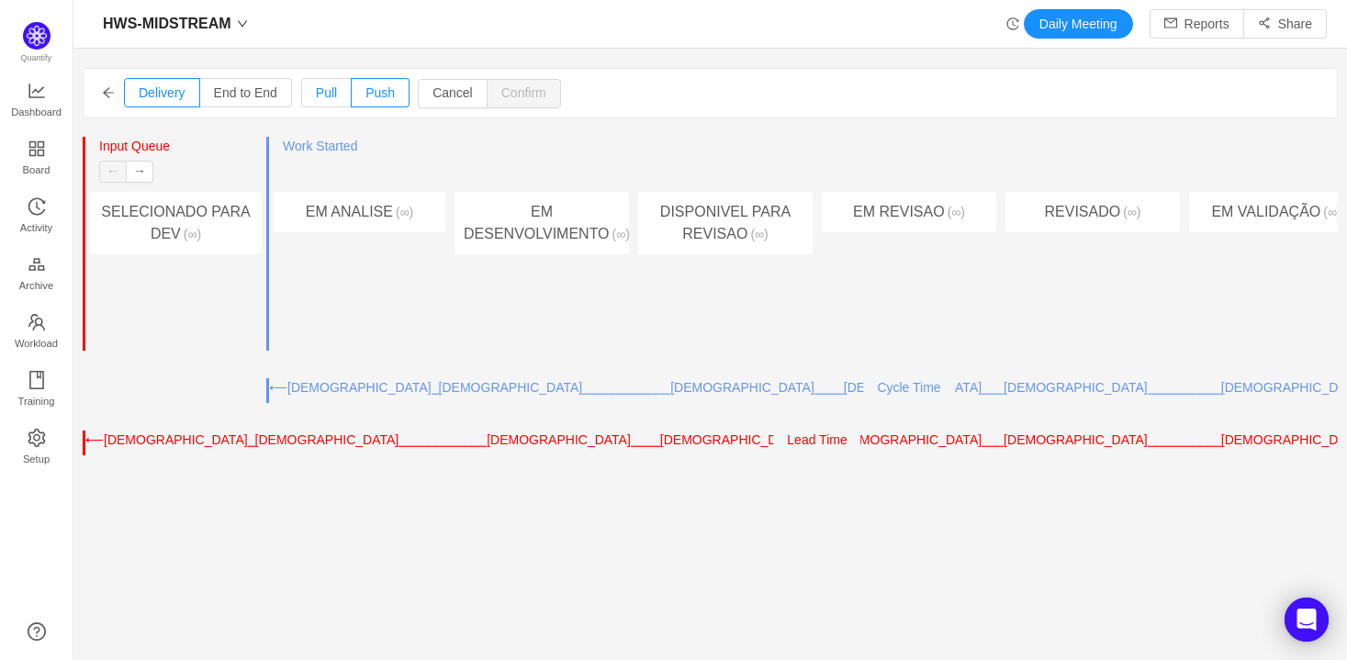
click at [308, 96] on label "Pull" at bounding box center [326, 92] width 50 height 29
click at [316, 97] on input "Pull" at bounding box center [316, 97] width 0 height 0
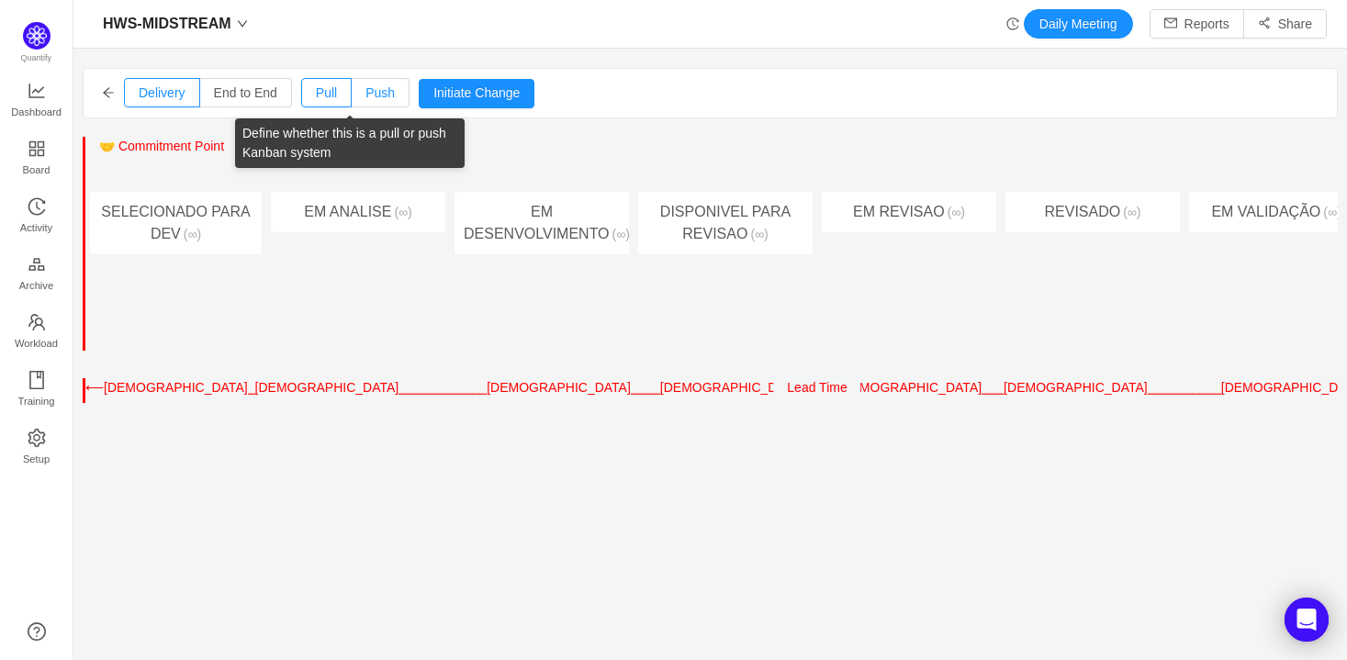
click at [370, 92] on span "Push" at bounding box center [379, 92] width 29 height 15
click at [365, 97] on input "Push" at bounding box center [365, 97] width 0 height 0
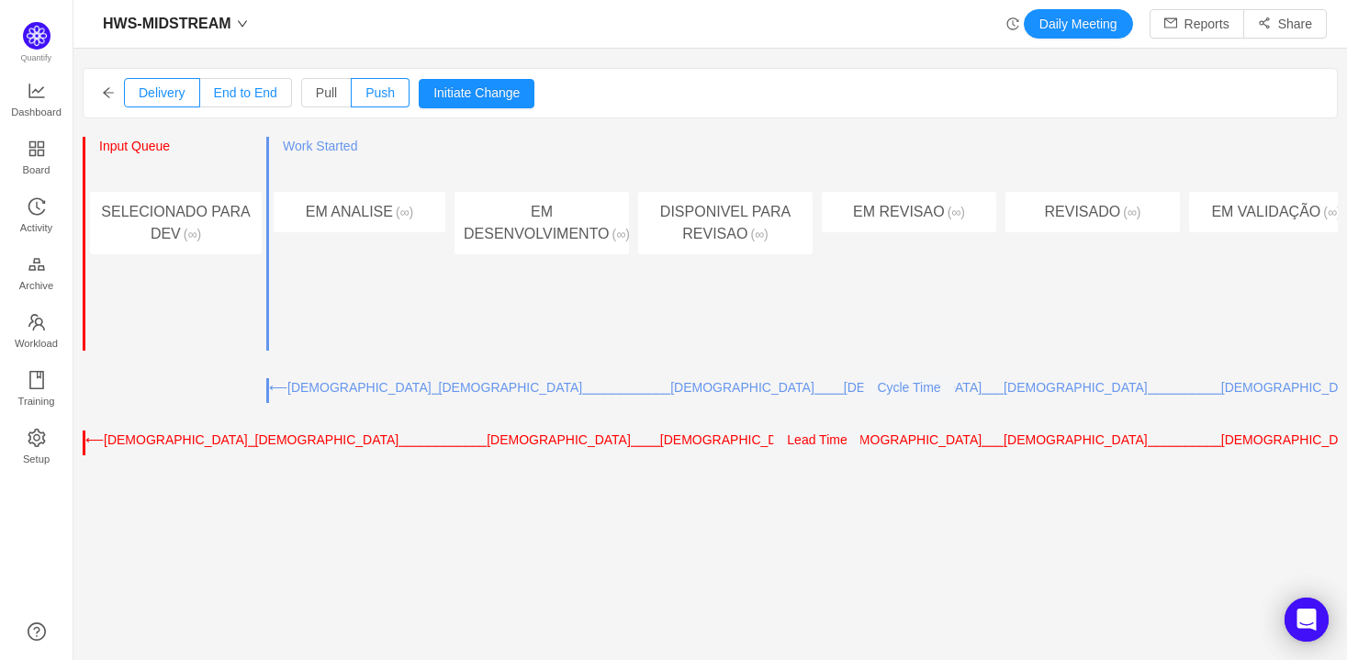
click at [250, 99] on span "End to End" at bounding box center [245, 92] width 63 height 15
click at [214, 97] on input "End to End" at bounding box center [214, 97] width 0 height 0
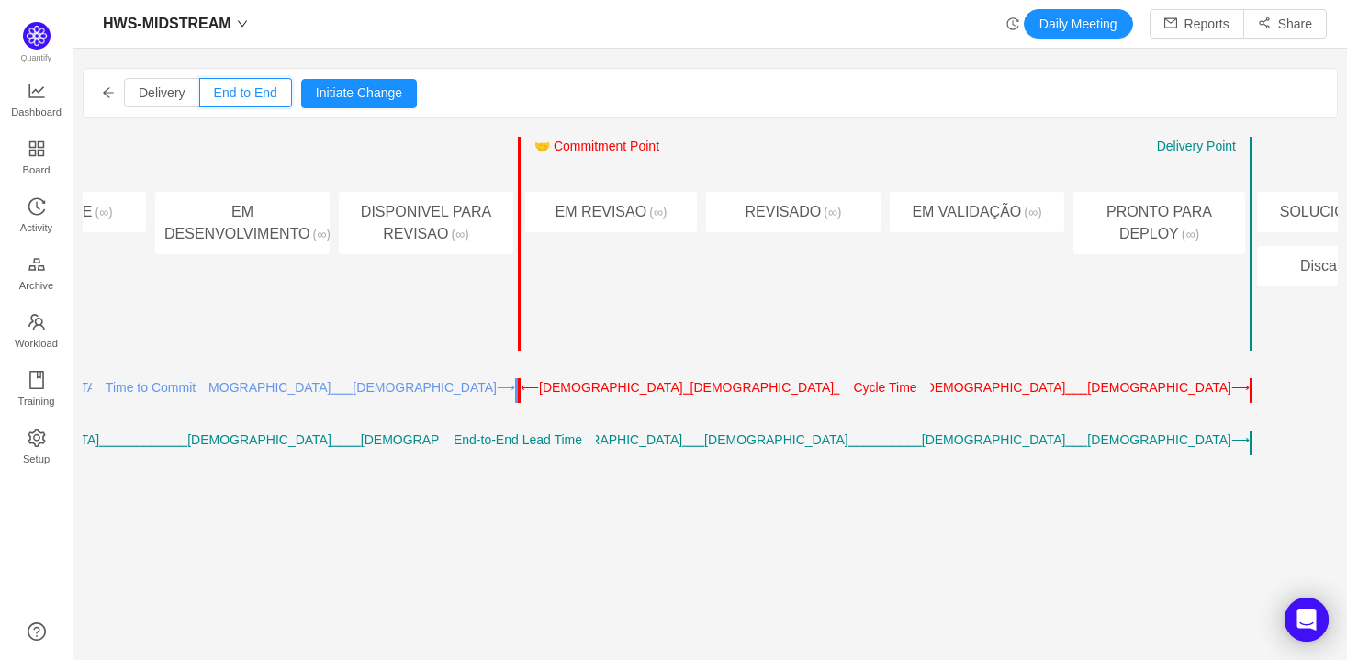
scroll to position [0, 412]
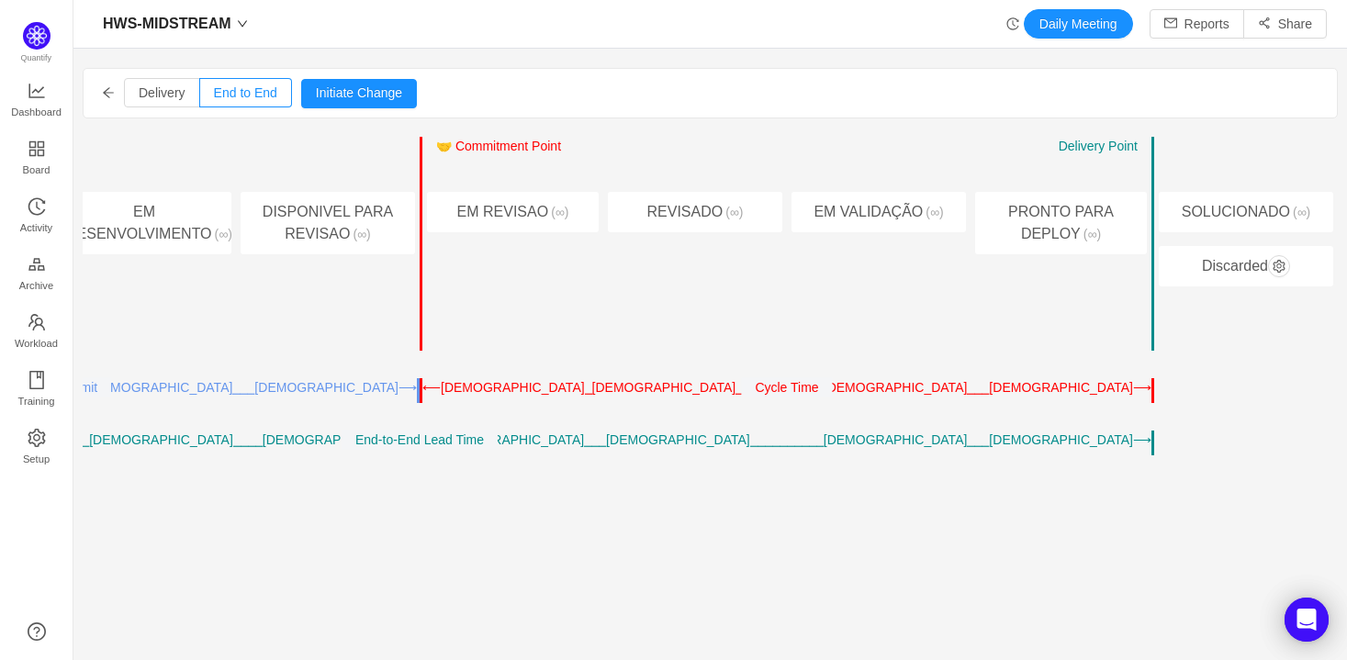
click at [398, 397] on div "⟵[DEMOGRAPHIC_DATA]⎯[DEMOGRAPHIC_DATA]⎯⎯⎯⎯⎯⎯⎯⎯⎯⎯⎯⎯[DEMOGRAPHIC_DATA]⎯⎯⎯⎯[DEMOGR…" at bounding box center [52, 390] width 734 height 25
click at [422, 386] on div "⟵[DEMOGRAPHIC_DATA]⎯[DEMOGRAPHIC_DATA]⎯⎯⎯⎯⎯⎯⎯⎯⎯⎯⎯⎯[DEMOGRAPHIC_DATA]⎯⎯⎯⎯[DEMOGR…" at bounding box center [604, 387] width 364 height 19
drag, startPoint x: 404, startPoint y: 424, endPoint x: 373, endPoint y: 346, distance: 84.0
click at [391, 413] on div "Entry Point ← → 🤝 Commitment Point ← → Work Started Delivery Point ← → SELECION…" at bounding box center [710, 296] width 1255 height 319
click at [337, 280] on div "Entry Point ← → 🤝 Commitment Point ← → Work Started Delivery Point ← → DISPONIV…" at bounding box center [328, 244] width 184 height 215
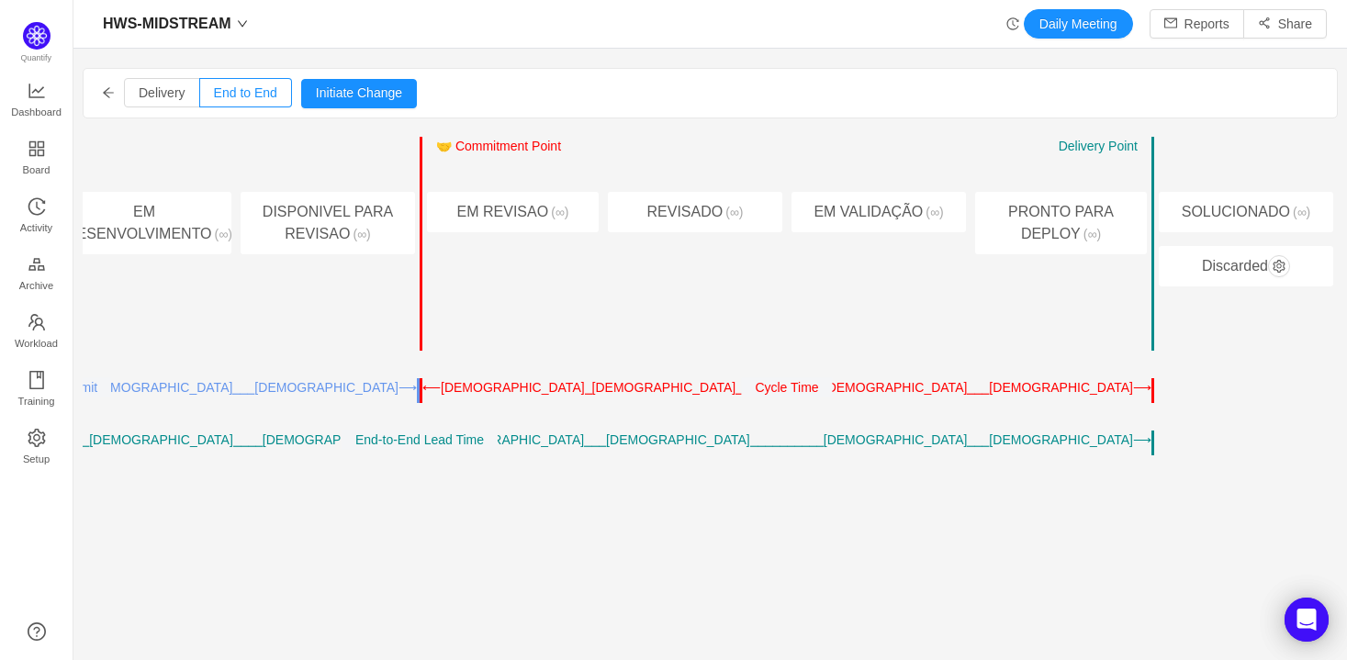
click at [507, 149] on span "🤝 Commitment Point" at bounding box center [498, 146] width 125 height 15
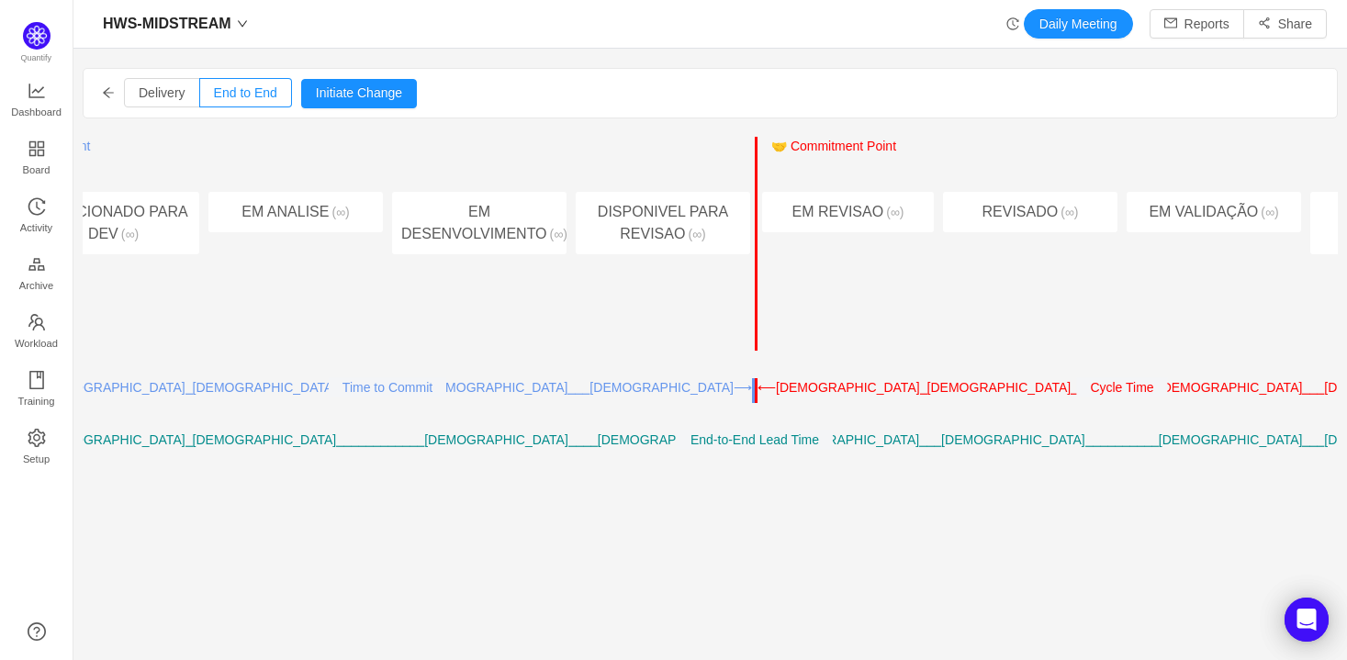
scroll to position [0, 0]
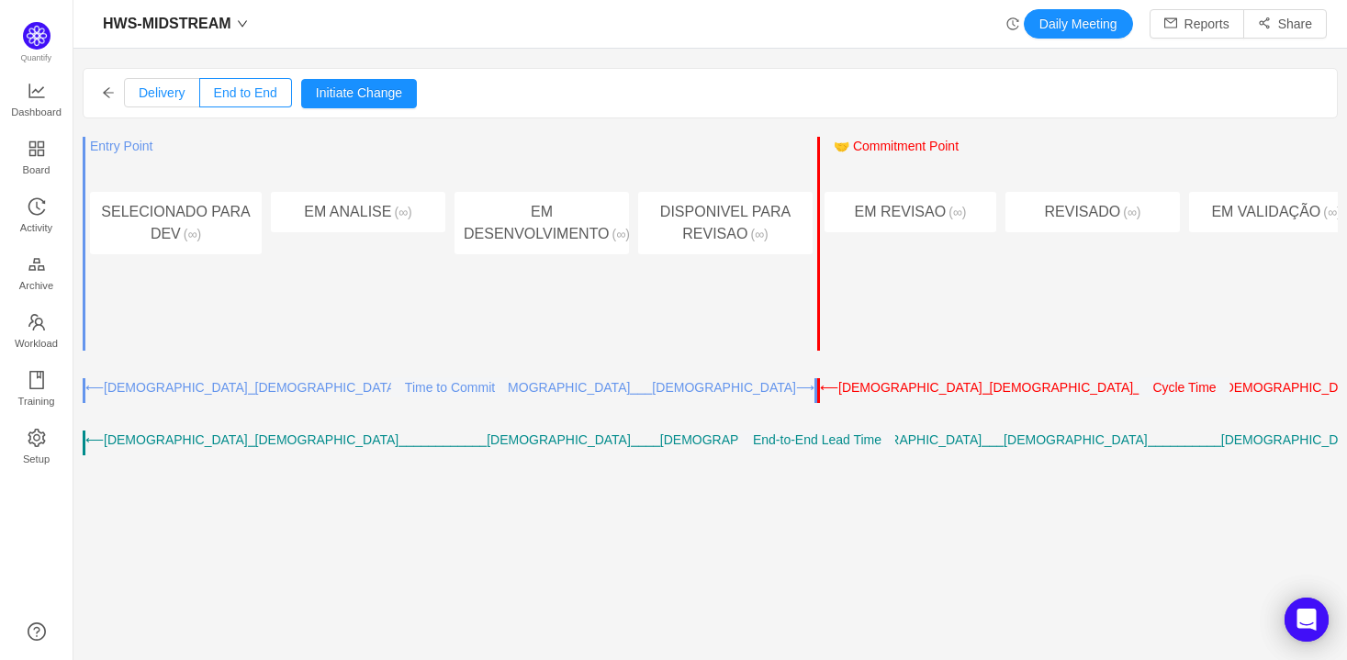
click at [169, 94] on span "Delivery" at bounding box center [162, 92] width 47 height 15
click at [139, 97] on input "Delivery" at bounding box center [139, 97] width 0 height 0
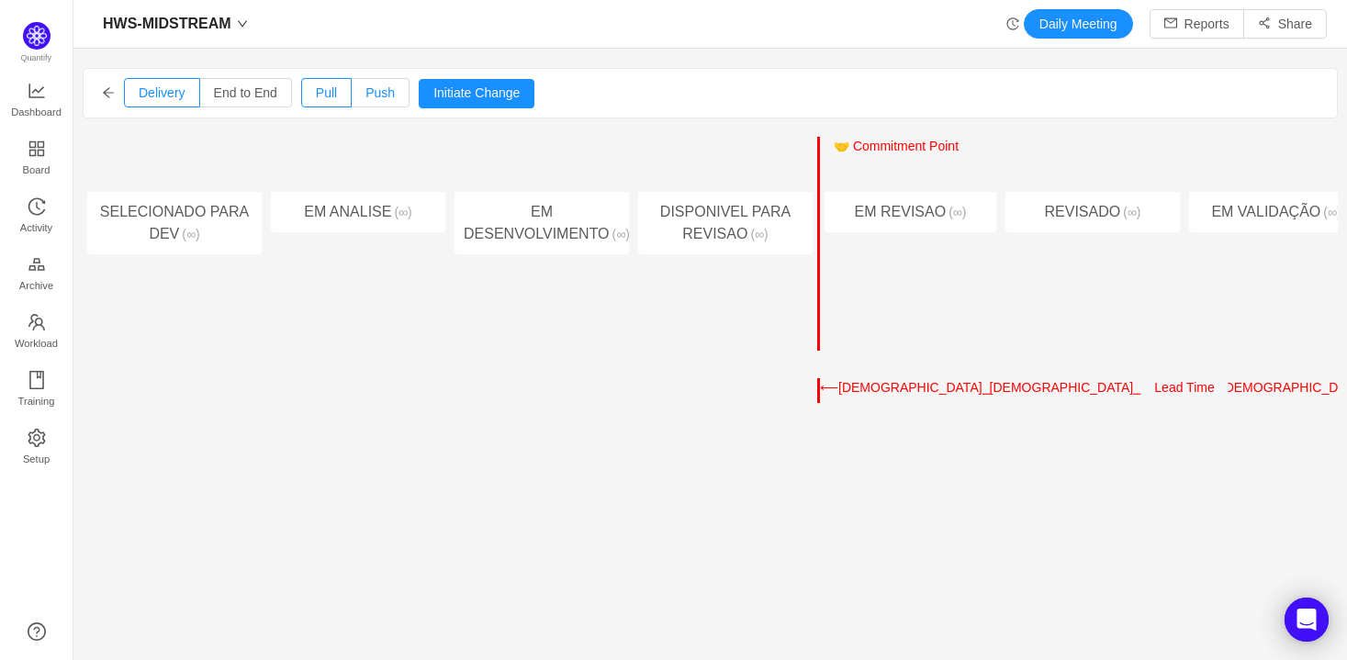
click at [382, 93] on span "Push" at bounding box center [379, 92] width 29 height 15
click at [365, 97] on input "Push" at bounding box center [365, 97] width 0 height 0
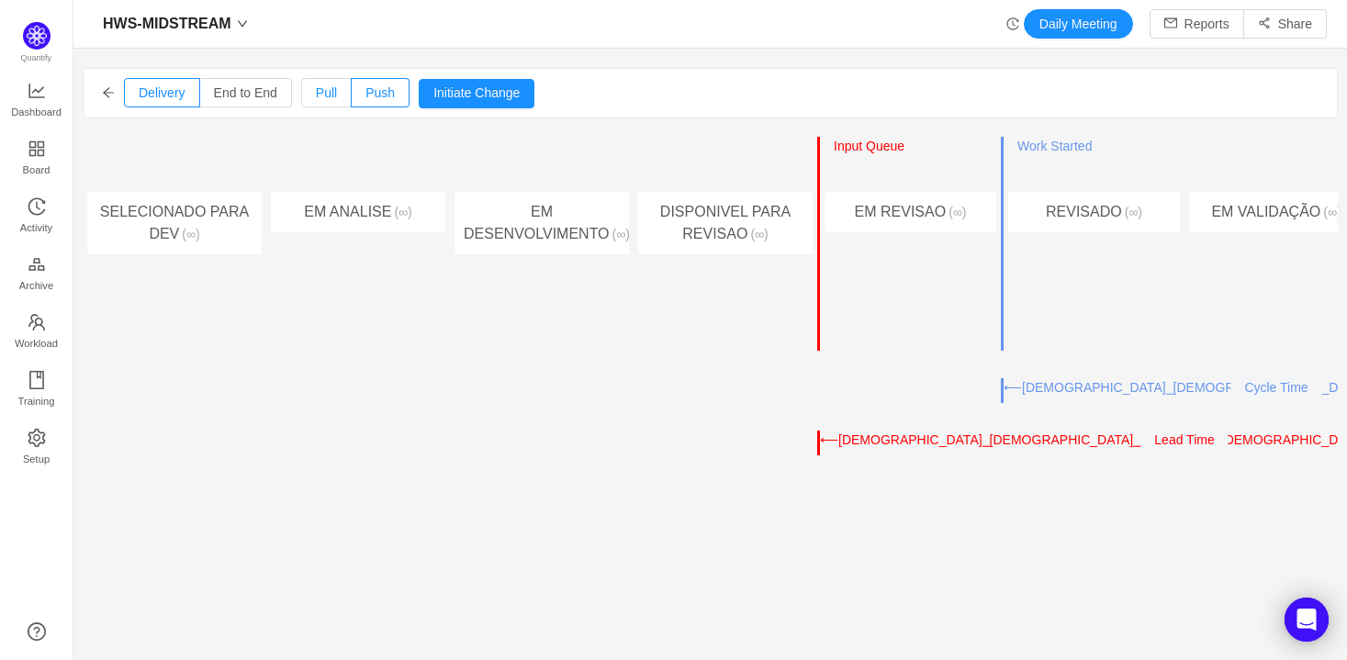
click at [317, 89] on span "Pull" at bounding box center [326, 92] width 21 height 15
click at [316, 97] on input "Pull" at bounding box center [316, 97] width 0 height 0
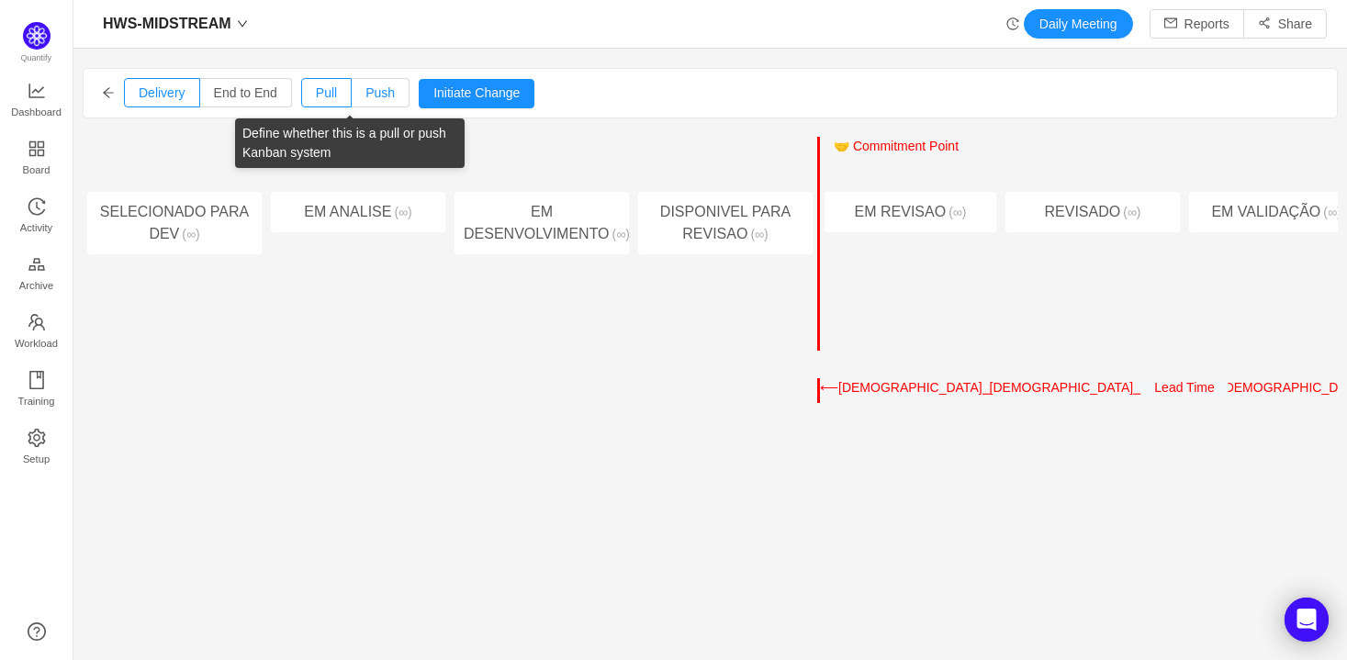
click at [386, 88] on span "Push" at bounding box center [379, 92] width 29 height 15
click at [365, 97] on input "Push" at bounding box center [365, 97] width 0 height 0
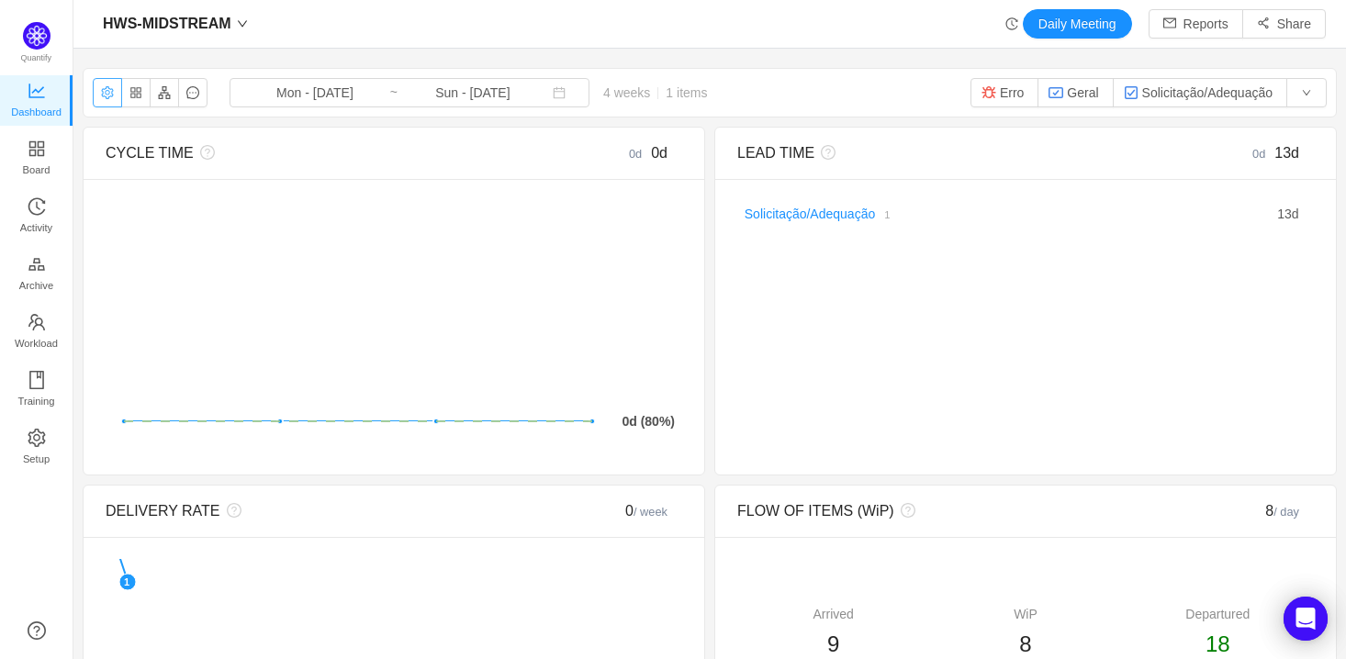
click at [113, 95] on button "button" at bounding box center [107, 92] width 29 height 29
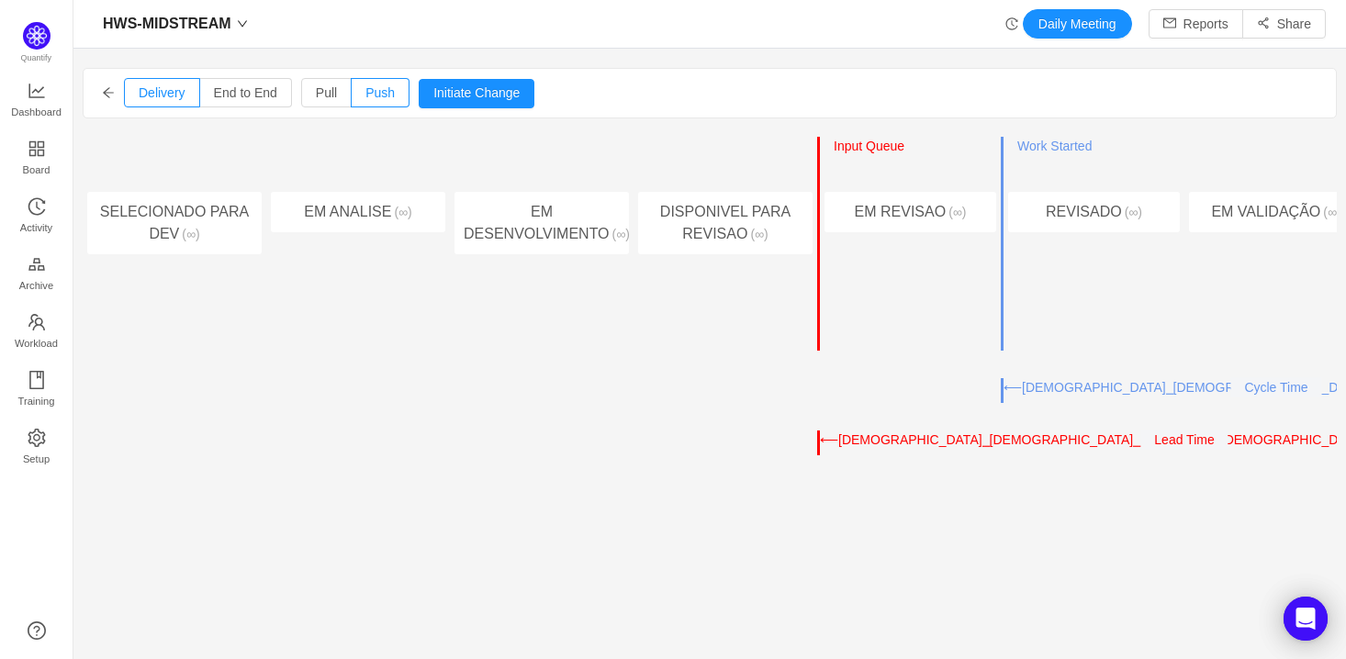
click at [821, 172] on div "Entry Point ← → Input Queue ← → Work Started Delivery Point ← → EM REVISAO (∞)" at bounding box center [909, 244] width 184 height 215
click at [866, 143] on span "Input Queue" at bounding box center [869, 146] width 71 height 15
click at [838, 169] on button "←" at bounding box center [848, 172] width 28 height 22
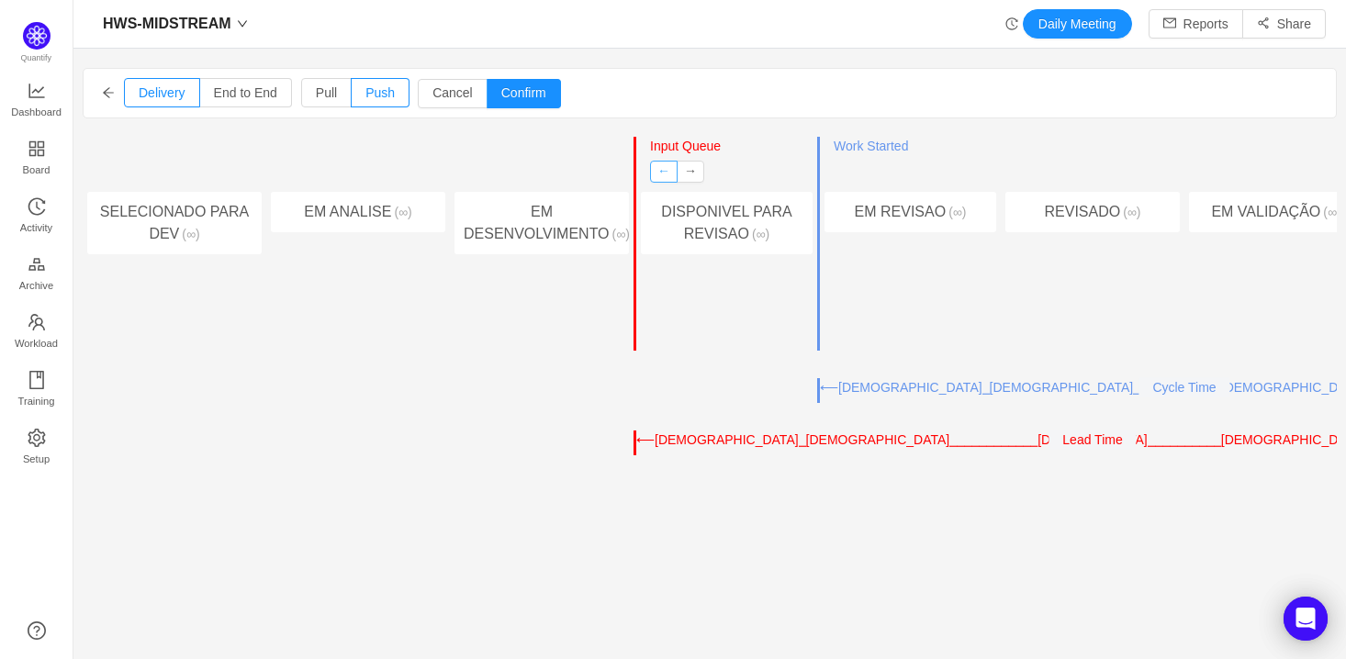
click at [656, 169] on button "←" at bounding box center [664, 172] width 28 height 22
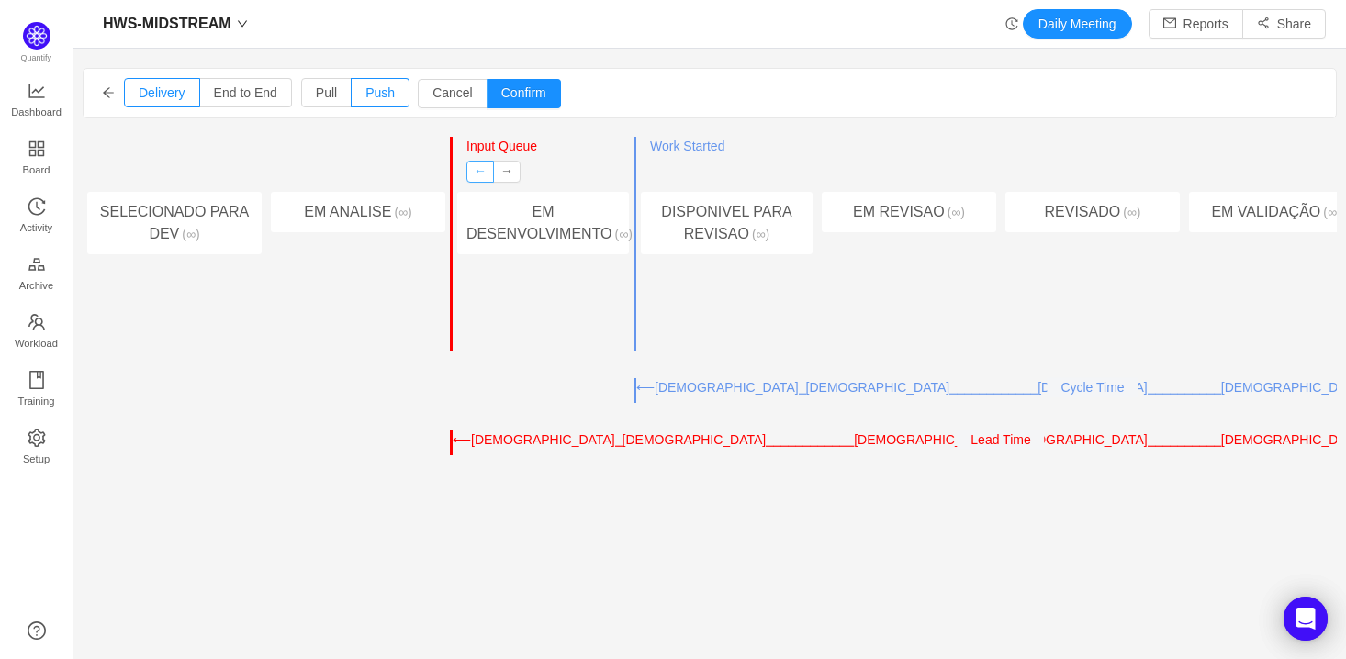
click at [479, 172] on button "←" at bounding box center [480, 172] width 28 height 22
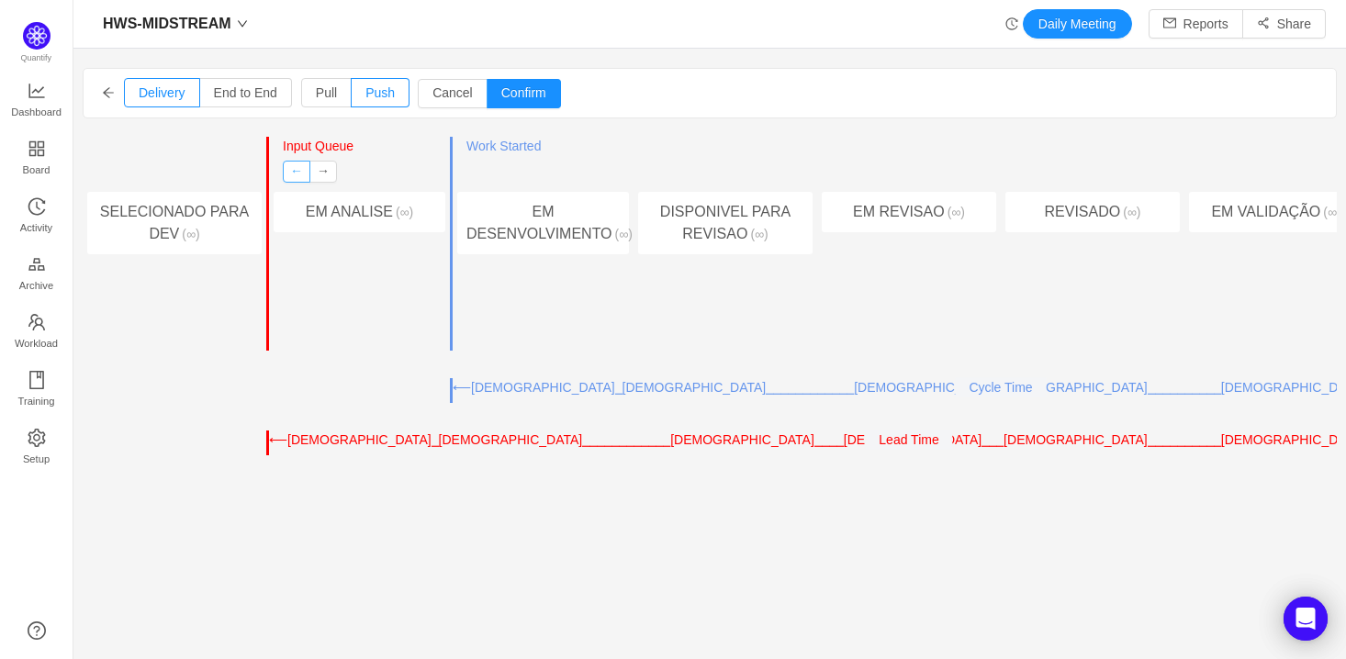
click at [299, 168] on button "←" at bounding box center [297, 172] width 28 height 22
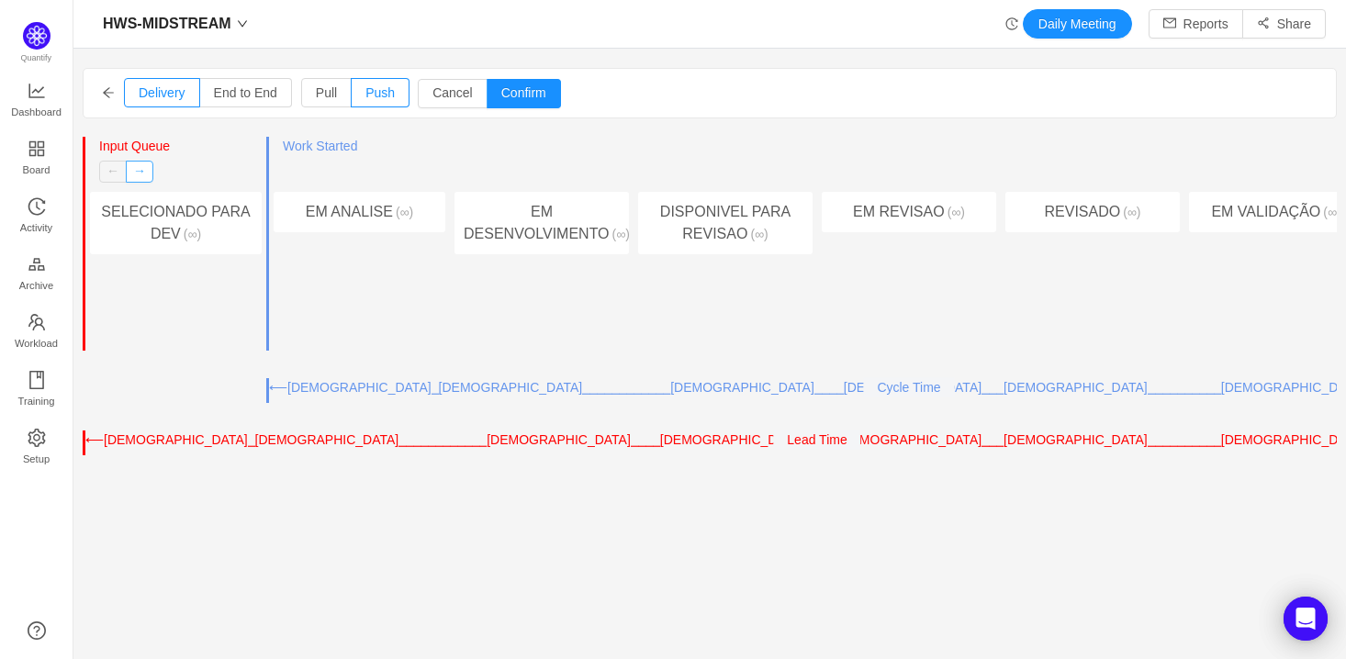
click at [138, 169] on button "→" at bounding box center [140, 172] width 28 height 22
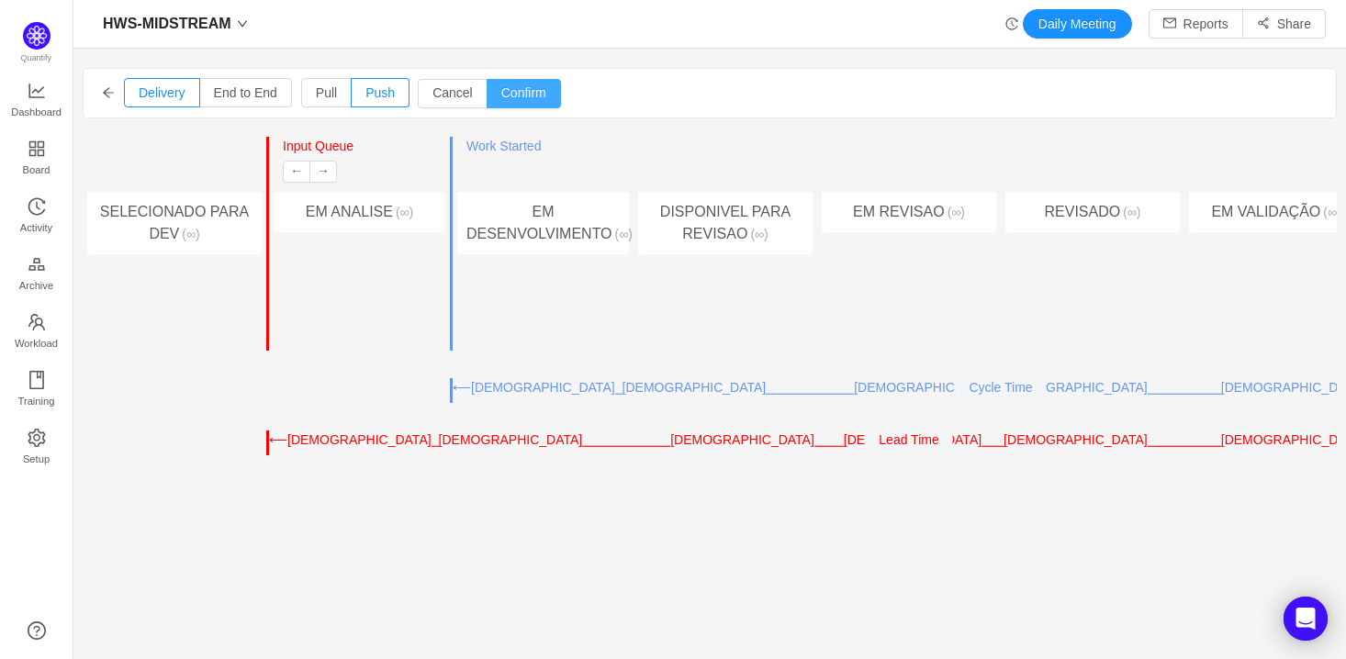
click at [539, 87] on button "Confirm" at bounding box center [524, 93] width 74 height 29
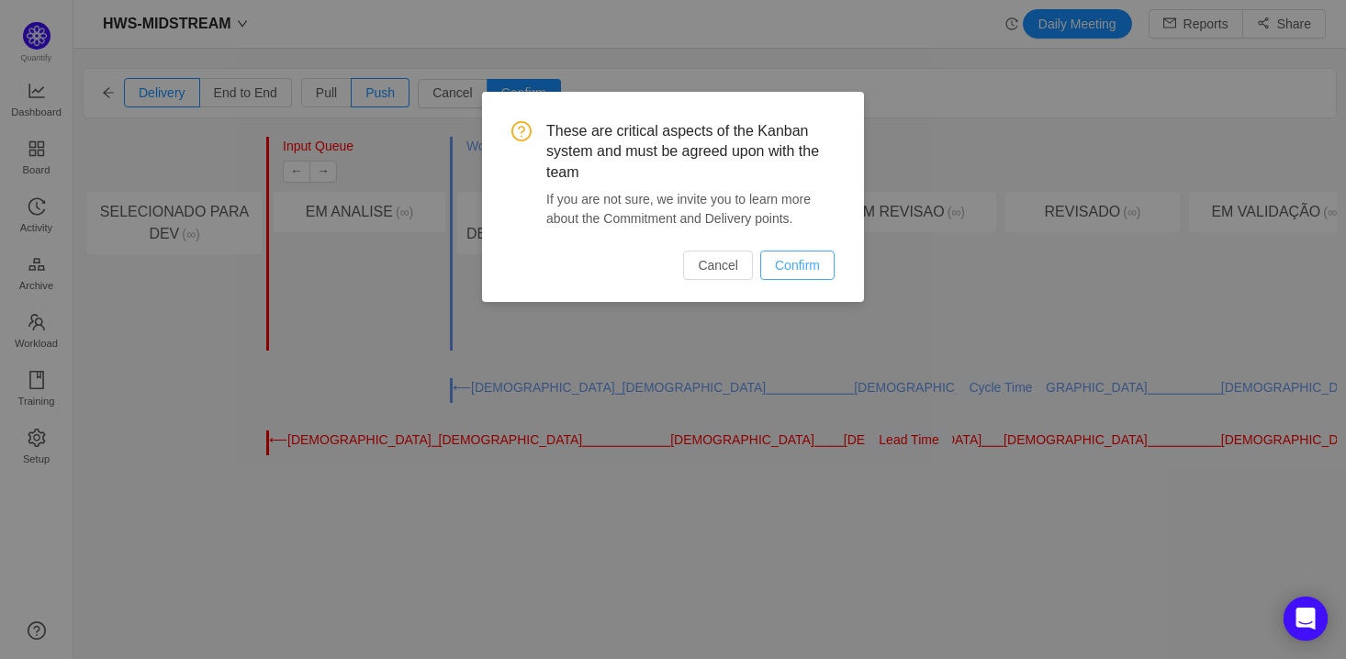
click at [803, 274] on button "Confirm" at bounding box center [797, 265] width 74 height 29
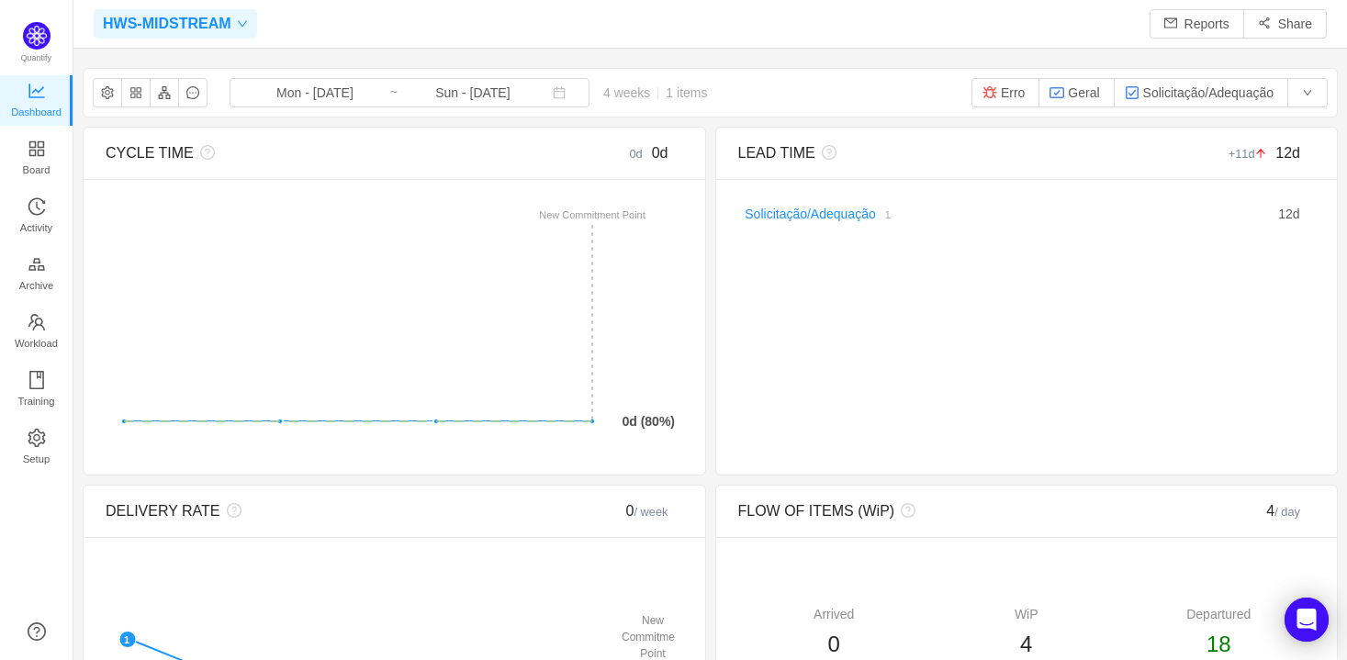
scroll to position [24, 24]
click at [241, 26] on icon "icon: down" at bounding box center [242, 23] width 11 height 11
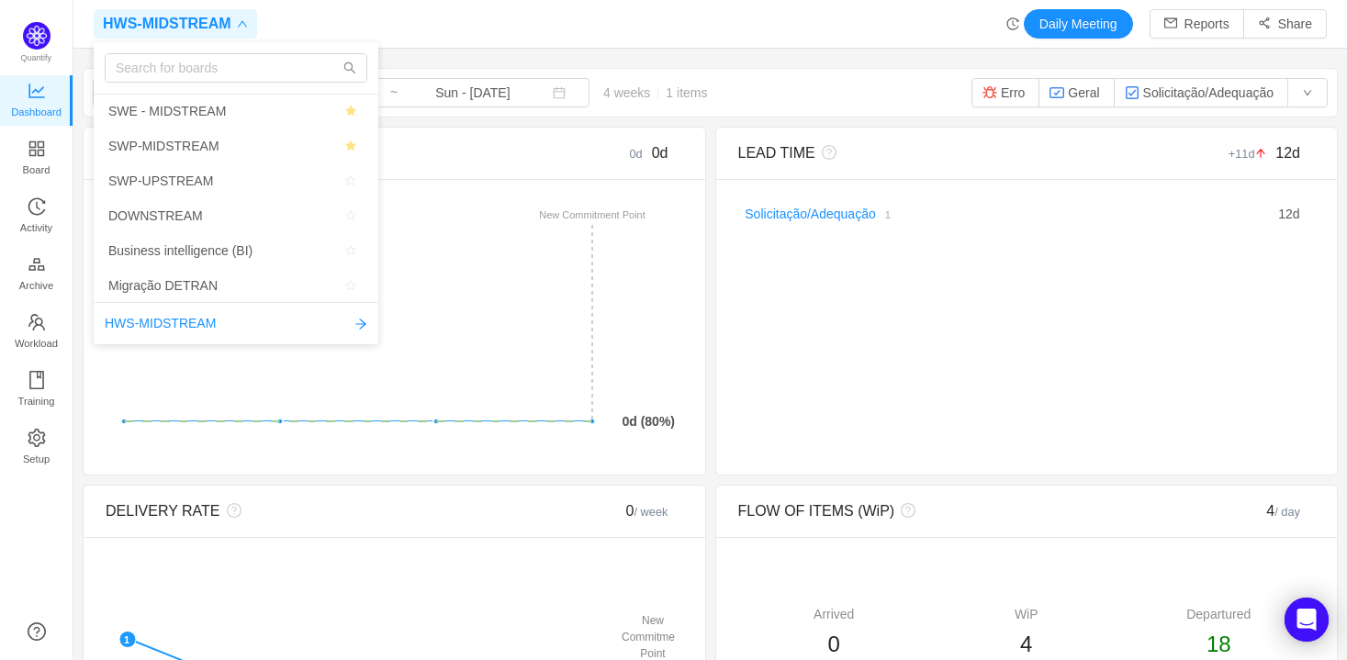
click at [500, 43] on div "HWS-MIDSTREAM Daily Meeting Reports Share" at bounding box center [709, 24] width 1273 height 49
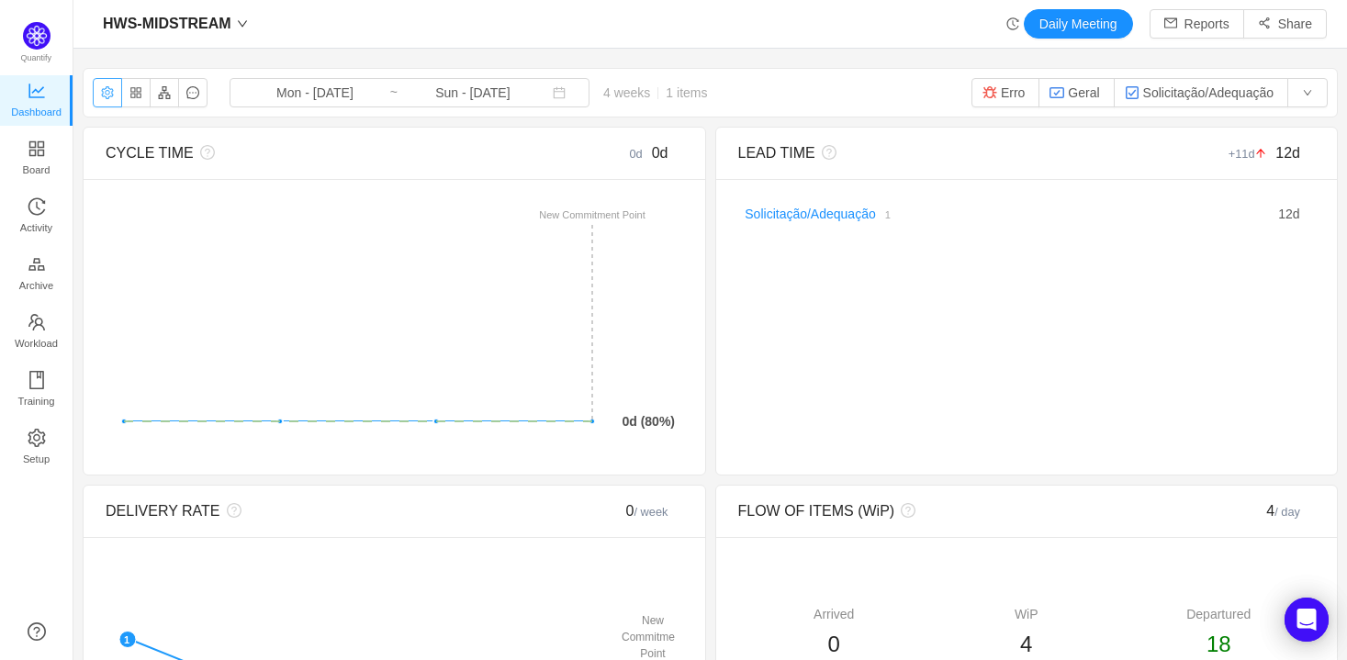
click at [95, 98] on button "button" at bounding box center [107, 92] width 29 height 29
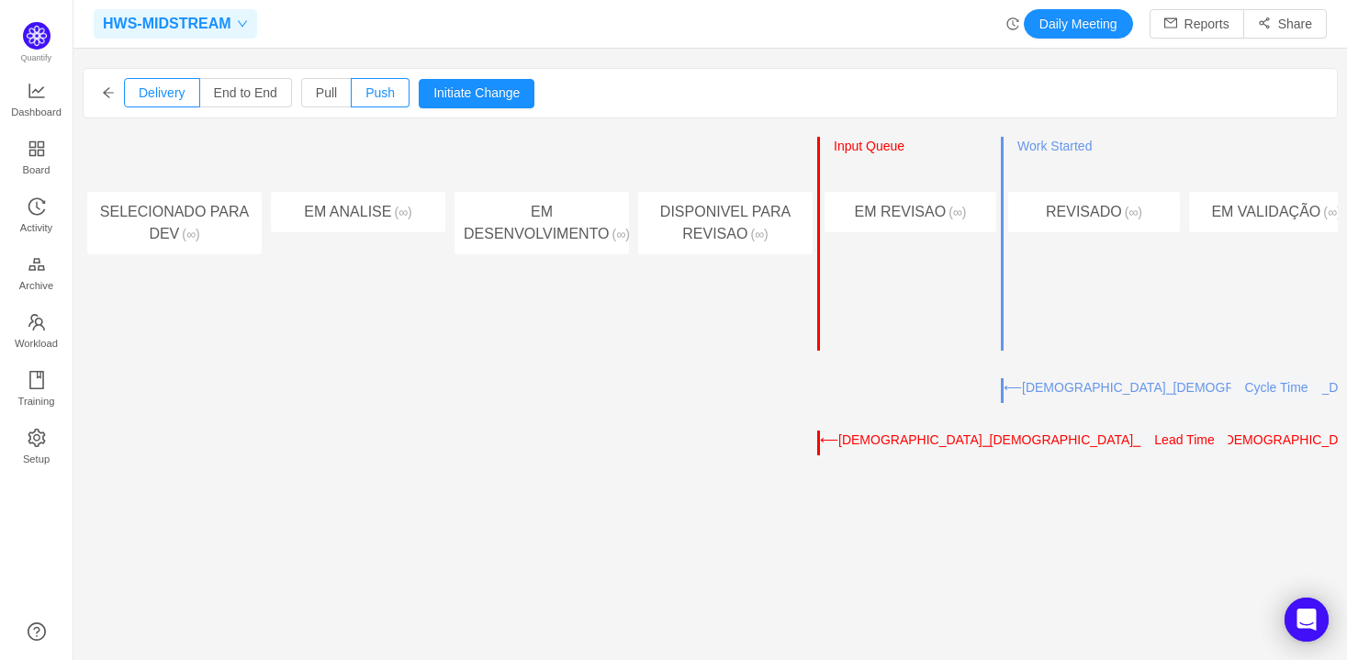
click at [192, 19] on span "HWS-MIDSTREAM" at bounding box center [167, 23] width 129 height 29
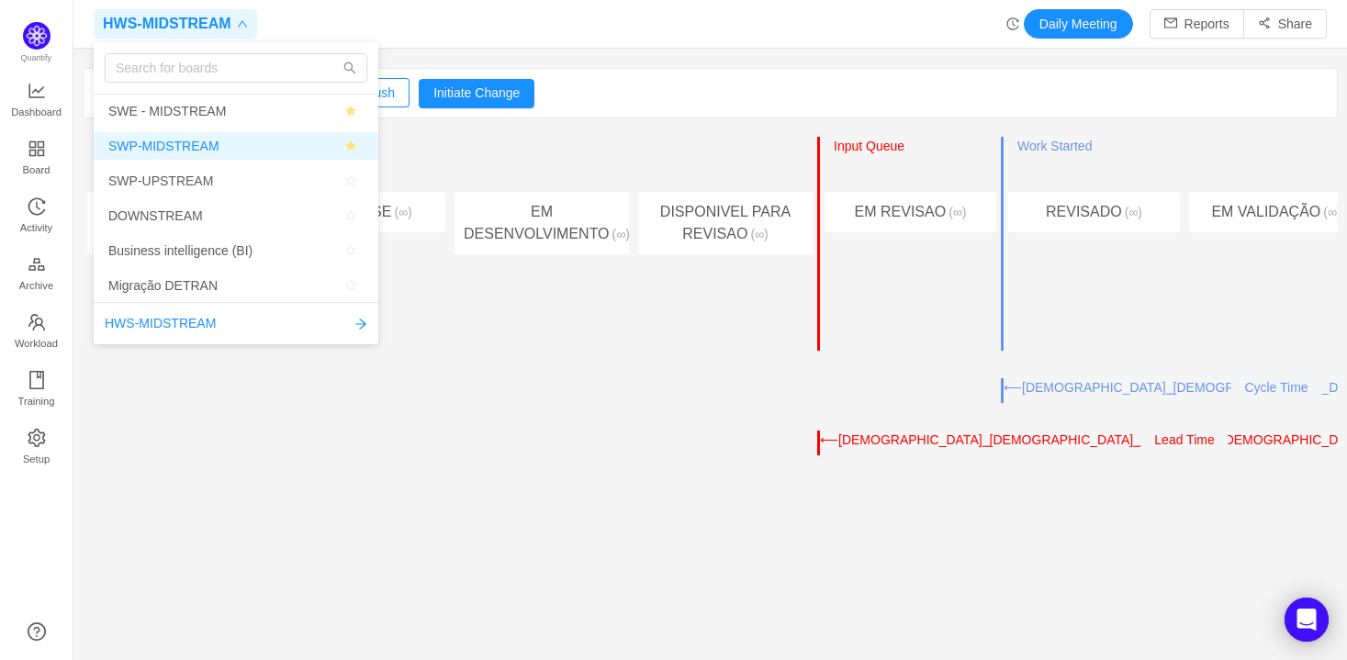
click at [229, 147] on span "SWP-MIDSTREAM" at bounding box center [235, 146] width 255 height 28
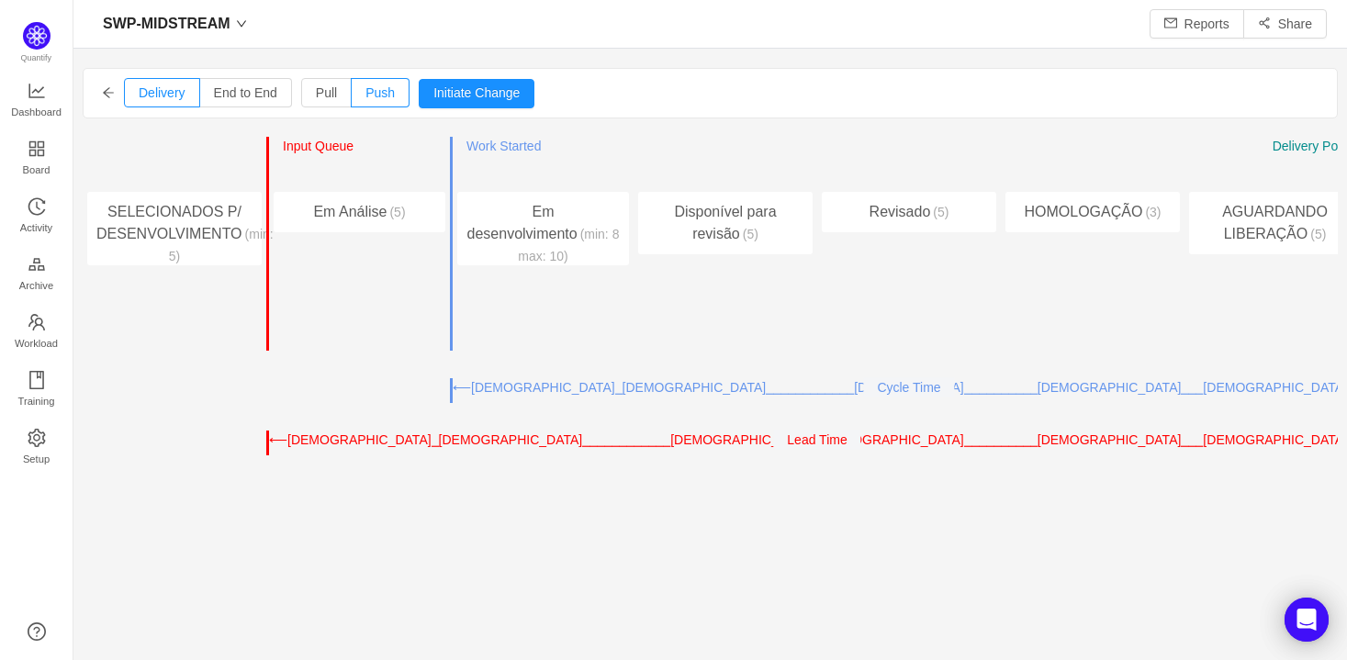
scroll to position [24, 24]
click at [316, 94] on span "Pull" at bounding box center [326, 92] width 21 height 15
click at [316, 97] on input "Pull" at bounding box center [316, 97] width 0 height 0
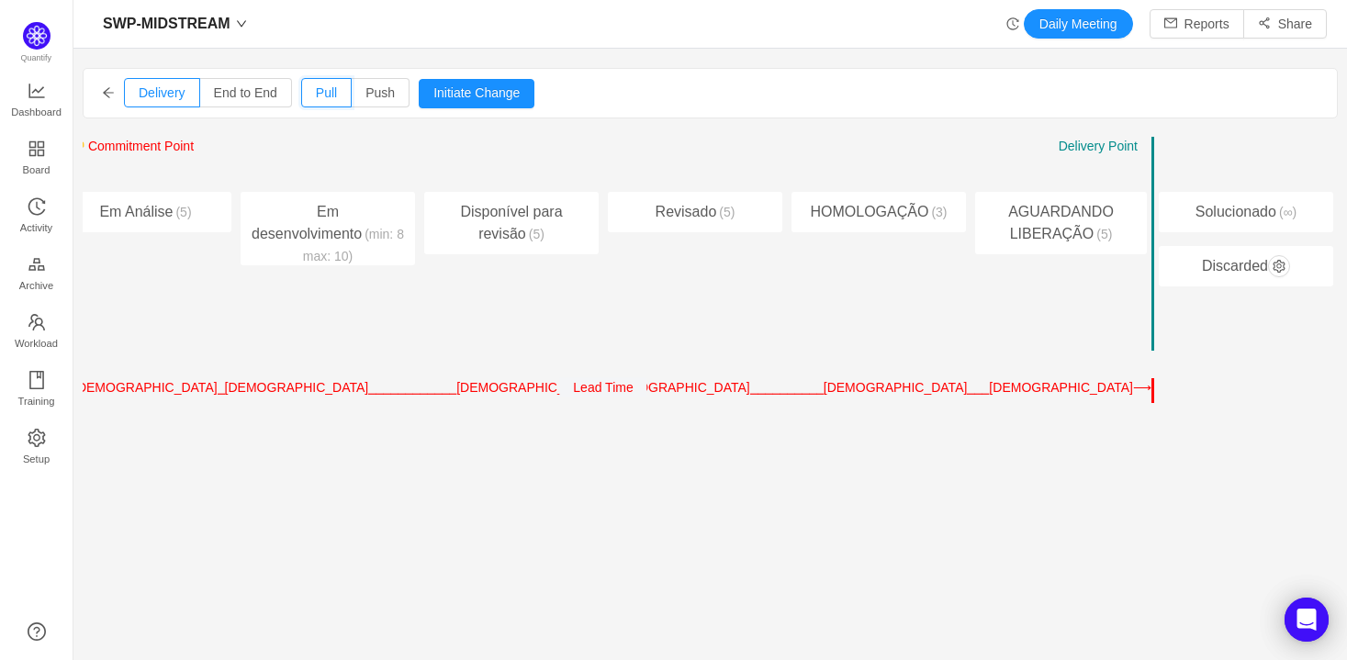
scroll to position [0, 0]
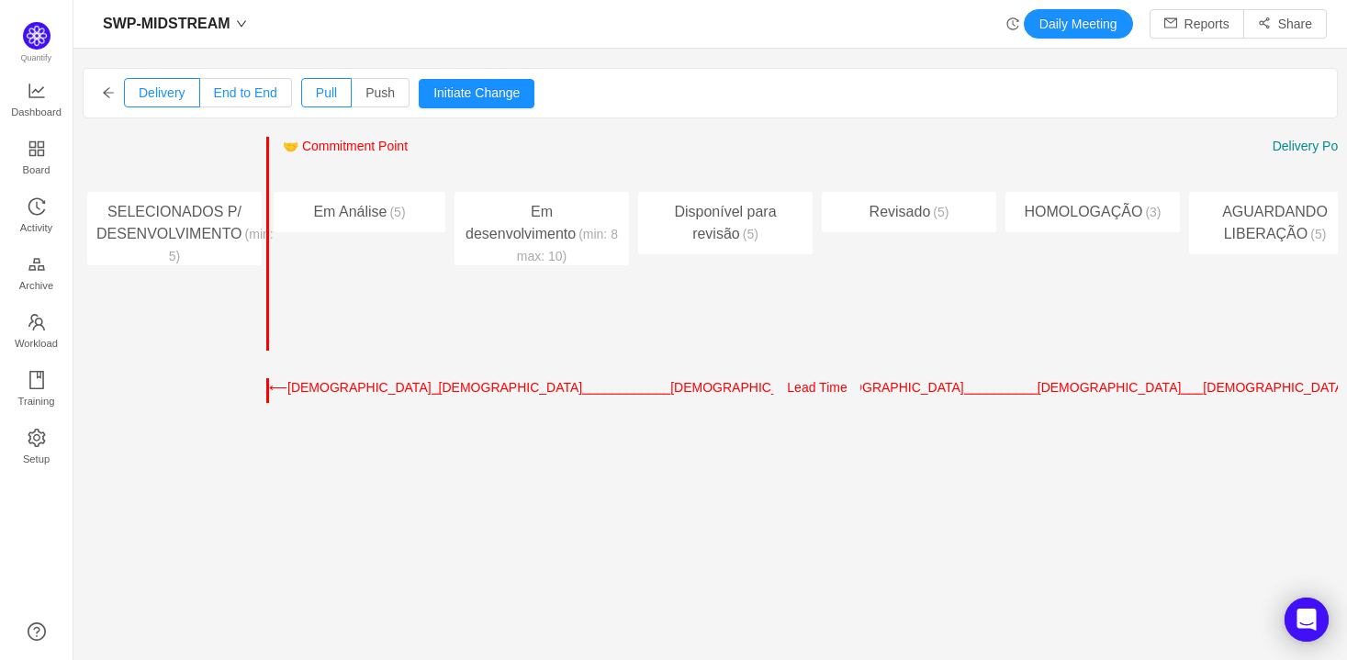
click at [227, 87] on span "End to End" at bounding box center [245, 92] width 63 height 15
click at [214, 97] on input "End to End" at bounding box center [214, 97] width 0 height 0
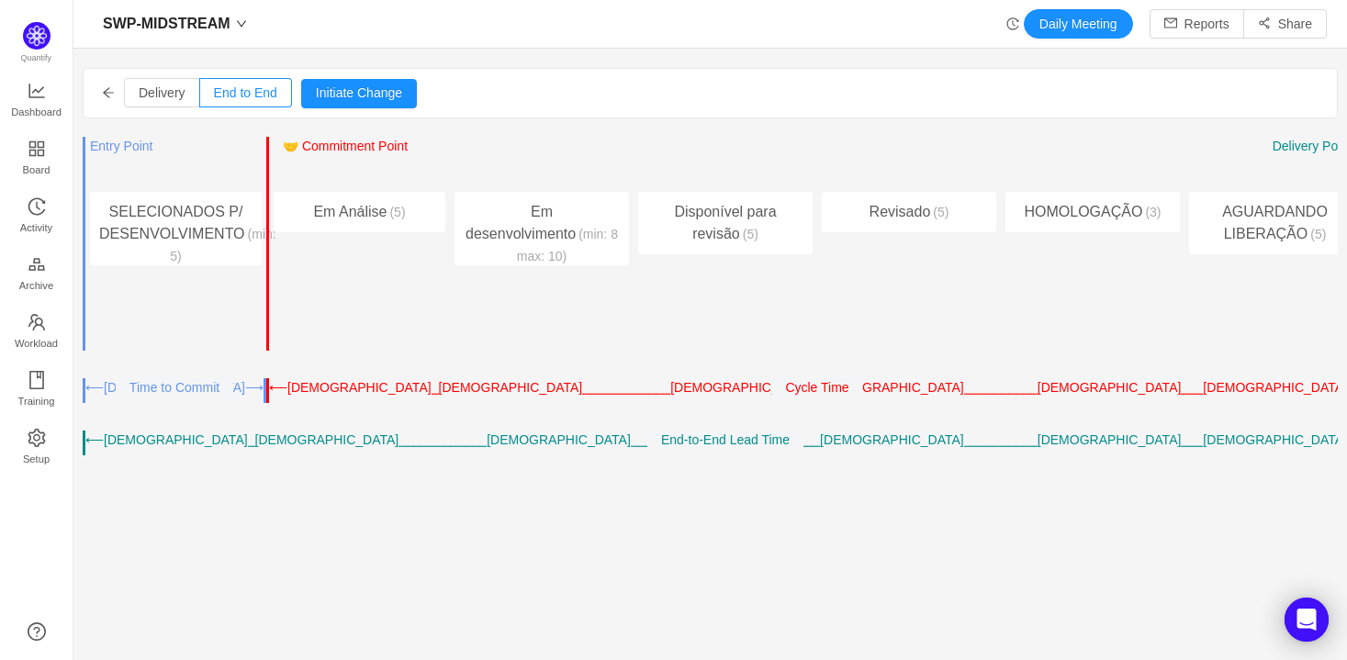
click at [95, 99] on div "Delivery End to End Pull Push Initiate Change Cancel Confirm" at bounding box center [710, 93] width 1253 height 49
click at [116, 79] on div "Delivery End to End Pull Push Initiate Change Cancel Confirm" at bounding box center [710, 93] width 1253 height 49
click at [108, 86] on icon "icon: arrow-left" at bounding box center [108, 92] width 13 height 13
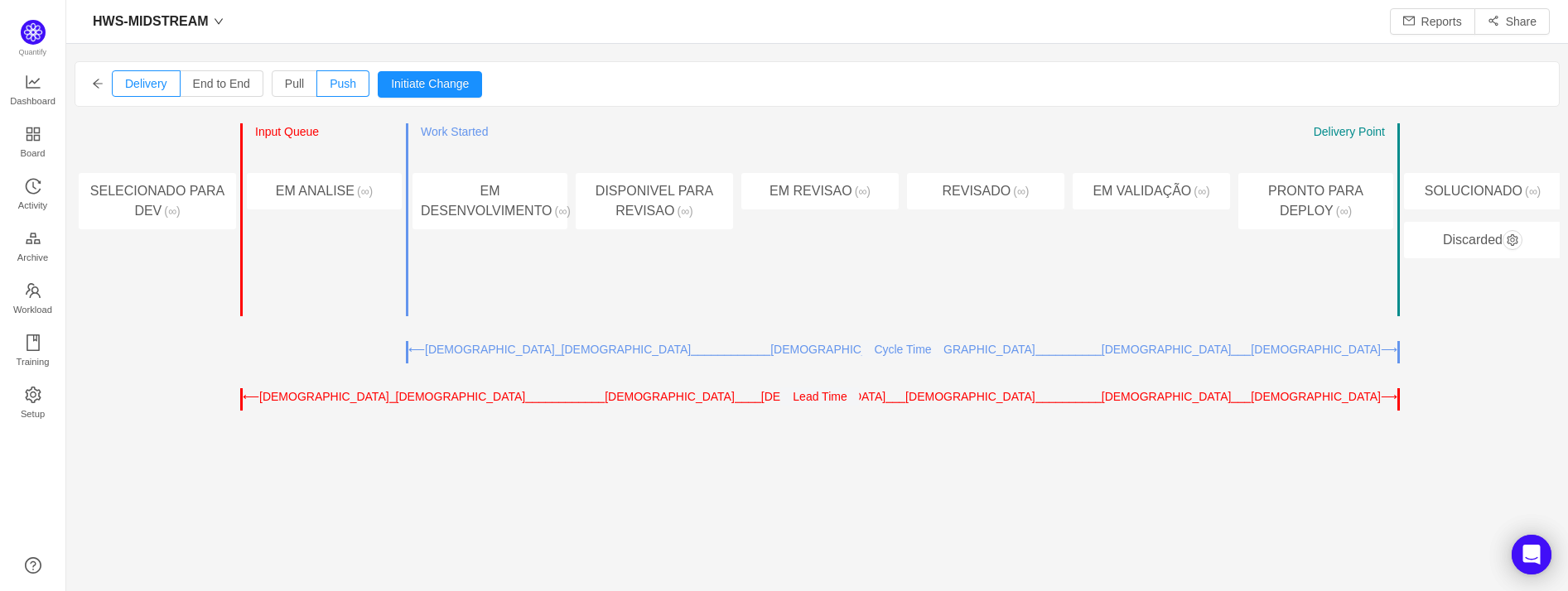
scroll to position [564, 1460]
click at [43, 97] on span "Dashboard" at bounding box center [32, 101] width 45 height 33
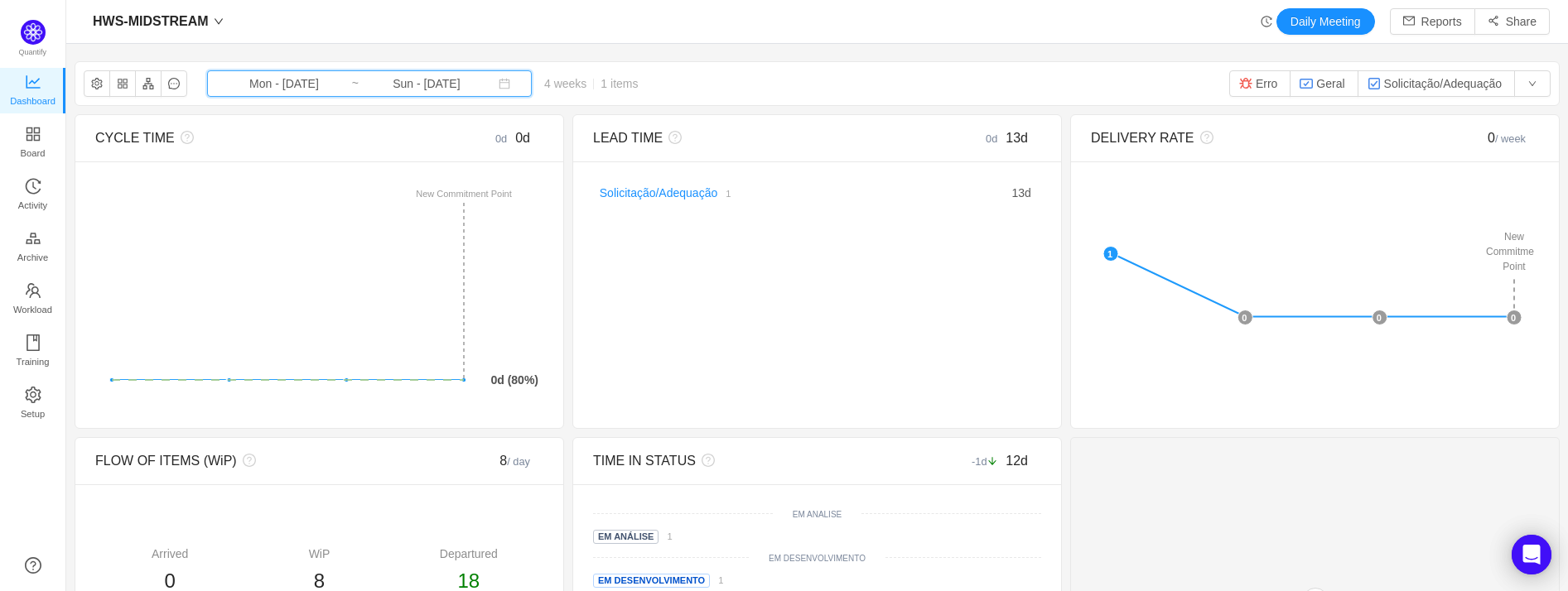
click at [500, 88] on icon "icon: calendar" at bounding box center [505, 84] width 11 height 11
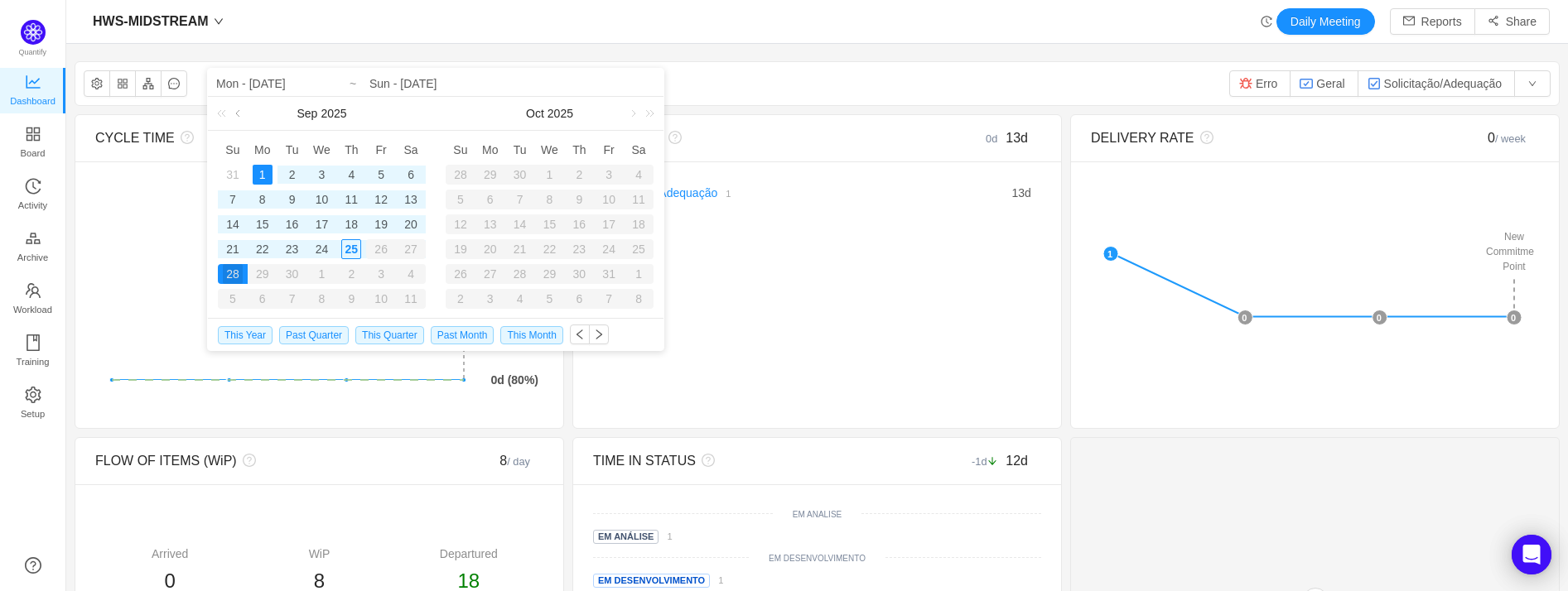
click at [235, 114] on link at bounding box center [239, 113] width 15 height 33
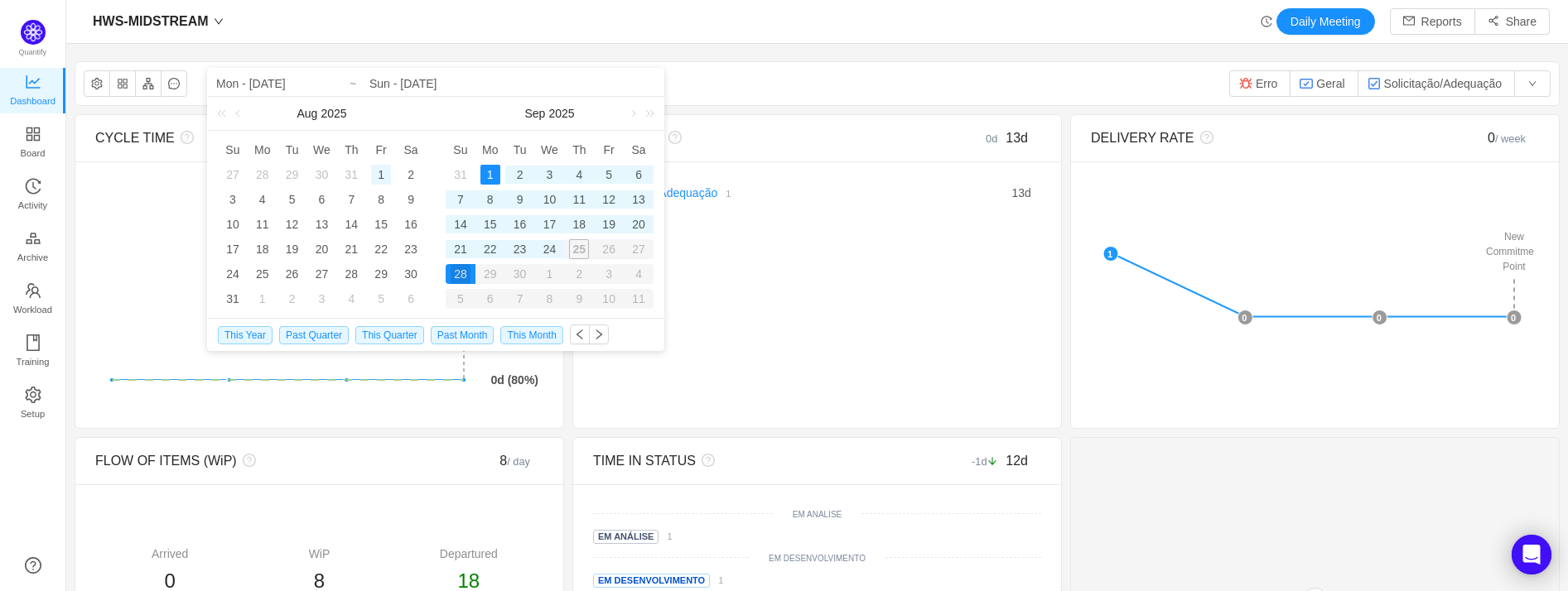
click at [375, 172] on div "1" at bounding box center [381, 175] width 20 height 20
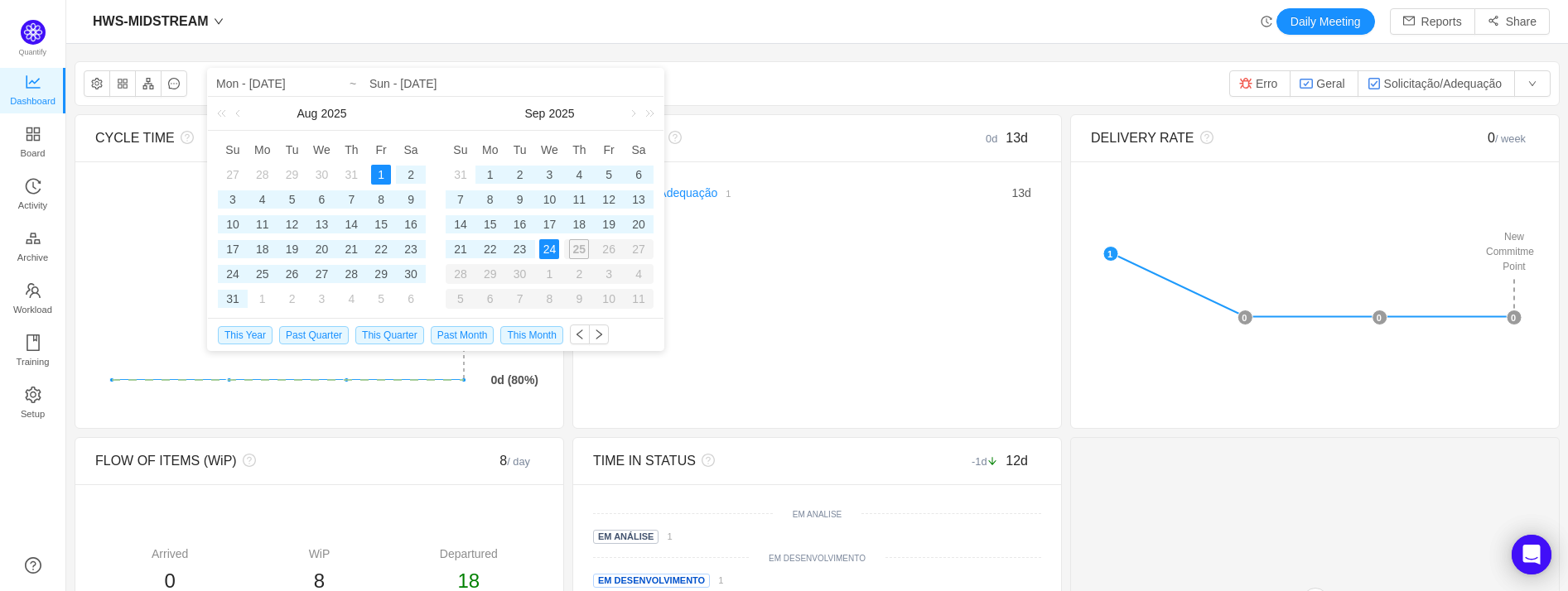
click at [549, 245] on div "24" at bounding box center [549, 249] width 20 height 20
type input "Fri - Aug 01, 2025"
type input "Wed - Sep 24, 2025"
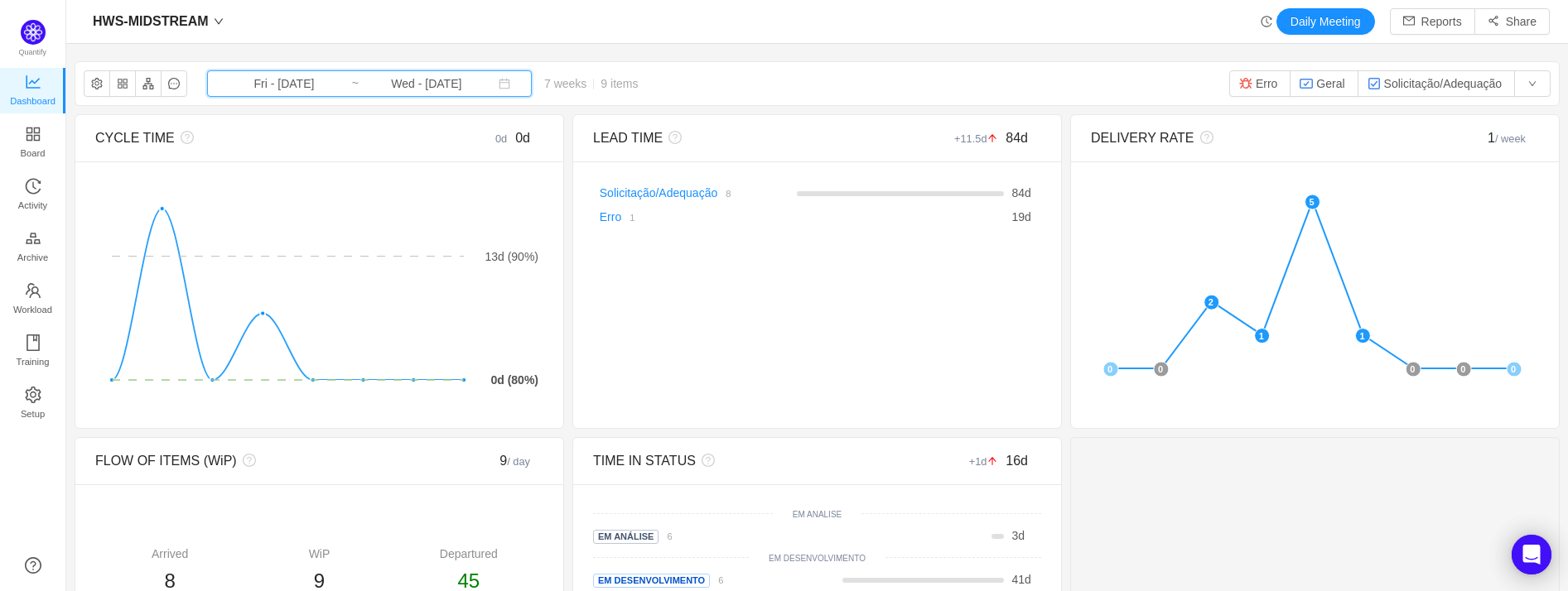
click at [499, 83] on icon "icon: calendar" at bounding box center [504, 83] width 12 height 12
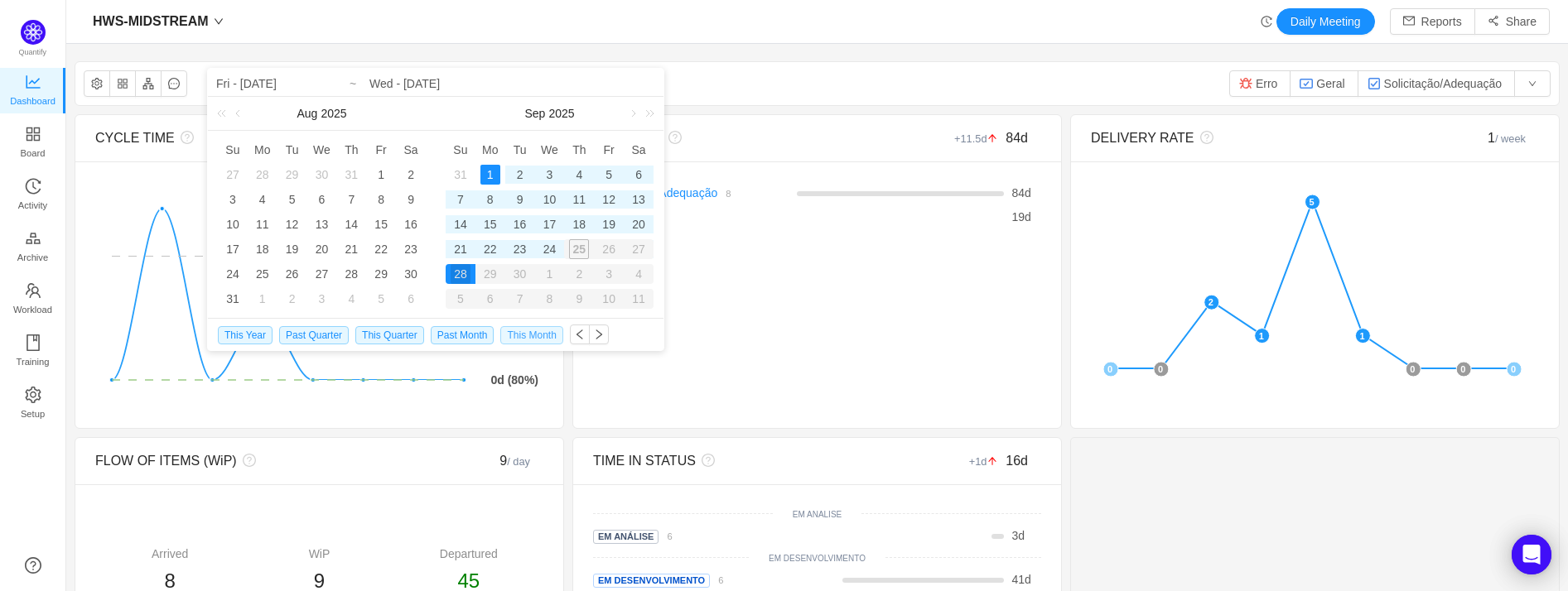
click at [531, 336] on span "This Month" at bounding box center [530, 336] width 62 height 18
type input "Mon - Sep 01, 2025"
type input "Sun - Sep 28, 2025"
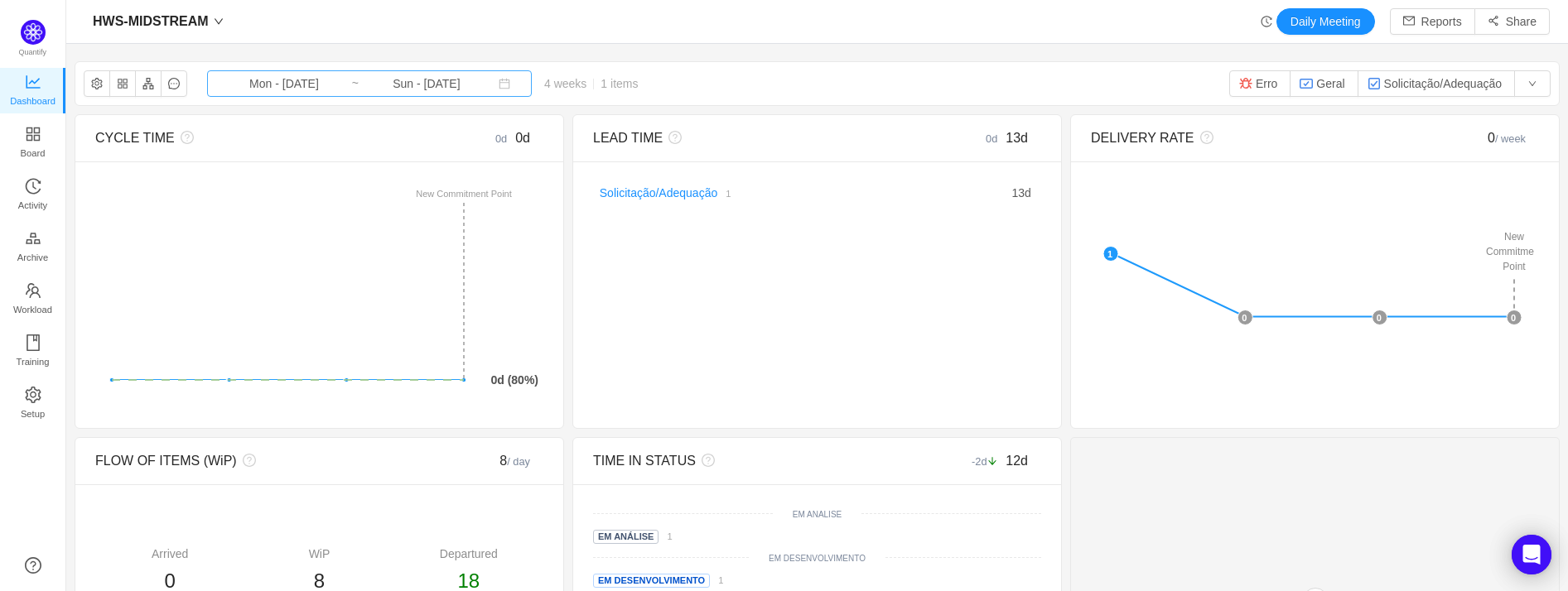
click at [457, 79] on input "Sun - Sep 28, 2025" at bounding box center [426, 84] width 134 height 18
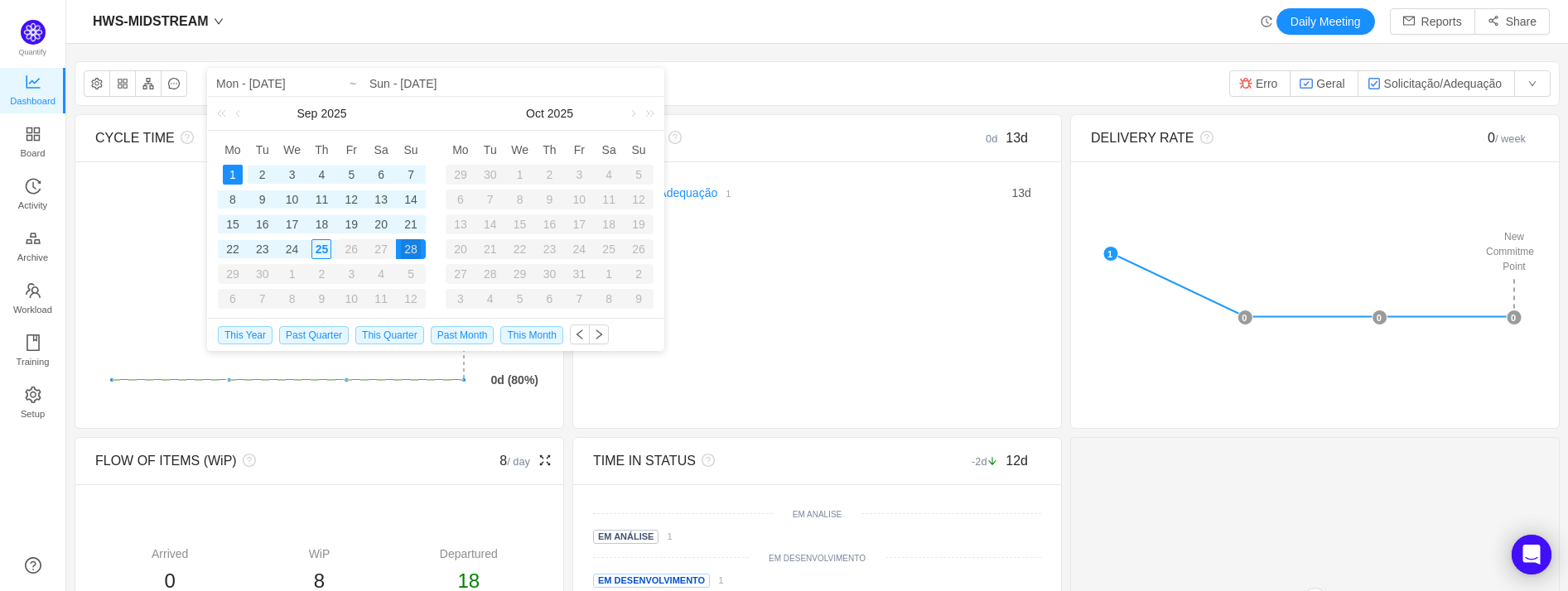
click at [443, 583] on div "18" at bounding box center [468, 581] width 149 height 30
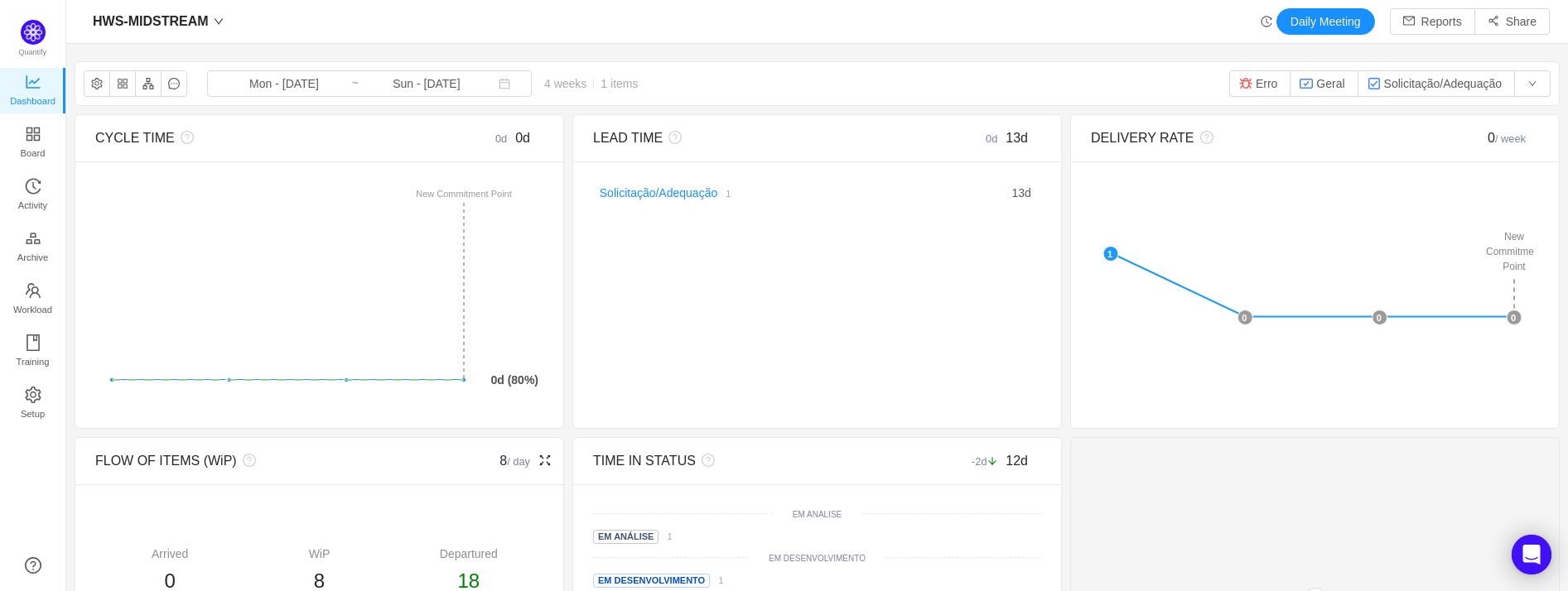
click at [465, 583] on span "18" at bounding box center [468, 581] width 23 height 23
click at [681, 192] on link "Solicitação/Adequação" at bounding box center [659, 193] width 117 height 14
click at [1036, 139] on icon "icon: fullscreen" at bounding box center [1042, 137] width 14 height 14
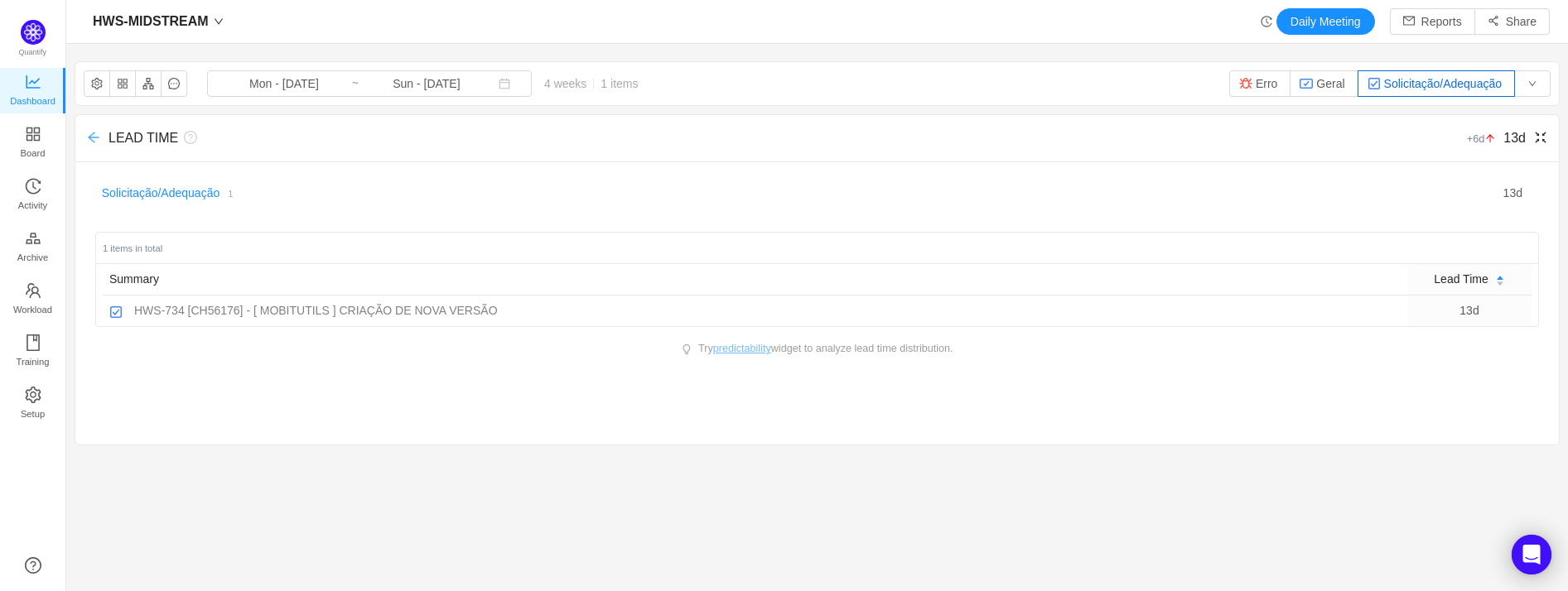
click at [95, 140] on icon "icon: arrow-left" at bounding box center [93, 137] width 14 height 14
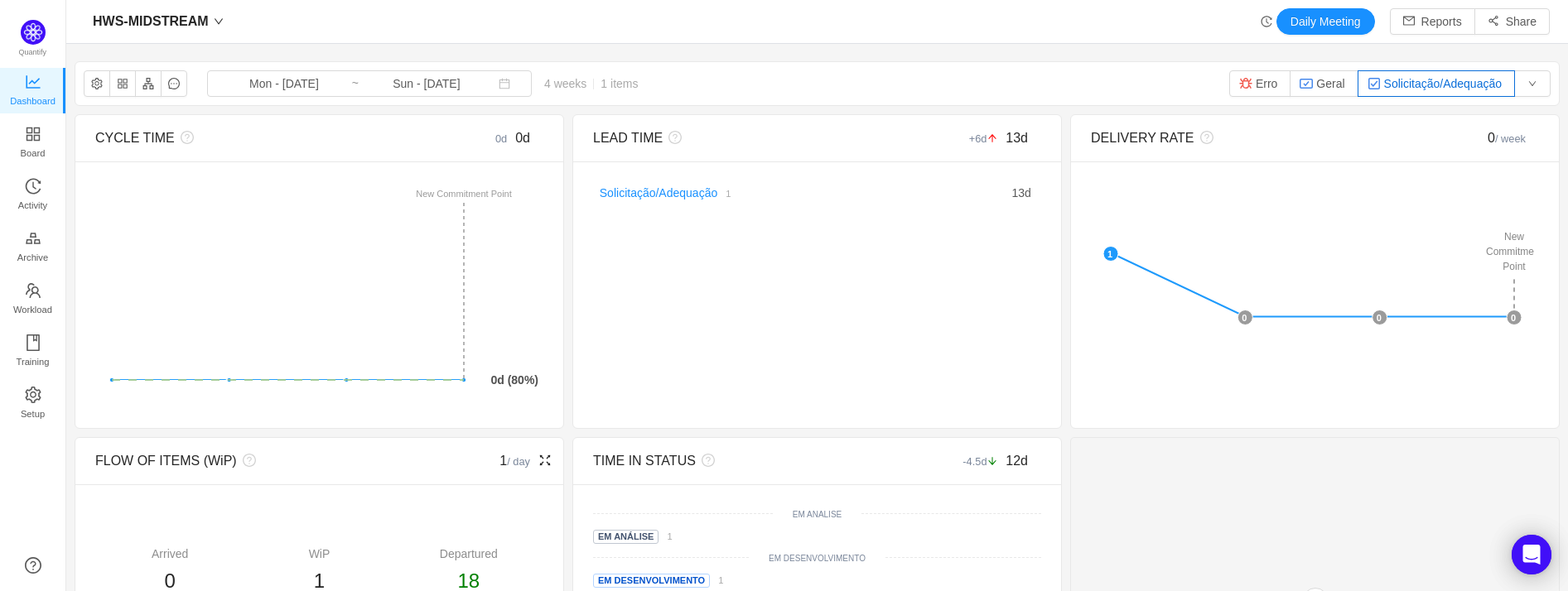
click at [544, 458] on icon "icon: fullscreen" at bounding box center [546, 461] width 11 height 11
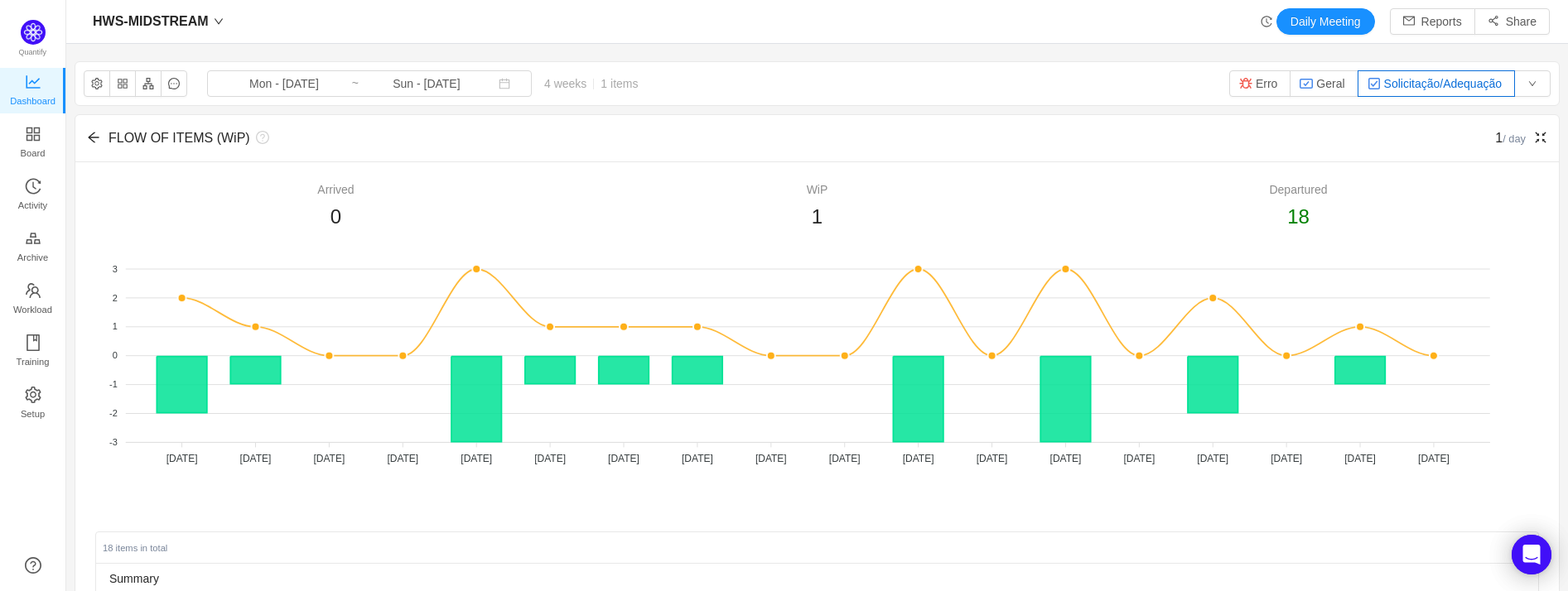
click at [85, 136] on div "FLOW OF ITEMS (WiP) 1 / day" at bounding box center [817, 139] width 1483 height 47
click at [94, 136] on icon "icon: arrow-left" at bounding box center [93, 137] width 14 height 14
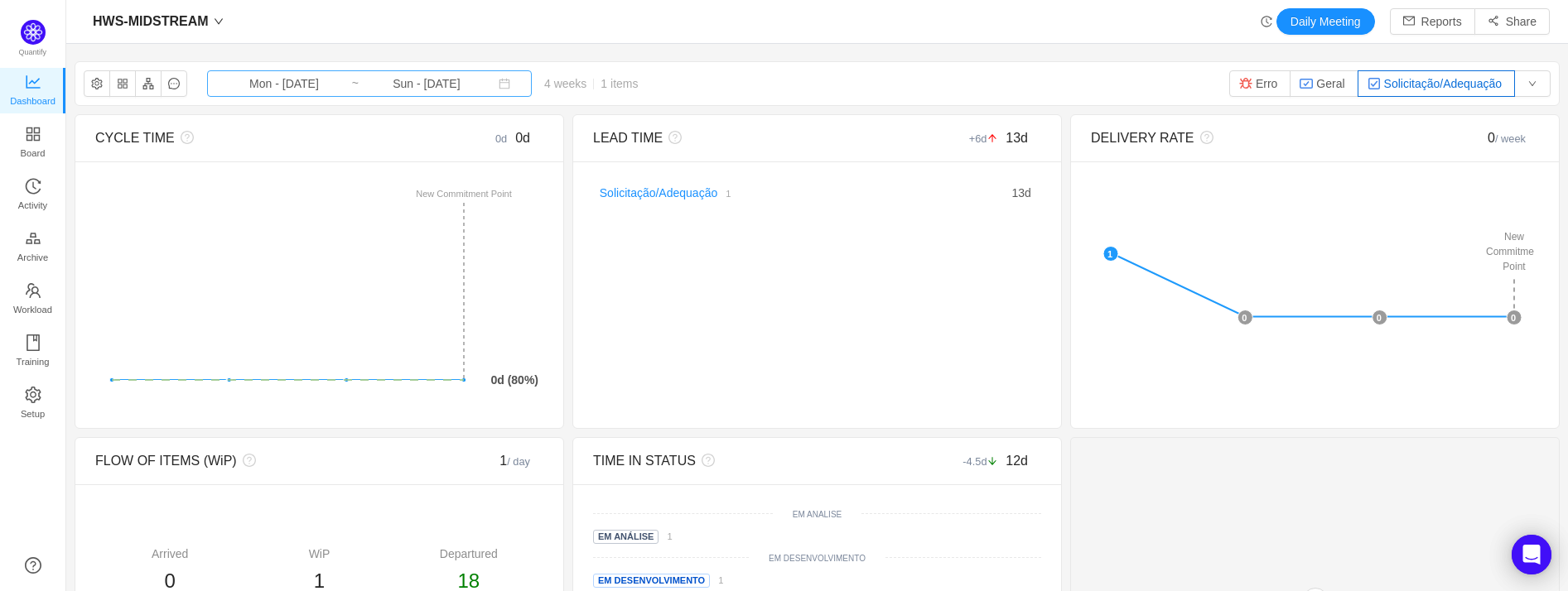
click at [288, 86] on input "Mon - Sep 01, 2025" at bounding box center [284, 84] width 134 height 18
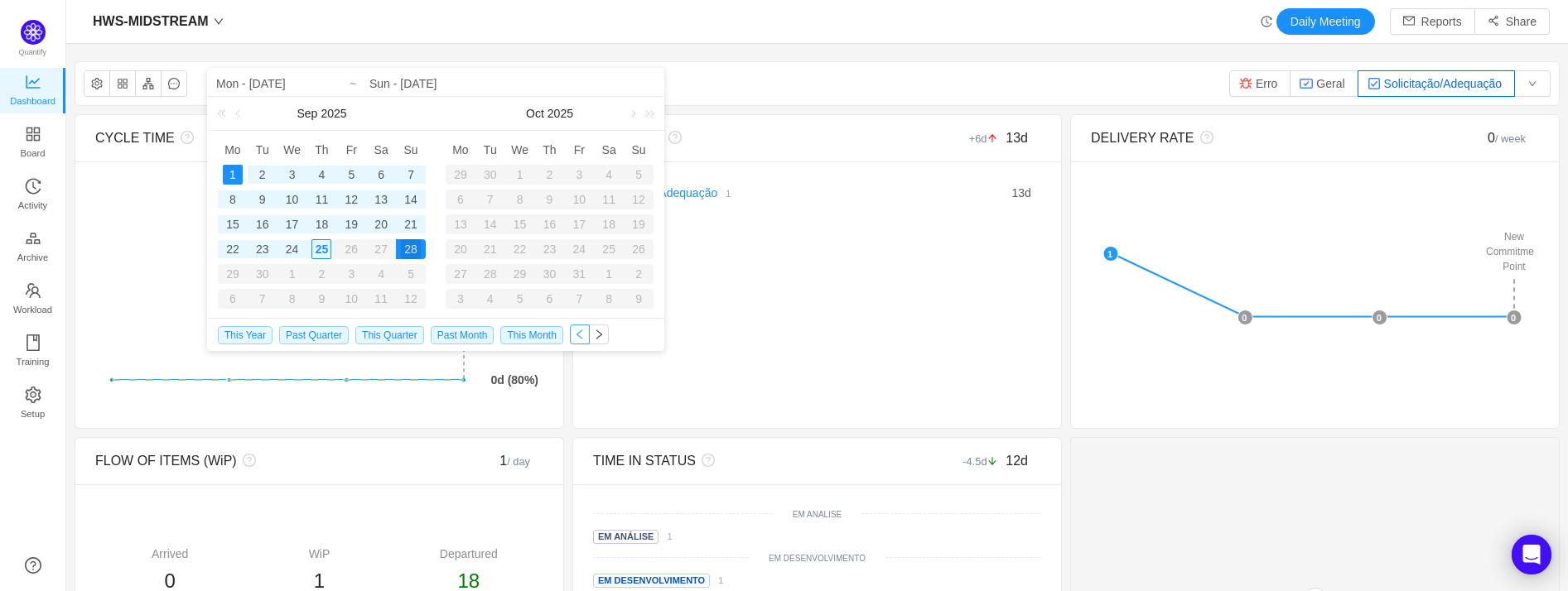
click at [570, 338] on button "button" at bounding box center [580, 335] width 20 height 20
type input "Mon - Aug 04, 2025"
type input "Sun - Aug 31, 2025"
type input "Mon - Aug 04, 2025"
type input "Sun - Aug 31, 2025"
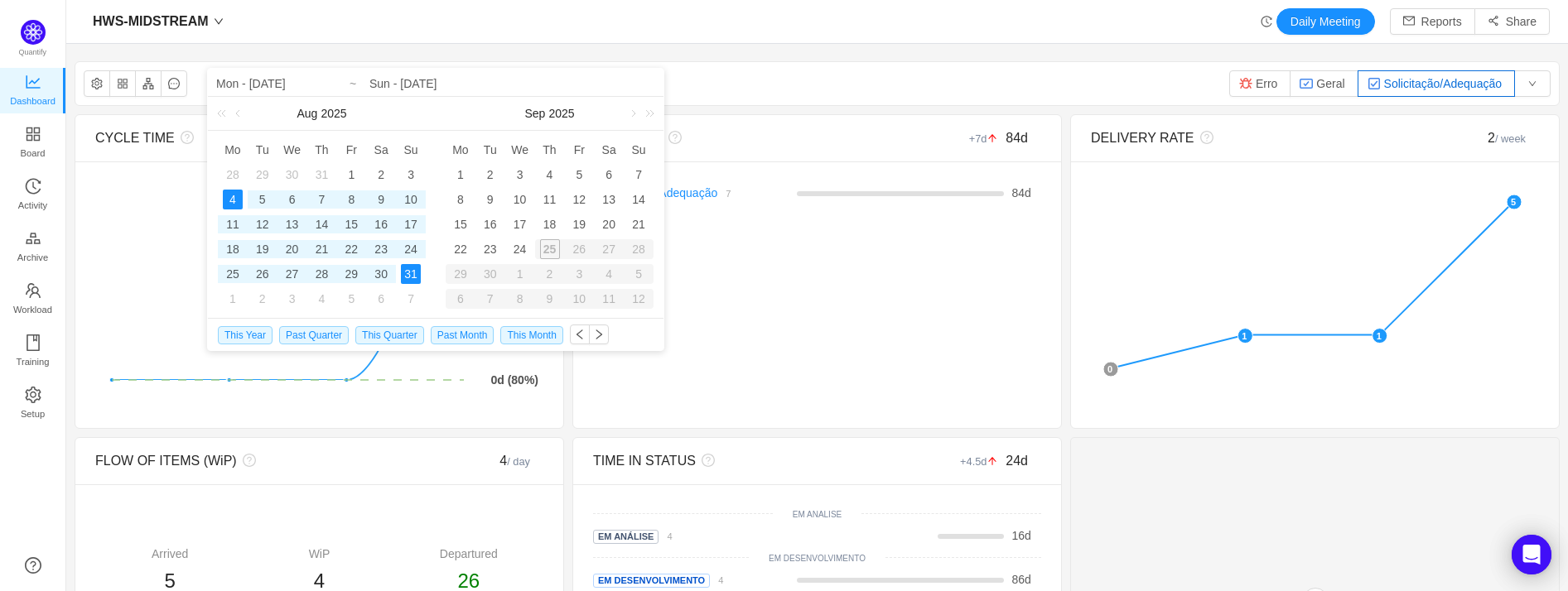
click at [852, 69] on div "HWS-MIDSTREAM Mon - Aug 04, 2025 ~ Sun - Aug 31, 2025 4 weeks 7 items Erro Gera…" at bounding box center [817, 84] width 1483 height 43
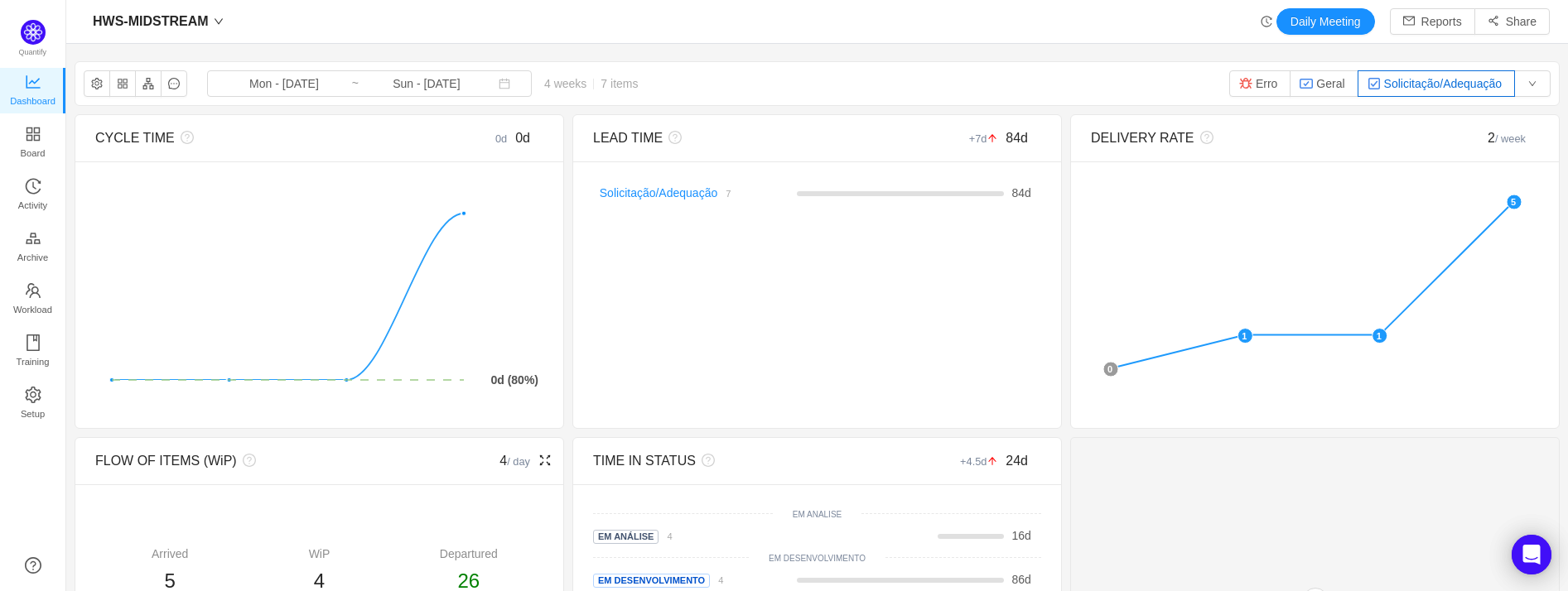
click at [540, 459] on icon "icon: fullscreen" at bounding box center [545, 460] width 14 height 14
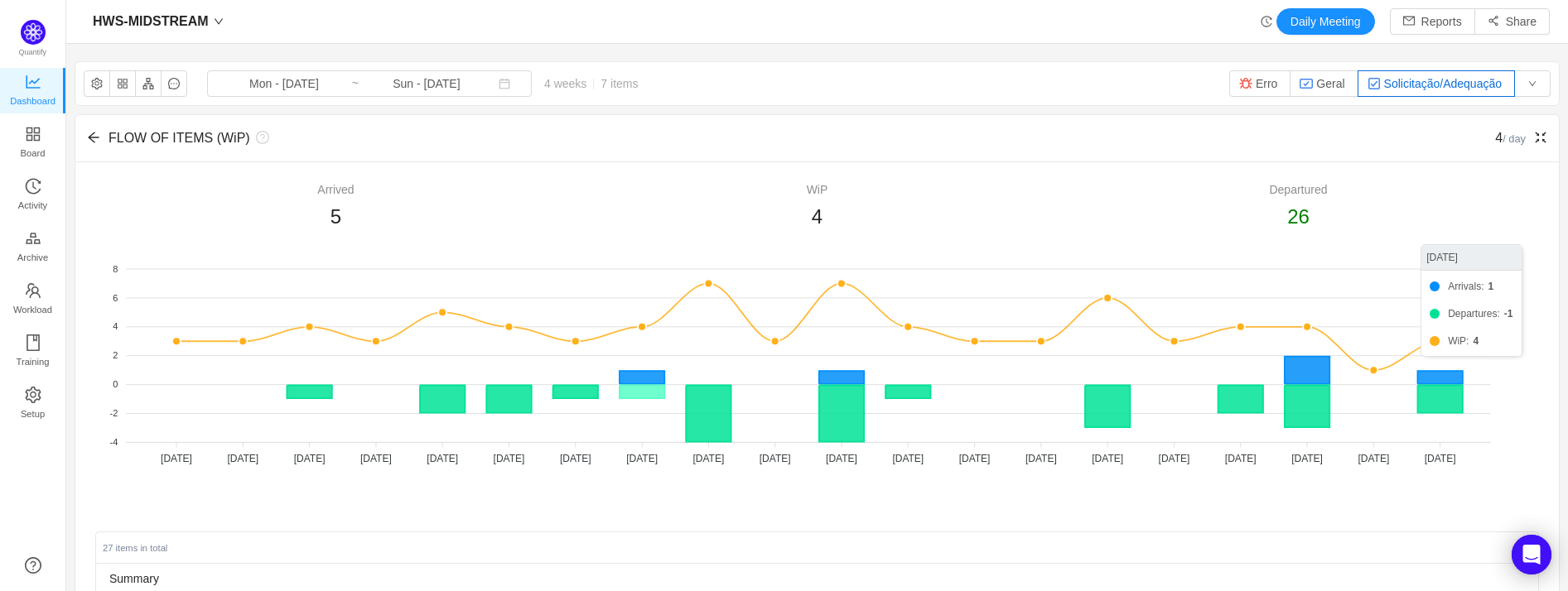
click at [641, 398] on icon at bounding box center [642, 392] width 45 height 14
click at [641, 389] on icon at bounding box center [642, 392] width 45 height 14
click at [638, 398] on icon at bounding box center [642, 392] width 45 height 14
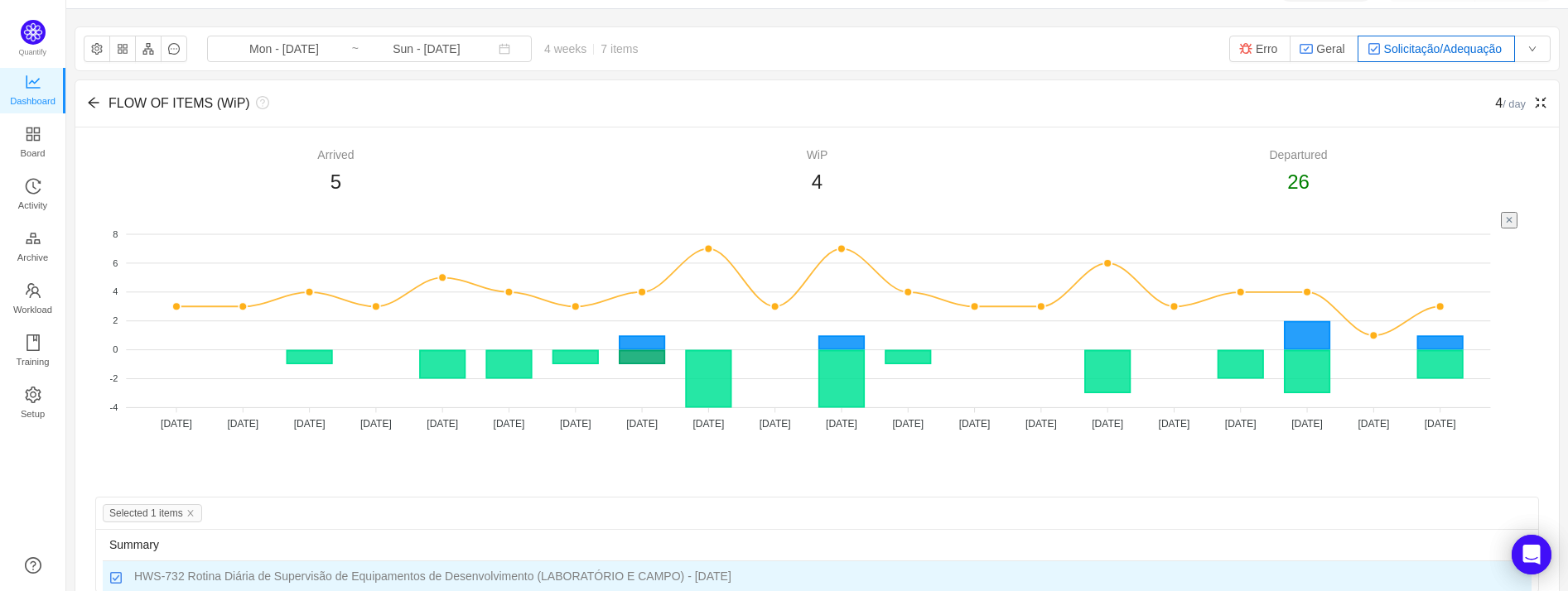
scroll to position [67, 0]
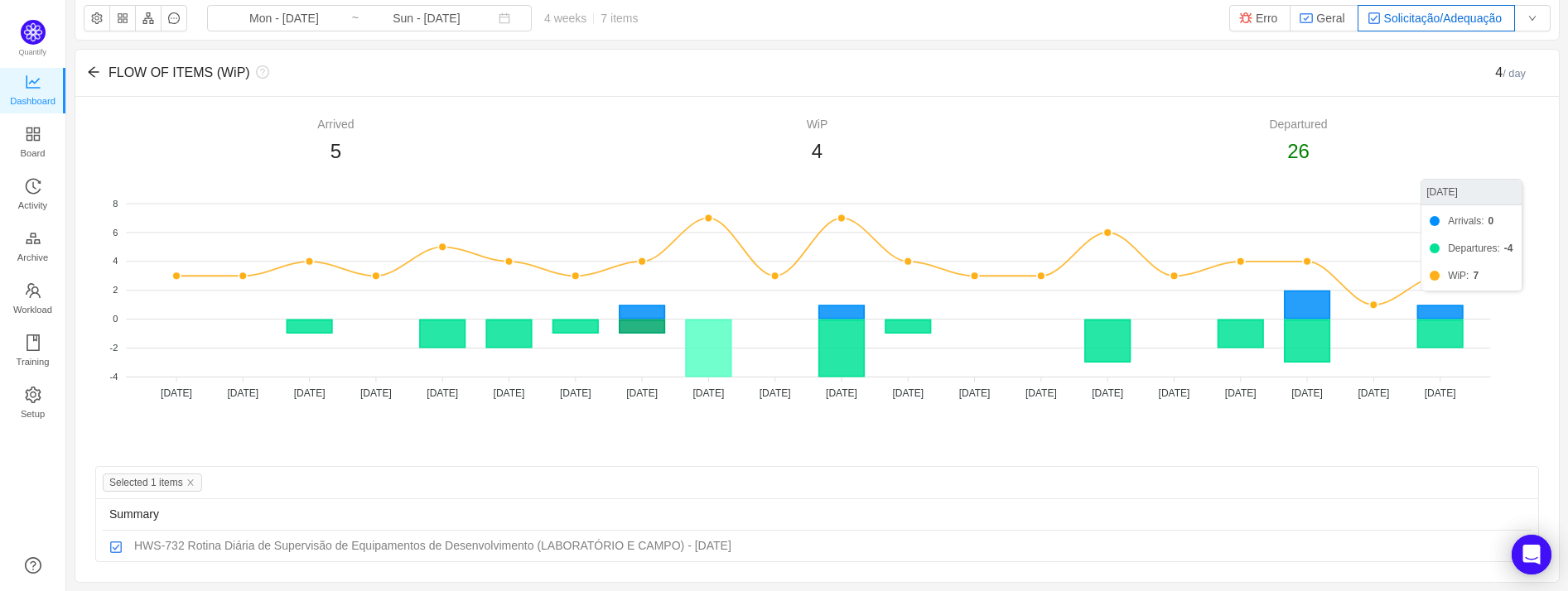
click at [699, 351] on icon at bounding box center [708, 348] width 45 height 56
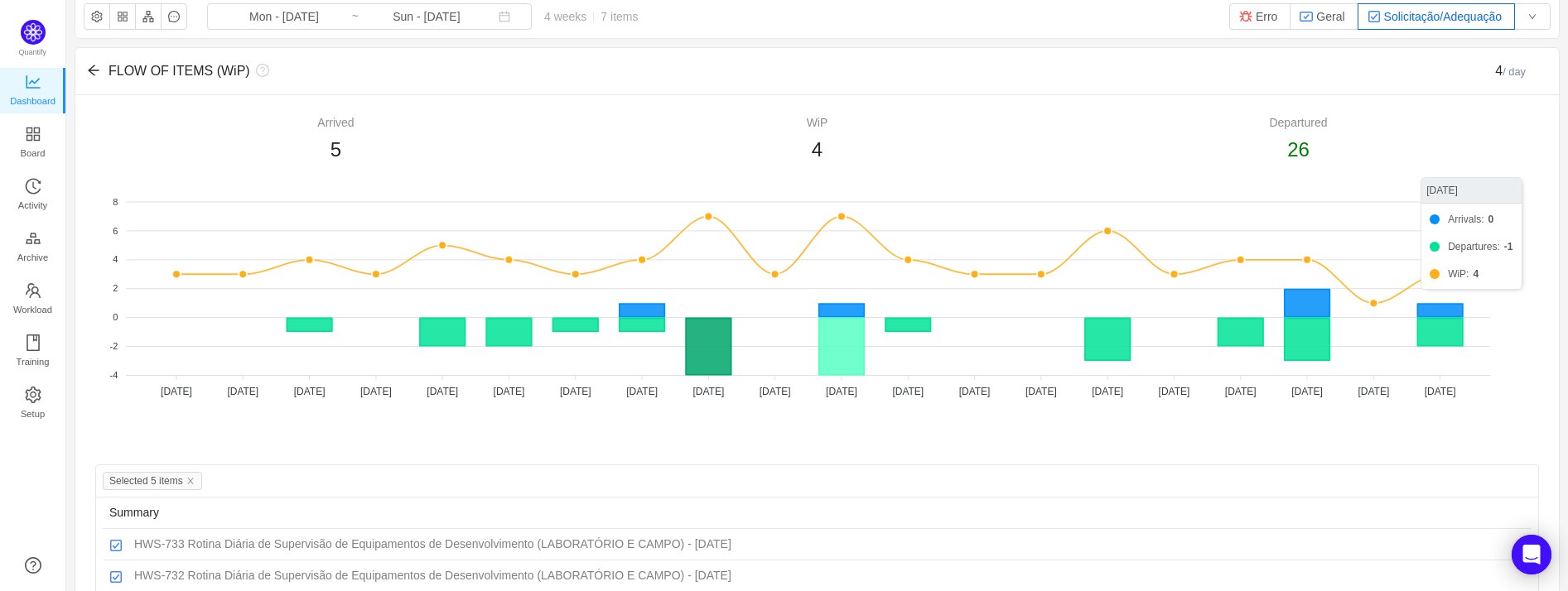
click at [857, 339] on icon at bounding box center [842, 346] width 45 height 56
click at [457, 338] on icon at bounding box center [442, 332] width 45 height 27
click at [530, 344] on icon at bounding box center [509, 332] width 45 height 27
click at [1099, 348] on icon at bounding box center [1108, 339] width 45 height 42
click at [1213, 339] on icon at bounding box center [1307, 339] width 45 height 42
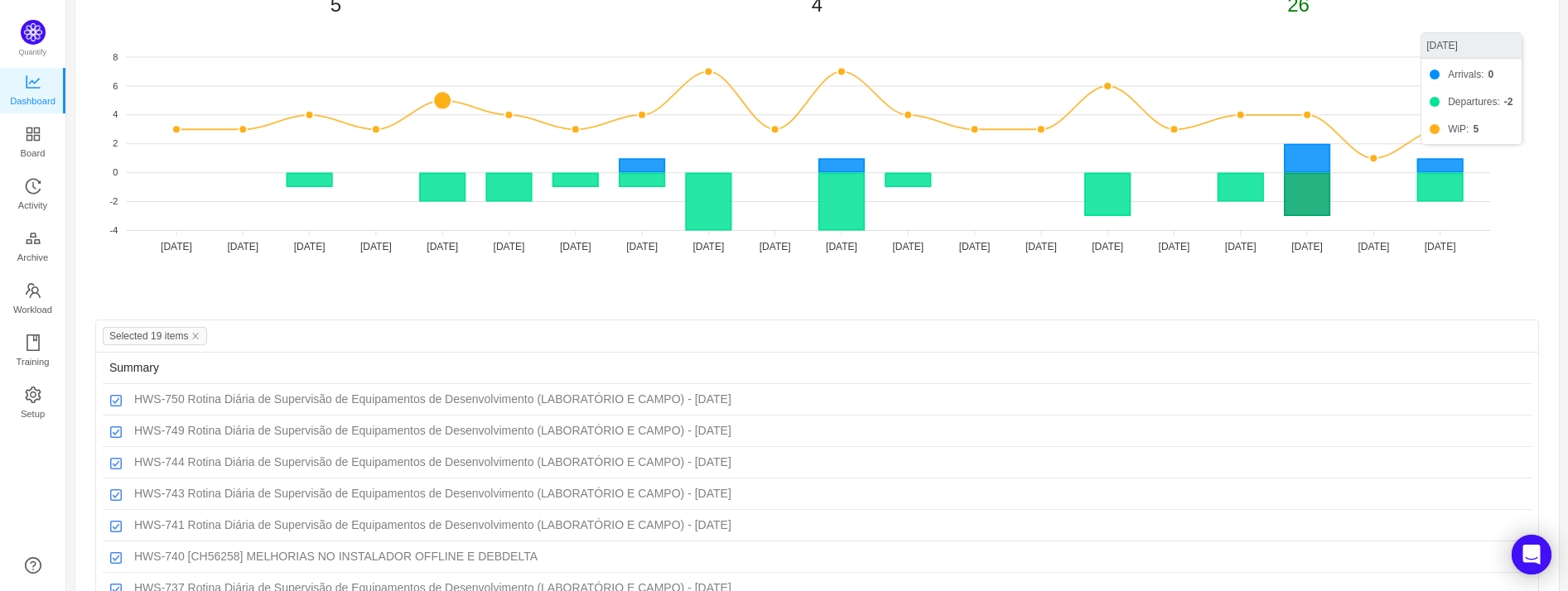
scroll to position [304, 0]
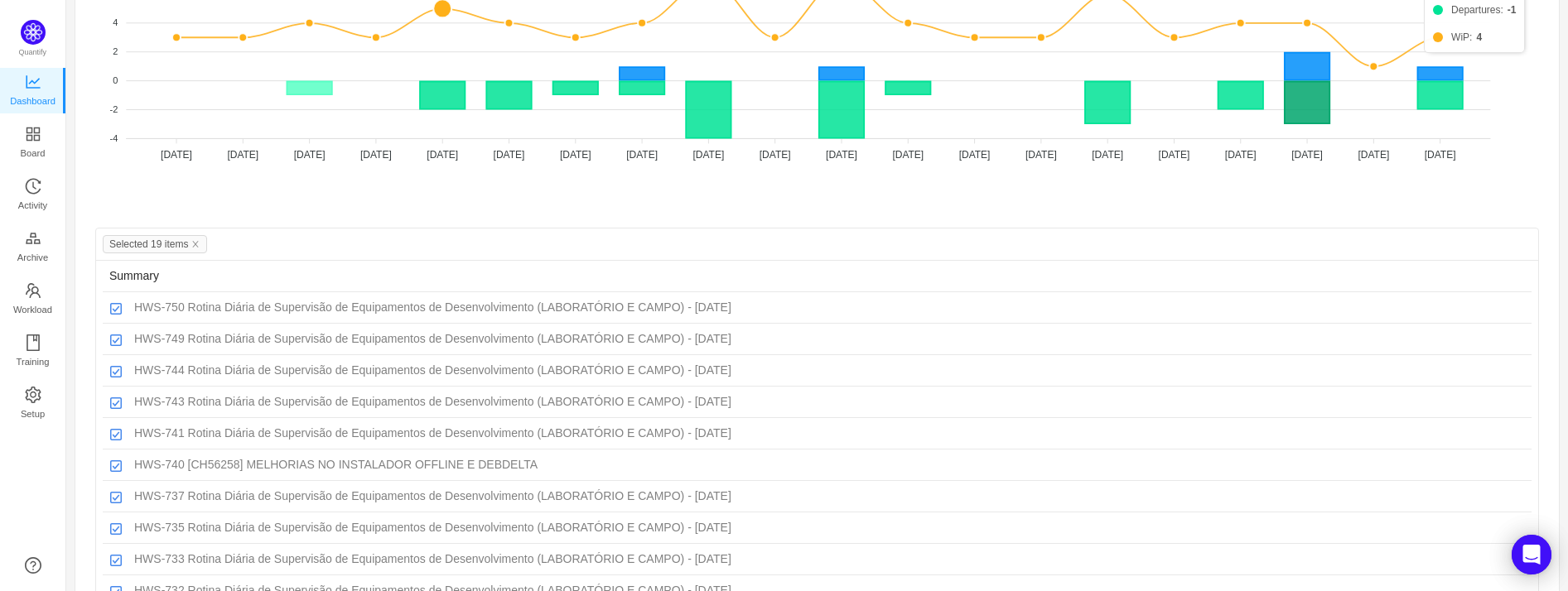
click at [300, 87] on icon at bounding box center [309, 88] width 45 height 14
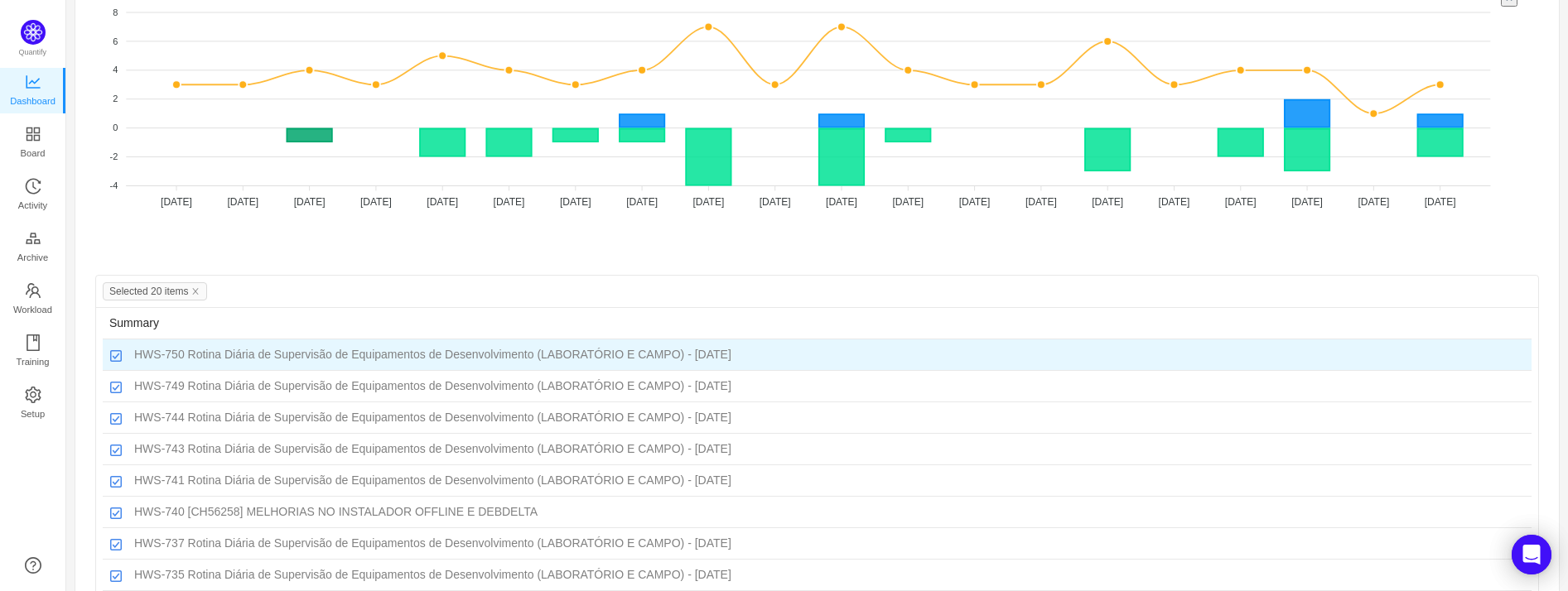
scroll to position [120, 0]
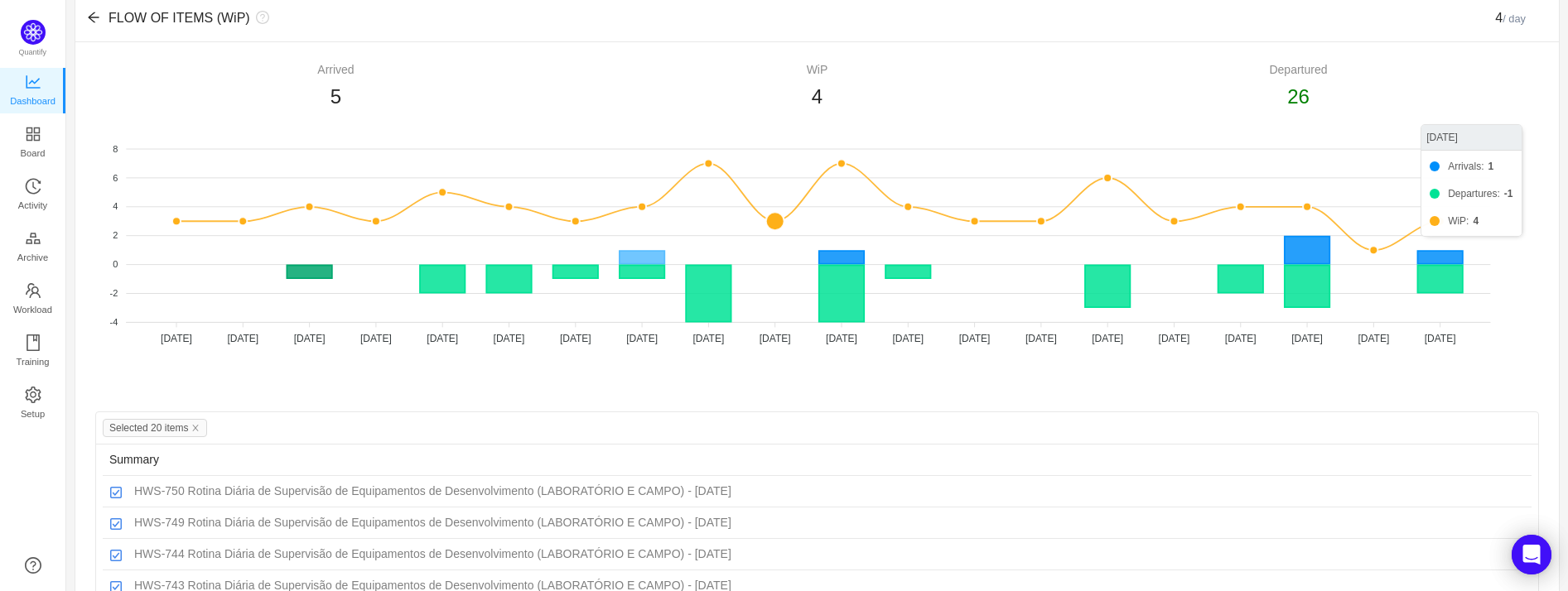
click at [649, 253] on icon at bounding box center [642, 257] width 45 height 14
click at [323, 272] on icon at bounding box center [309, 272] width 45 height 14
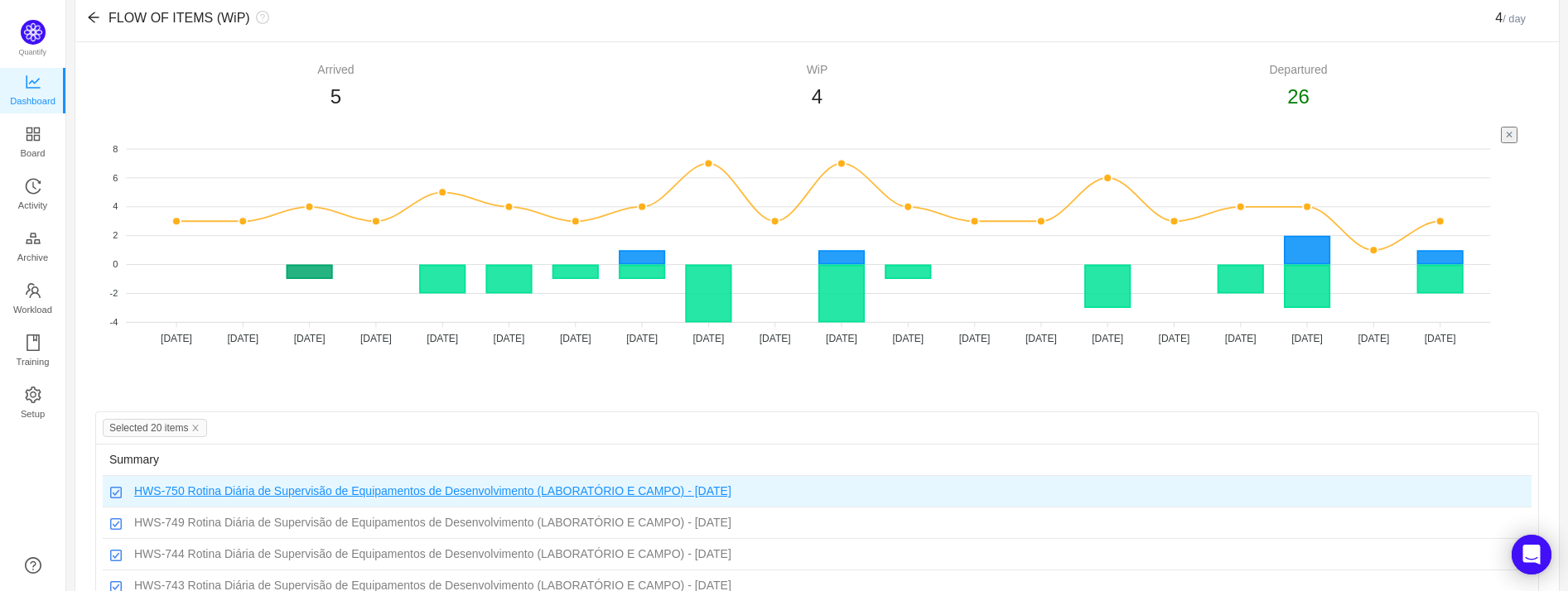
scroll to position [396, 0]
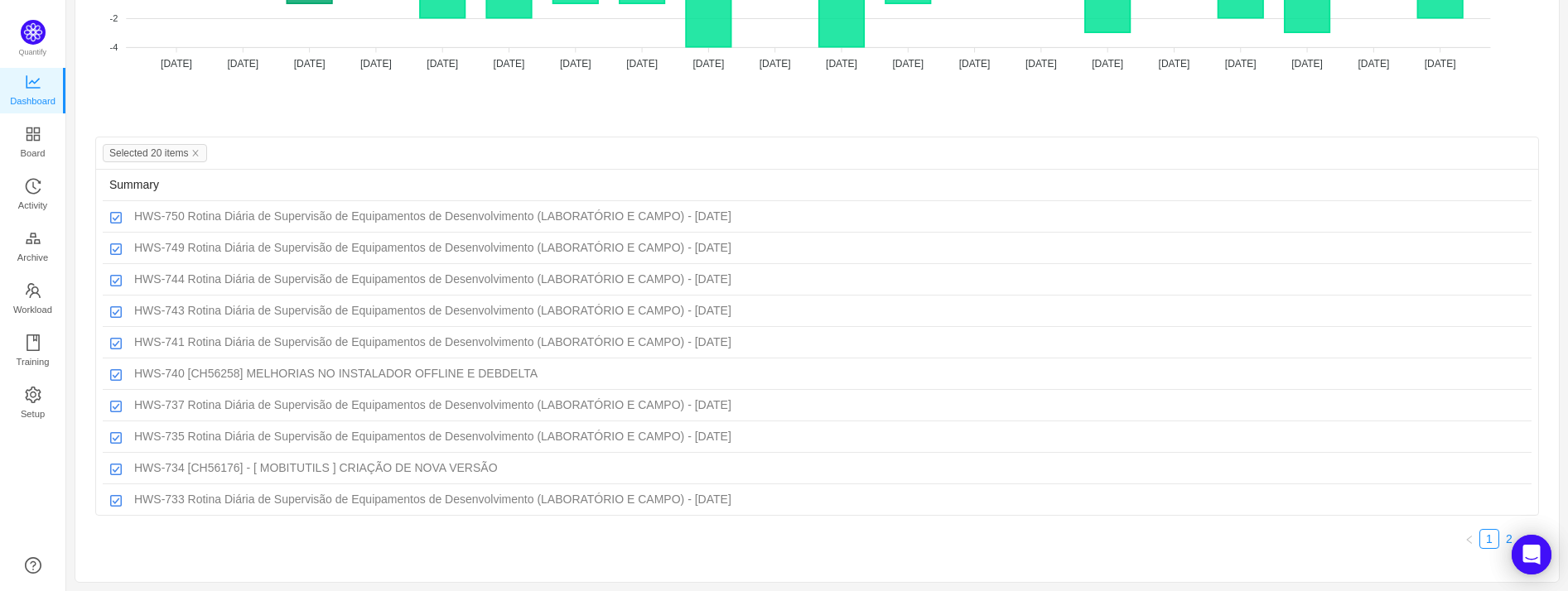
click at [1213, 531] on link "2" at bounding box center [1508, 540] width 18 height 18
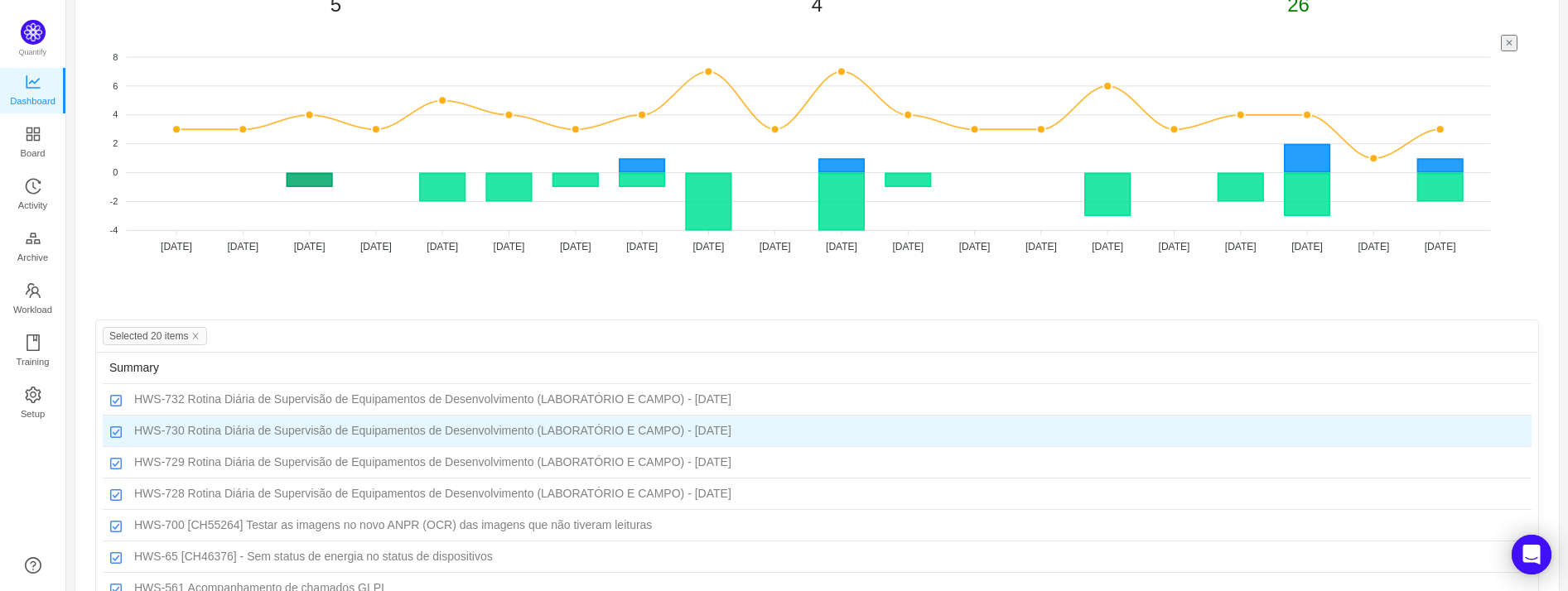
scroll to position [0, 0]
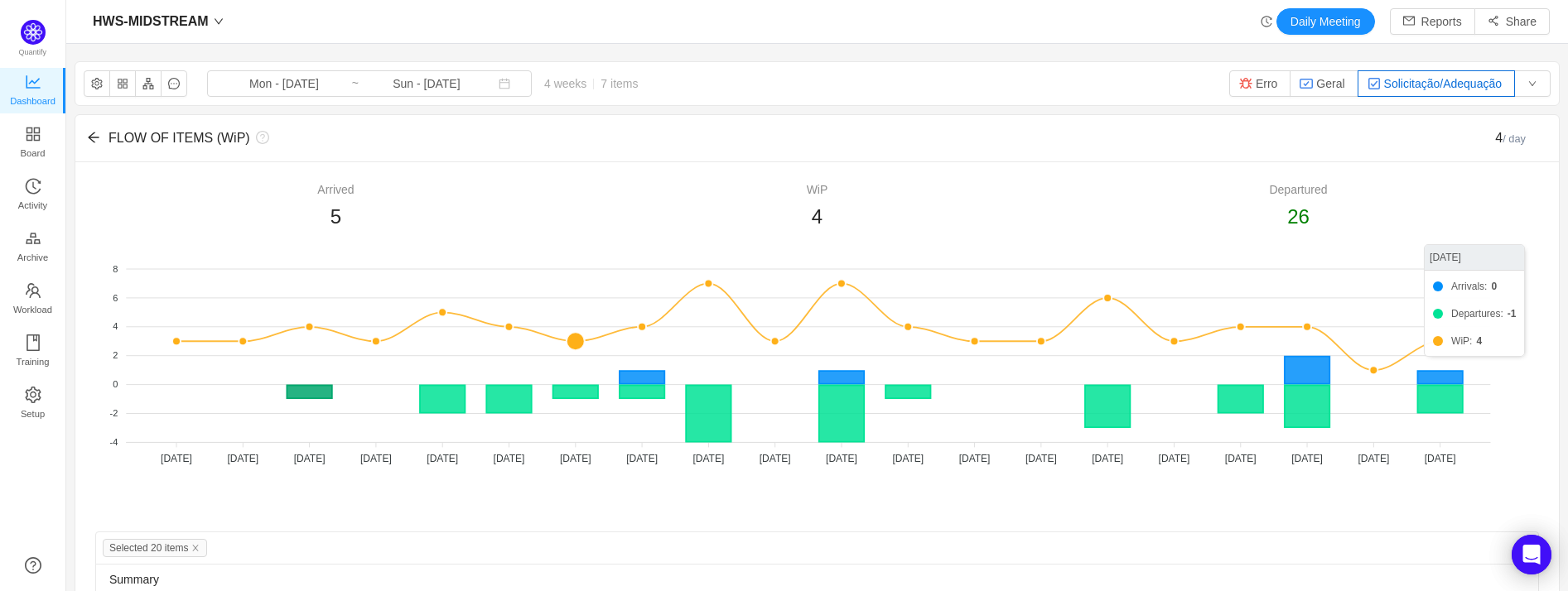
click at [312, 399] on icon at bounding box center [309, 392] width 45 height 14
click at [312, 398] on icon at bounding box center [309, 392] width 45 height 14
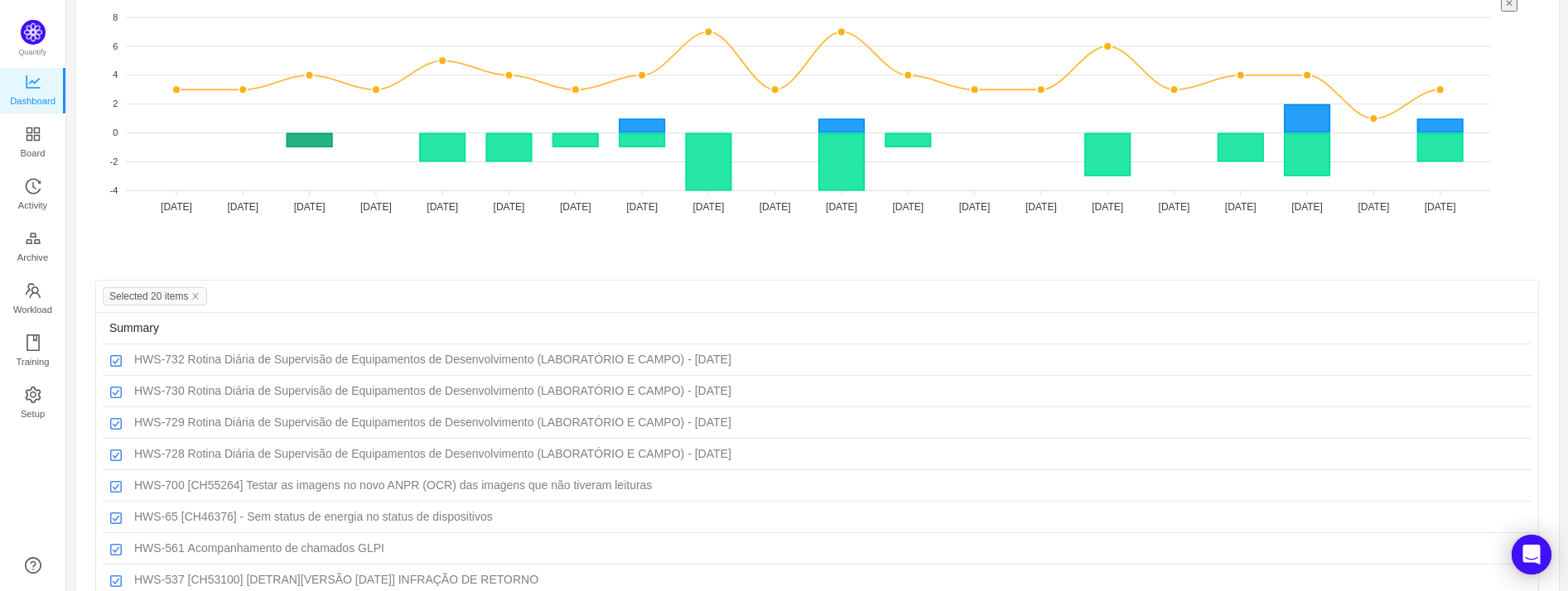
scroll to position [276, 0]
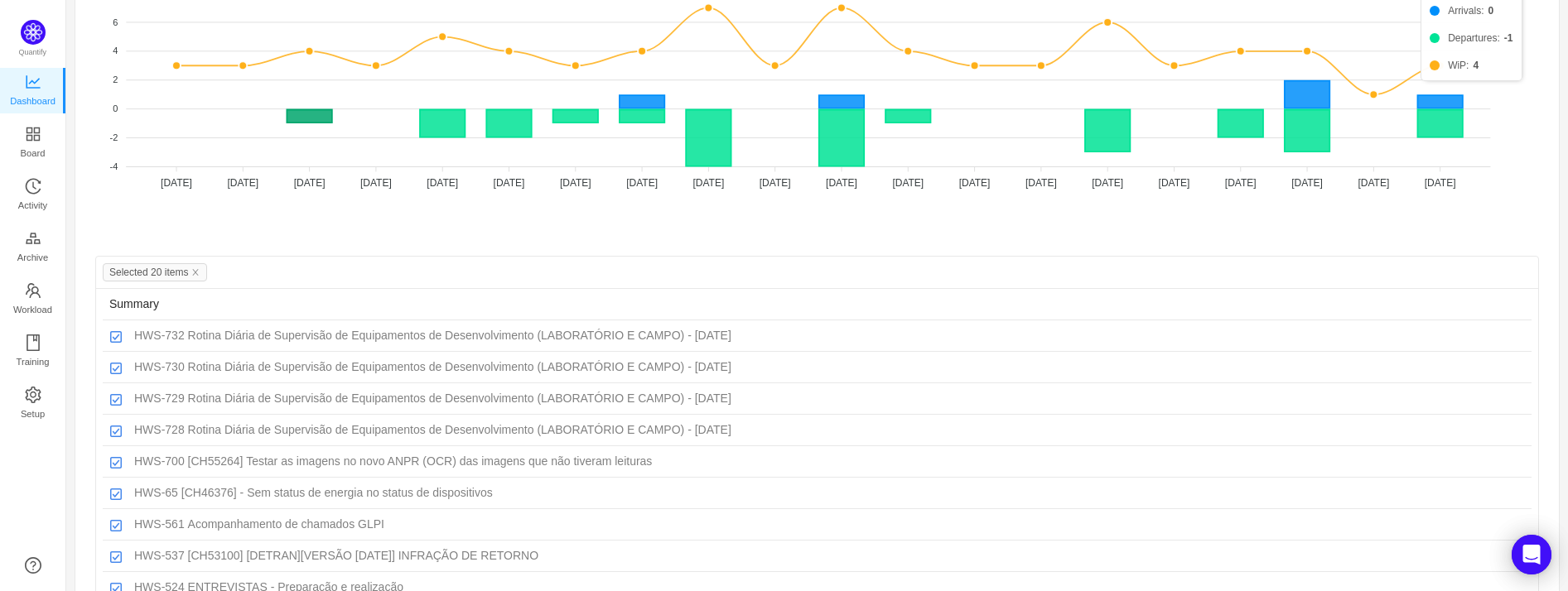
click at [304, 110] on icon at bounding box center [309, 116] width 45 height 14
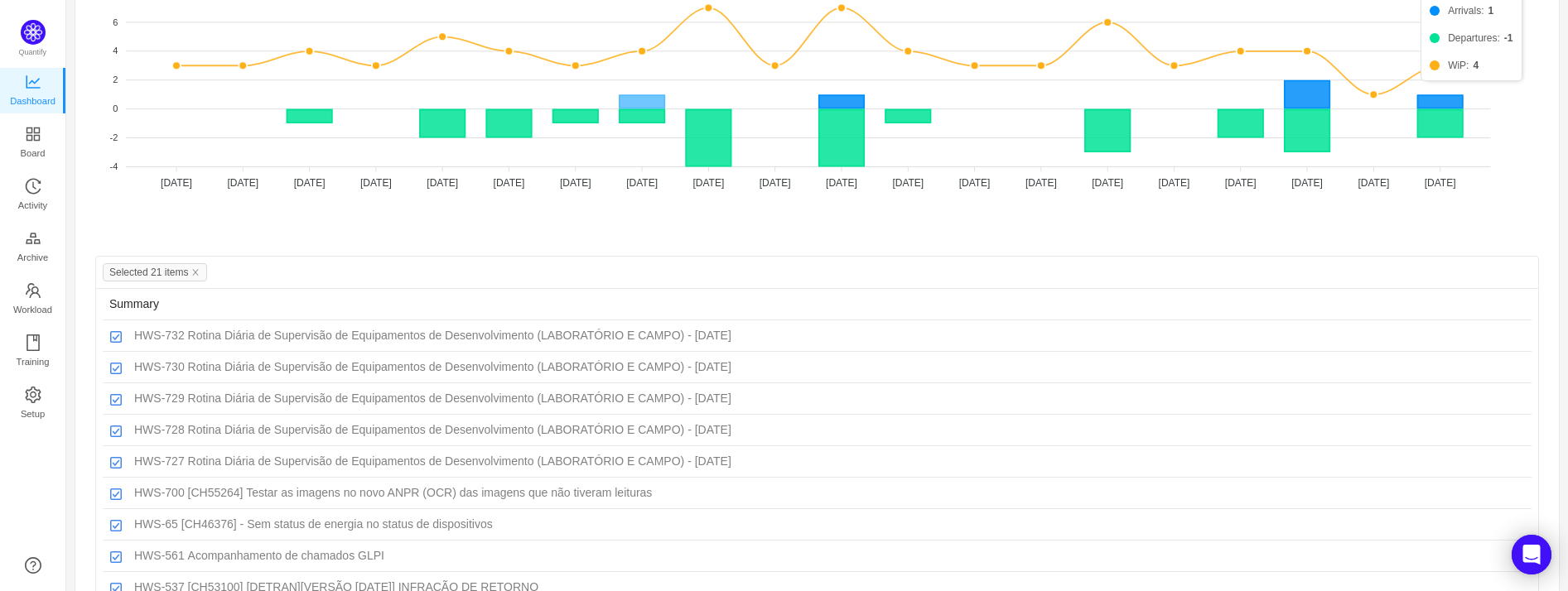
click at [644, 96] on icon at bounding box center [642, 102] width 45 height 14
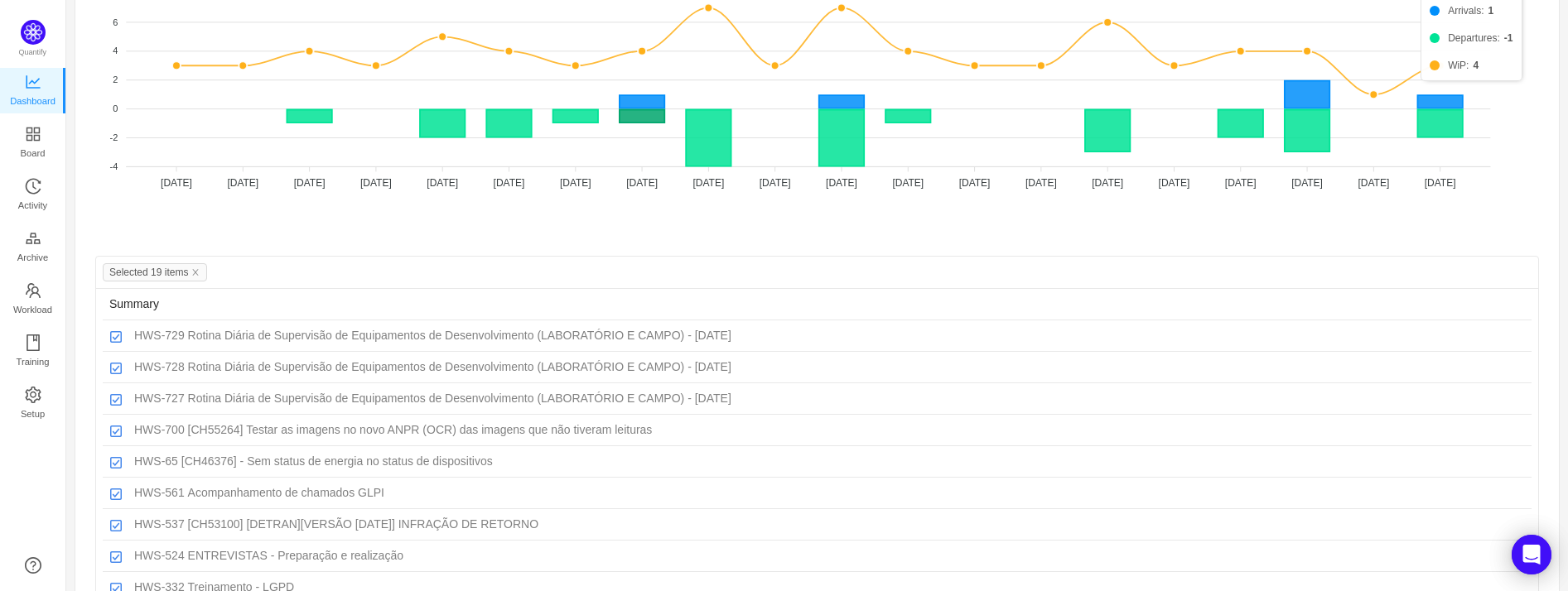
click at [642, 117] on icon at bounding box center [642, 116] width 45 height 14
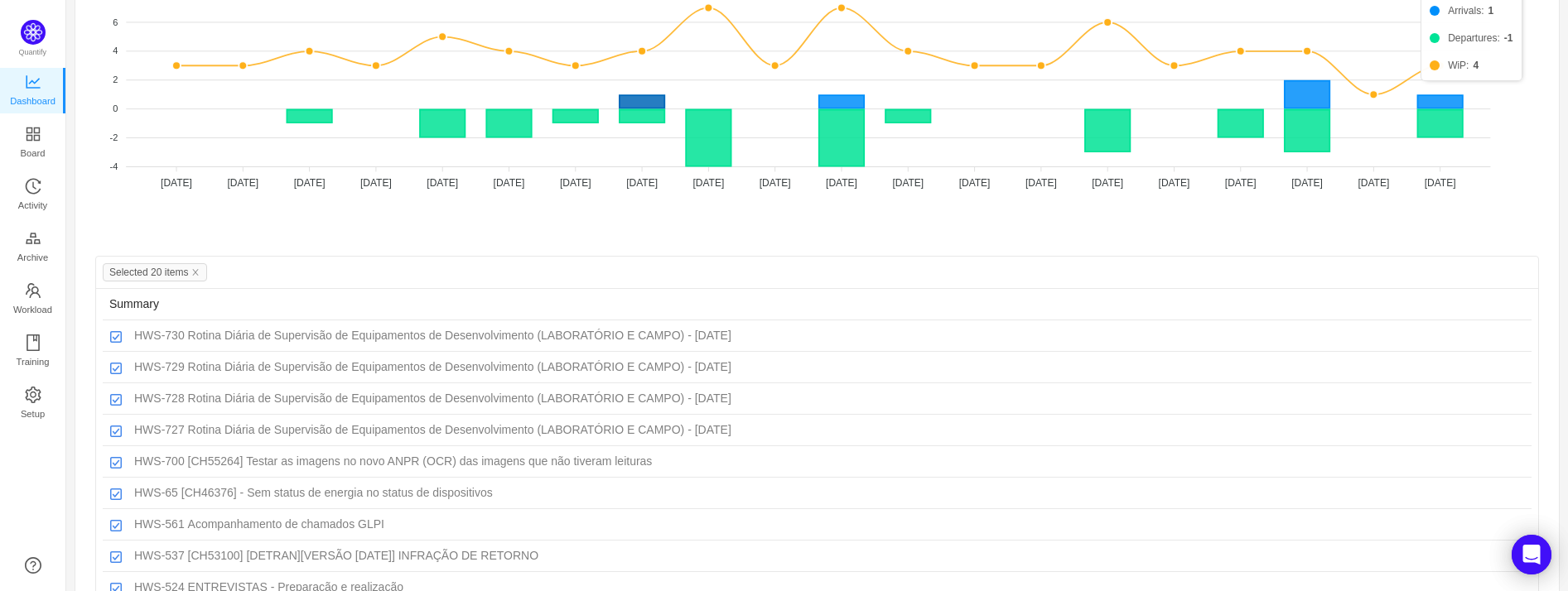
click at [647, 96] on icon at bounding box center [642, 102] width 45 height 14
click at [648, 113] on icon at bounding box center [642, 116] width 45 height 14
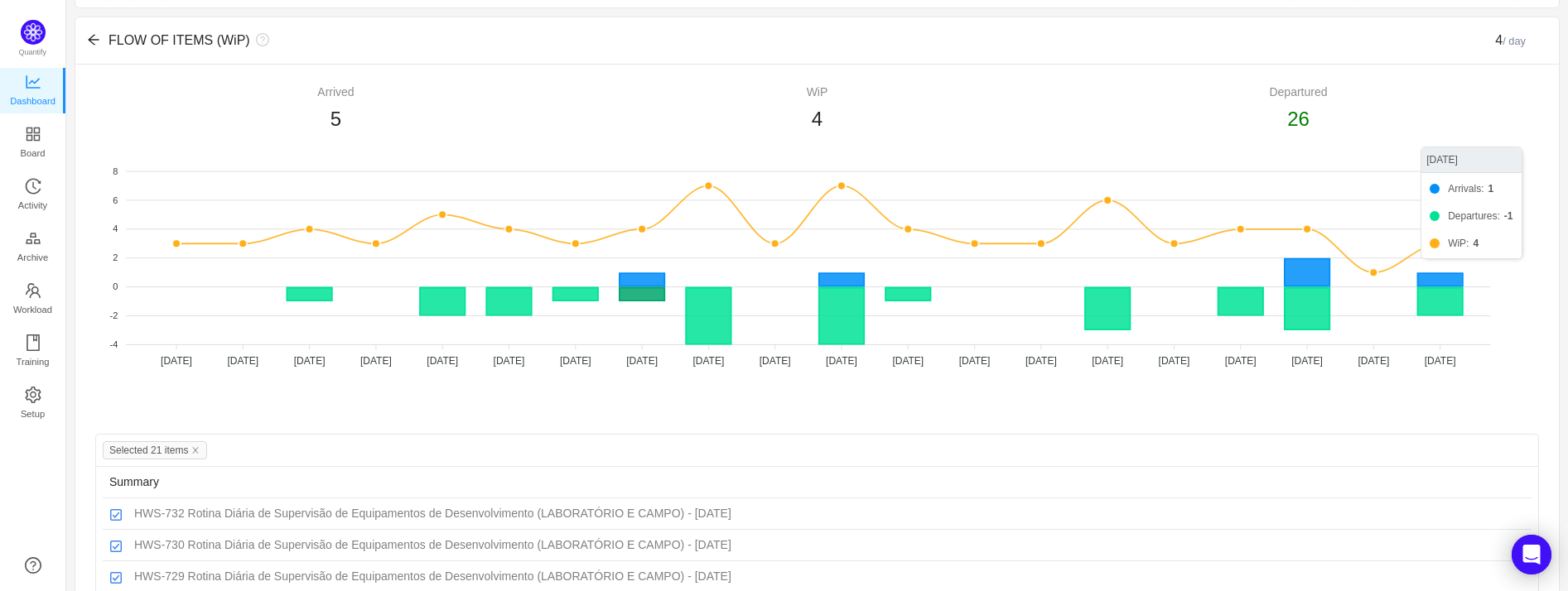
scroll to position [92, 0]
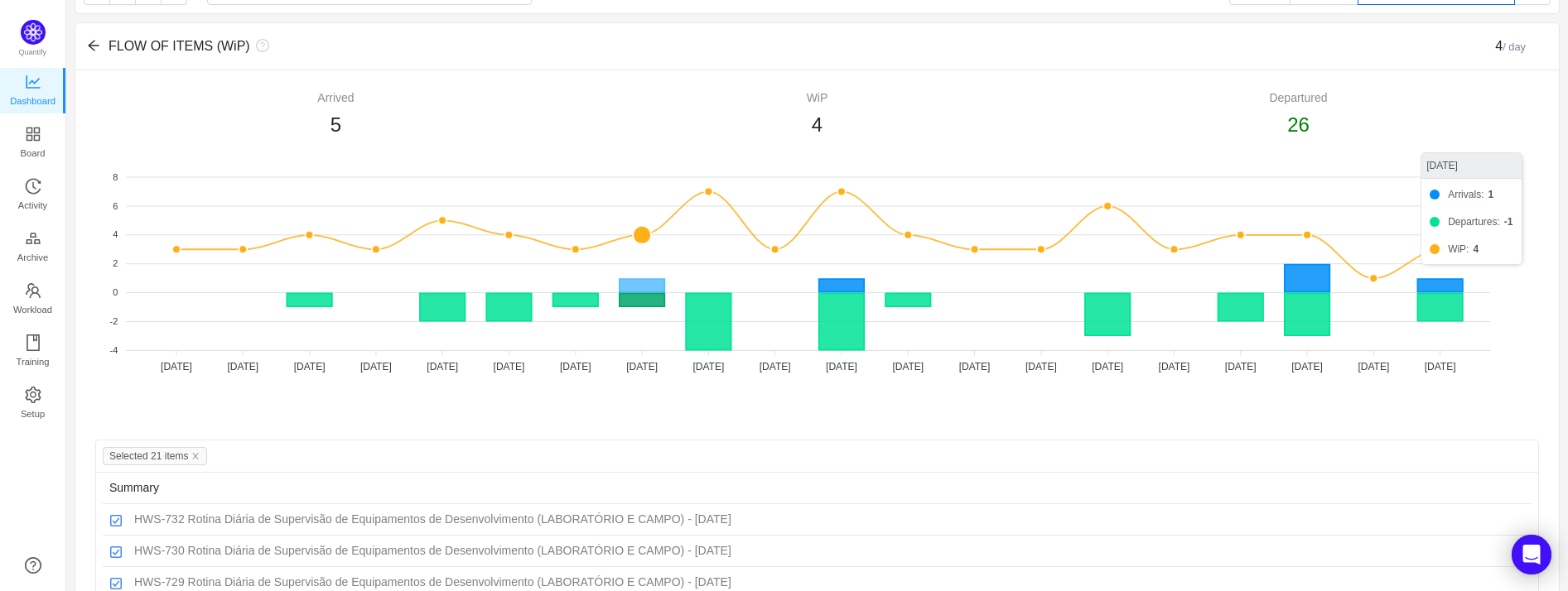
click at [642, 283] on icon at bounding box center [642, 285] width 45 height 14
click at [651, 300] on icon at bounding box center [642, 300] width 45 height 14
click at [651, 283] on icon at bounding box center [642, 285] width 45 height 14
click at [651, 305] on icon at bounding box center [642, 300] width 45 height 14
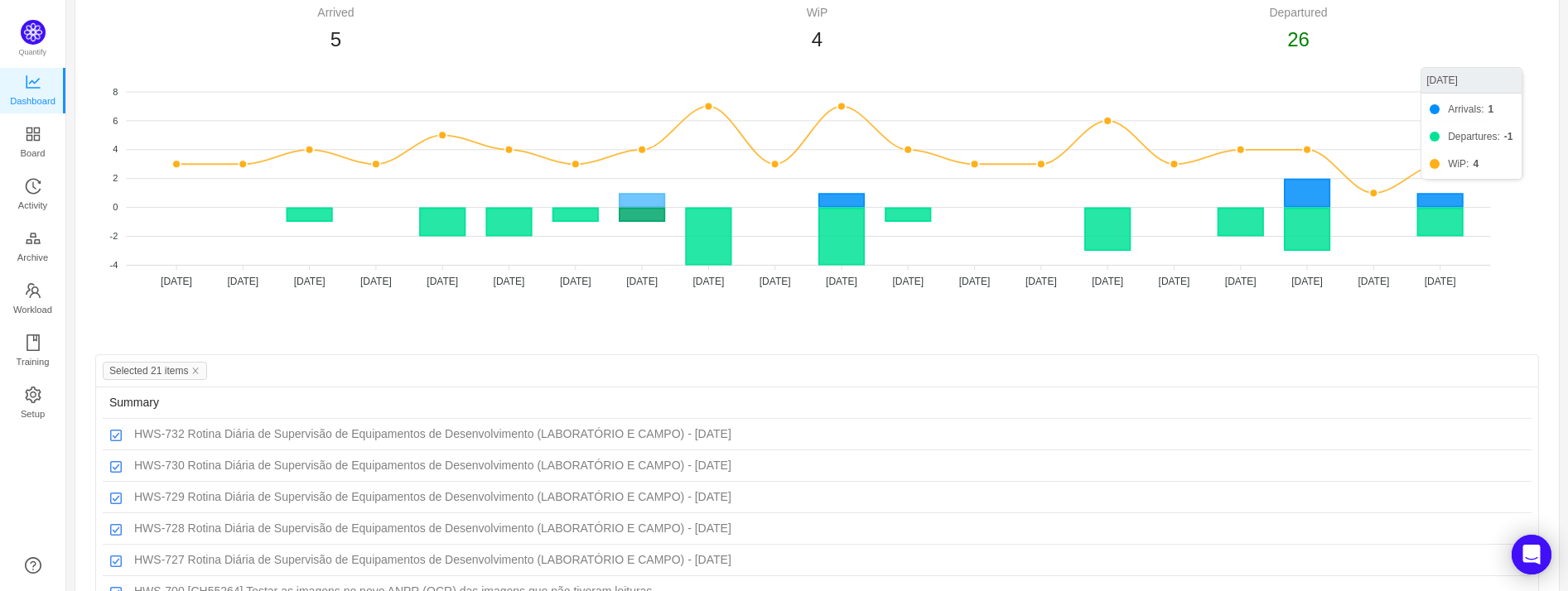
scroll to position [276, 0]
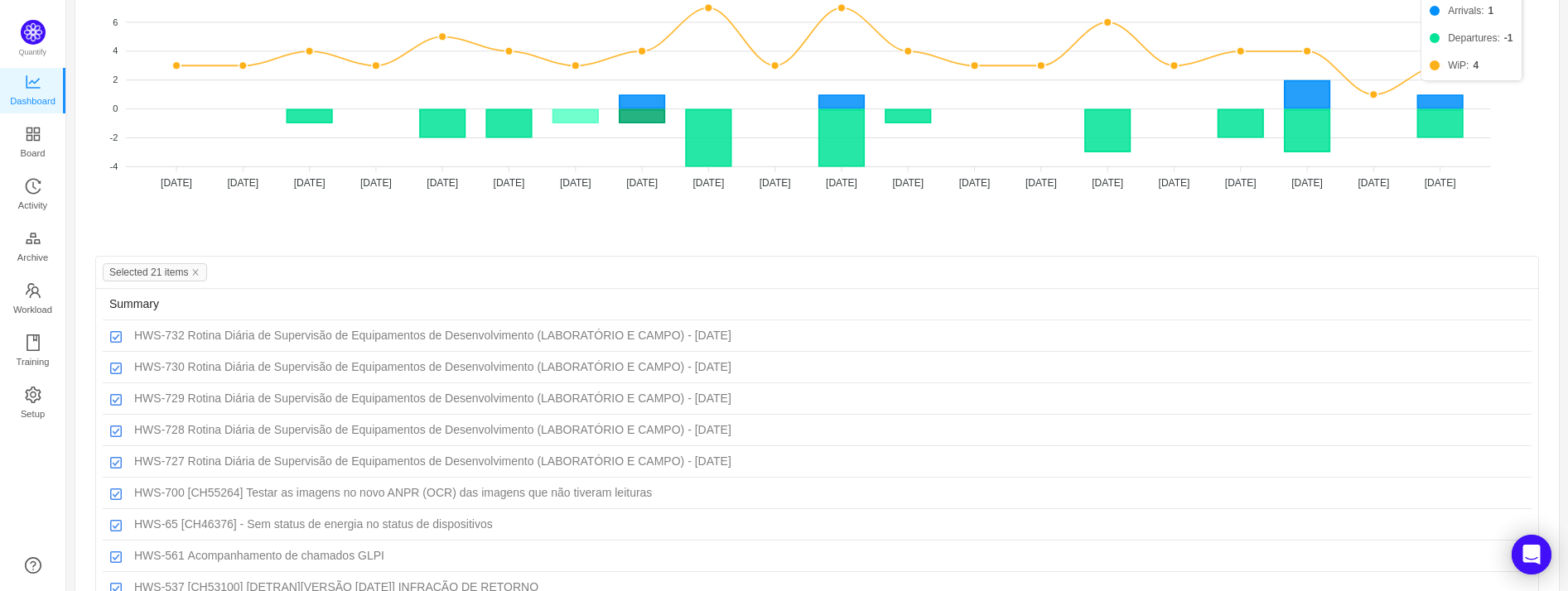
click at [589, 120] on icon at bounding box center [576, 116] width 45 height 14
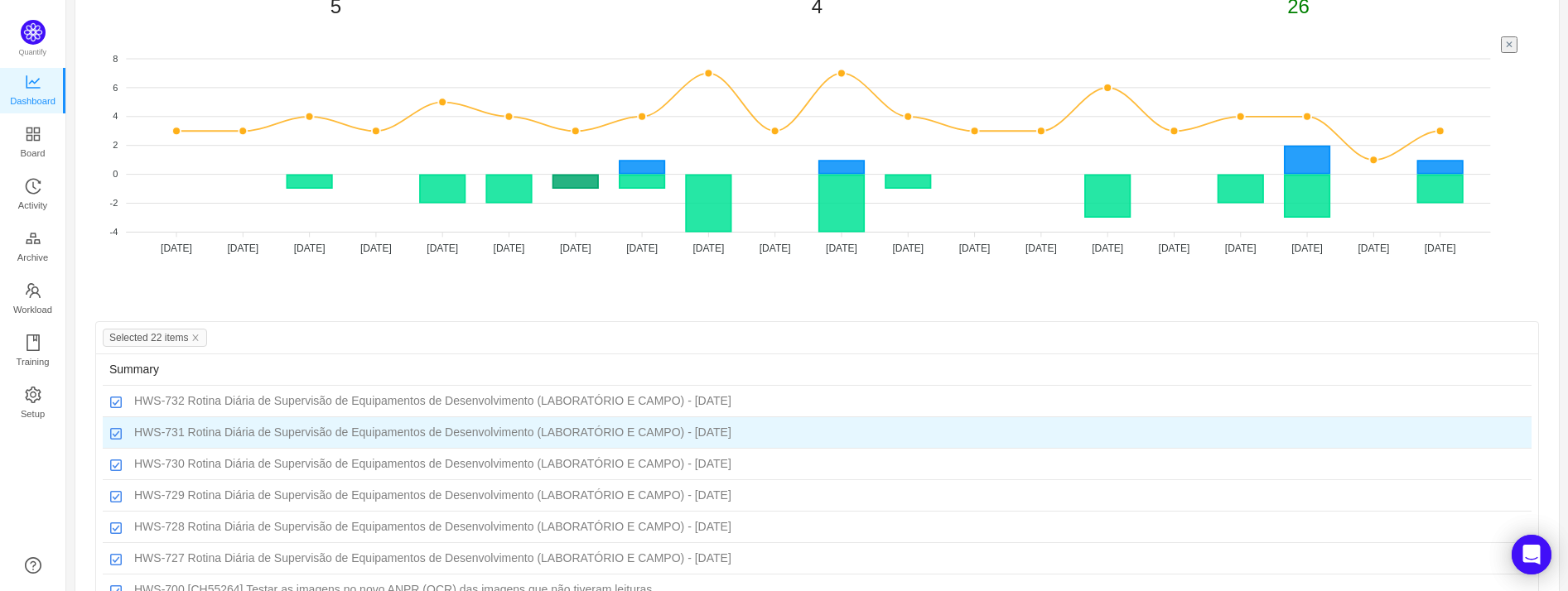
scroll to position [0, 0]
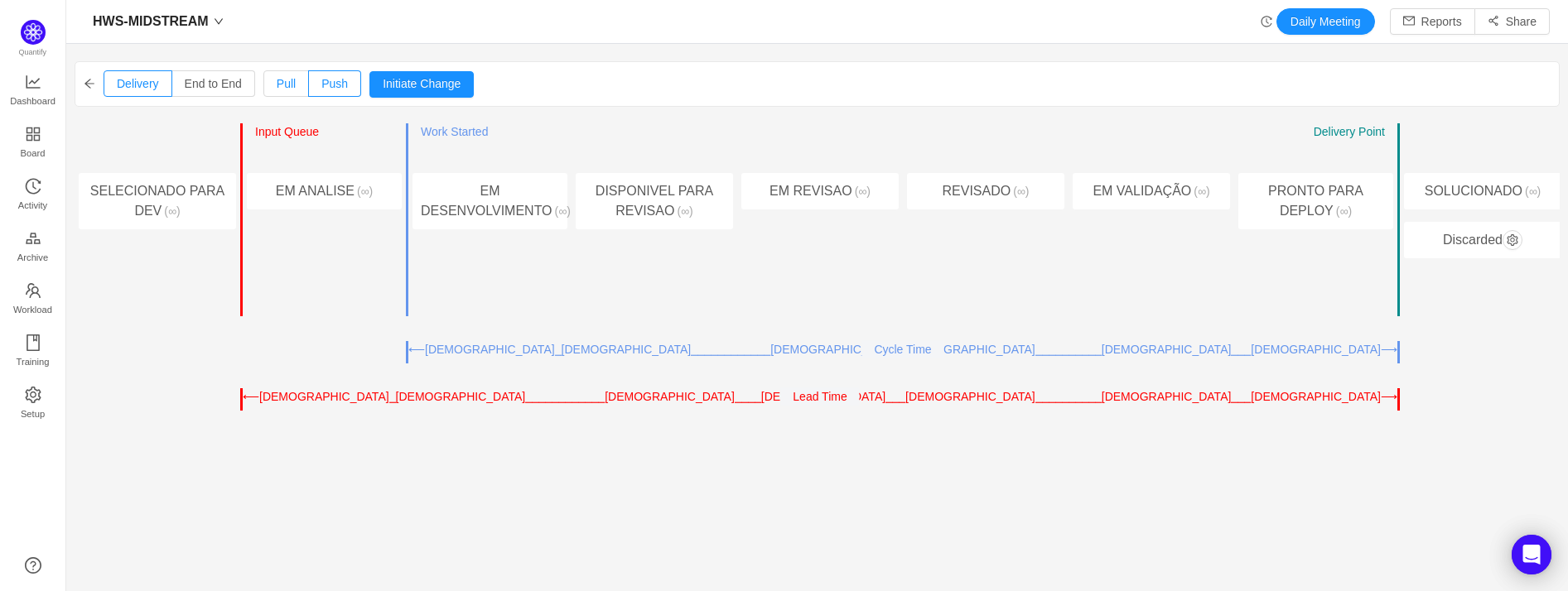
click at [278, 86] on span "Pull" at bounding box center [286, 83] width 19 height 14
click at [277, 88] on input "Pull" at bounding box center [277, 88] width 0 height 0
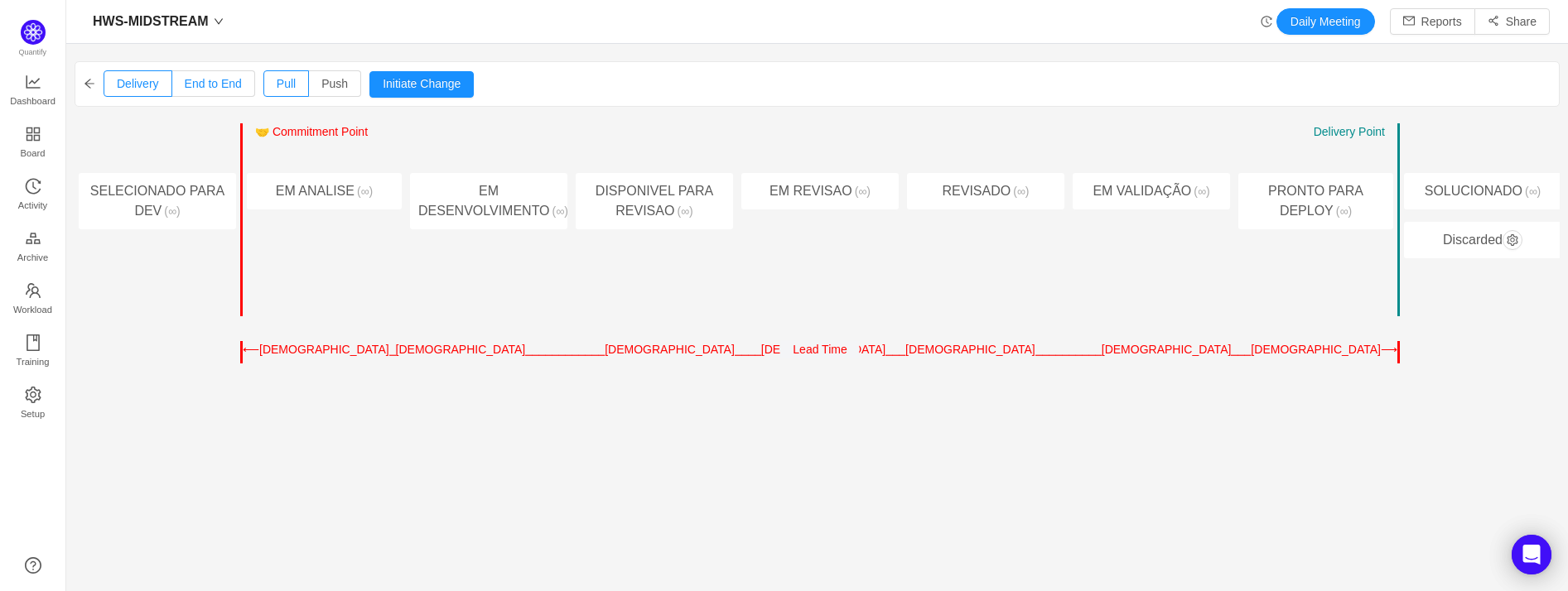
click at [211, 85] on span "End to End" at bounding box center [213, 83] width 57 height 14
click at [185, 88] on input "End to End" at bounding box center [185, 88] width 0 height 0
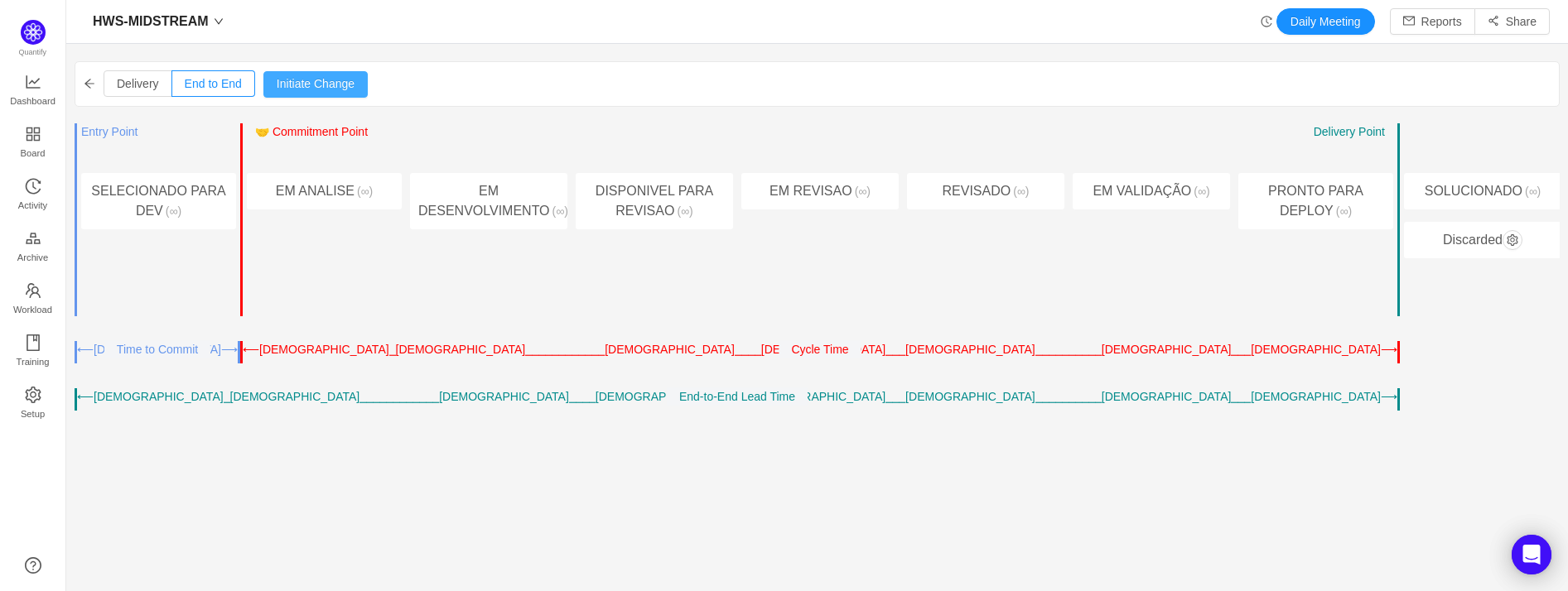
click at [295, 88] on button "Initiate Change" at bounding box center [316, 84] width 105 height 26
click at [287, 85] on button "Cancel" at bounding box center [294, 84] width 63 height 26
click at [42, 81] on link "Dashboard" at bounding box center [33, 91] width 16 height 33
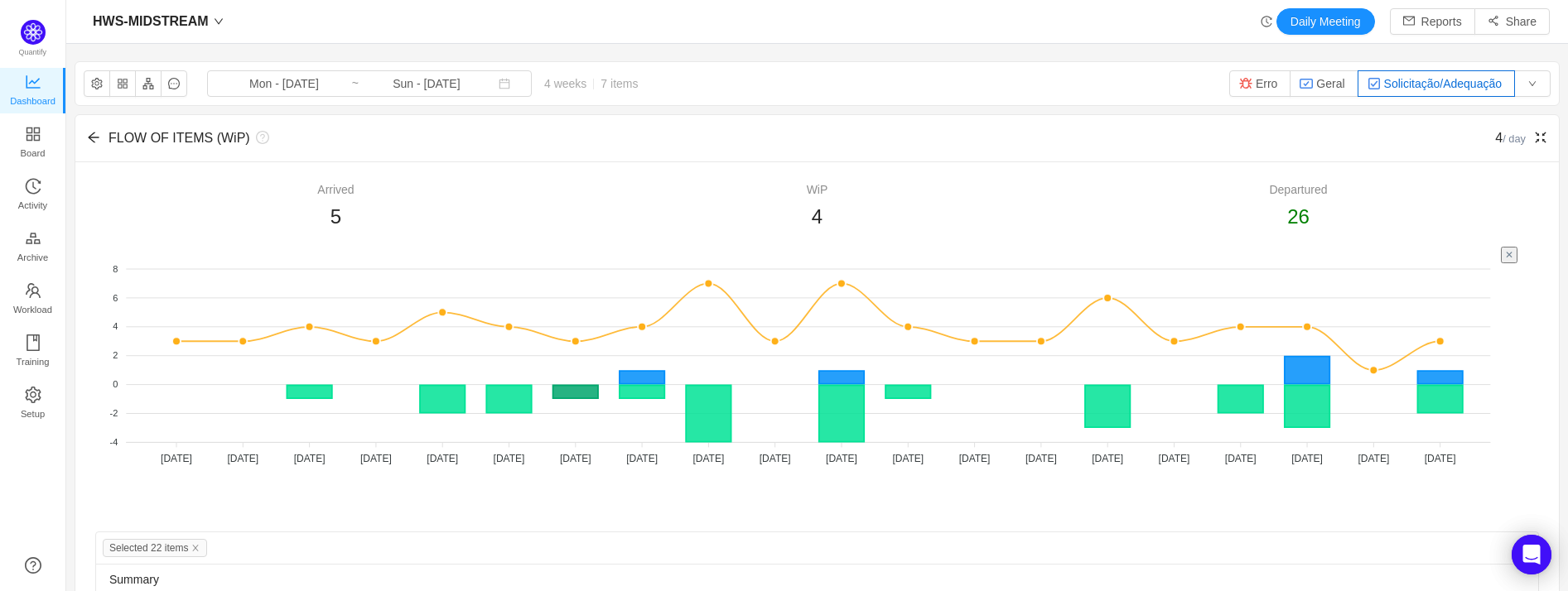
click at [1213, 144] on icon "icon: fullscreen-exit" at bounding box center [1540, 137] width 14 height 14
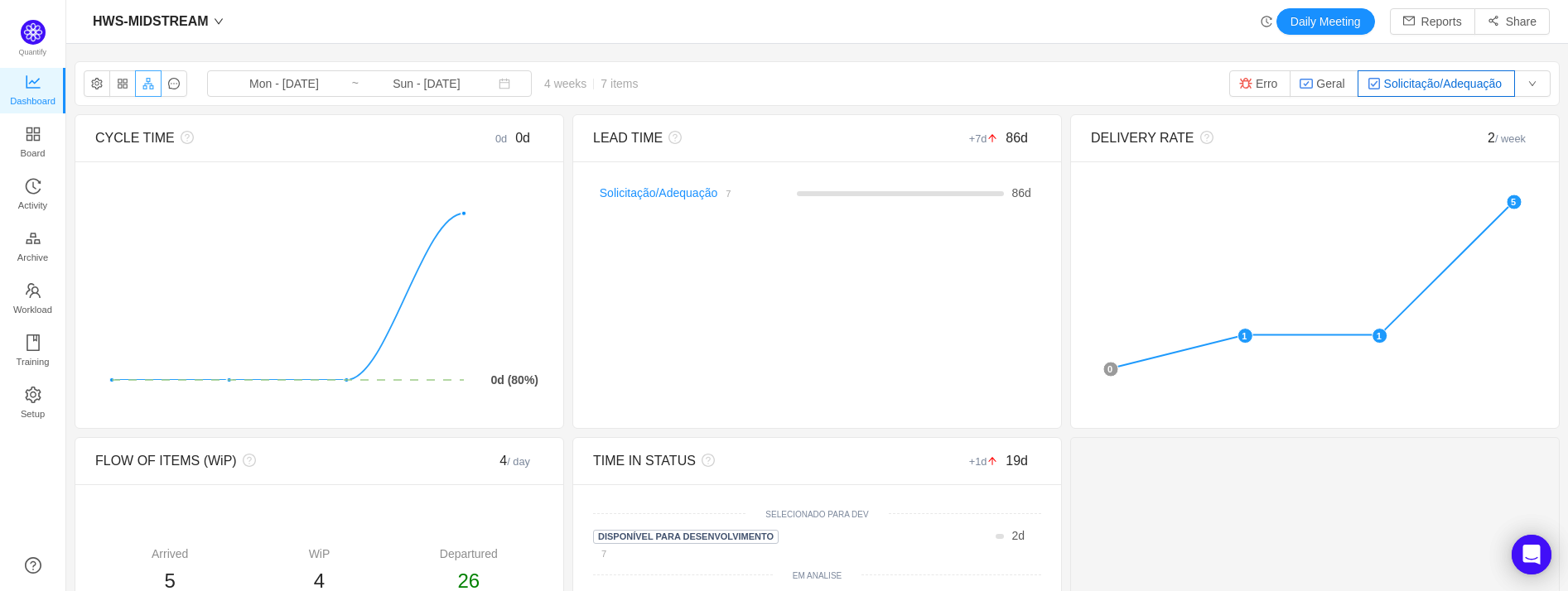
click at [153, 80] on button "button" at bounding box center [148, 83] width 26 height 26
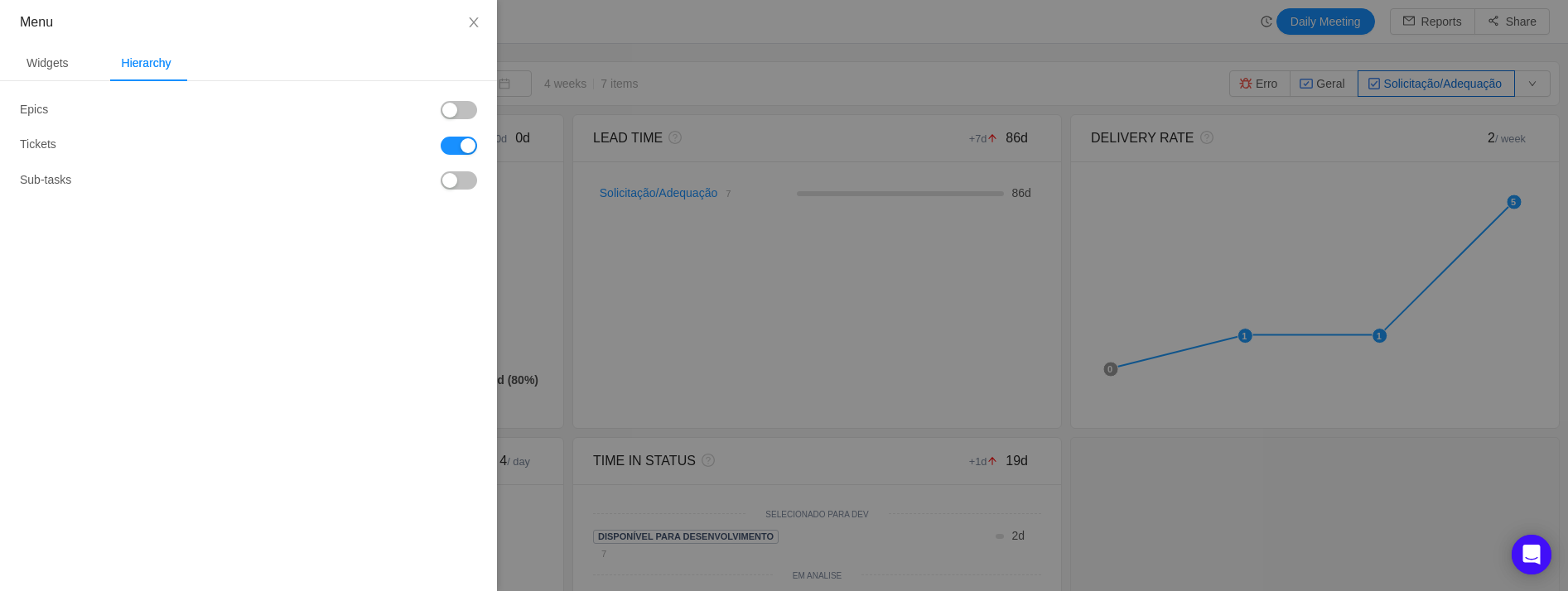
click at [461, 185] on button "button" at bounding box center [458, 180] width 36 height 18
click at [461, 112] on button "button" at bounding box center [458, 110] width 36 height 18
click at [69, 73] on div "Widgets" at bounding box center [48, 63] width 69 height 37
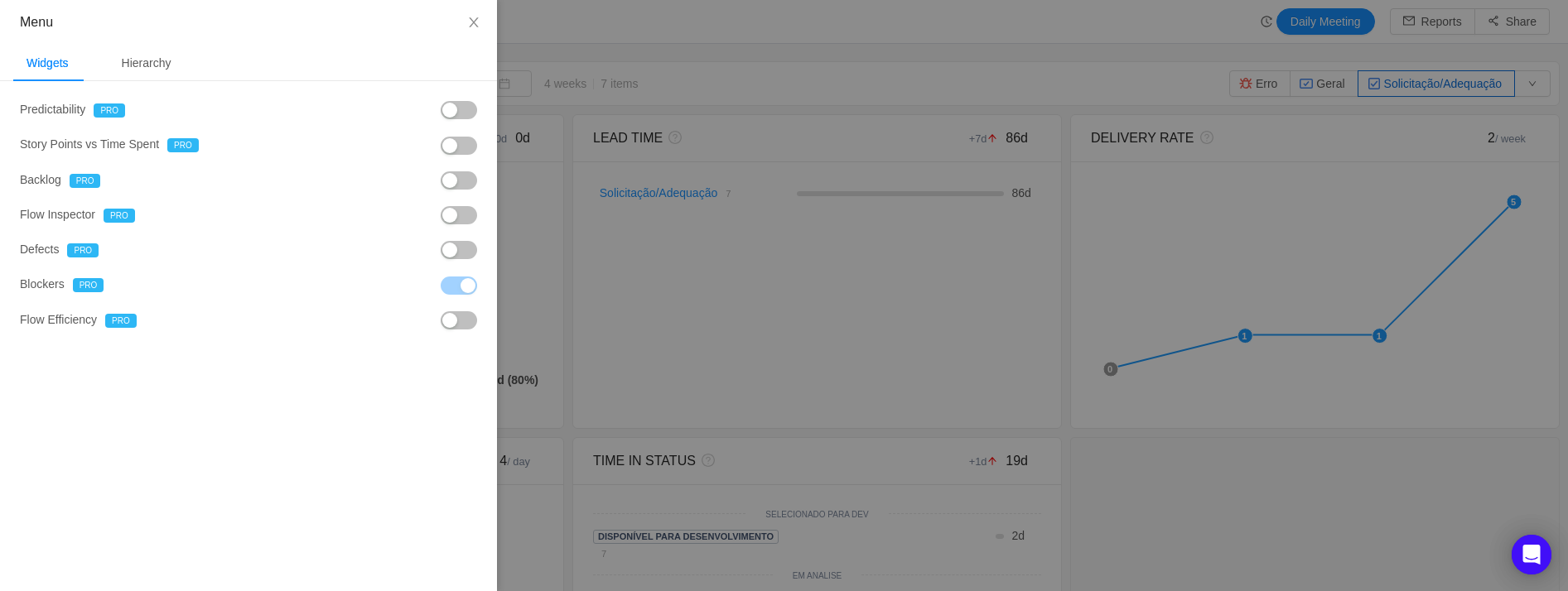
click at [465, 153] on button "button" at bounding box center [458, 145] width 36 height 18
click at [468, 12] on button "Close" at bounding box center [473, 23] width 46 height 46
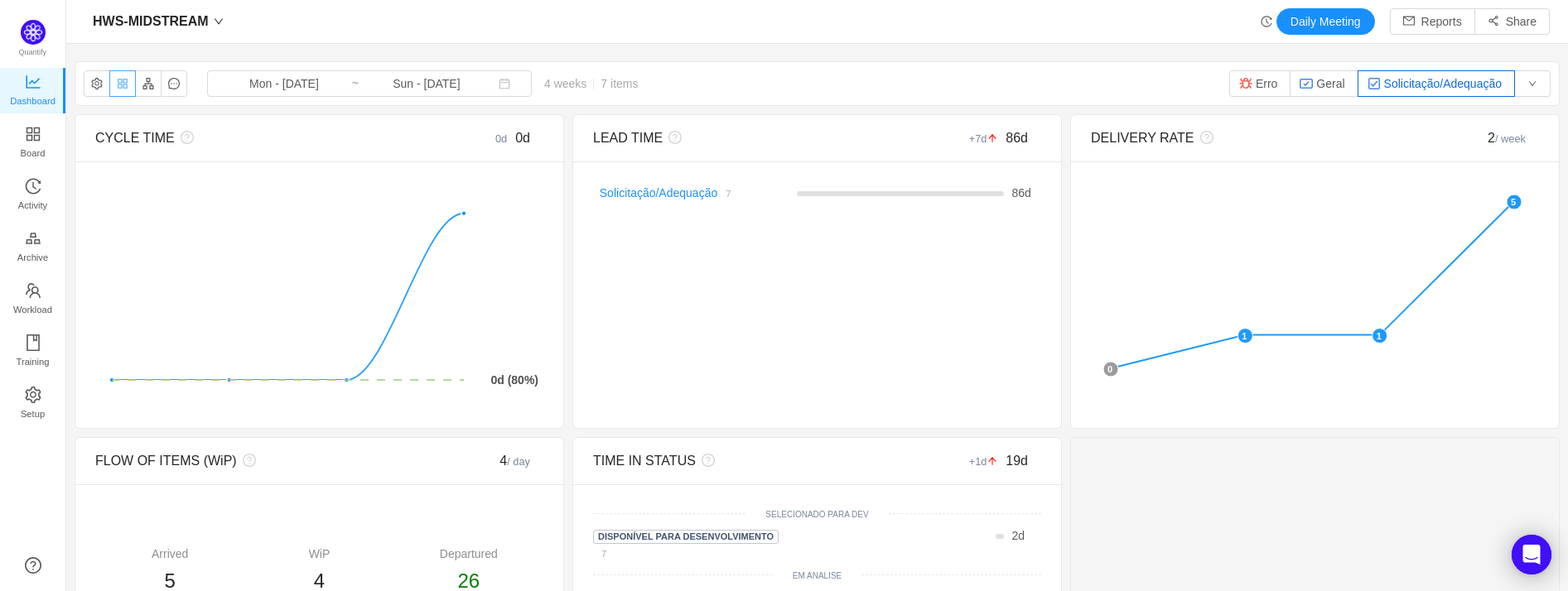
click at [126, 86] on button "button" at bounding box center [122, 83] width 26 height 26
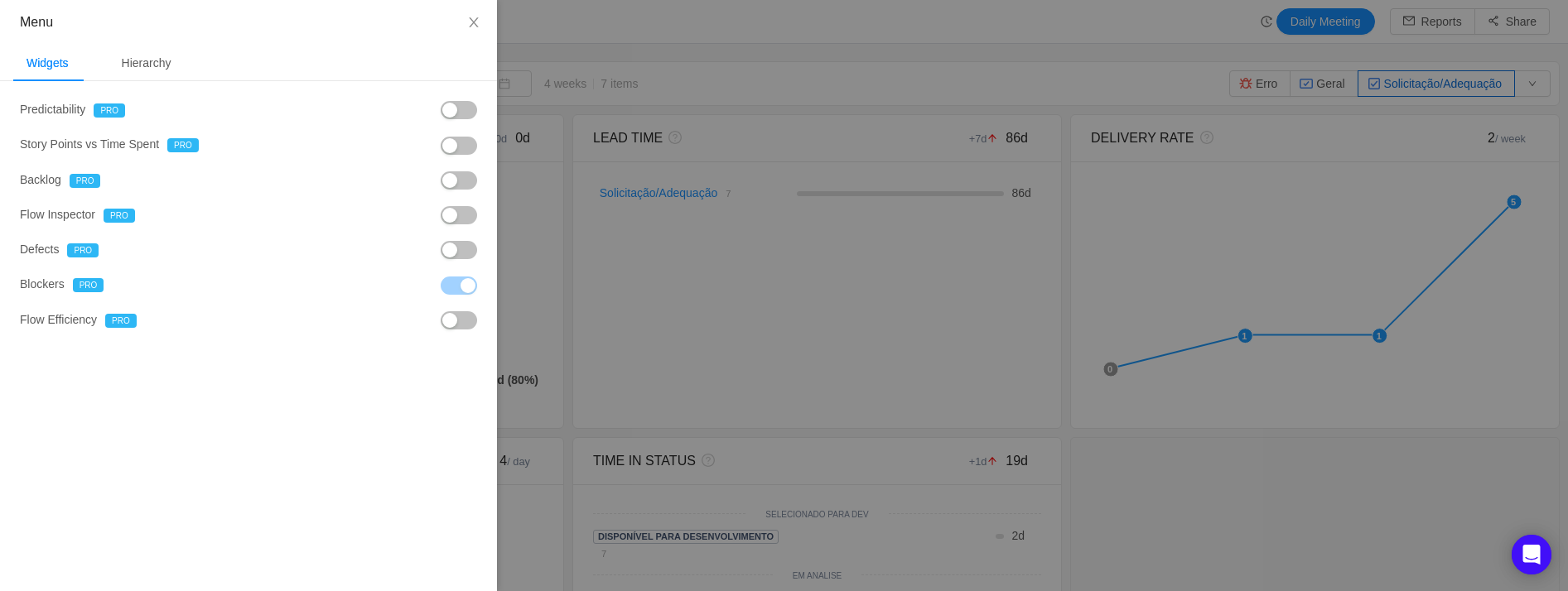
click at [646, 27] on div at bounding box center [784, 295] width 1568 height 591
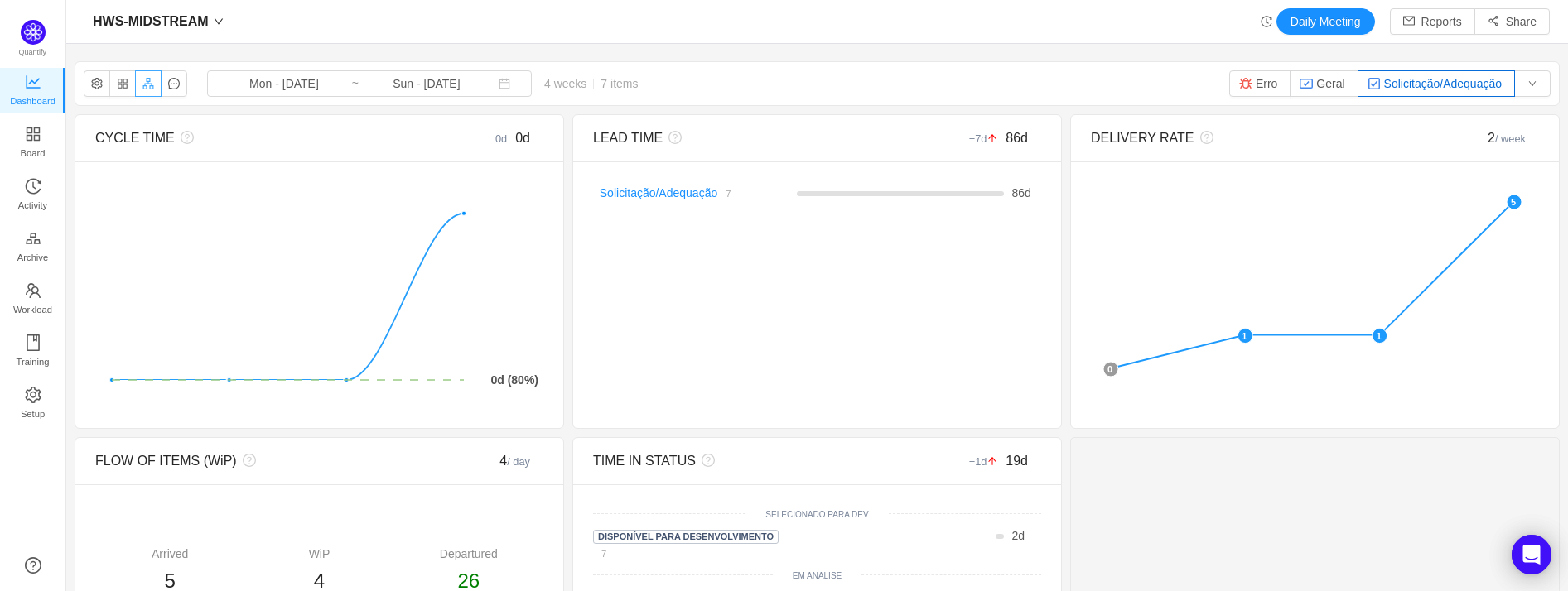
click at [150, 88] on button "button" at bounding box center [148, 83] width 26 height 26
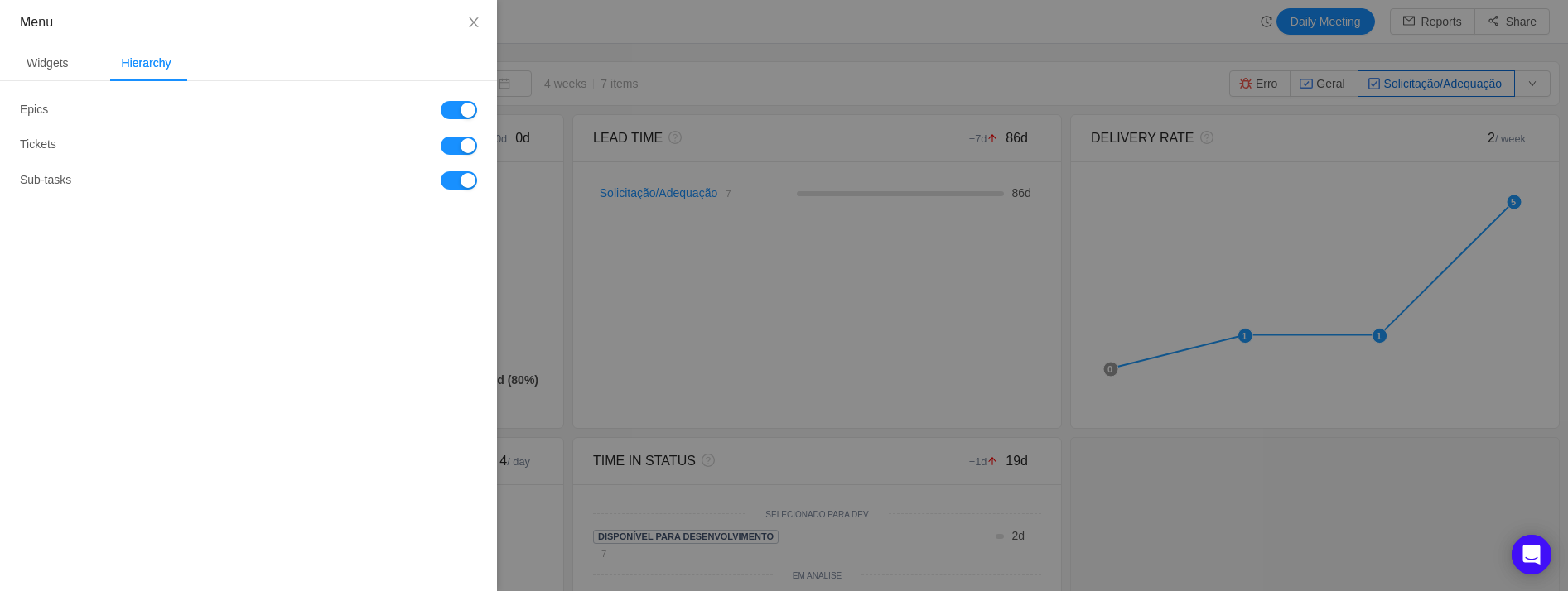
click at [666, 25] on div at bounding box center [784, 295] width 1568 height 591
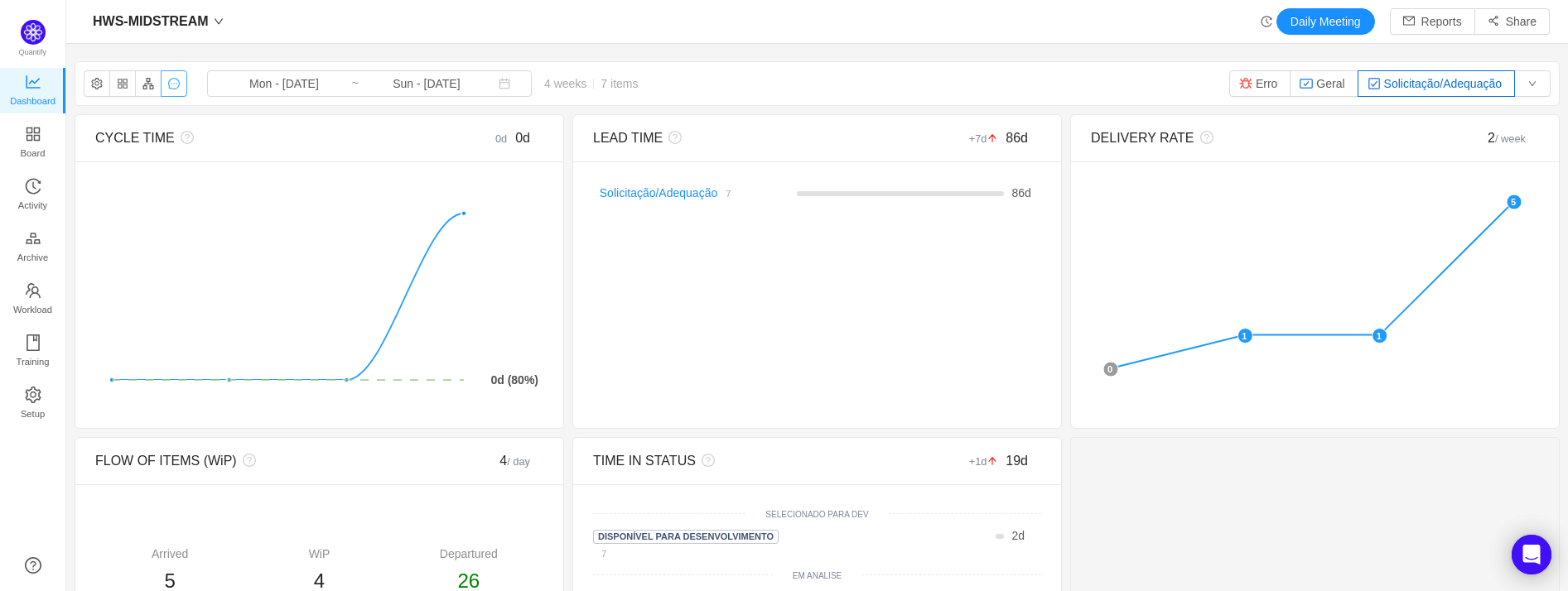
click at [185, 81] on button "button" at bounding box center [173, 83] width 26 height 26
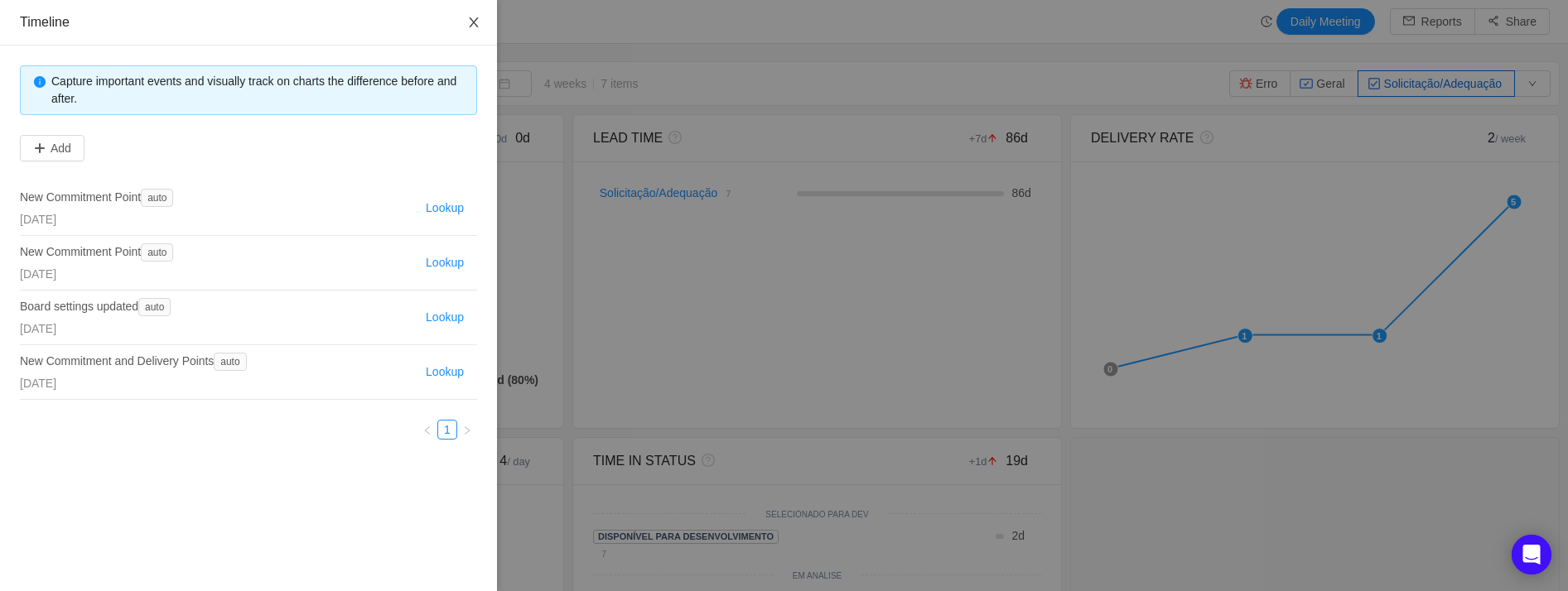
click at [469, 15] on icon "icon: close" at bounding box center [474, 22] width 14 height 14
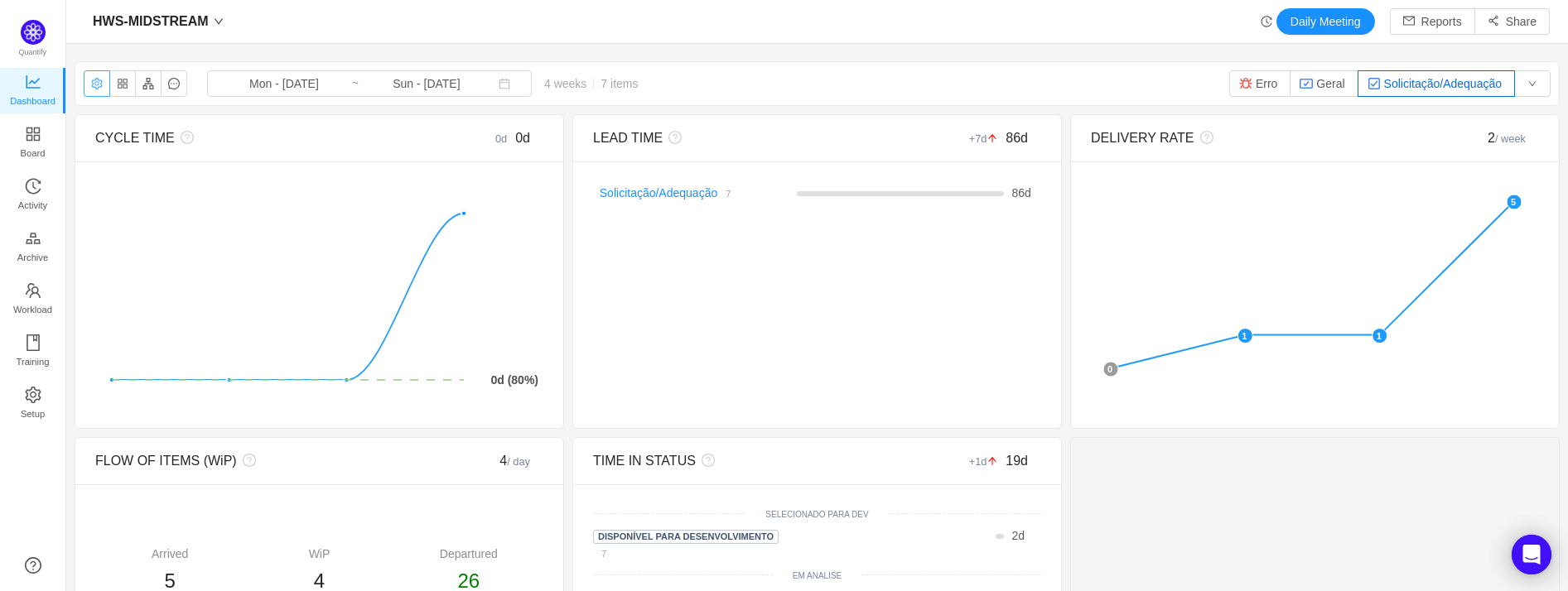
click at [105, 91] on button "button" at bounding box center [97, 83] width 26 height 26
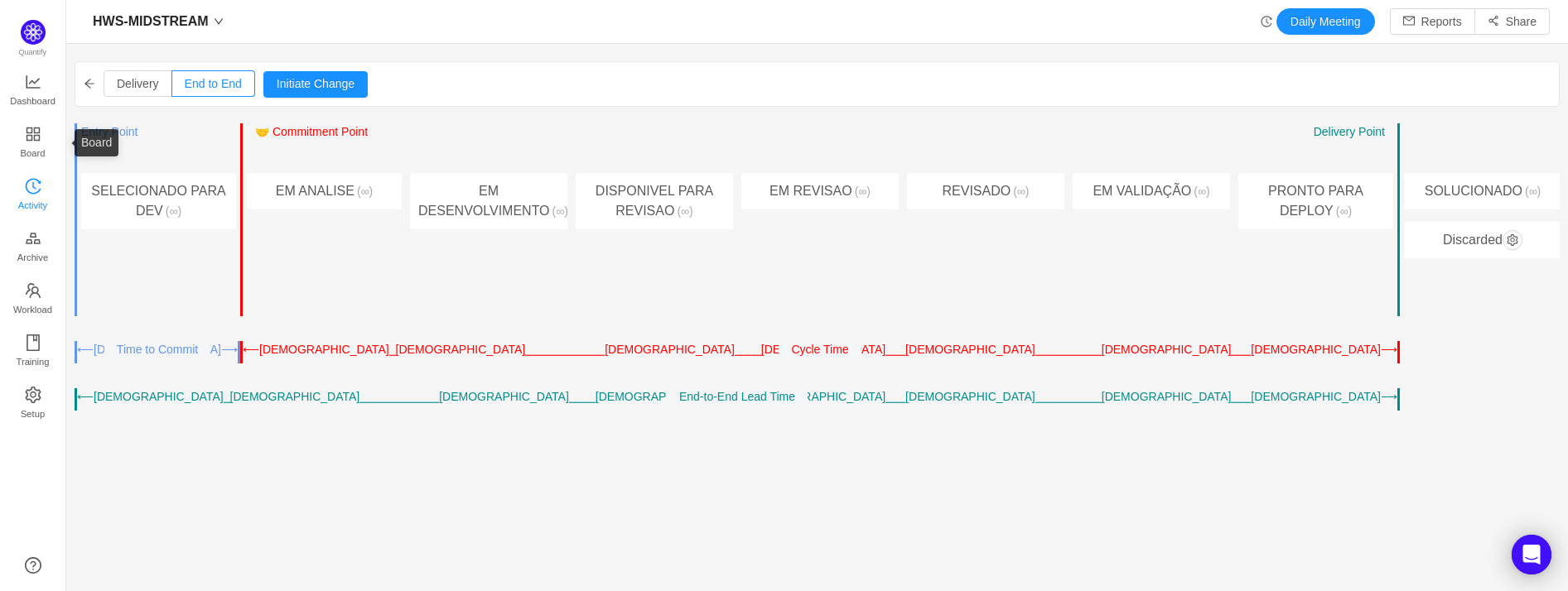
click at [42, 179] on link "Activity" at bounding box center [33, 195] width 16 height 33
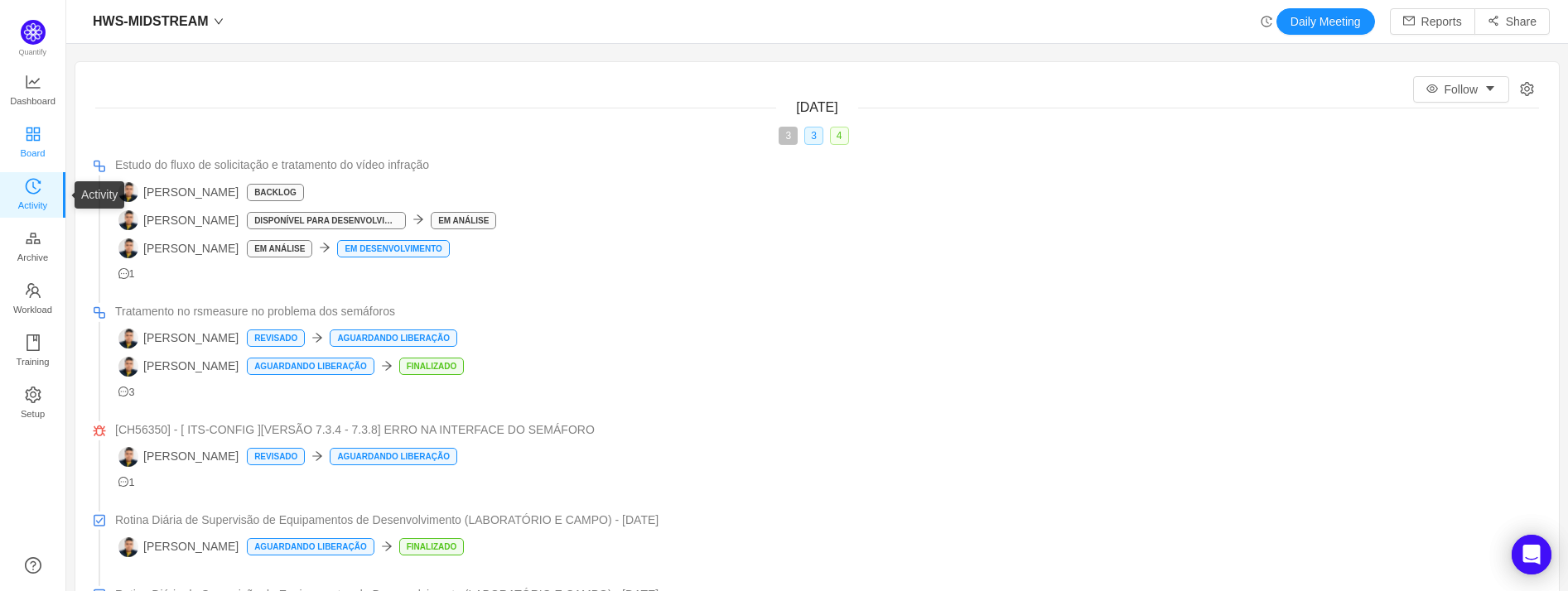
click at [35, 146] on span "Board" at bounding box center [33, 152] width 25 height 33
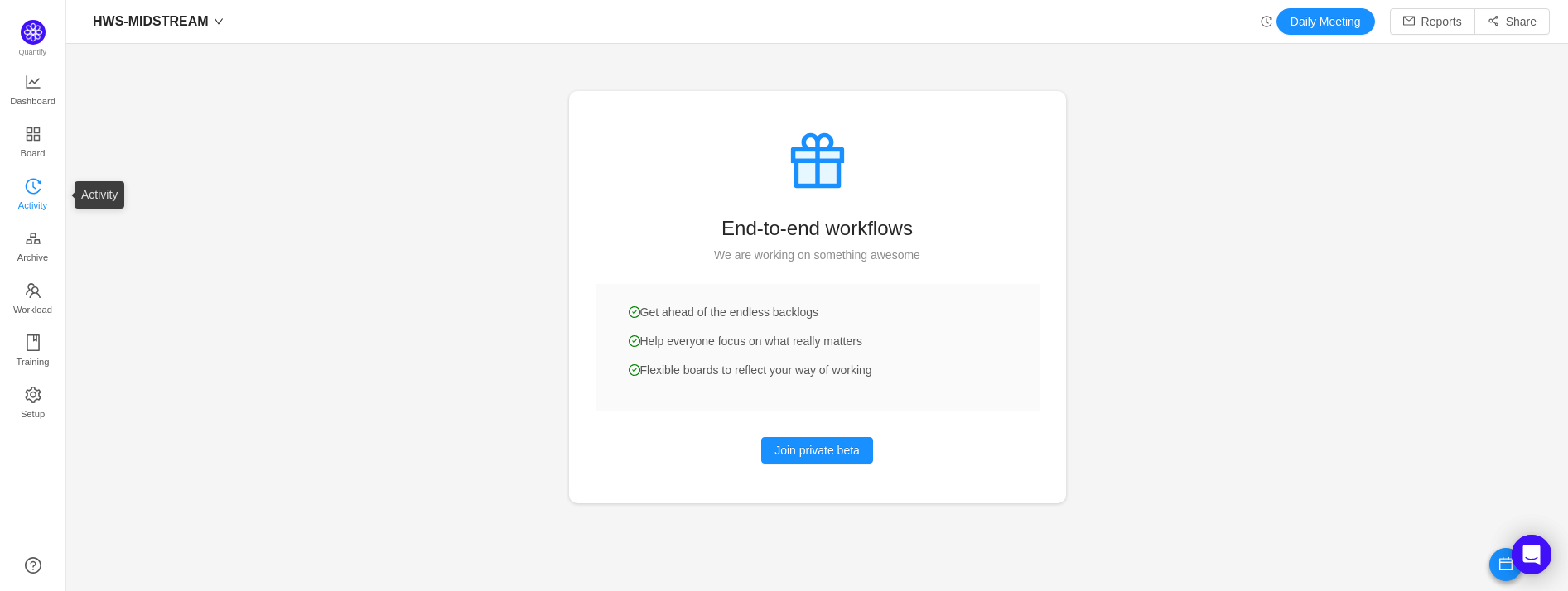
click at [32, 204] on span "Activity" at bounding box center [32, 205] width 29 height 33
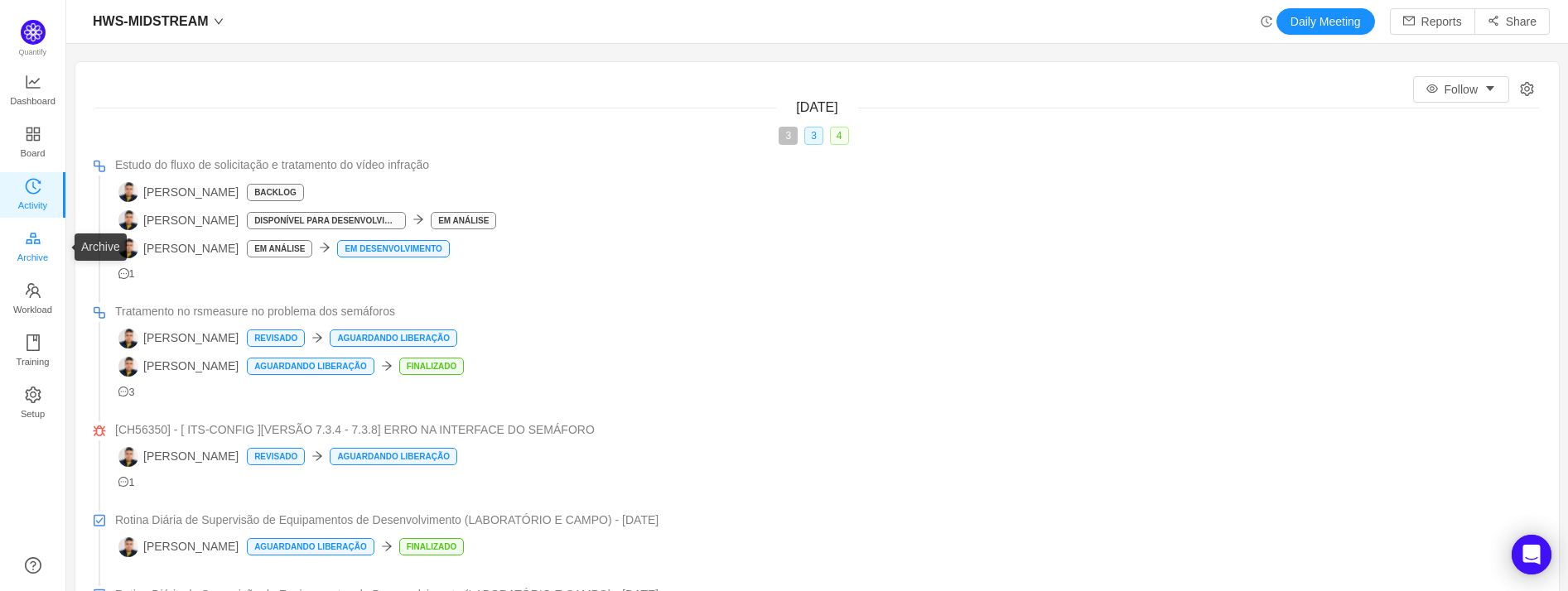
click at [35, 245] on span "Archive" at bounding box center [32, 257] width 31 height 33
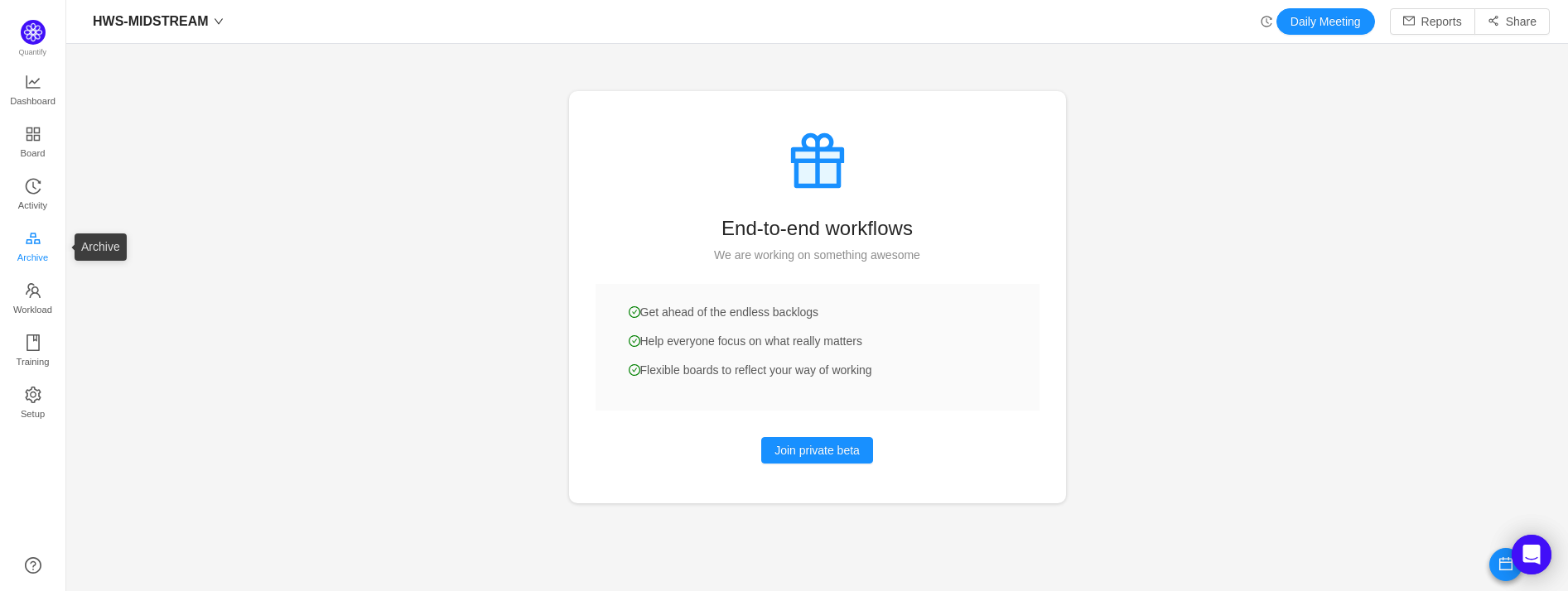
click at [34, 263] on span "Archive" at bounding box center [32, 257] width 31 height 33
click at [35, 285] on icon "icon: team" at bounding box center [33, 291] width 16 height 16
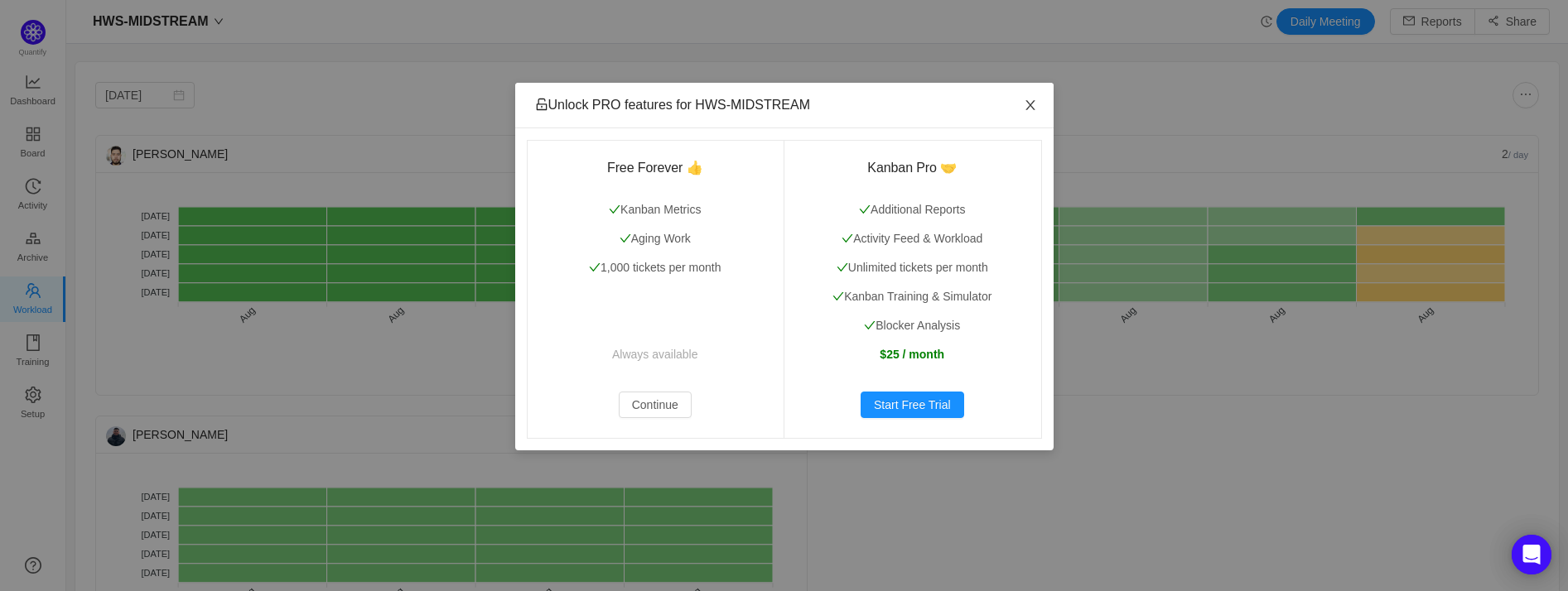
click at [1028, 112] on icon "icon: close" at bounding box center [1030, 105] width 14 height 14
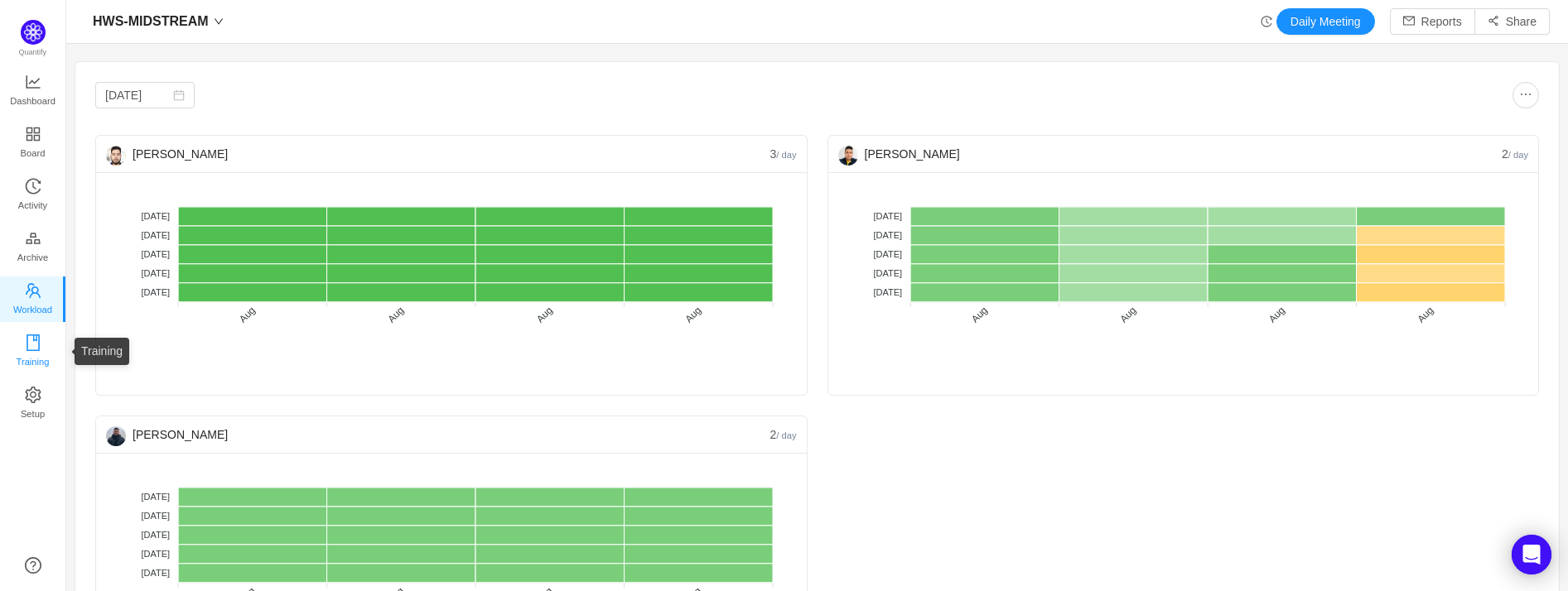
click at [31, 343] on icon "icon: book" at bounding box center [33, 343] width 16 height 16
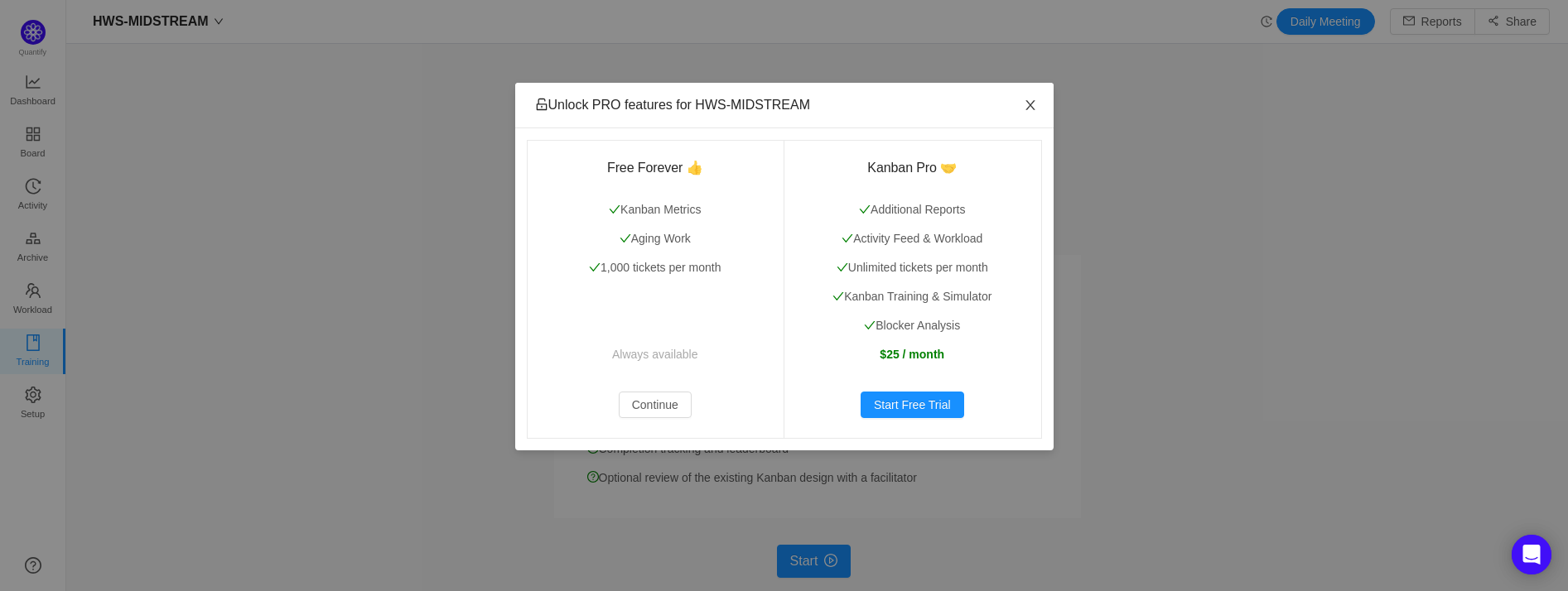
click at [1028, 99] on icon "icon: close" at bounding box center [1030, 105] width 14 height 14
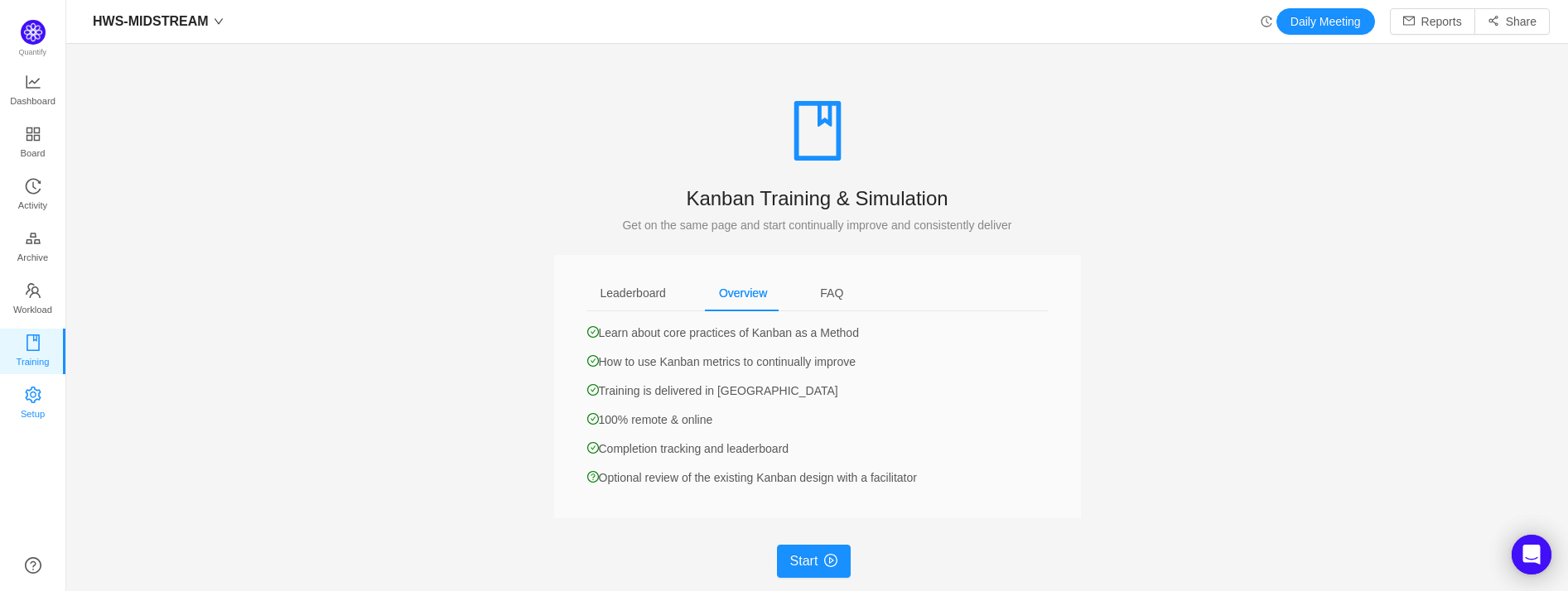
click at [42, 409] on link "Setup" at bounding box center [33, 404] width 16 height 33
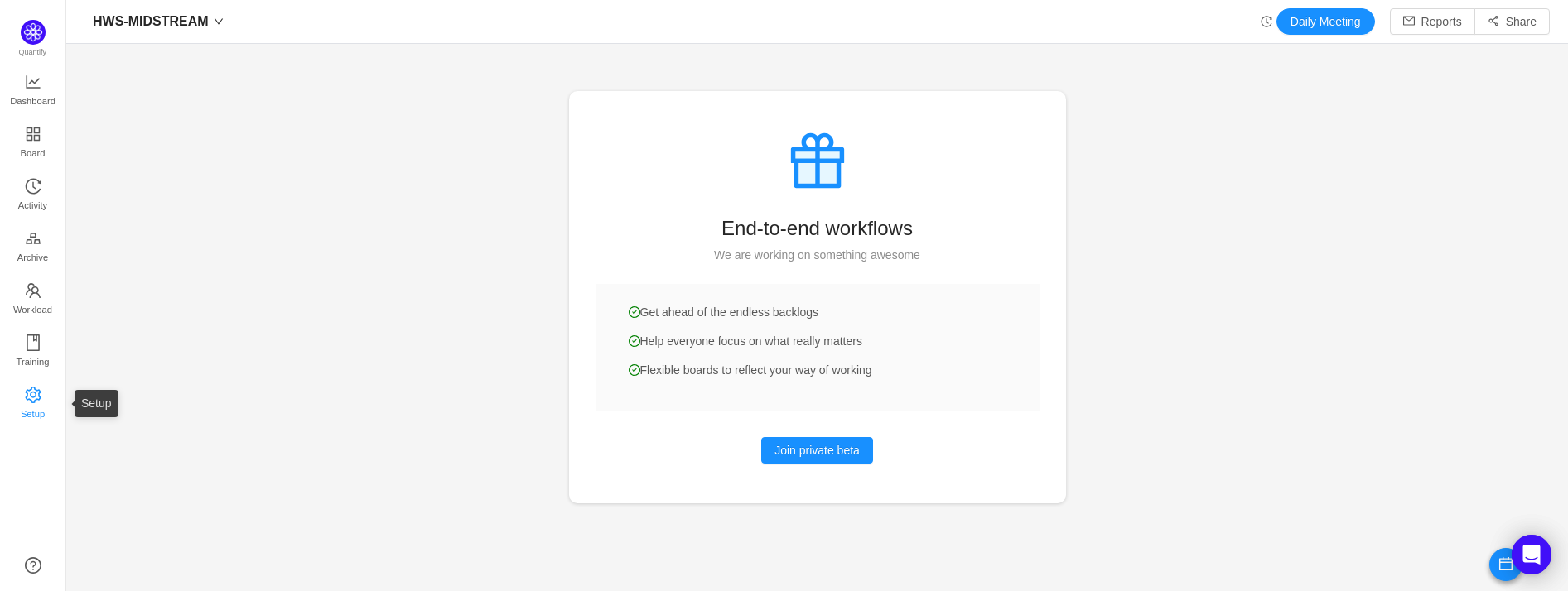
click at [35, 409] on span "Setup" at bounding box center [32, 414] width 24 height 33
click at [42, 82] on link "Dashboard" at bounding box center [33, 91] width 16 height 33
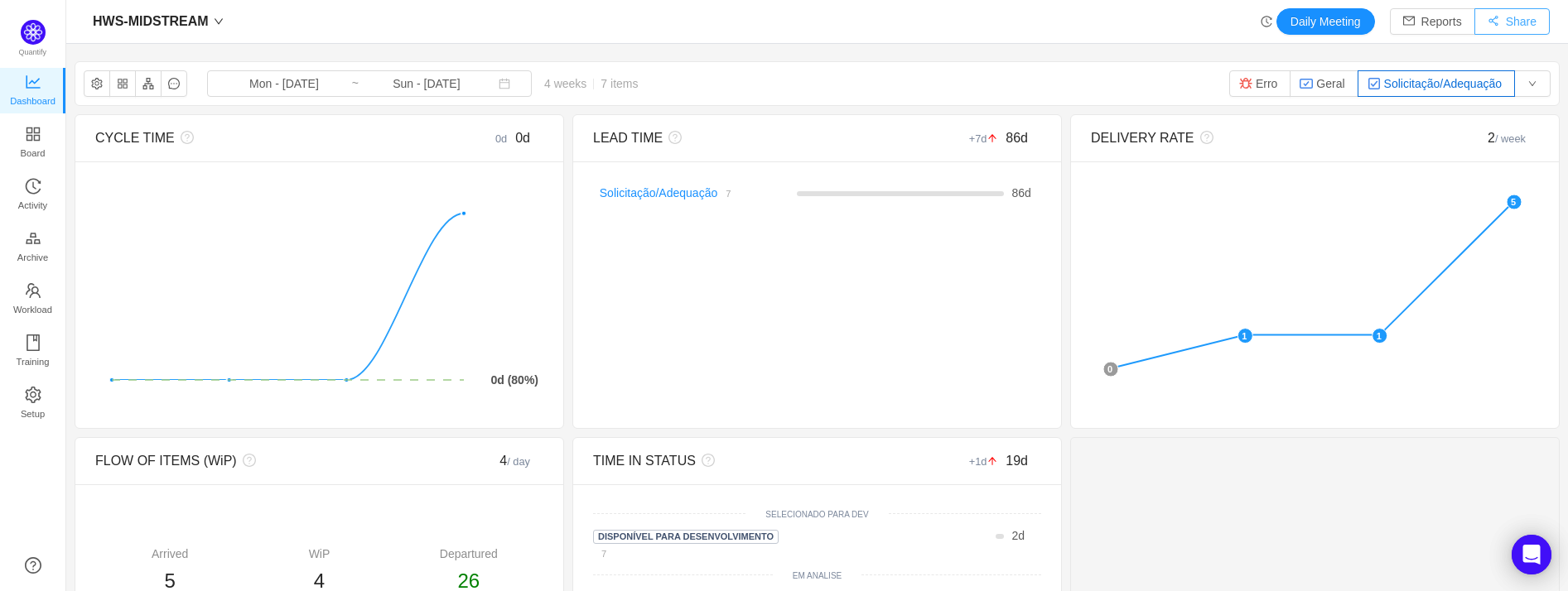
click at [1213, 16] on button "Share" at bounding box center [1512, 21] width 76 height 26
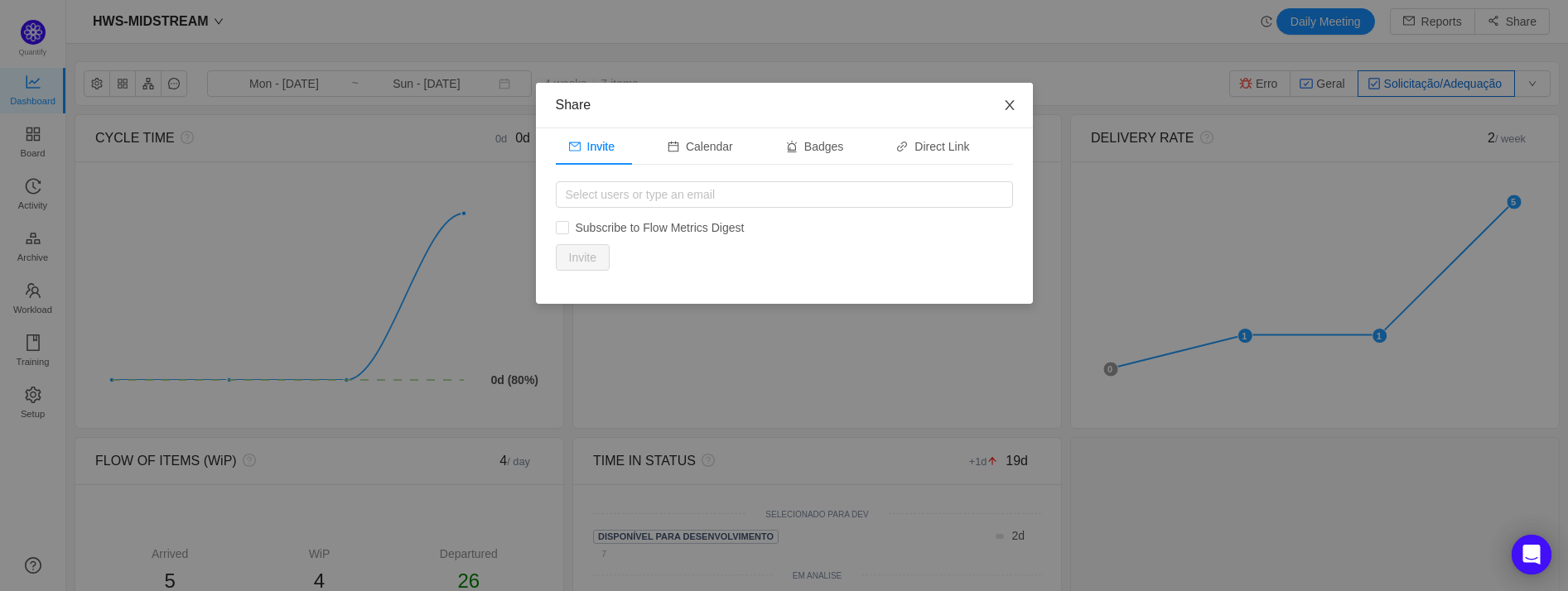
click at [1015, 102] on icon "icon: close" at bounding box center [1010, 105] width 14 height 14
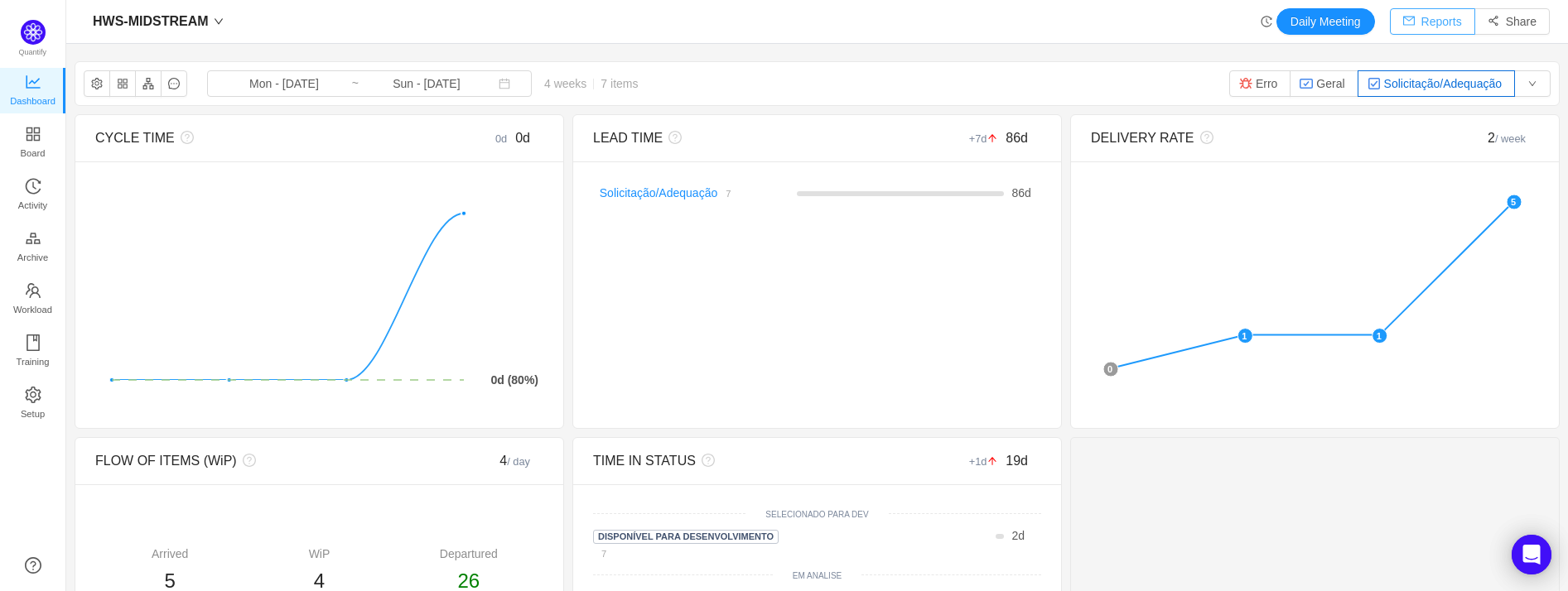
click at [1213, 15] on button "Reports" at bounding box center [1432, 21] width 86 height 26
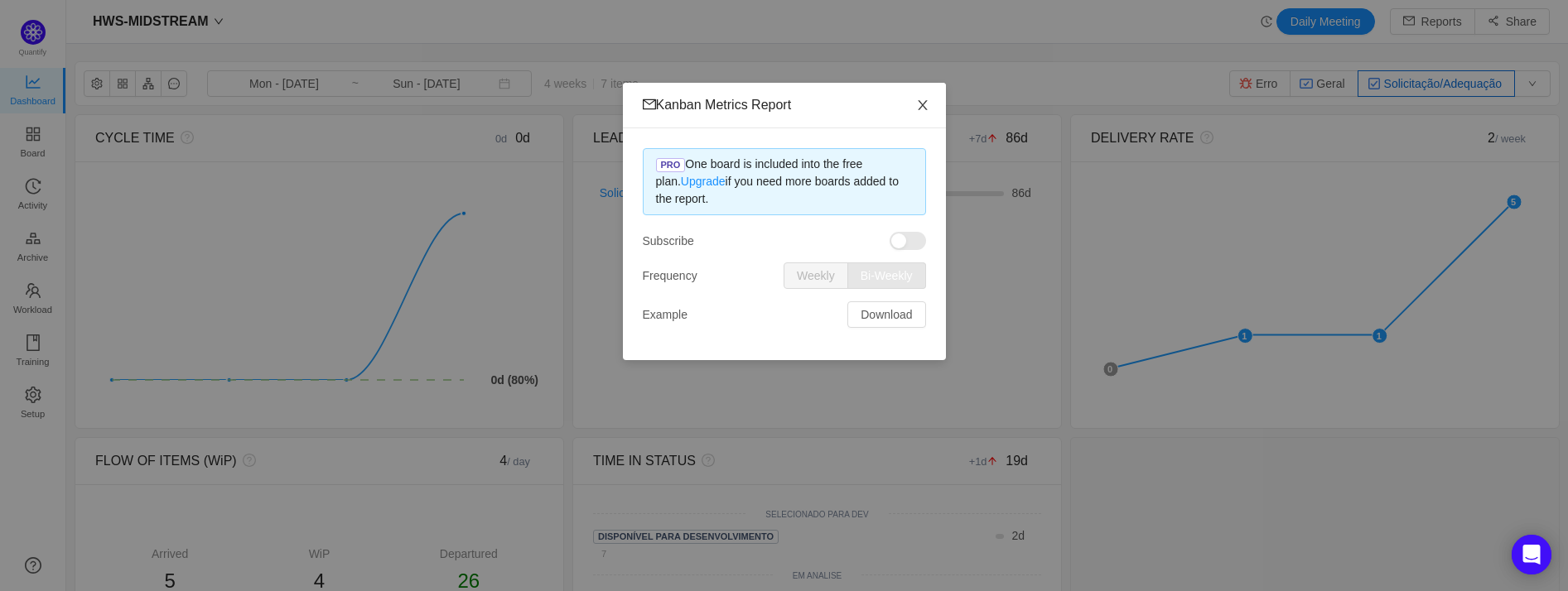
click at [926, 103] on icon "icon: close" at bounding box center [922, 105] width 14 height 14
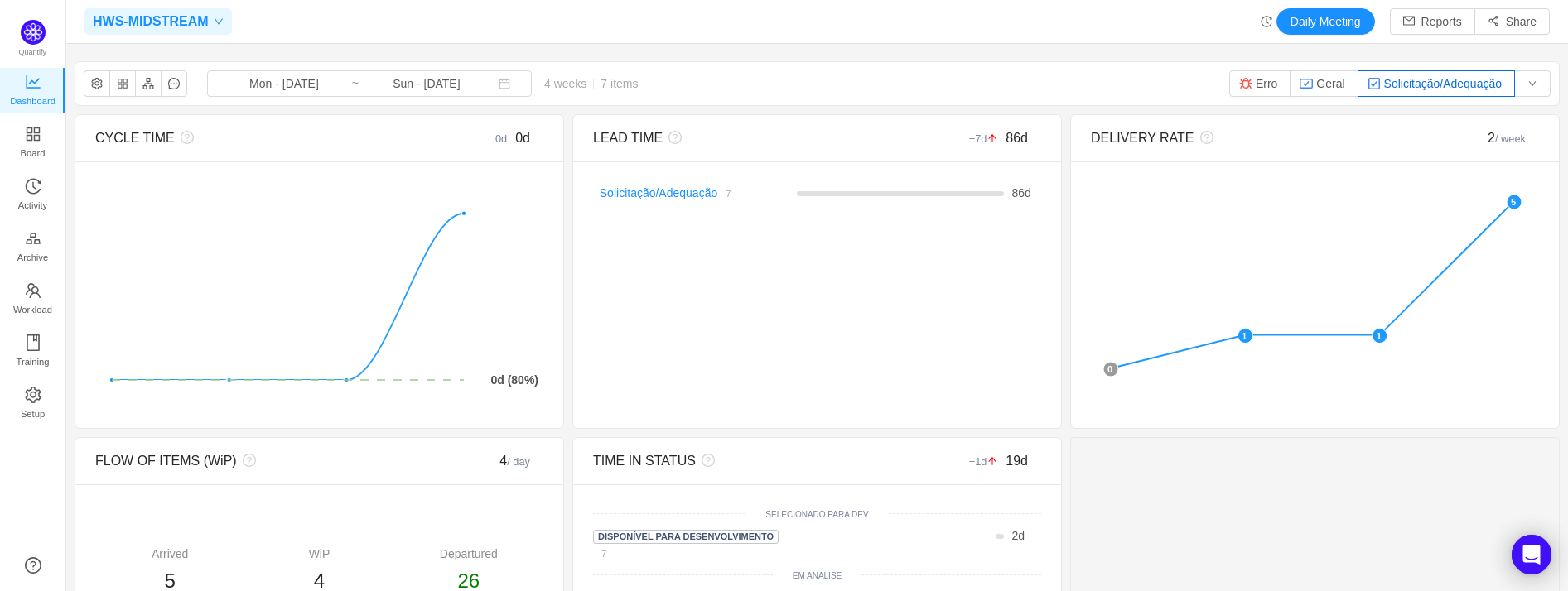
click at [190, 15] on span "HWS-MIDSTREAM" at bounding box center [151, 21] width 116 height 26
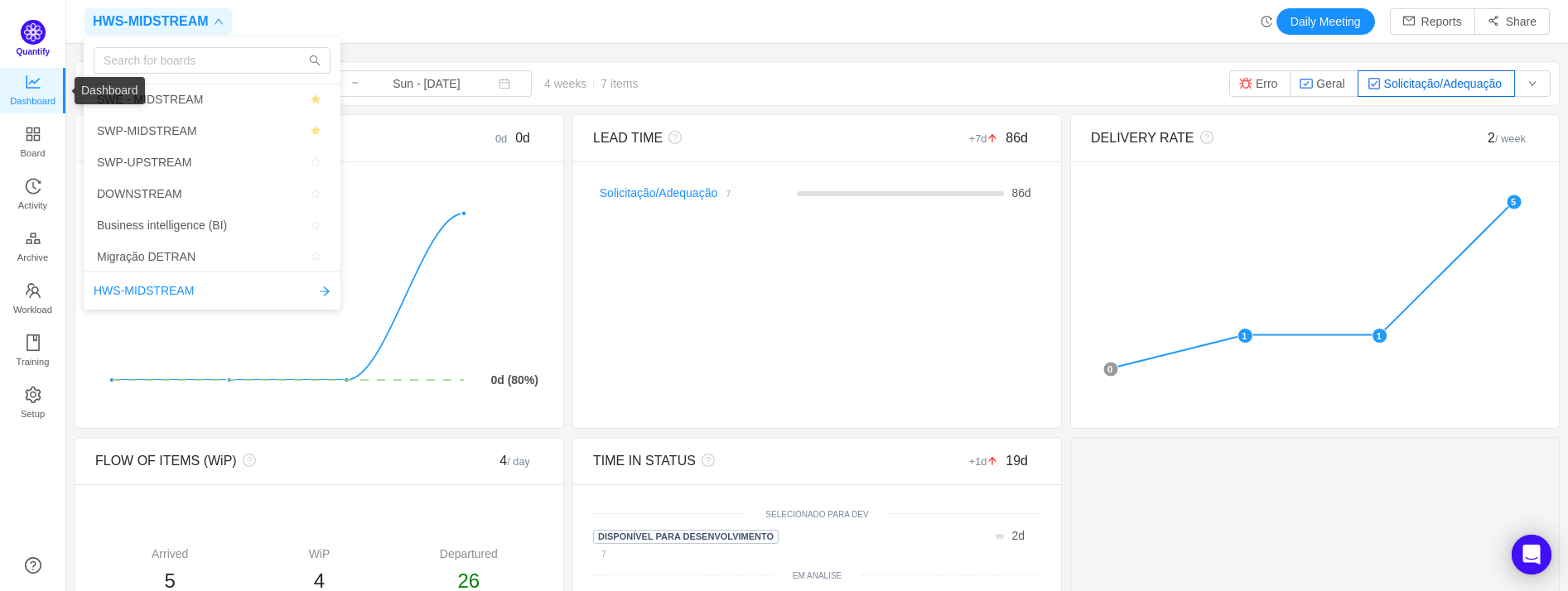
click at [45, 26] on span "Quantify" at bounding box center [35, 38] width 30 height 37
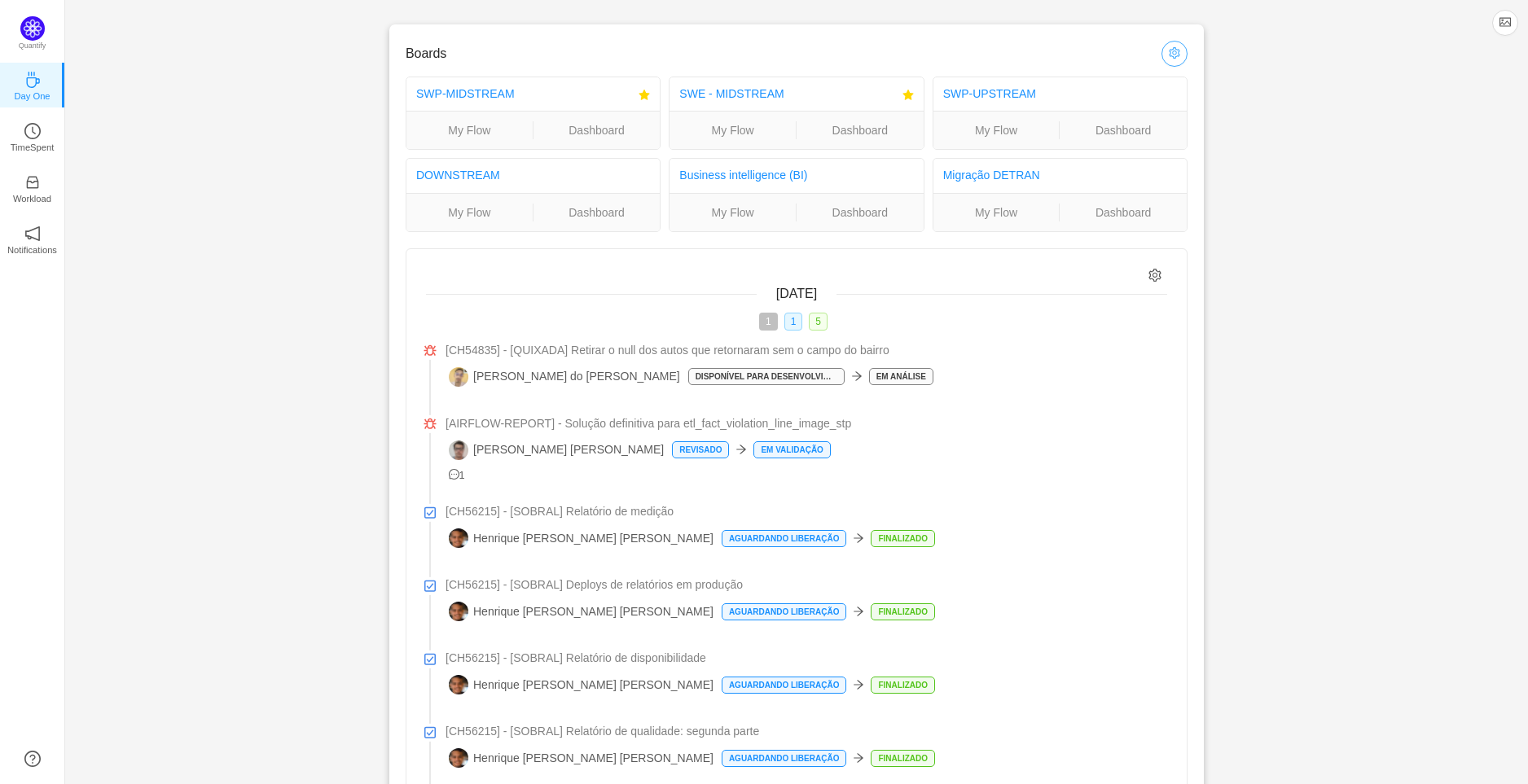
click at [1168, 51] on button "button" at bounding box center [1174, 53] width 26 height 26
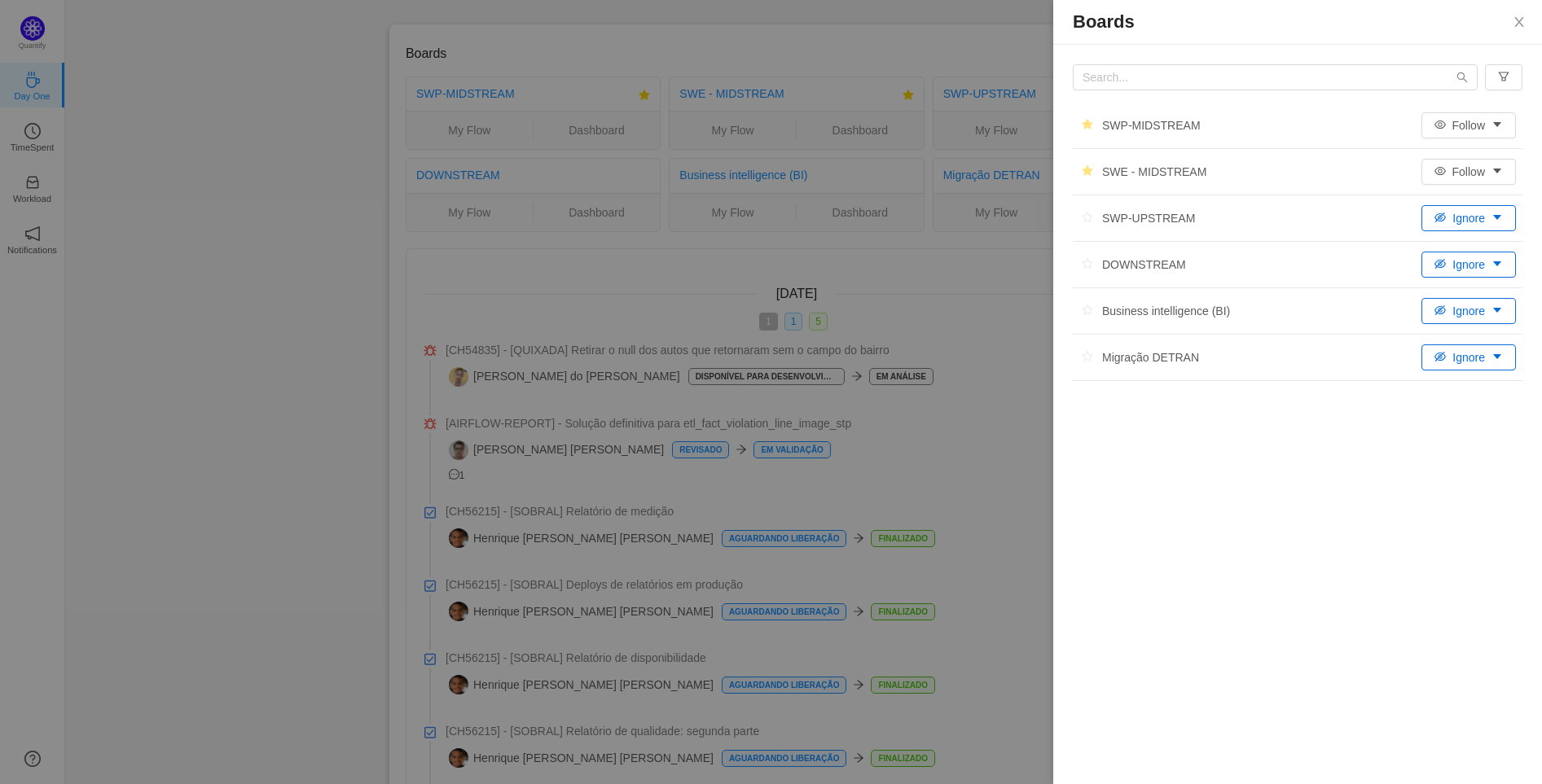
click at [1510, 209] on button "Ignore" at bounding box center [1468, 217] width 94 height 26
click at [1507, 212] on button "Ignore" at bounding box center [1468, 217] width 94 height 26
click at [1502, 166] on button "Follow" at bounding box center [1468, 171] width 94 height 26
click at [1505, 65] on button "button" at bounding box center [1503, 77] width 37 height 26
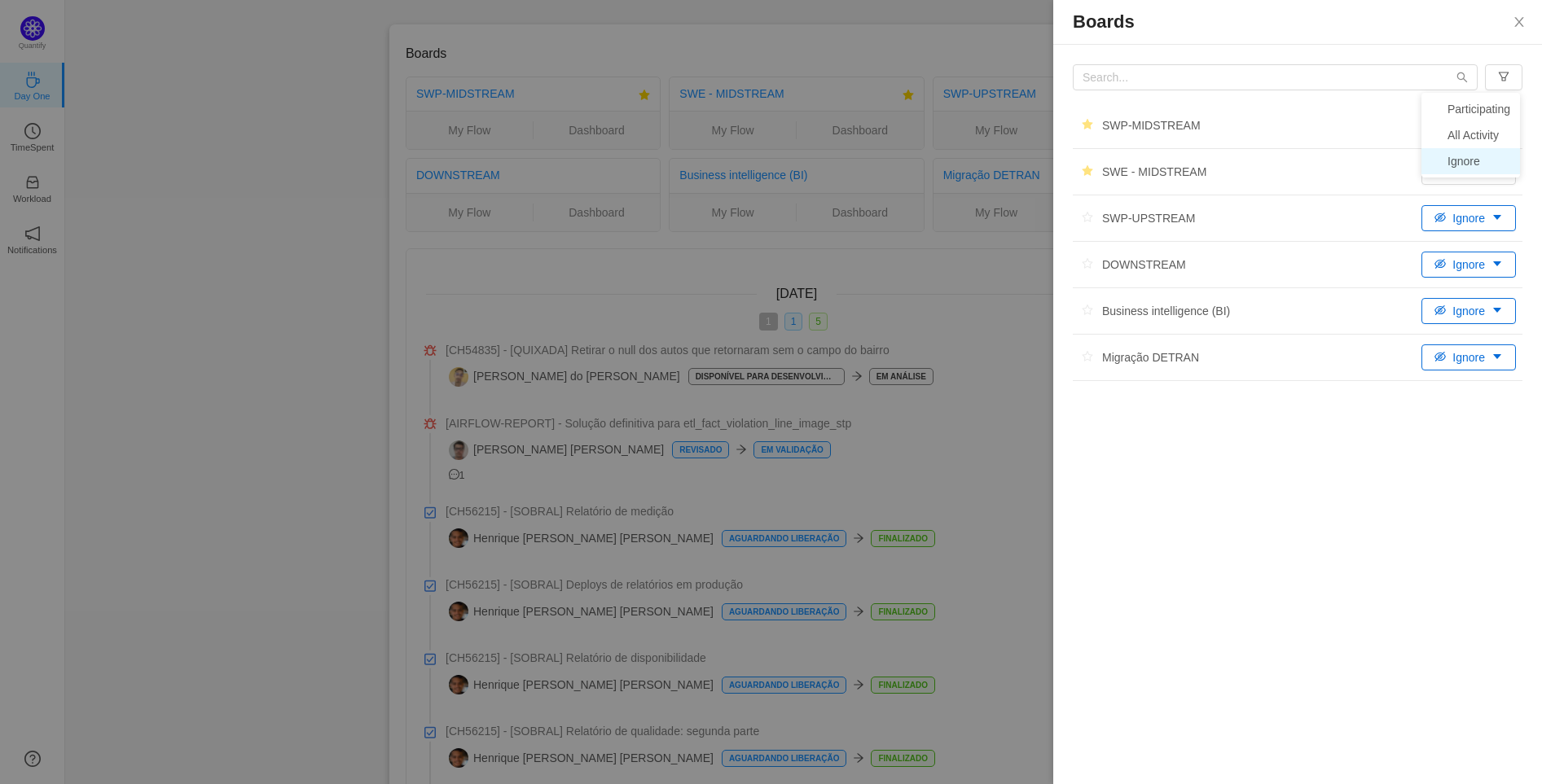
click at [1465, 169] on li "Ignore" at bounding box center [1470, 161] width 98 height 26
click at [1462, 154] on li "Ignore" at bounding box center [1470, 161] width 98 height 26
click at [1517, 14] on button "Close" at bounding box center [1518, 22] width 45 height 45
